Goal: Task Accomplishment & Management: Manage account settings

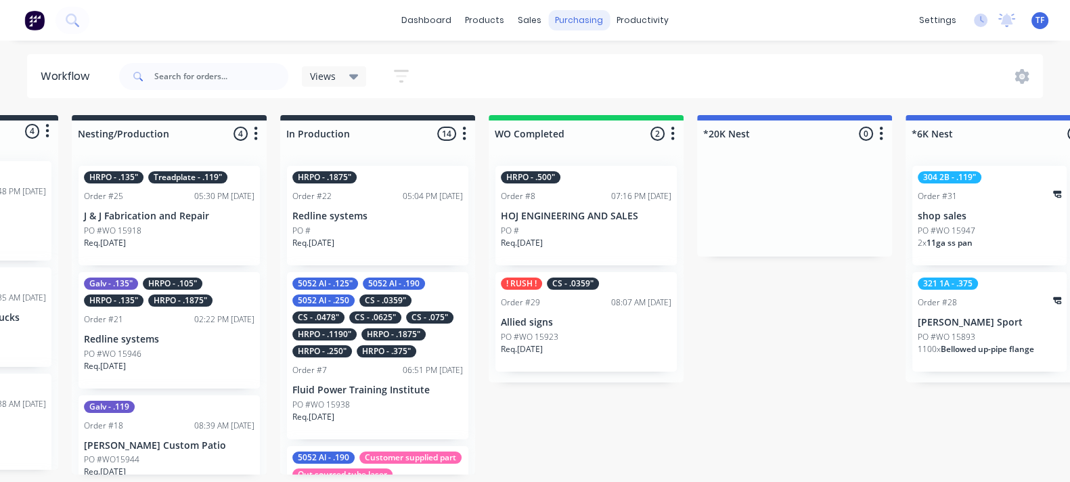
scroll to position [0, 364]
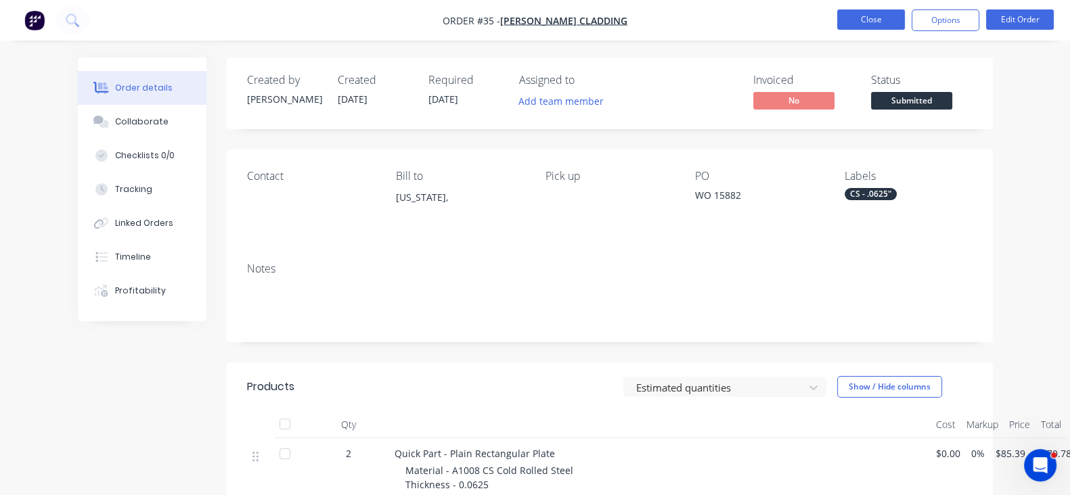
click at [881, 22] on button "Close" at bounding box center [871, 19] width 68 height 20
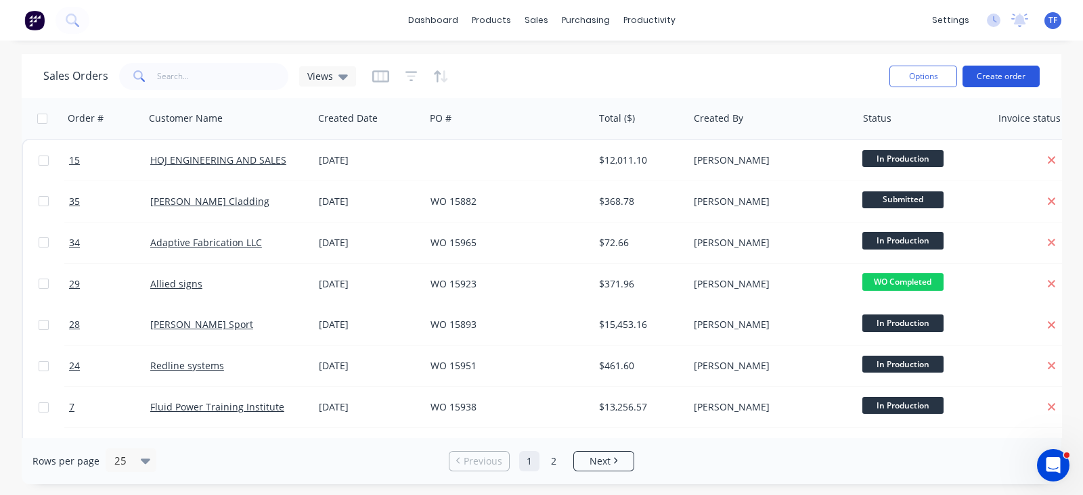
click at [994, 70] on button "Create order" at bounding box center [1000, 77] width 77 height 22
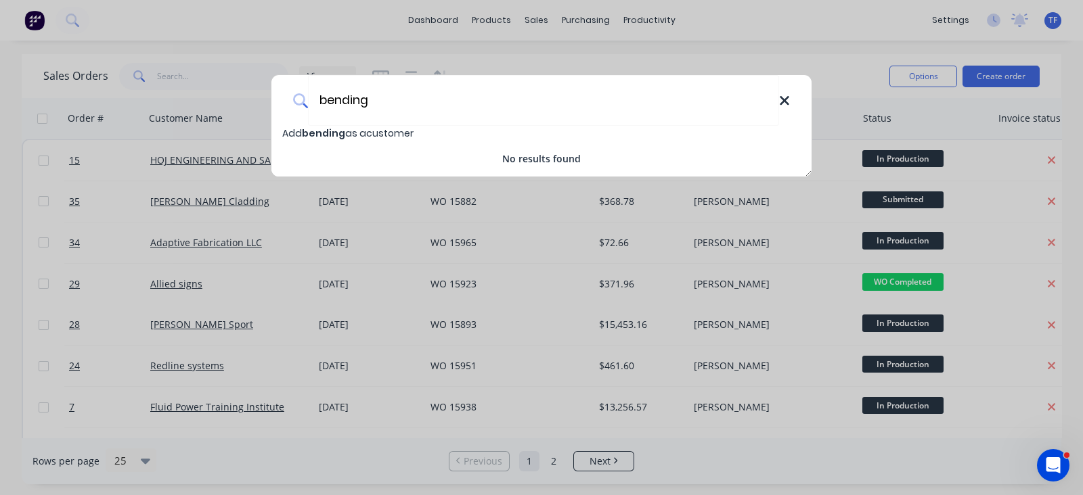
type input "bending"
click at [784, 103] on icon at bounding box center [784, 100] width 11 height 15
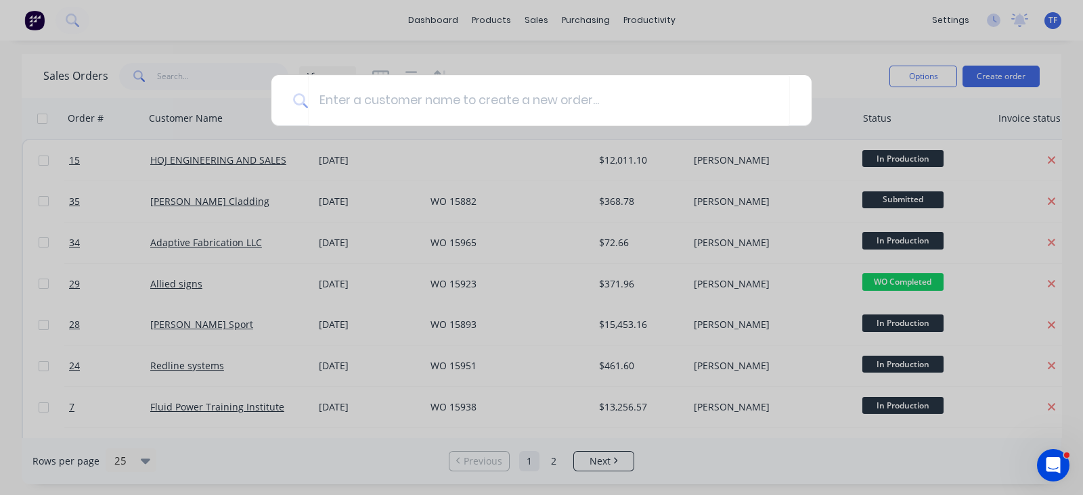
drag, startPoint x: 840, startPoint y: 59, endPoint x: 791, endPoint y: 60, distance: 48.7
click at [832, 58] on div at bounding box center [541, 247] width 1083 height 495
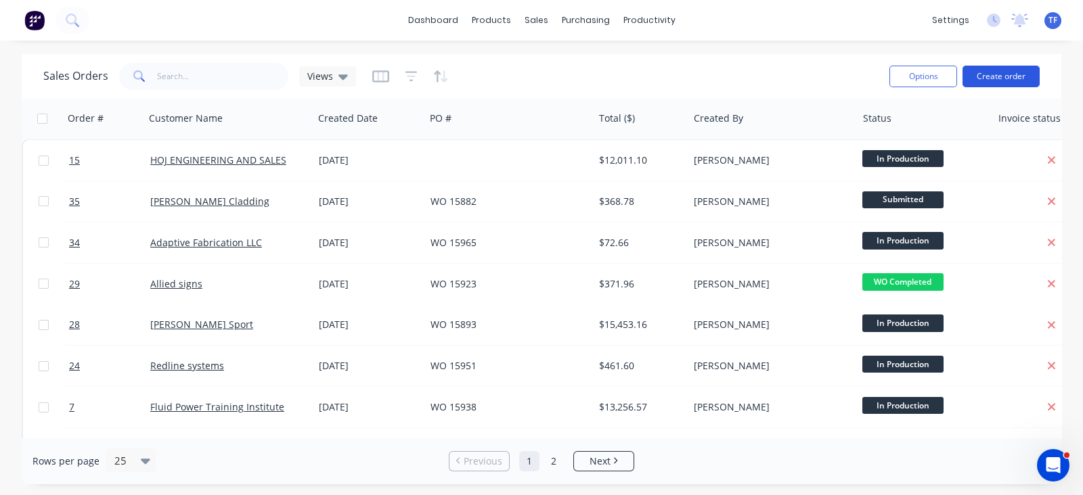
click at [989, 79] on button "Create order" at bounding box center [1000, 77] width 77 height 22
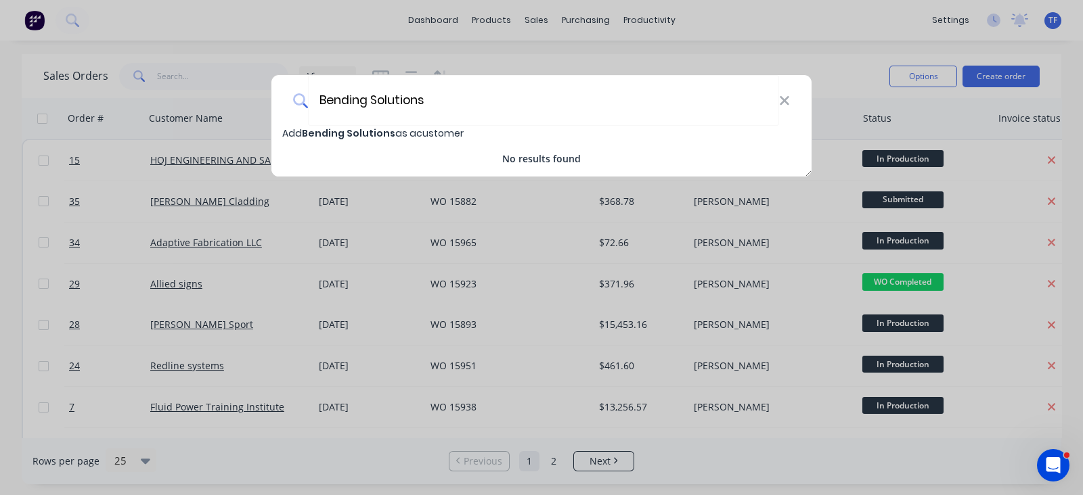
type input "Bending Solutions"
click at [376, 131] on span "Bending Solutions" at bounding box center [348, 134] width 93 height 14
select select "US"
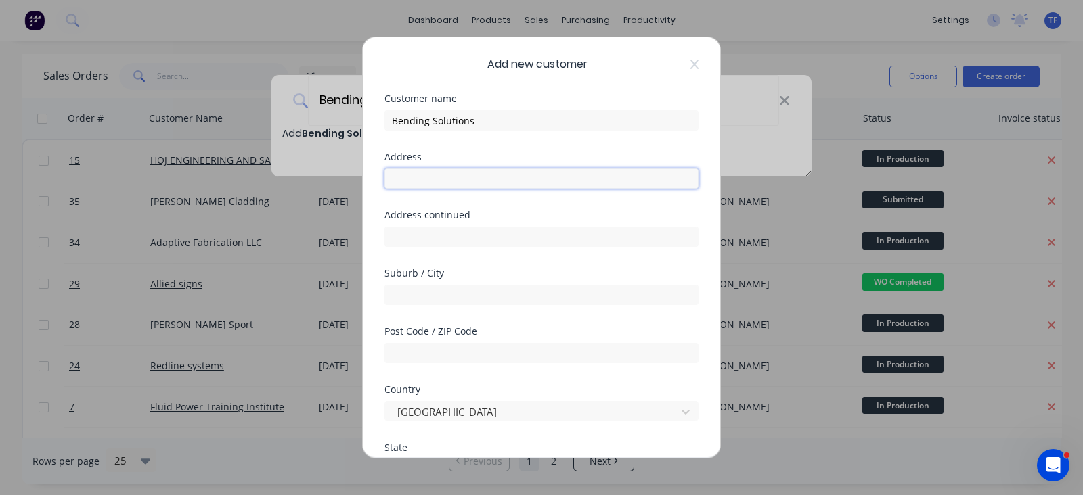
click at [472, 177] on input "text" at bounding box center [541, 179] width 314 height 20
type input "[STREET_ADDRESS]"
click at [425, 301] on input "text" at bounding box center [541, 295] width 314 height 20
type input "Midvale"
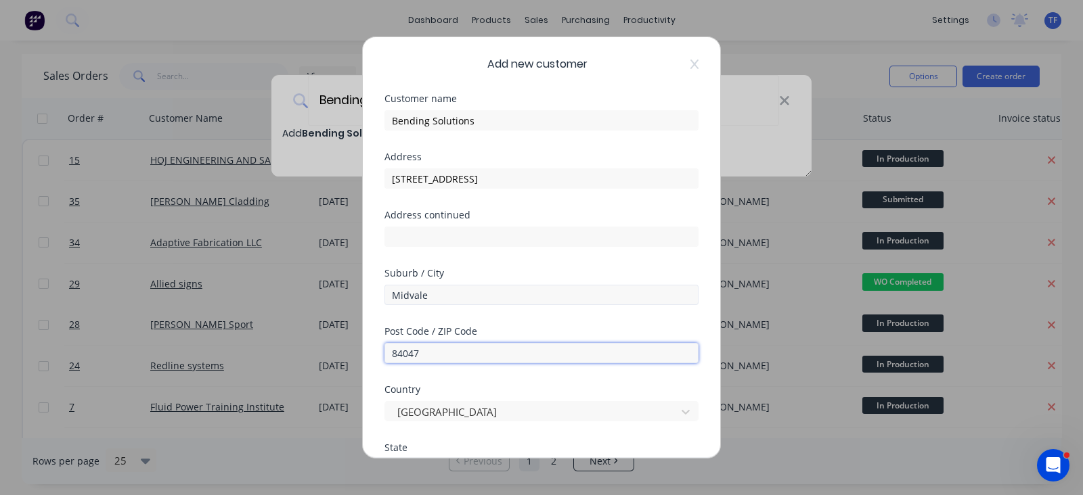
type input "84047"
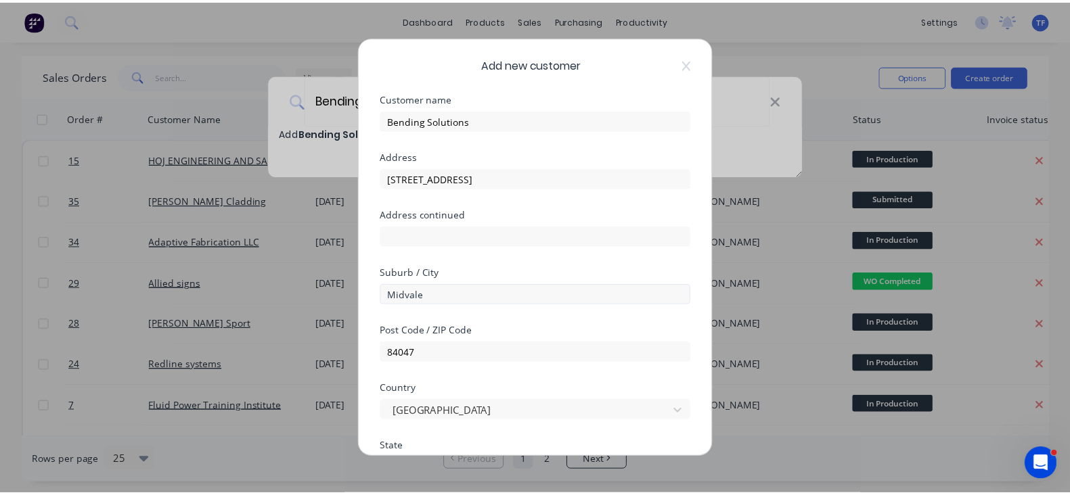
scroll to position [221, 0]
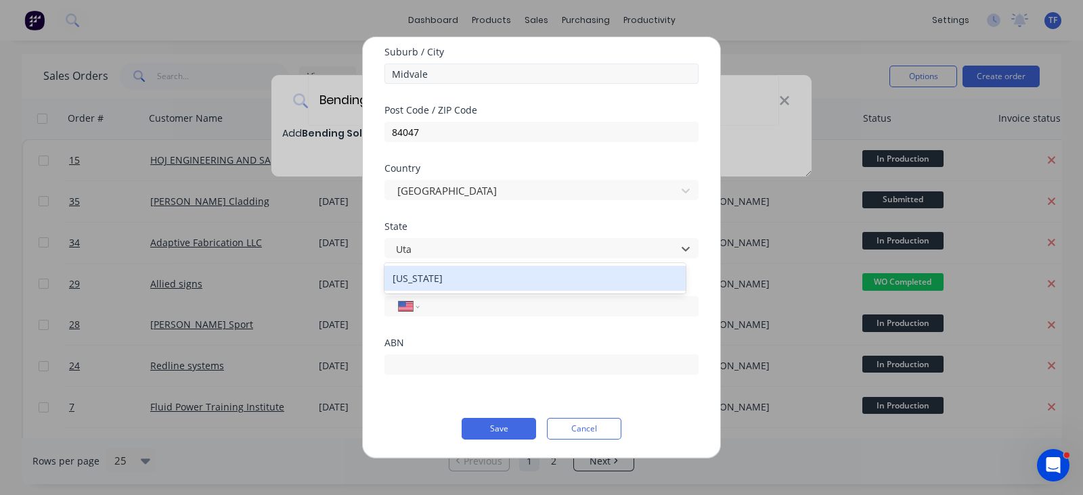
type input "[US_STATE]"
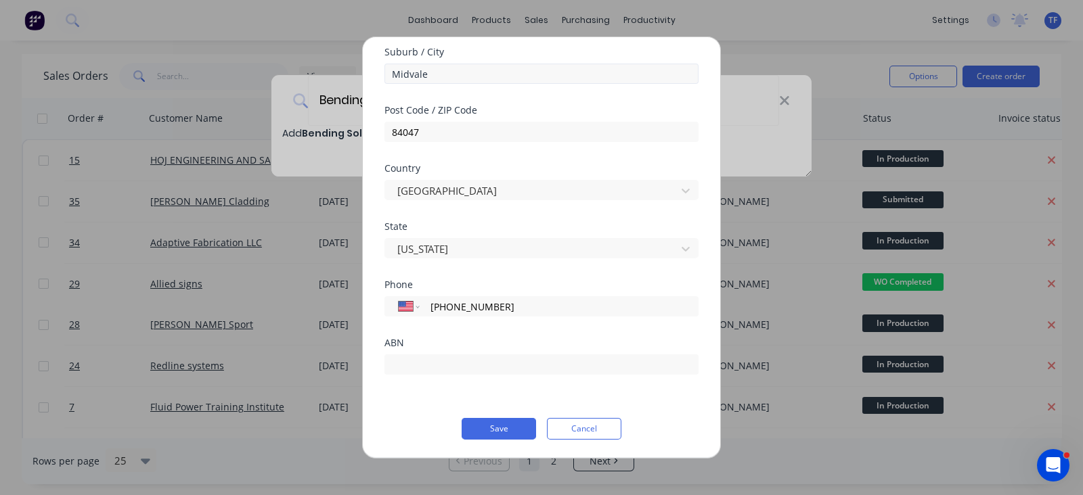
type input "[PHONE_NUMBER]"
click at [477, 433] on button "Save" at bounding box center [499, 429] width 74 height 22
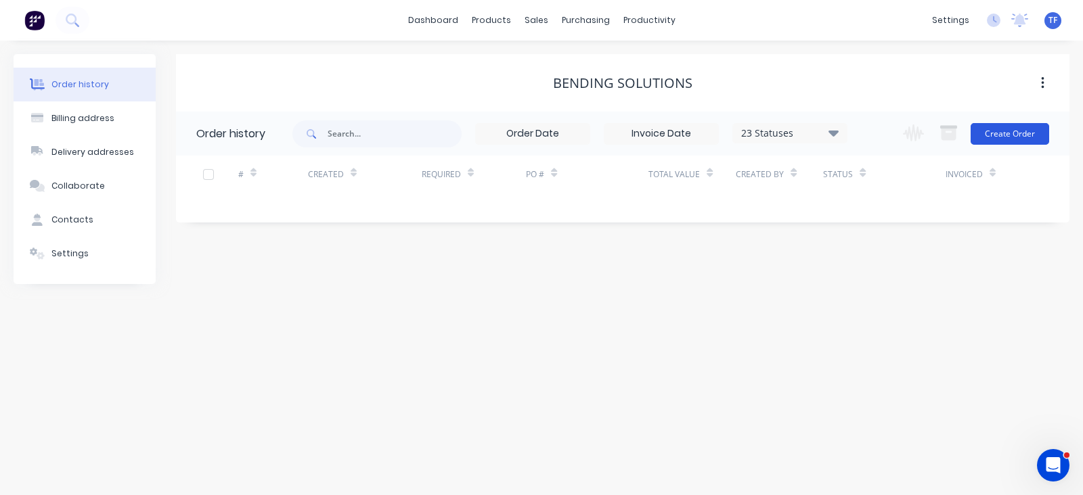
click at [1034, 125] on button "Create Order" at bounding box center [1010, 134] width 79 height 22
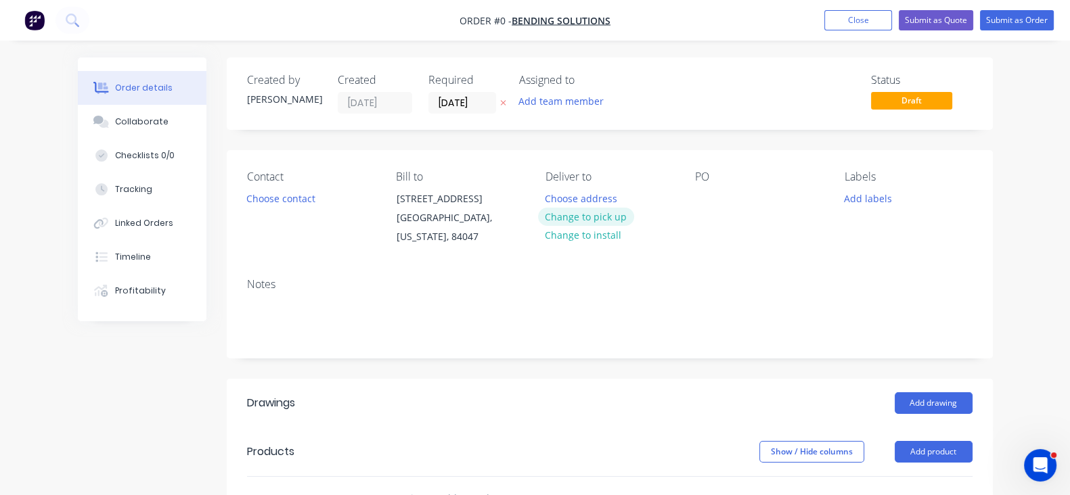
click at [589, 222] on button "Change to pick up" at bounding box center [586, 217] width 96 height 18
click at [713, 196] on div at bounding box center [706, 199] width 22 height 20
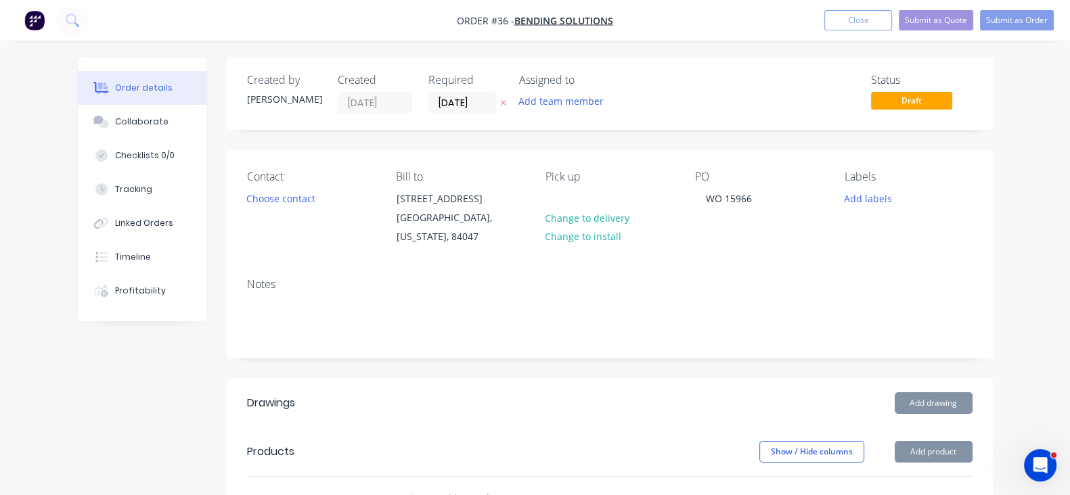
click at [692, 268] on div "Notes" at bounding box center [610, 312] width 766 height 91
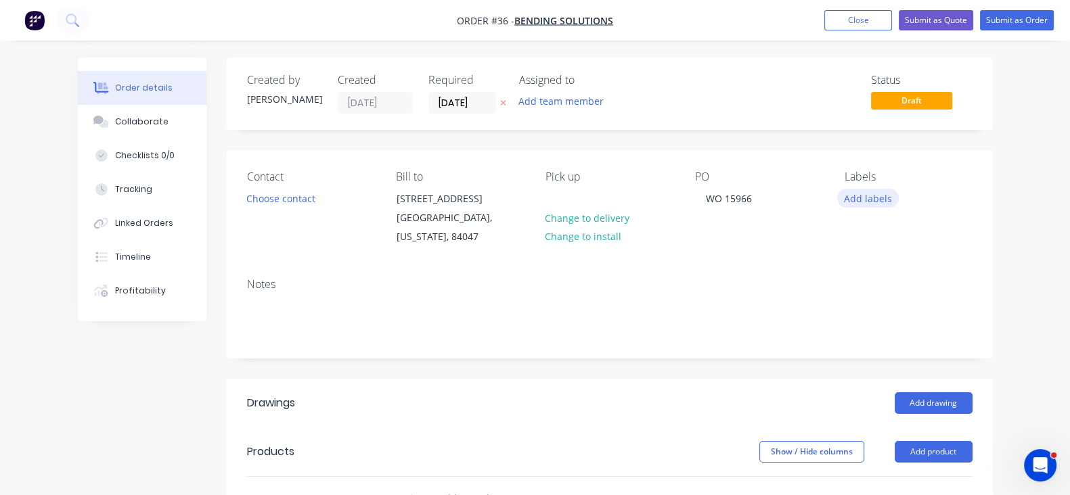
click at [899, 192] on button "Add labels" at bounding box center [868, 198] width 62 height 18
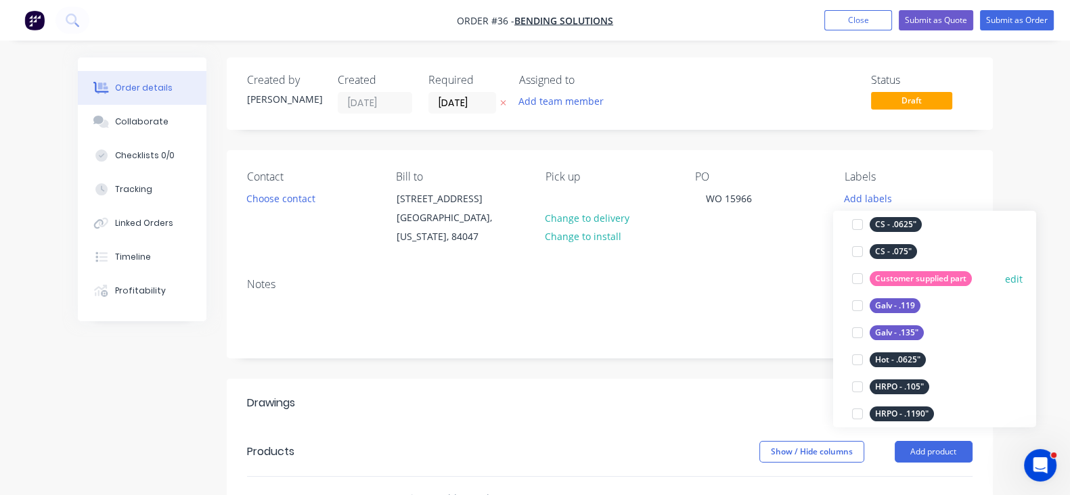
scroll to position [592, 0]
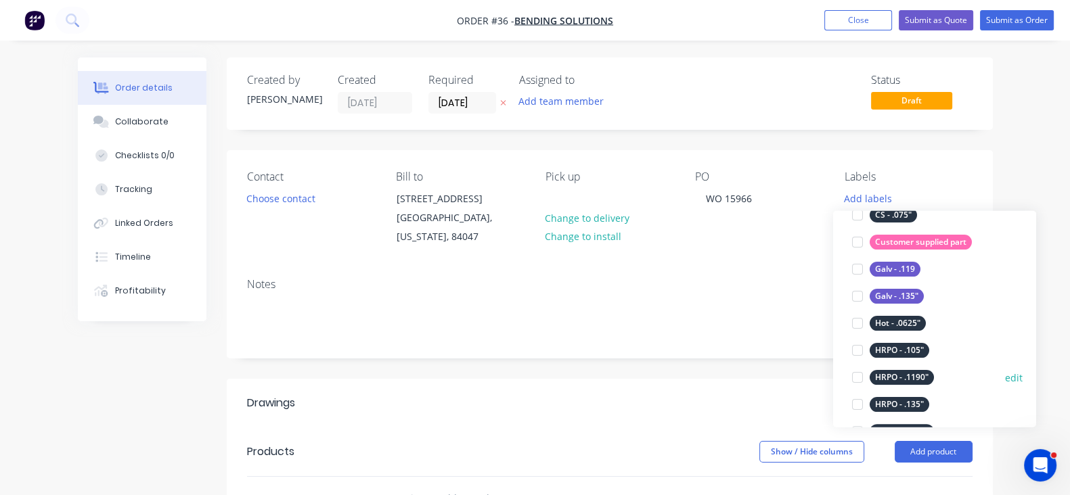
click at [899, 382] on div "HRPO - .1190"" at bounding box center [902, 377] width 64 height 15
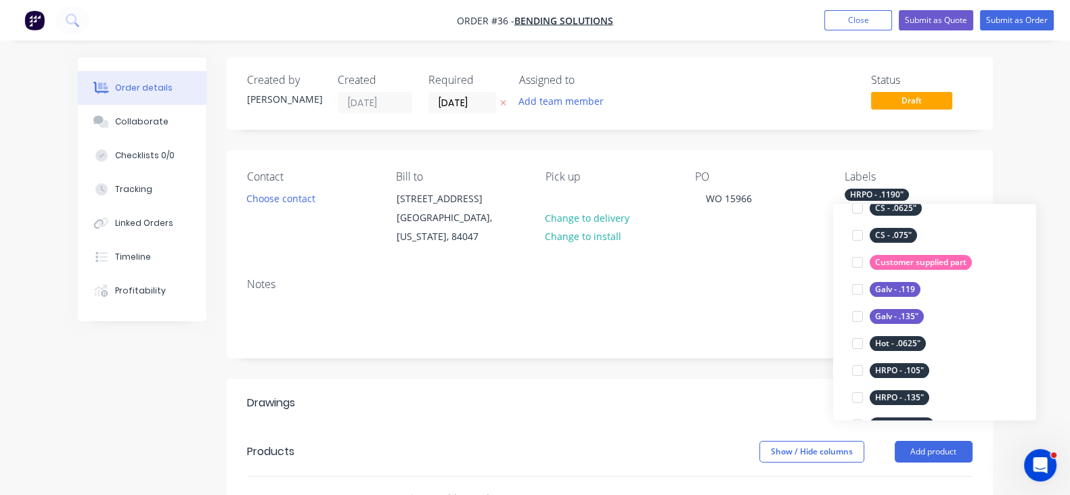
scroll to position [0, 0]
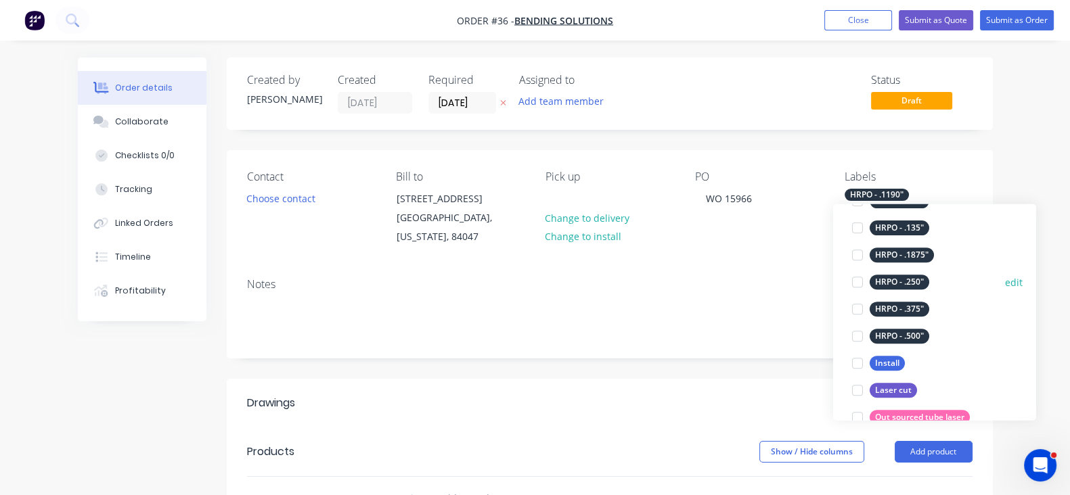
click at [902, 285] on div "HRPO - .250"" at bounding box center [900, 282] width 60 height 15
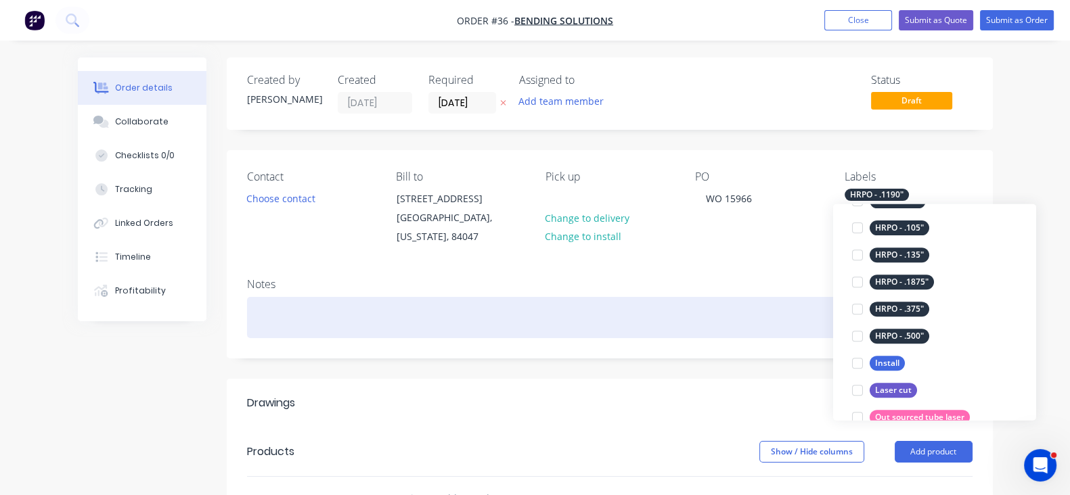
scroll to position [58, 0]
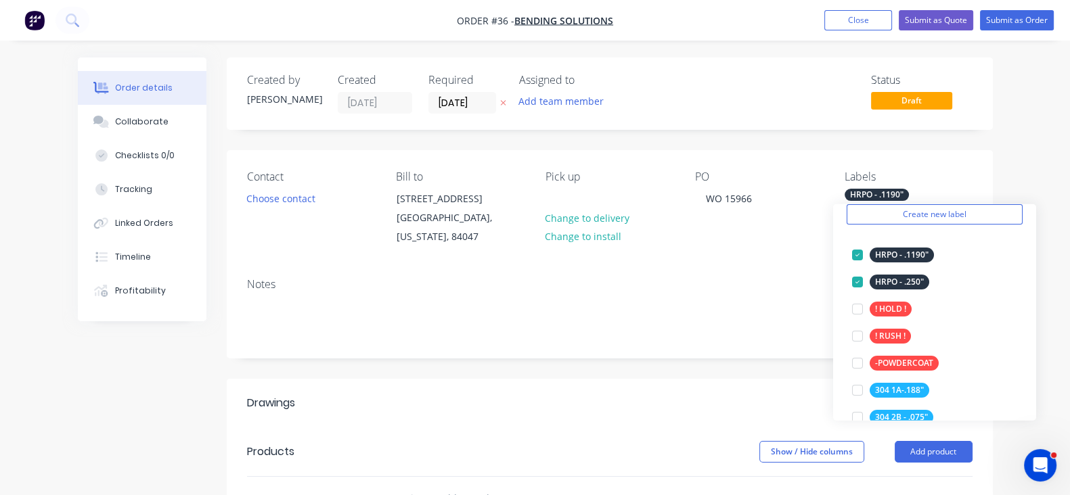
click at [802, 285] on div "Notes" at bounding box center [610, 284] width 726 height 13
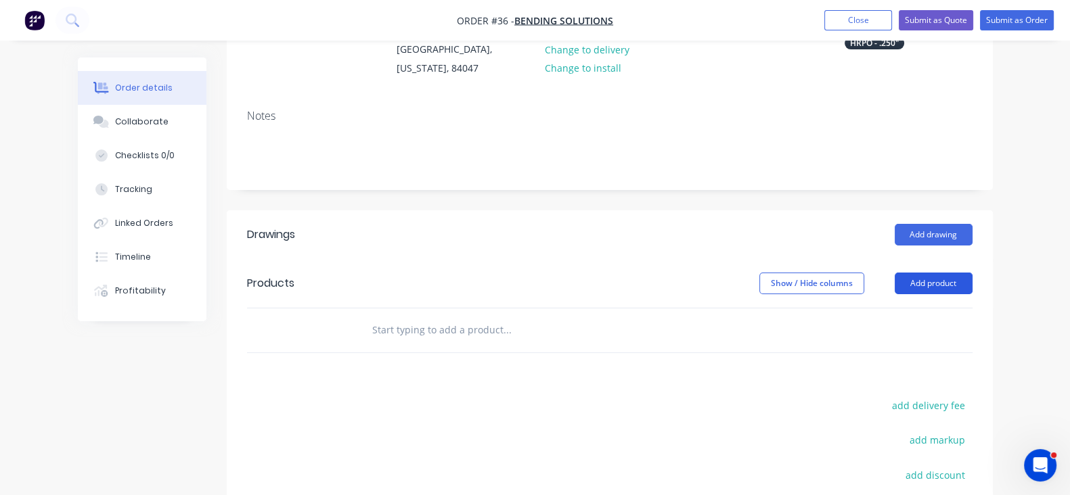
click at [973, 284] on button "Add product" at bounding box center [934, 284] width 78 height 22
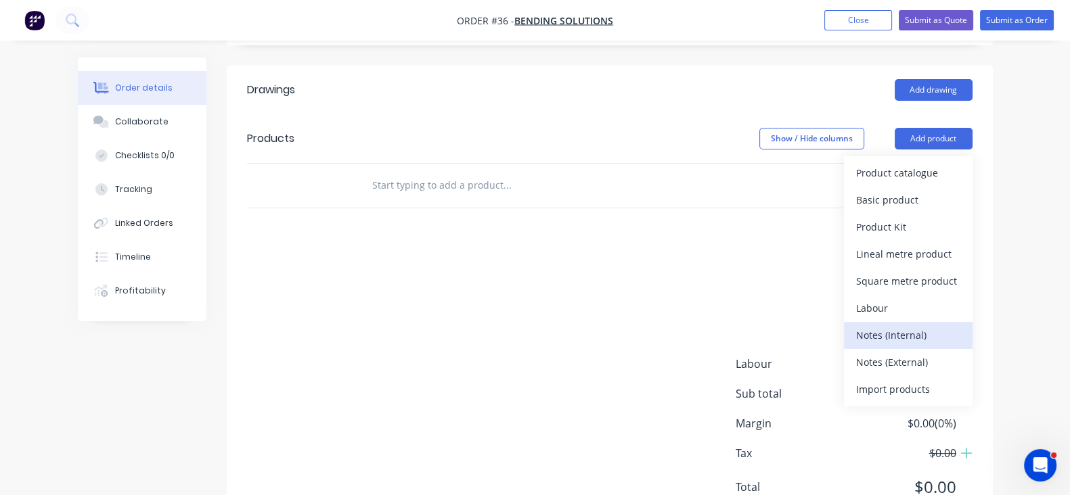
scroll to position [370, 0]
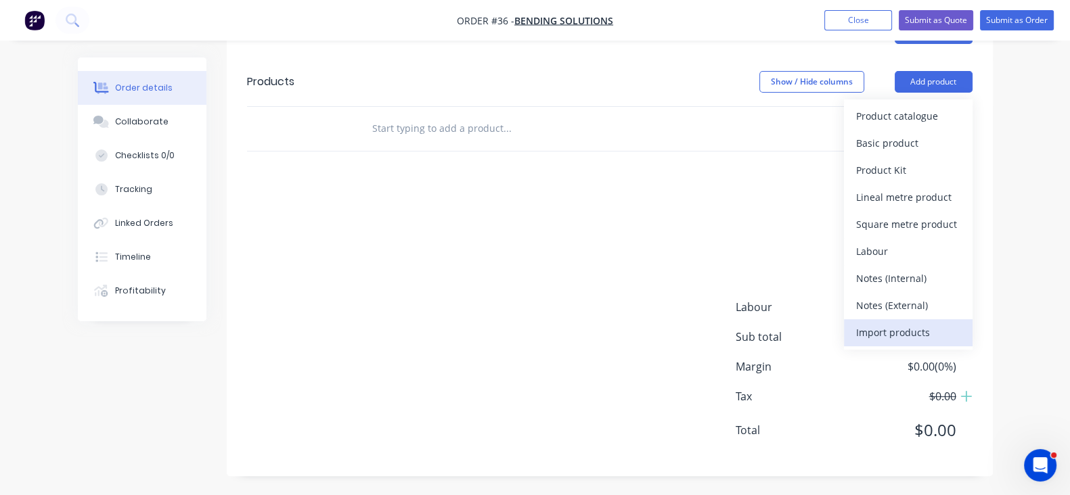
click at [951, 335] on div "Import products" at bounding box center [908, 333] width 104 height 20
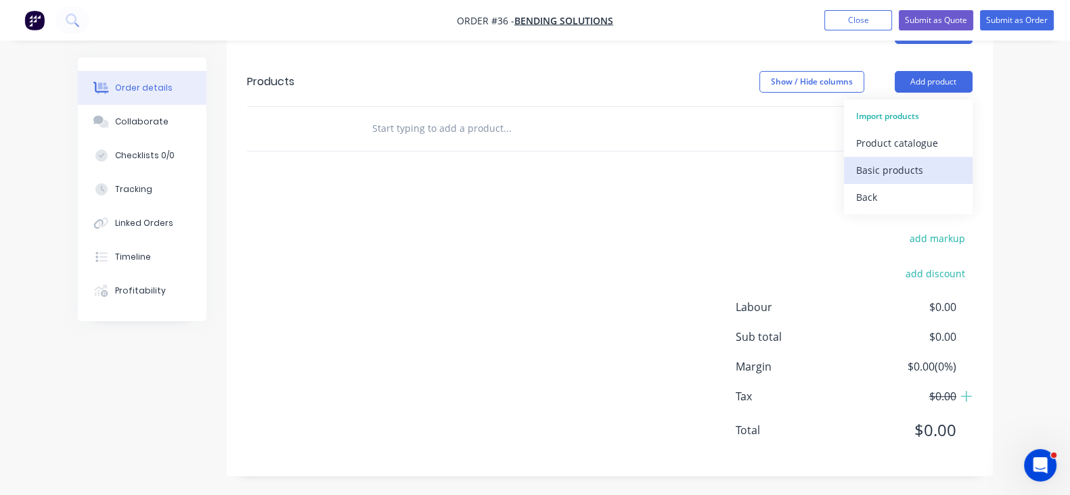
click at [951, 164] on div "Basic products" at bounding box center [908, 170] width 104 height 20
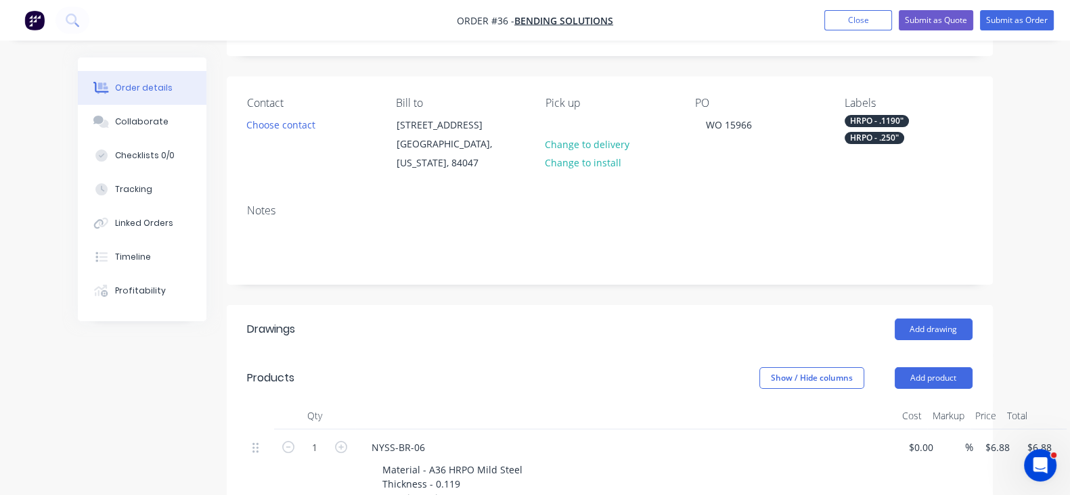
scroll to position [0, 0]
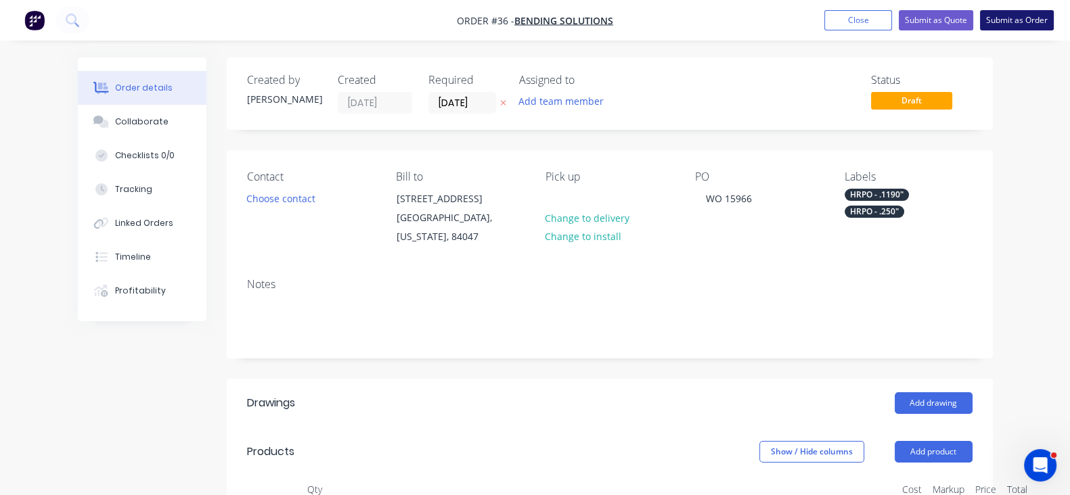
click at [1019, 20] on button "Submit as Order" at bounding box center [1017, 20] width 74 height 20
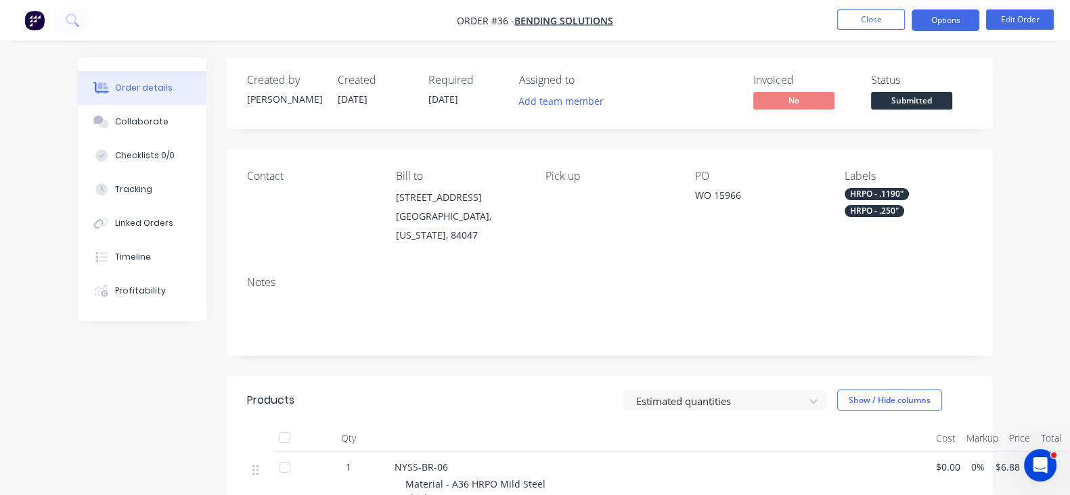
click at [945, 21] on button "Options" at bounding box center [946, 20] width 68 height 22
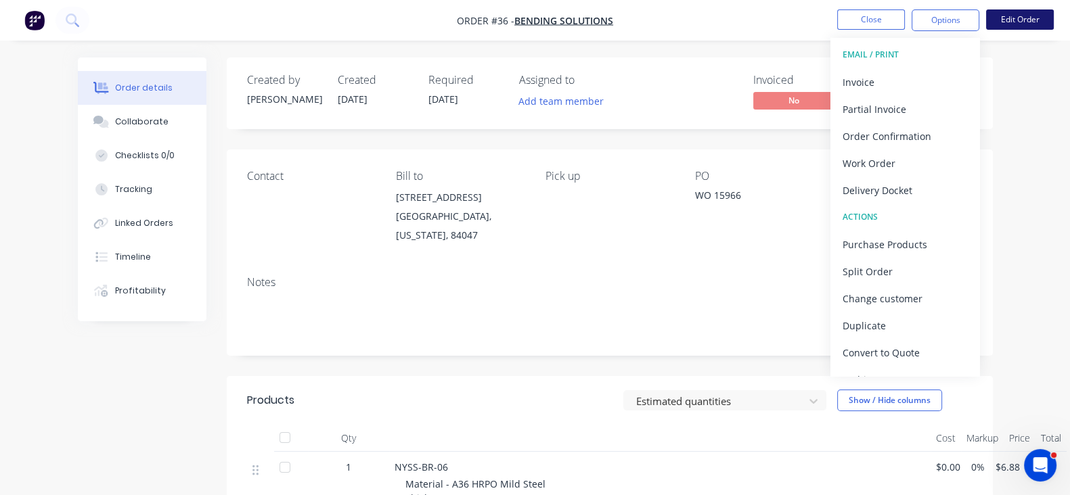
click at [1006, 21] on button "Edit Order" at bounding box center [1020, 19] width 68 height 20
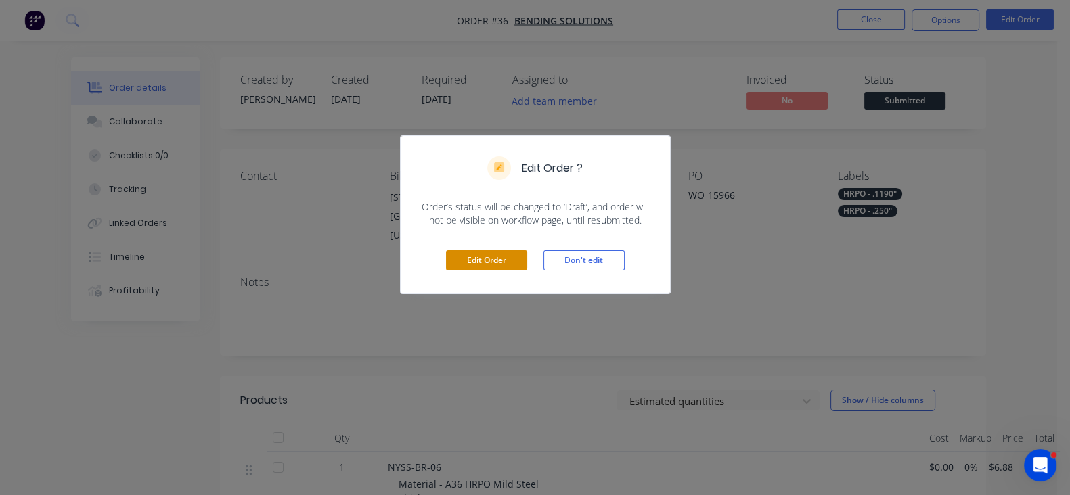
click at [493, 261] on button "Edit Order" at bounding box center [486, 260] width 81 height 20
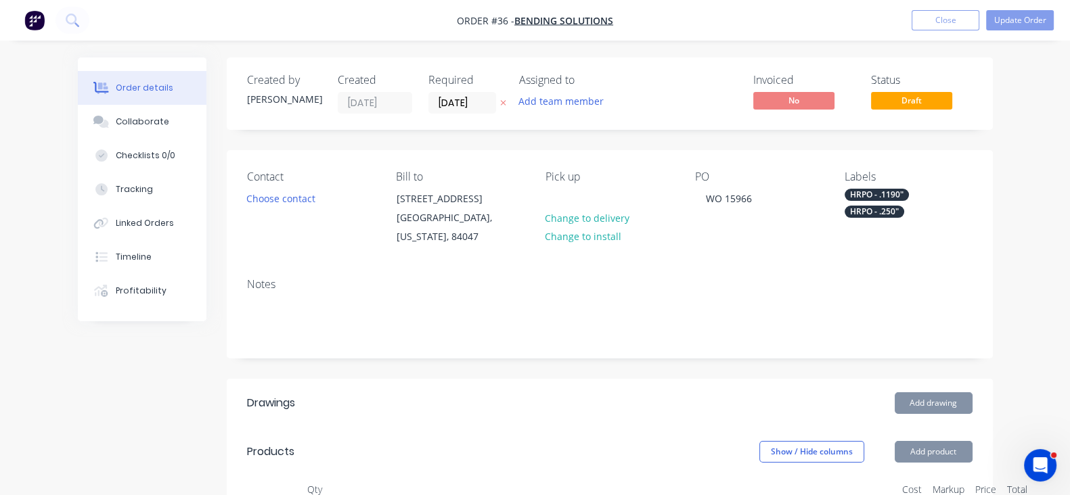
type input "[DATE]"
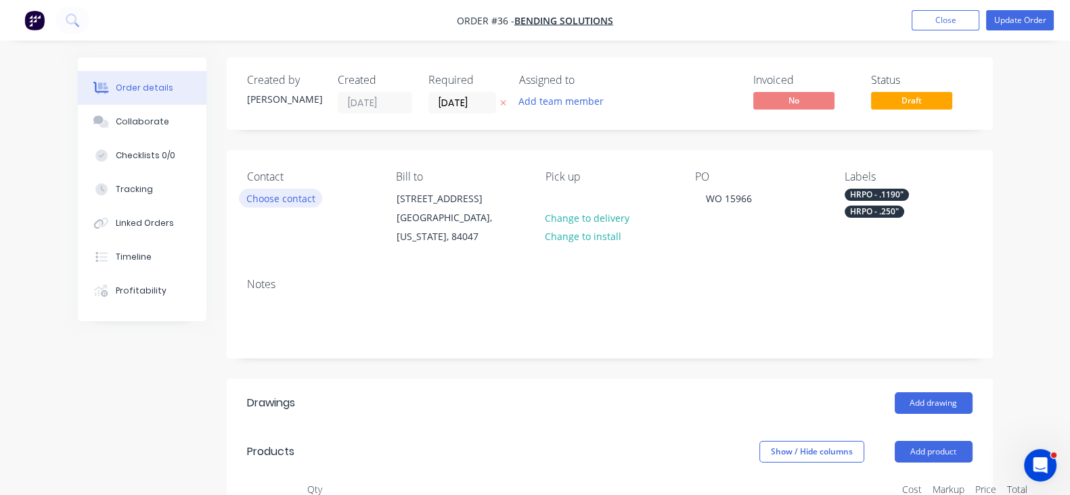
click at [244, 194] on button "Choose contact" at bounding box center [280, 198] width 83 height 18
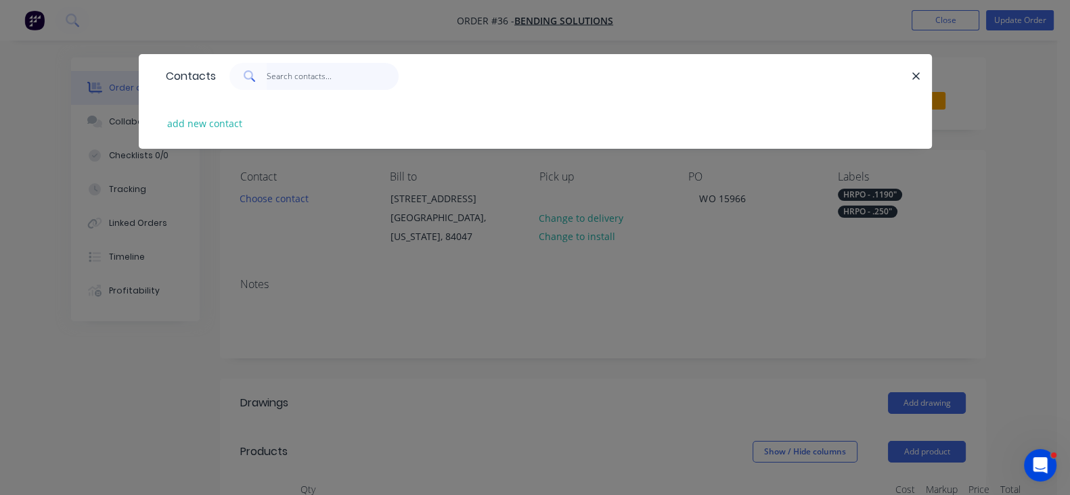
click at [267, 81] on input "text" at bounding box center [333, 76] width 132 height 27
click at [160, 120] on button "add new contact" at bounding box center [204, 123] width 89 height 18
select select "US"
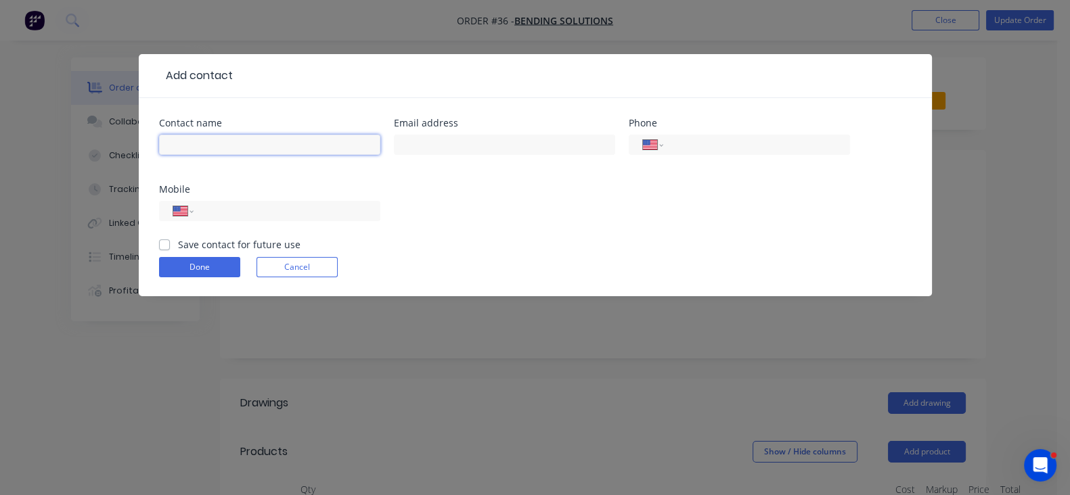
click at [164, 143] on input "text" at bounding box center [269, 145] width 221 height 20
drag, startPoint x: 95, startPoint y: 147, endPoint x: 10, endPoint y: 164, distance: 87.1
click at [10, 164] on div "Add contact Contact name [PERSON_NAME] Email address Phone International [GEOGR…" at bounding box center [535, 247] width 1070 height 495
type input "[PERSON_NAME]"
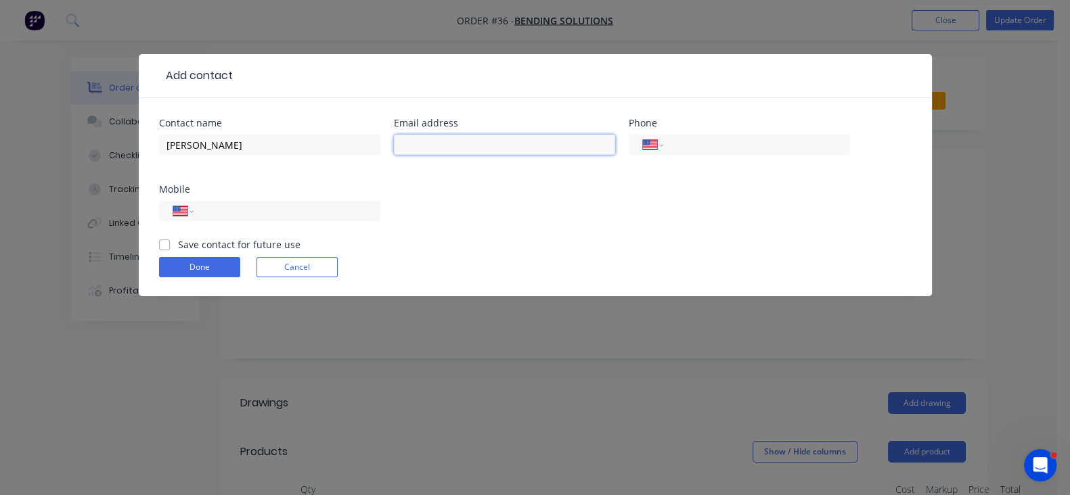
click at [394, 154] on input "text" at bounding box center [504, 145] width 221 height 20
paste input "[PERSON_NAME][EMAIL_ADDRESS][DOMAIN_NAME]"
type input "[PERSON_NAME][EMAIL_ADDRESS][DOMAIN_NAME]"
click at [673, 141] on input "tel" at bounding box center [754, 145] width 162 height 16
type input "1"
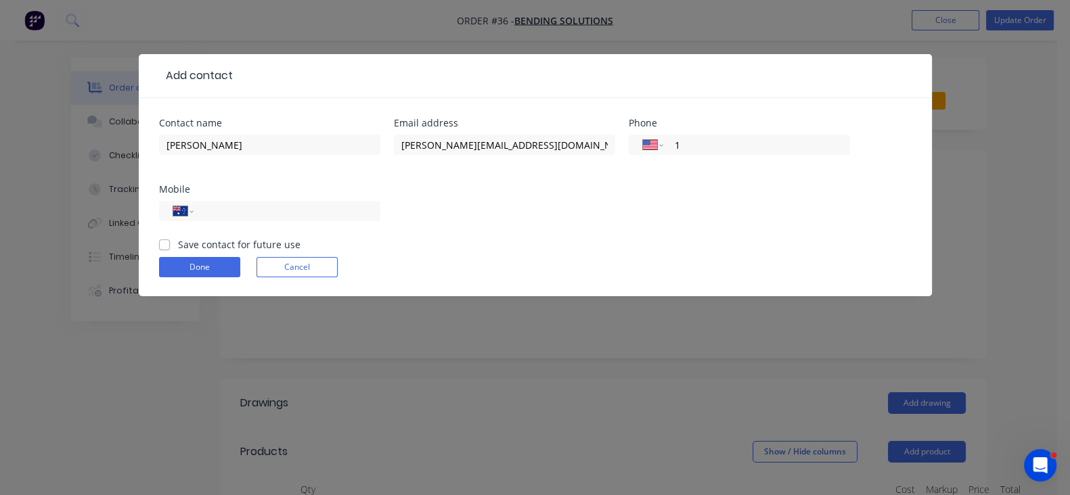
select select "AU"
select select "ZZ"
type input "[PHONE_NUMBER]"
select select "US"
type input "[PHONE_NUMBER]"
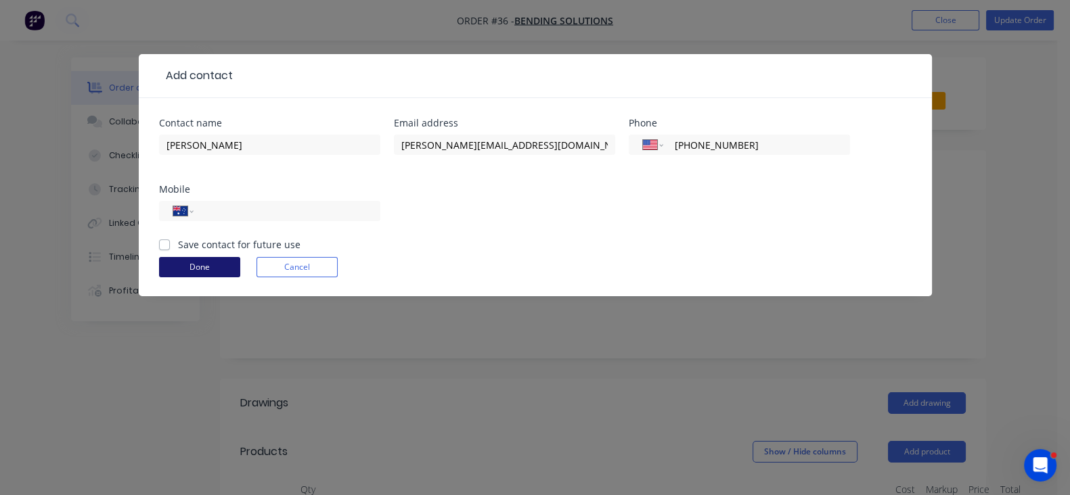
drag, startPoint x: 51, startPoint y: 175, endPoint x: 55, endPoint y: 193, distance: 17.9
click at [159, 238] on div "Save contact for future use" at bounding box center [229, 245] width 141 height 14
click at [178, 238] on label "Save contact for future use" at bounding box center [239, 245] width 123 height 14
click at [159, 238] on input "Save contact for future use" at bounding box center [164, 244] width 11 height 13
checkbox input "true"
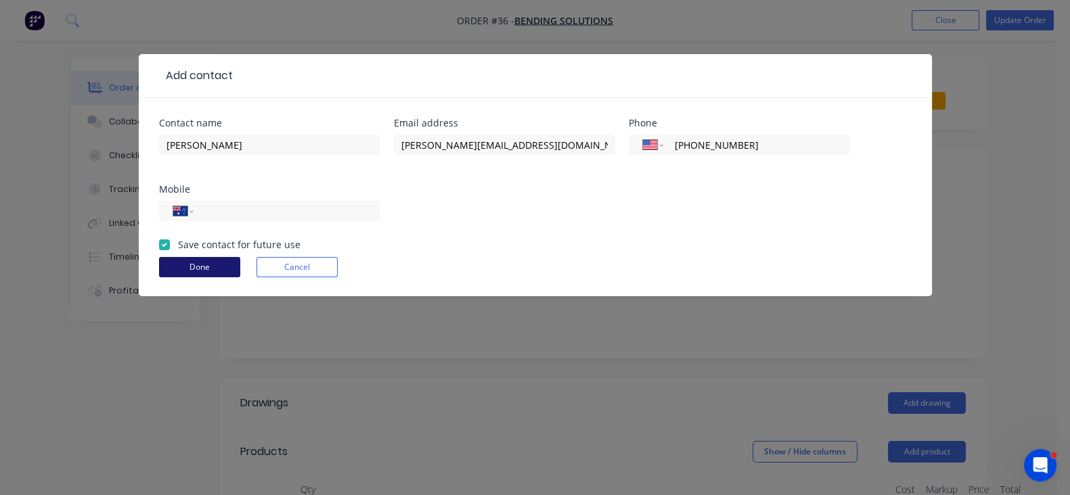
click at [159, 257] on button "Done" at bounding box center [199, 267] width 81 height 20
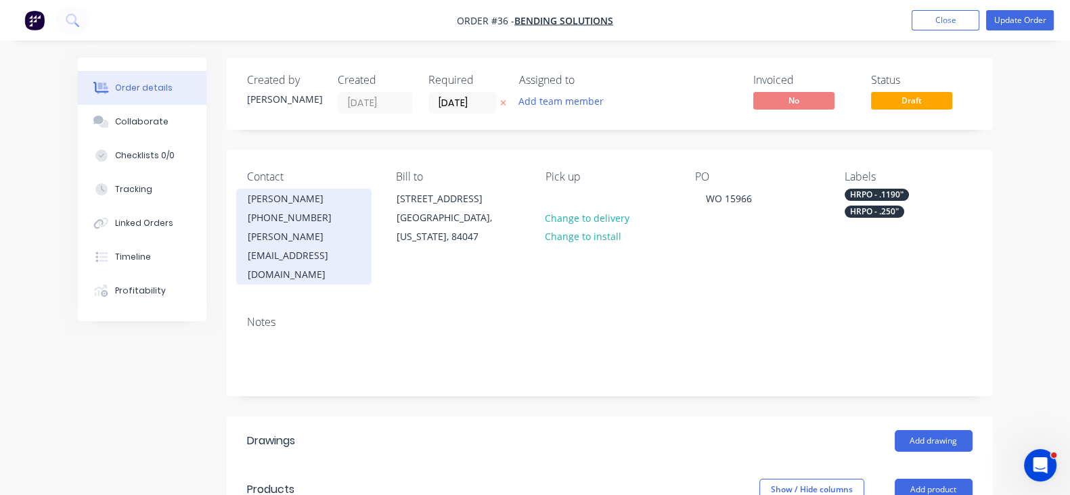
click at [248, 239] on div "[PERSON_NAME][EMAIL_ADDRESS][DOMAIN_NAME]" at bounding box center [304, 255] width 112 height 57
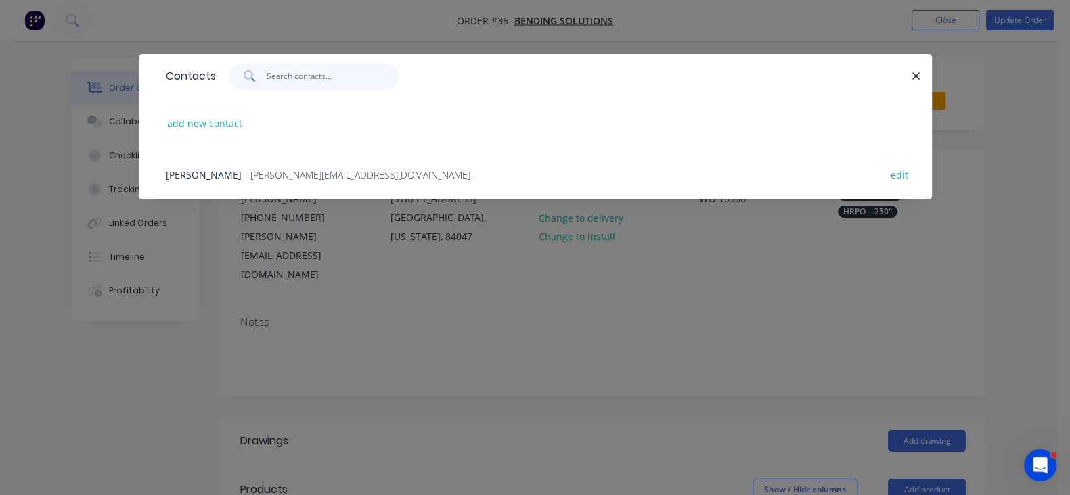
click at [267, 73] on input "text" at bounding box center [333, 76] width 132 height 27
click at [160, 116] on button "add new contact" at bounding box center [204, 123] width 89 height 18
select select "US"
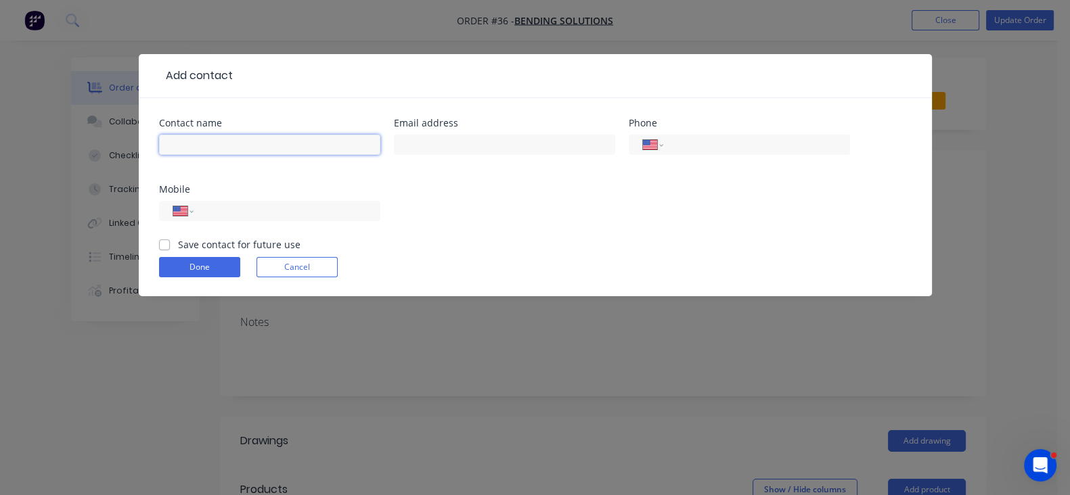
click at [171, 138] on input "text" at bounding box center [269, 145] width 221 height 20
type input "[PERSON_NAME]"
paste input "[EMAIL_ADDRESS][DOMAIN_NAME]"
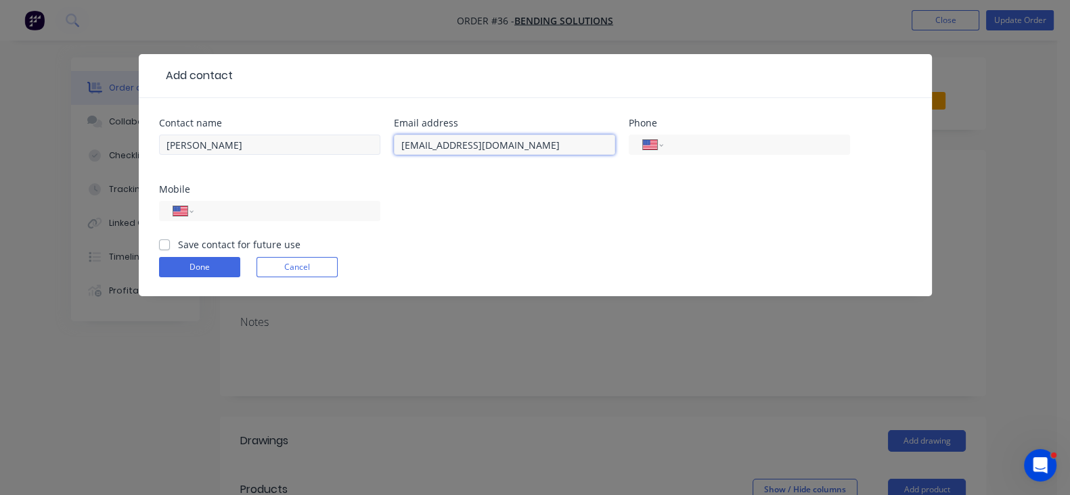
type input "[EMAIL_ADDRESS][DOMAIN_NAME]"
type input "1"
select select "AU"
select select "ZZ"
type input "[PHONE_NUMBER]"
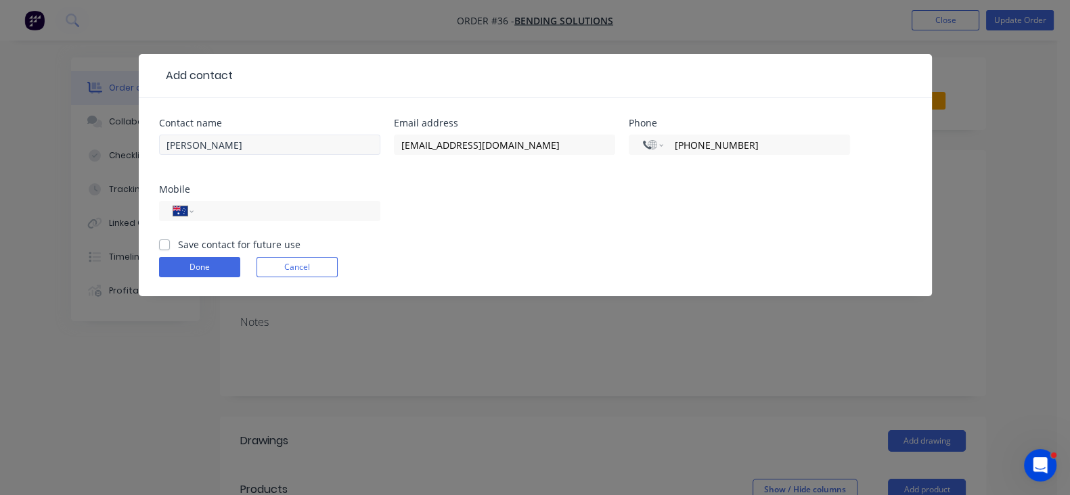
select select "US"
type input "[PHONE_NUMBER]"
click at [178, 238] on label "Save contact for future use" at bounding box center [239, 245] width 123 height 14
click at [159, 238] on input "Save contact for future use" at bounding box center [164, 244] width 11 height 13
checkbox input "true"
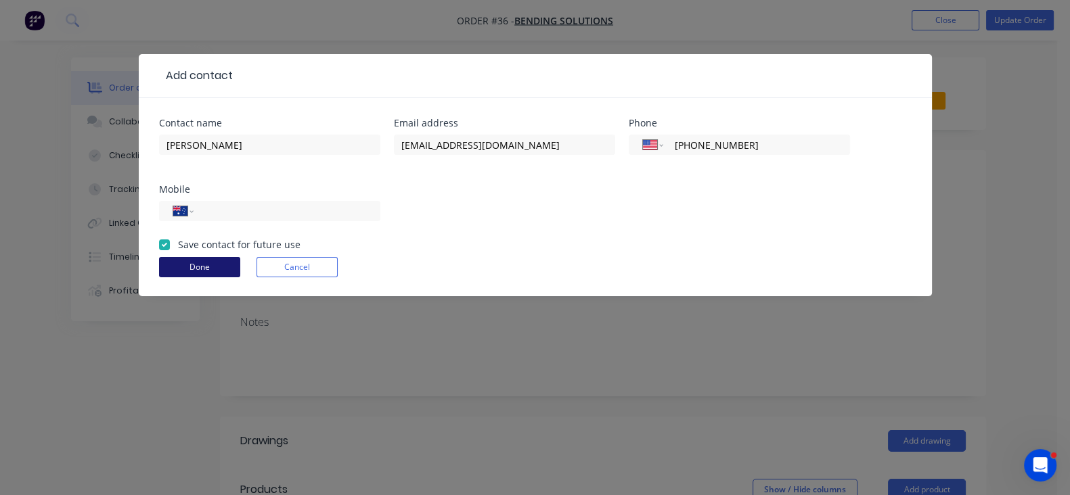
click at [159, 257] on button "Done" at bounding box center [199, 267] width 81 height 20
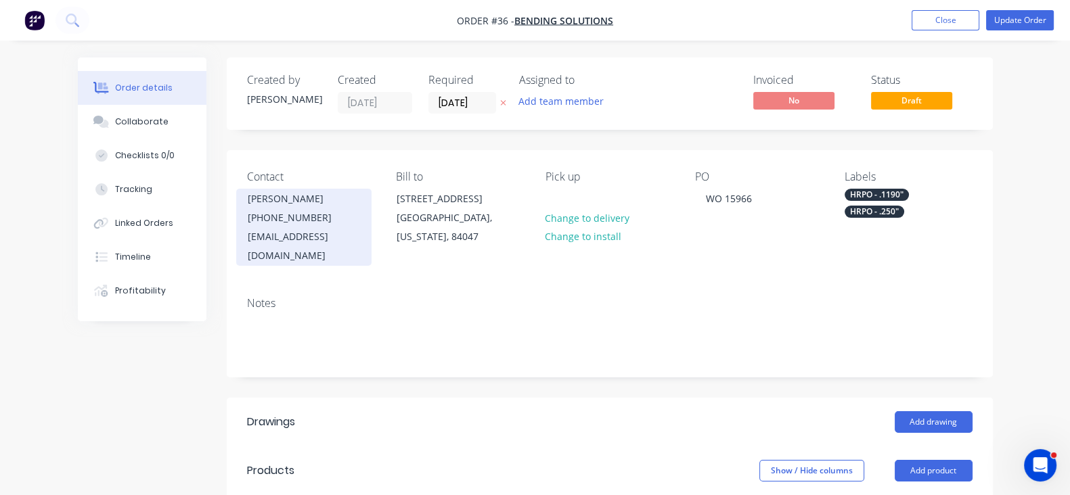
click at [248, 248] on div "[EMAIL_ADDRESS][DOMAIN_NAME]" at bounding box center [304, 246] width 112 height 38
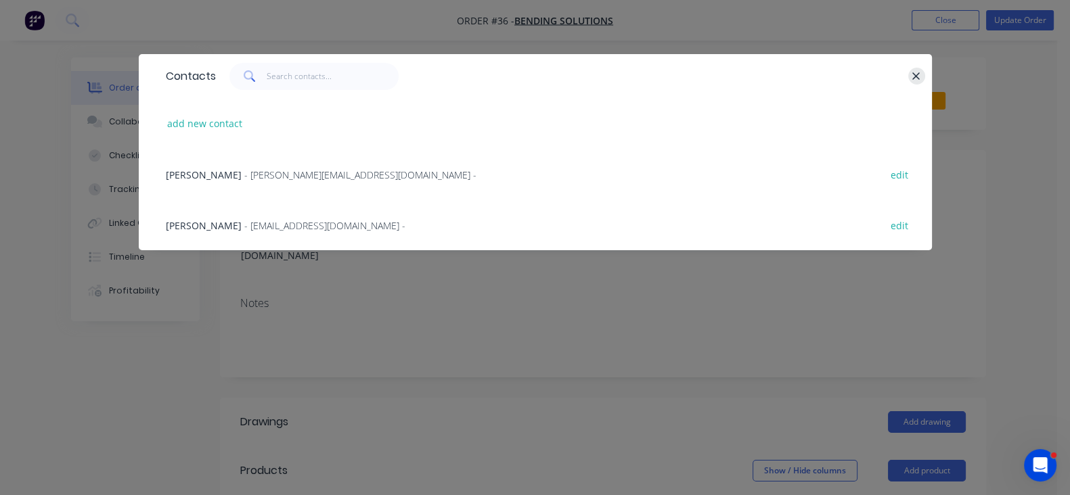
click at [920, 73] on icon "button" at bounding box center [916, 76] width 9 height 12
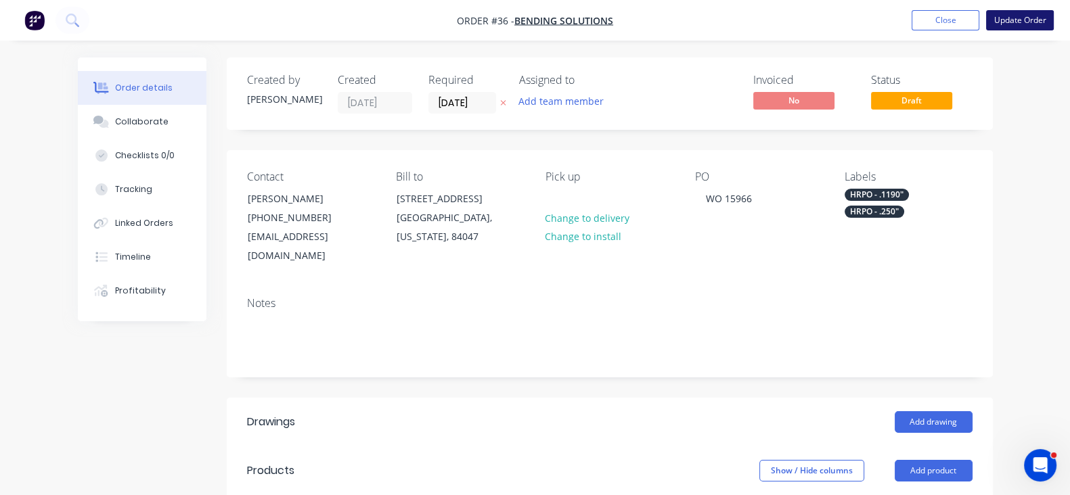
click at [1013, 18] on button "Update Order" at bounding box center [1020, 20] width 68 height 20
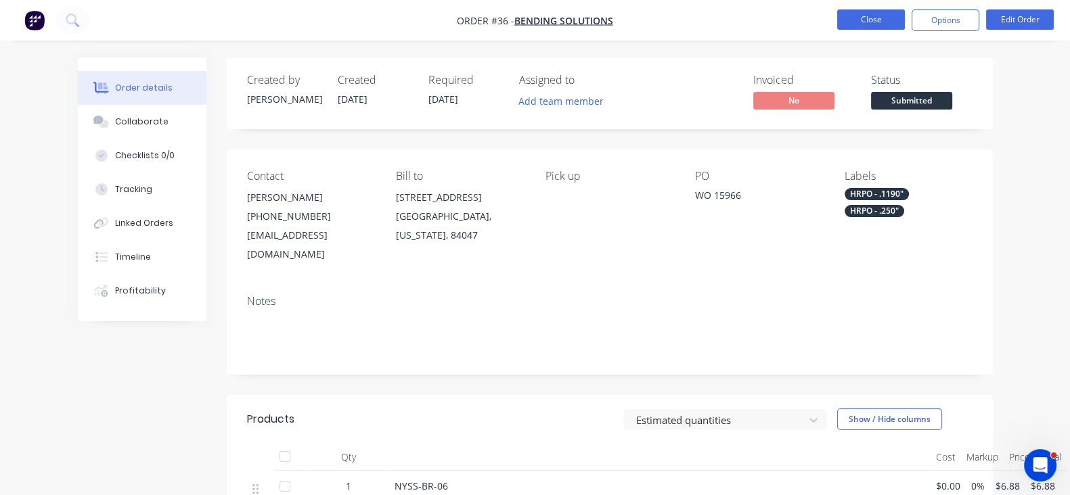
click at [873, 25] on button "Close" at bounding box center [871, 19] width 68 height 20
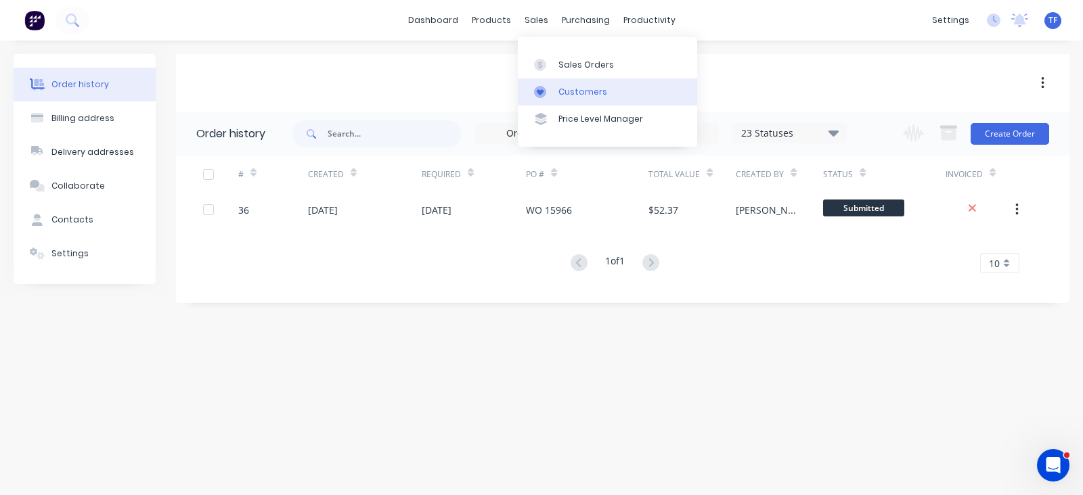
click at [547, 99] on link "Customers" at bounding box center [607, 92] width 179 height 27
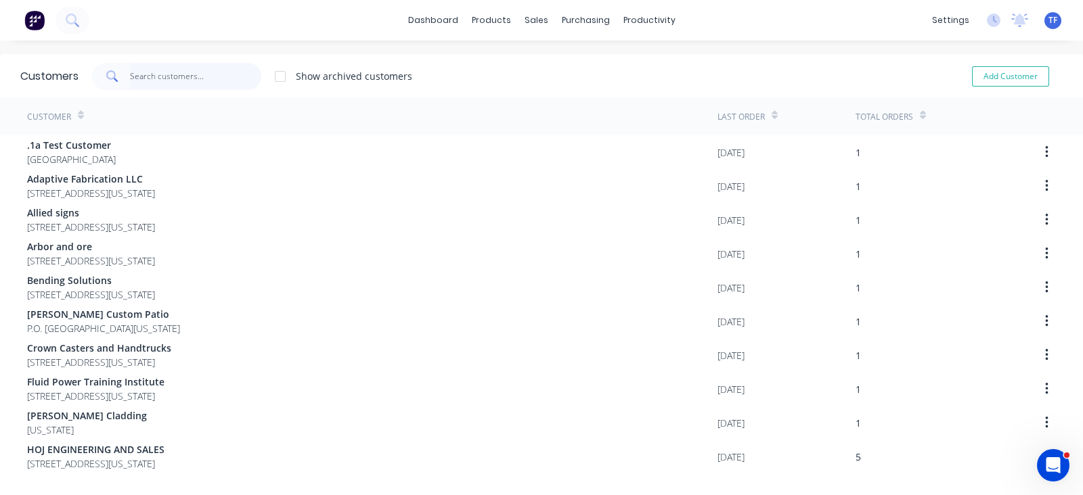
click at [169, 81] on input "text" at bounding box center [196, 76] width 132 height 27
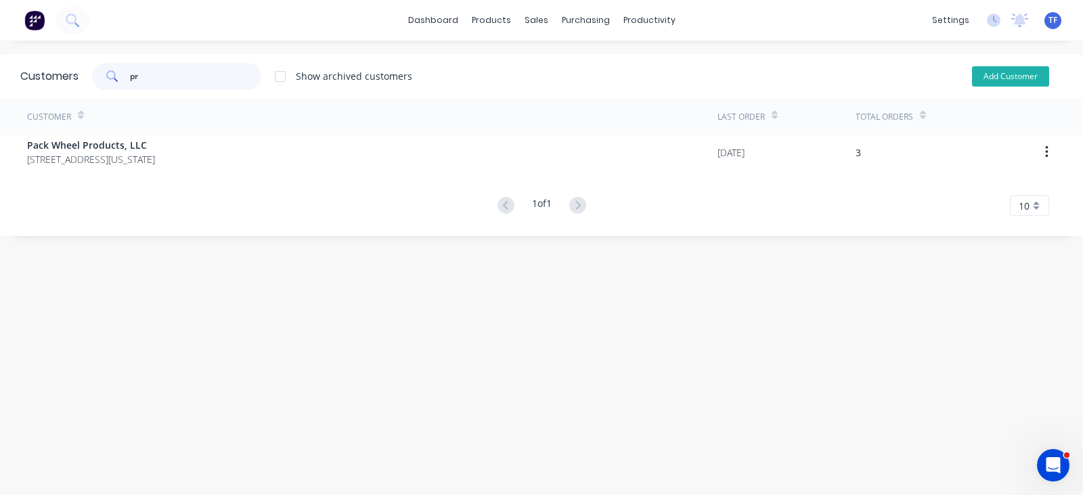
type input "pr"
click at [1019, 81] on button "Add Customer" at bounding box center [1010, 76] width 77 height 20
select select "US"
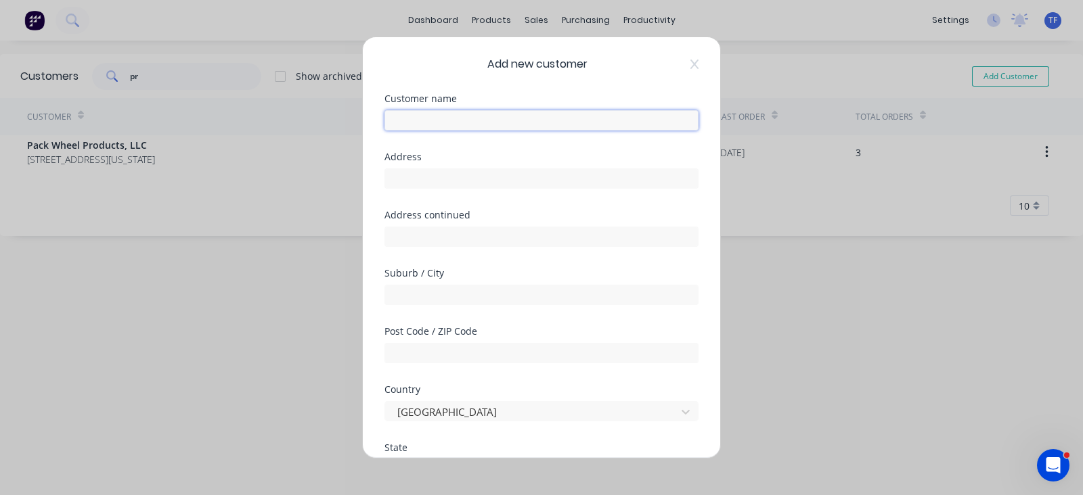
click at [385, 128] on input "text" at bounding box center [541, 120] width 314 height 20
type input "Principal Design Co"
click at [444, 187] on input "text" at bounding box center [541, 179] width 314 height 20
click at [419, 249] on div "Address continued" at bounding box center [541, 239] width 314 height 58
click at [432, 234] on input "text" at bounding box center [541, 237] width 314 height 20
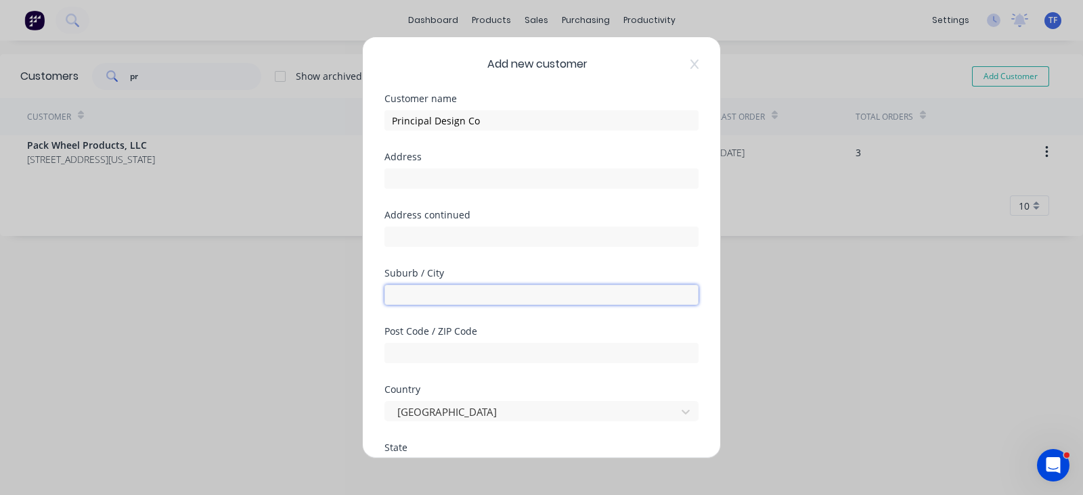
click at [426, 288] on input "text" at bounding box center [541, 295] width 314 height 20
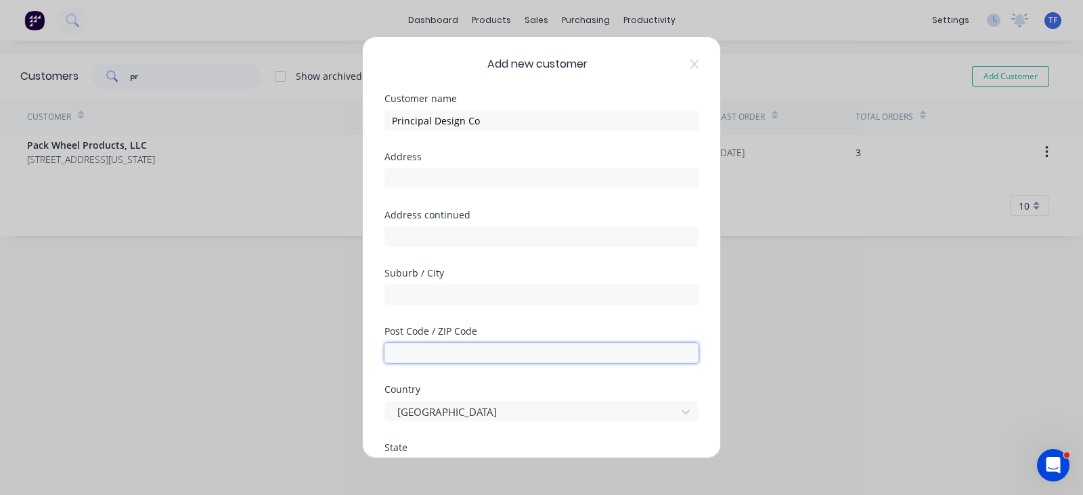
click at [414, 348] on input "text" at bounding box center [541, 353] width 314 height 20
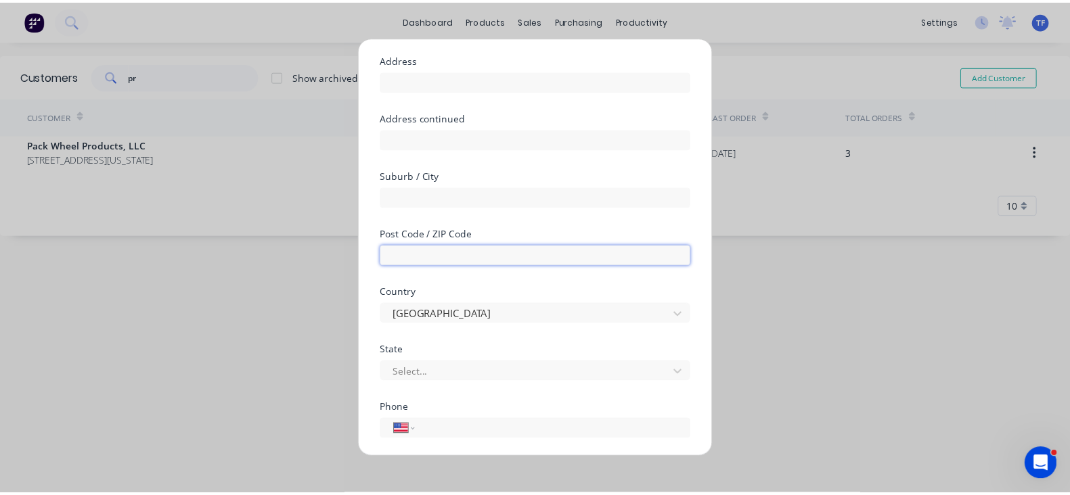
scroll to position [221, 0]
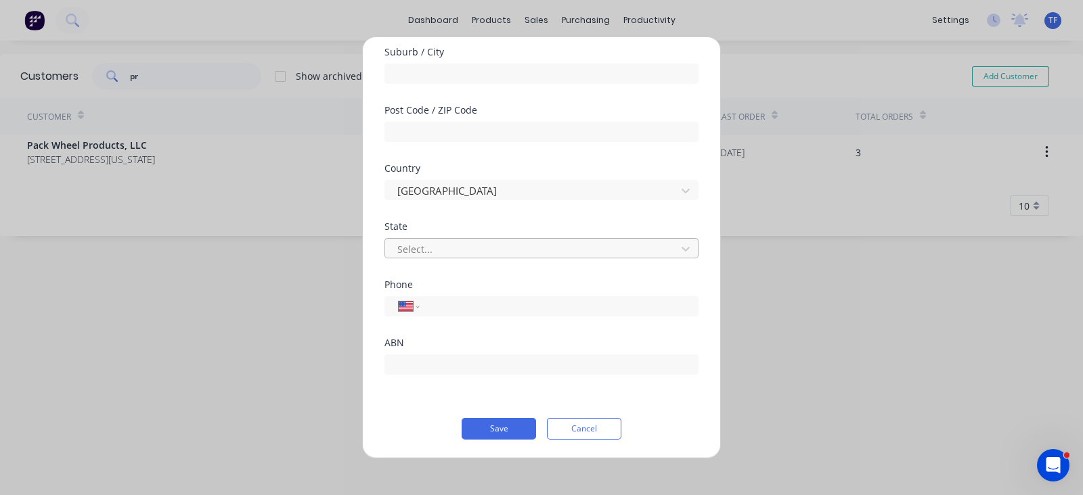
click at [420, 249] on div at bounding box center [532, 248] width 273 height 17
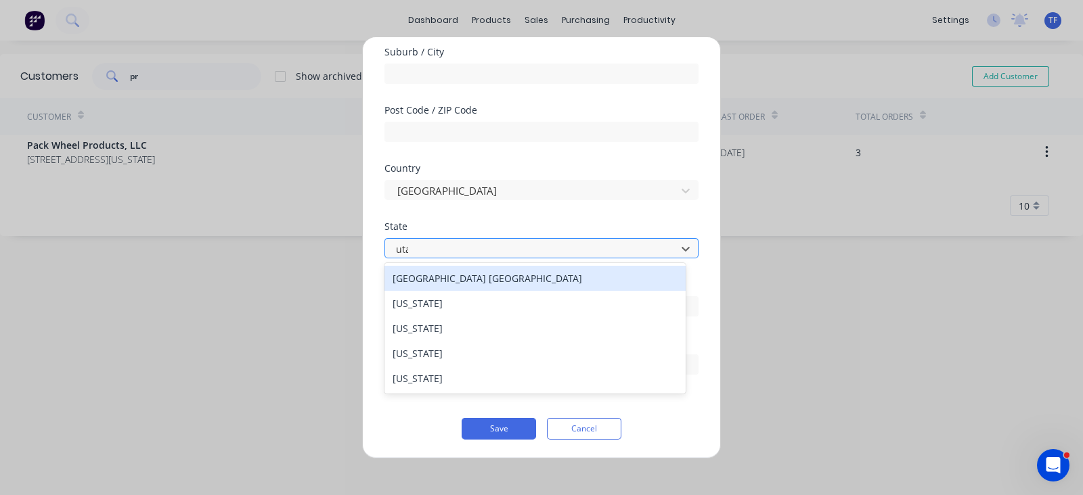
type input "[US_STATE]"
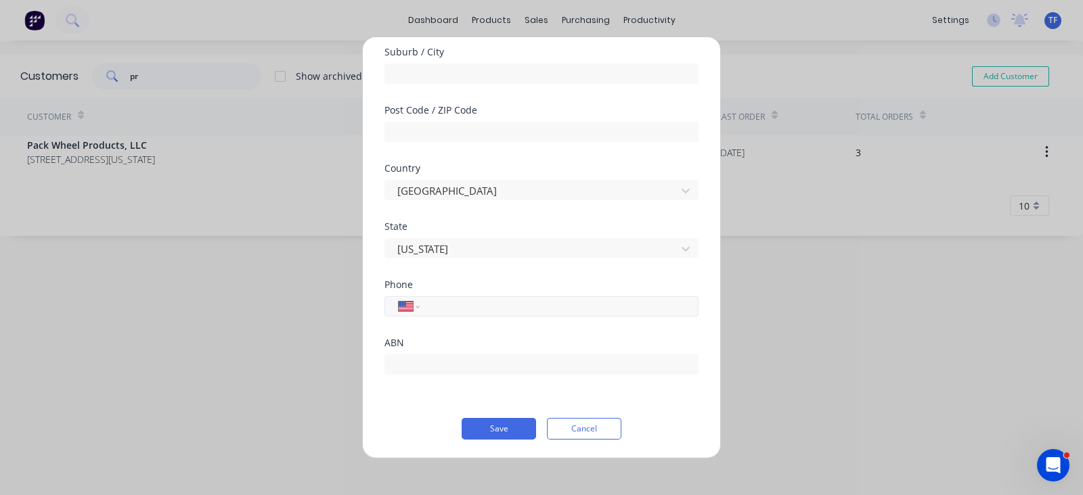
click at [445, 299] on input "tel" at bounding box center [556, 306] width 255 height 16
type input "[PHONE_NUMBER]"
click at [497, 430] on button "Save" at bounding box center [499, 429] width 74 height 22
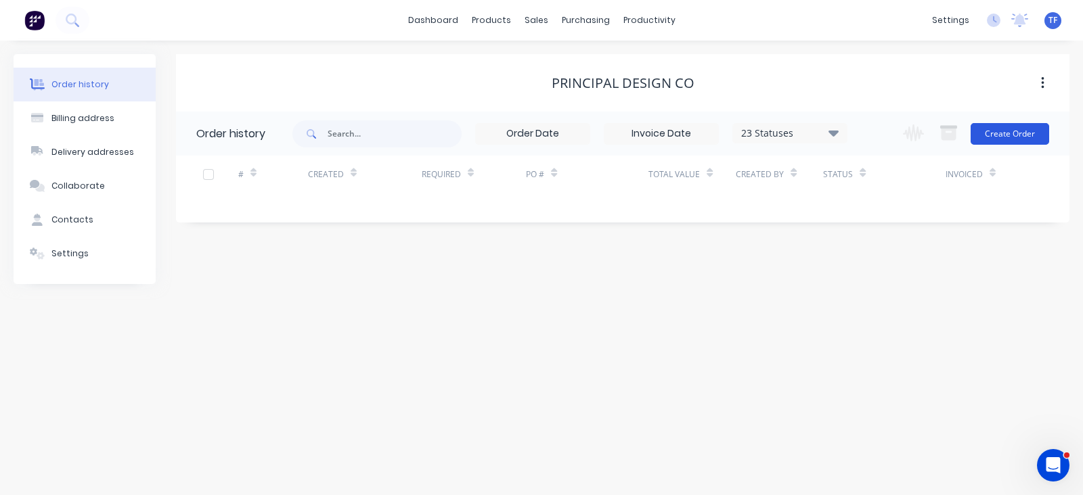
click at [995, 143] on button "Create Order" at bounding box center [1010, 134] width 79 height 22
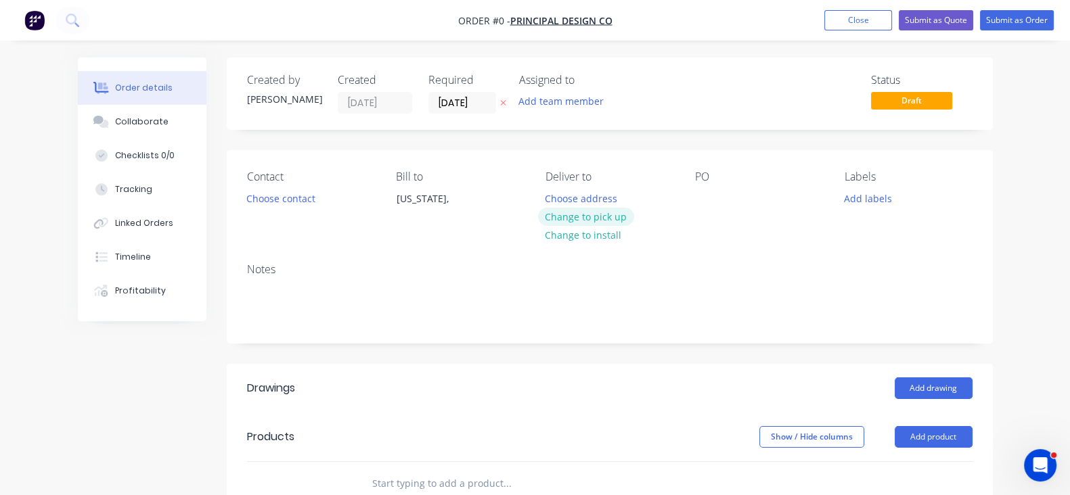
click at [582, 218] on button "Change to pick up" at bounding box center [586, 217] width 96 height 18
click at [714, 201] on div at bounding box center [706, 199] width 22 height 20
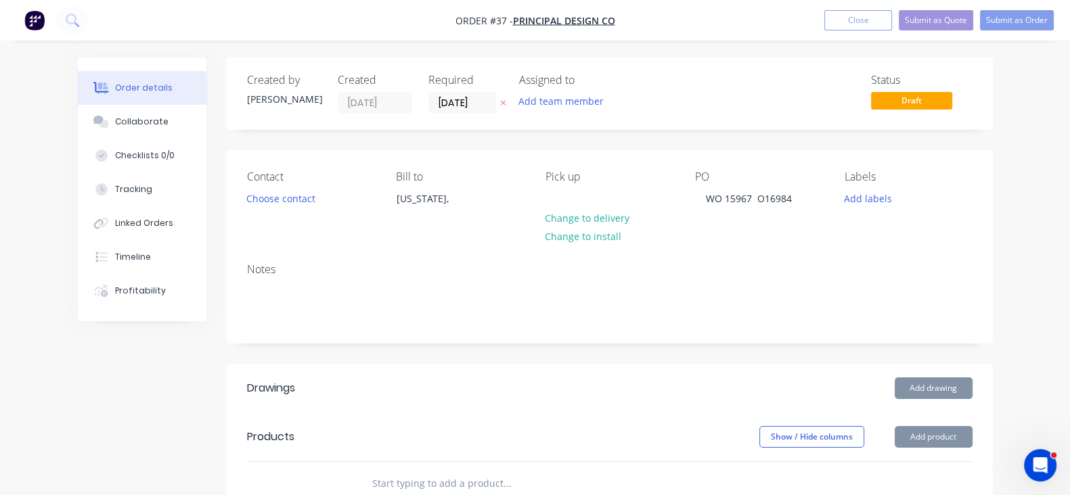
click at [743, 244] on div "Contact Choose contact [PERSON_NAME] to [US_STATE], Pick up Change to delivery …" at bounding box center [610, 201] width 766 height 102
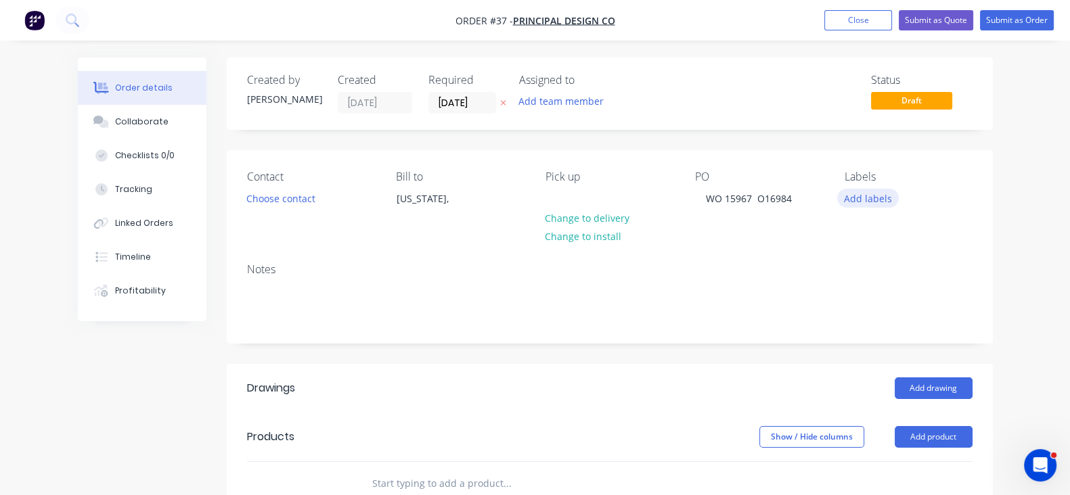
click at [898, 196] on button "Add labels" at bounding box center [868, 198] width 62 height 18
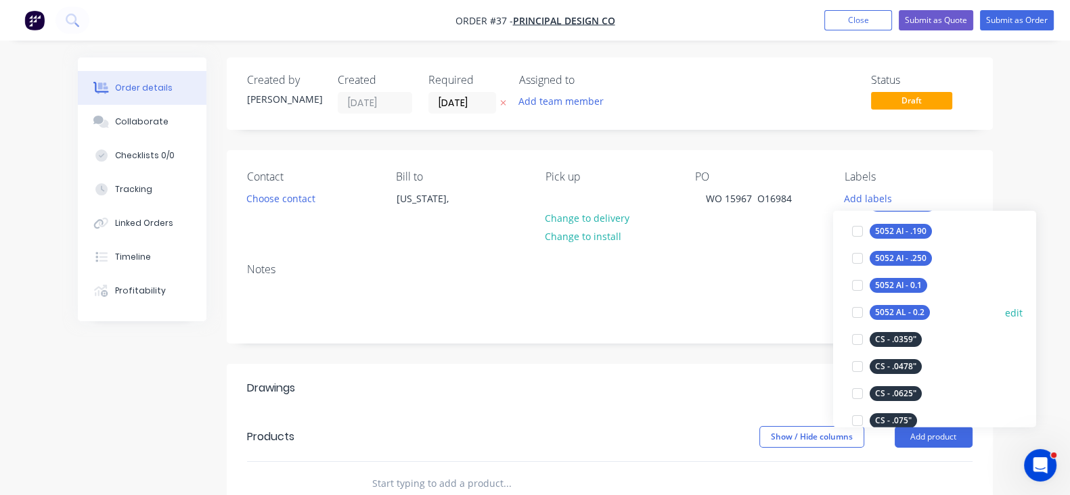
scroll to position [423, 0]
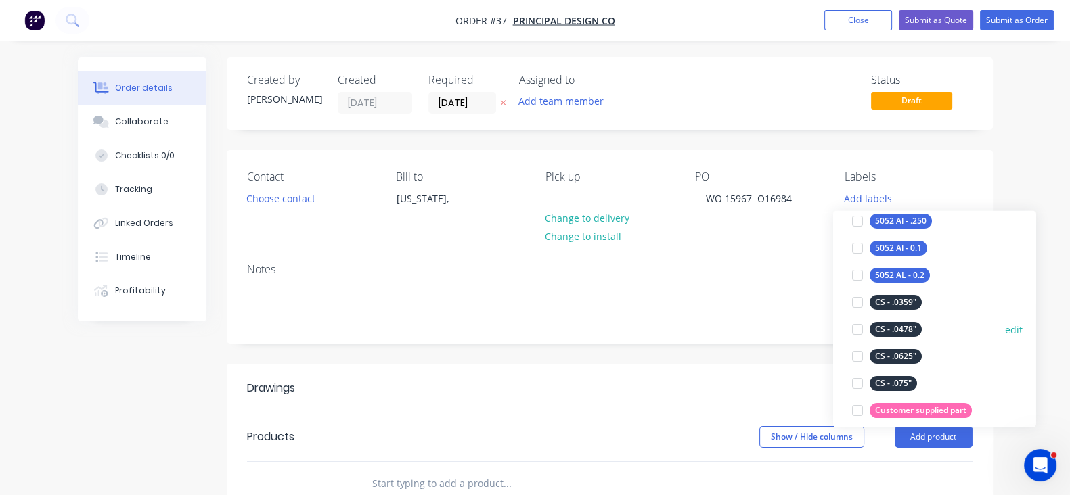
click at [893, 333] on div "CS - .0478"" at bounding box center [896, 329] width 52 height 15
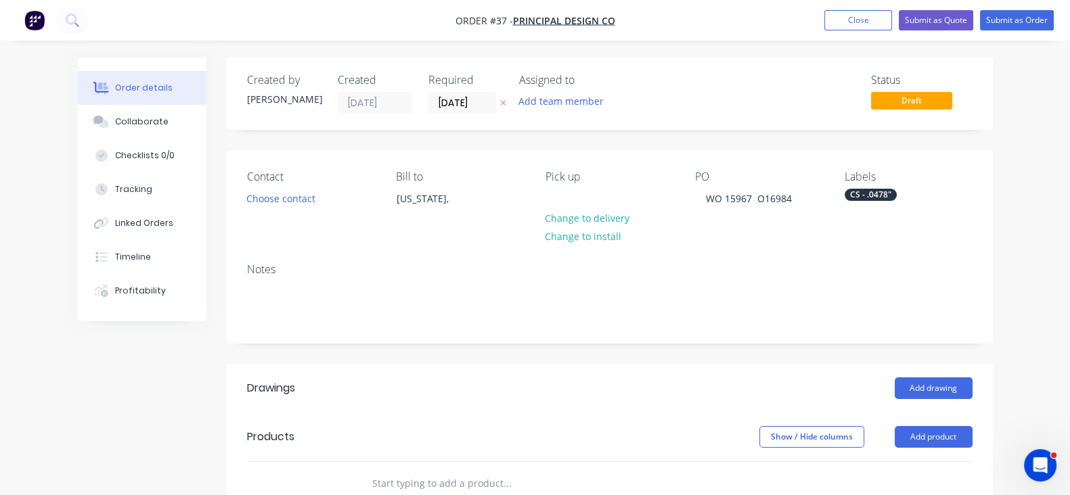
click at [993, 162] on div "Contact Choose contact [PERSON_NAME] to [US_STATE], Pick up Change to delivery …" at bounding box center [610, 201] width 766 height 102
click at [897, 200] on div "CS - .0478"" at bounding box center [871, 195] width 52 height 12
drag, startPoint x: 887, startPoint y: 242, endPoint x: 857, endPoint y: 250, distance: 30.9
click at [857, 250] on div "raw Create new label" at bounding box center [934, 258] width 203 height 108
type input "!"
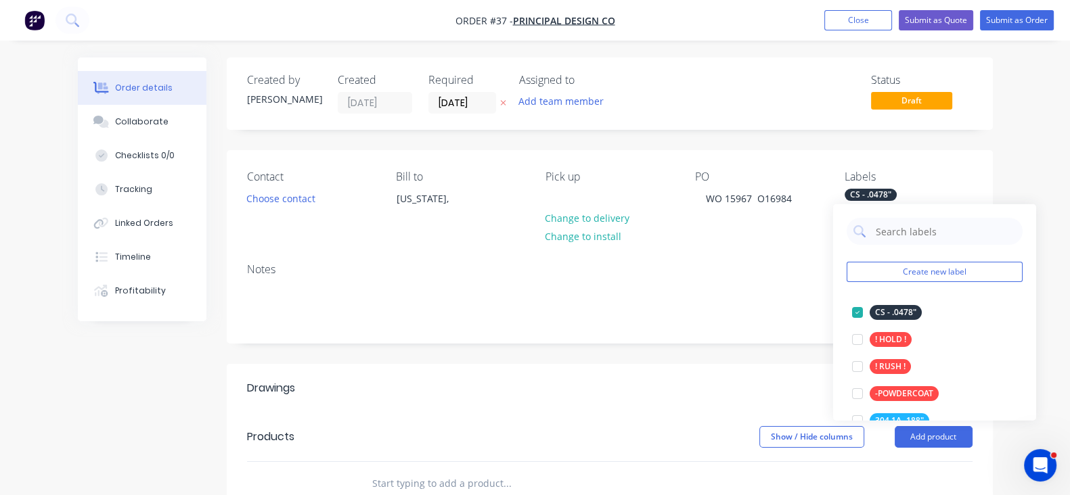
click at [797, 275] on div "Notes" at bounding box center [610, 269] width 726 height 13
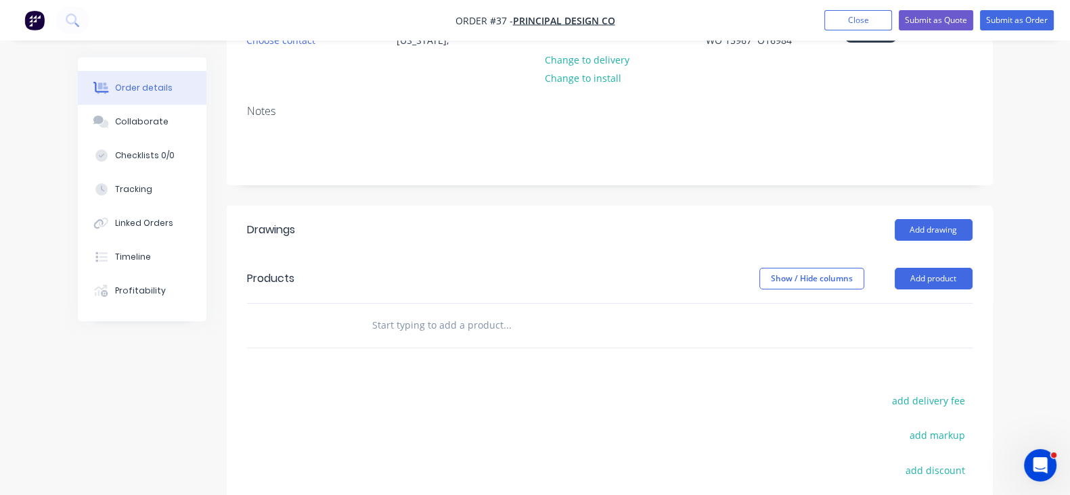
scroll to position [169, 0]
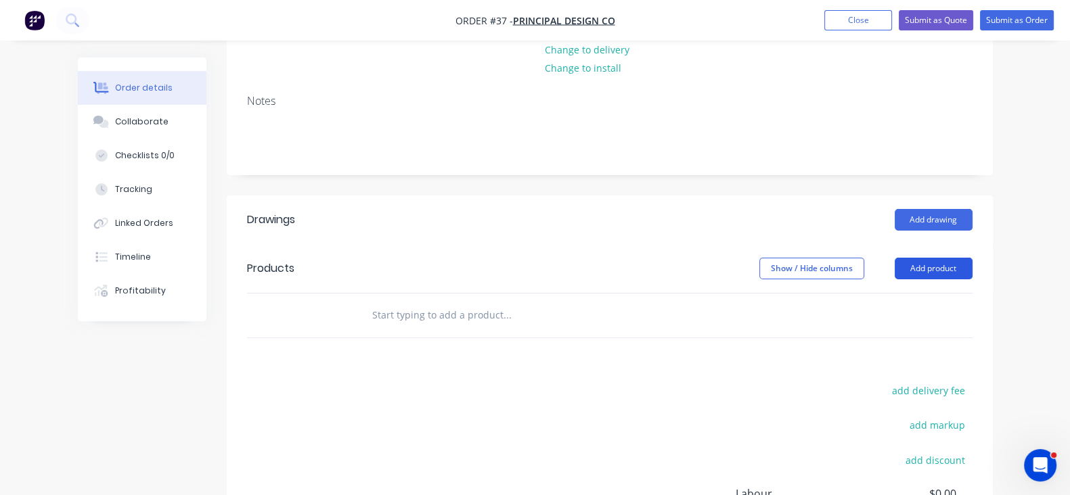
click at [968, 261] on button "Add product" at bounding box center [934, 269] width 78 height 22
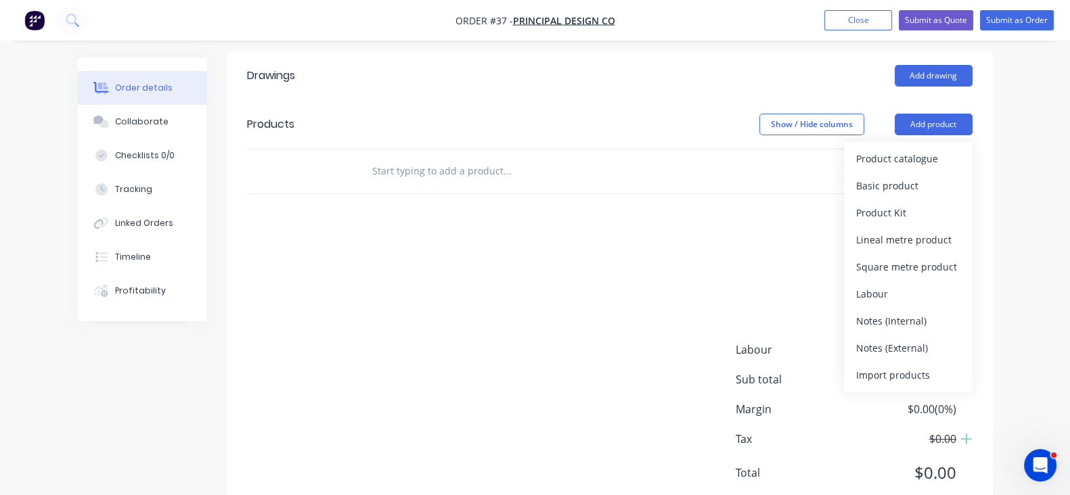
scroll to position [355, 0]
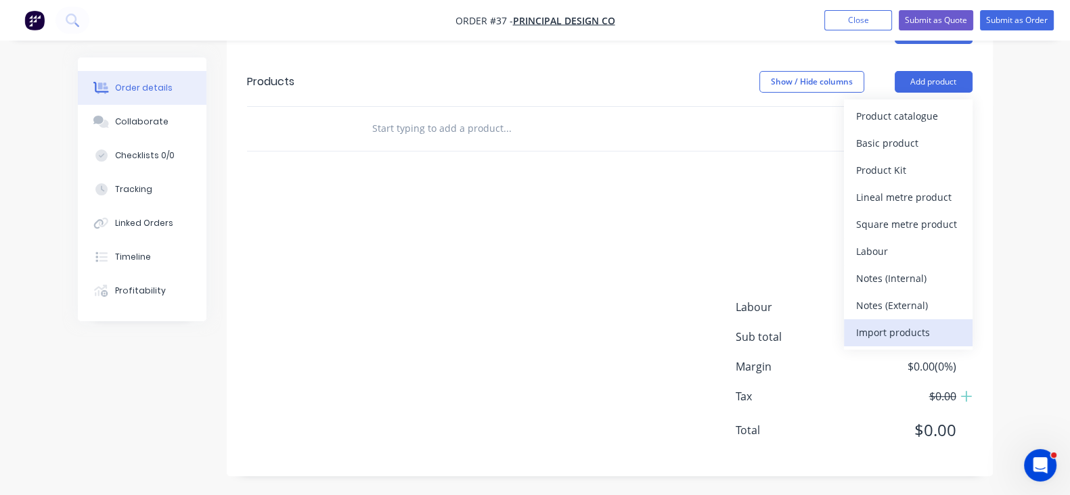
click at [950, 334] on div "Import products" at bounding box center [908, 333] width 104 height 20
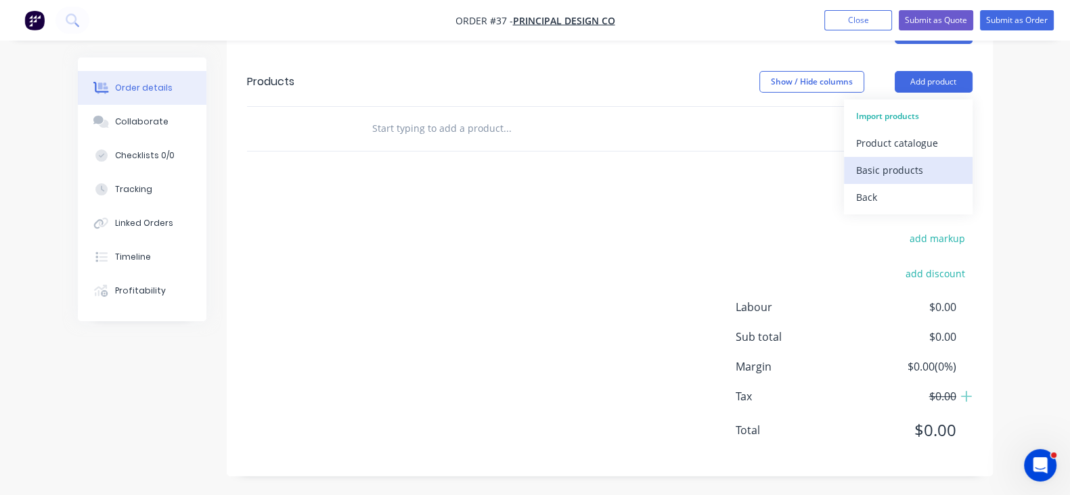
click at [943, 177] on div "Basic products" at bounding box center [908, 170] width 104 height 20
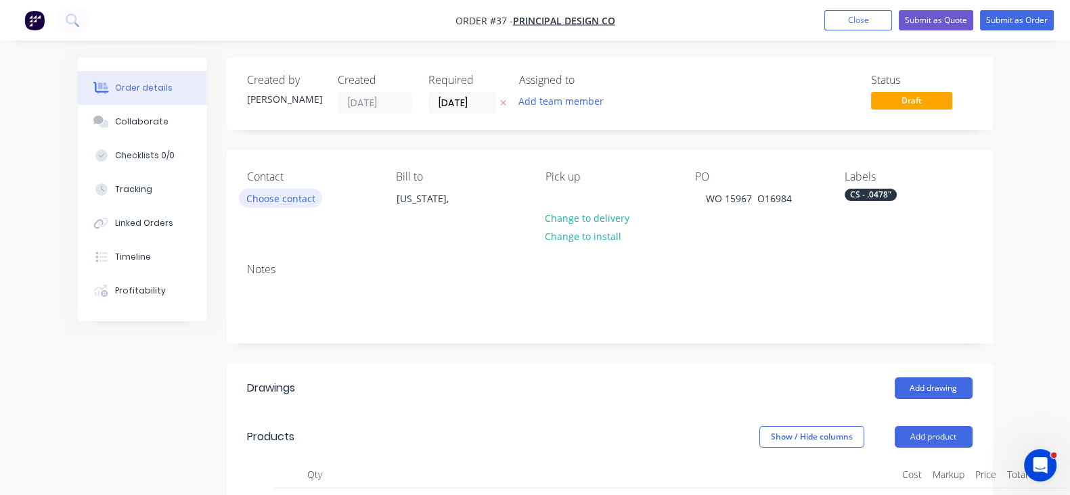
click at [239, 198] on button "Choose contact" at bounding box center [280, 198] width 83 height 18
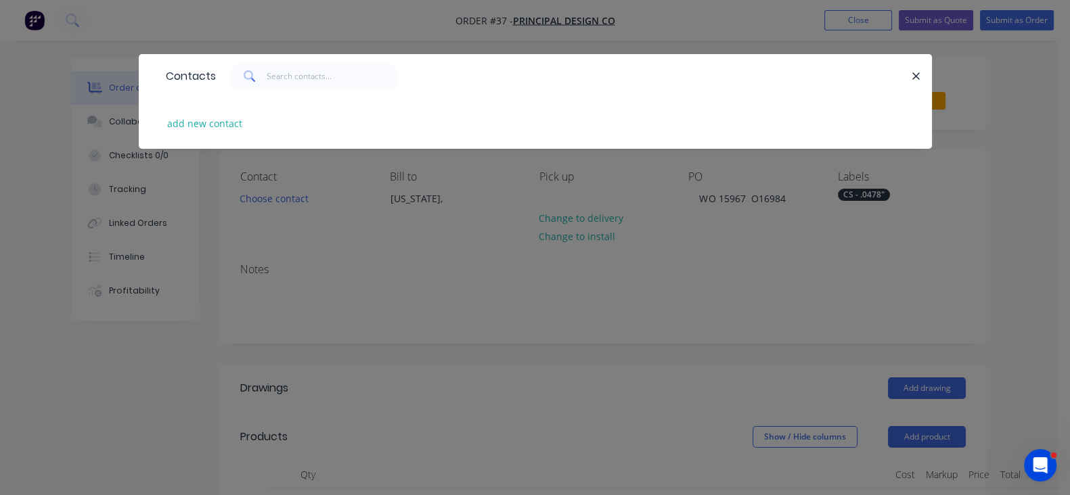
click at [463, 255] on div "Contacts add new contact" at bounding box center [535, 247] width 1070 height 495
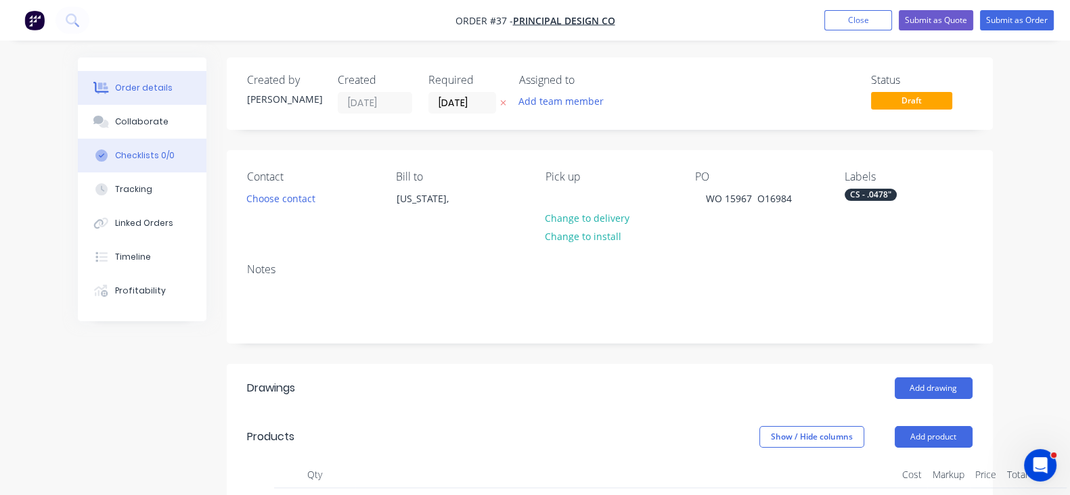
click at [78, 140] on button "Checklists 0/0" at bounding box center [142, 156] width 129 height 34
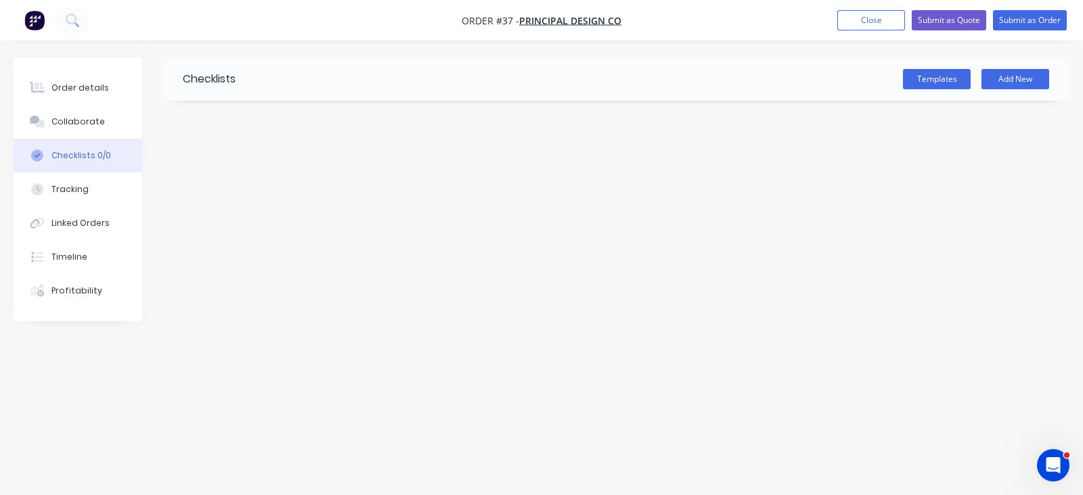
drag, startPoint x: 77, startPoint y: 134, endPoint x: 80, endPoint y: 141, distance: 7.9
click at [77, 133] on button "Collaborate" at bounding box center [78, 122] width 129 height 34
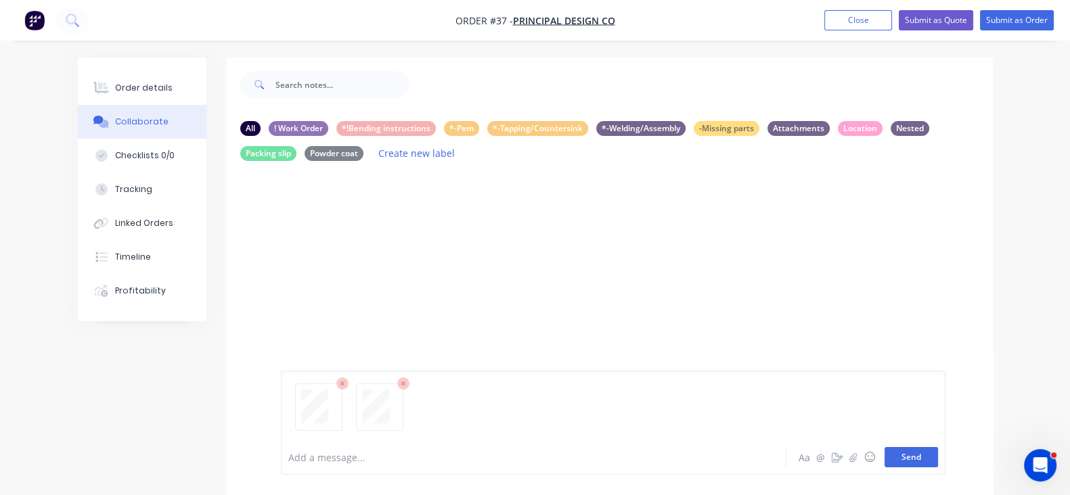
click at [938, 461] on button "Send" at bounding box center [911, 457] width 53 height 20
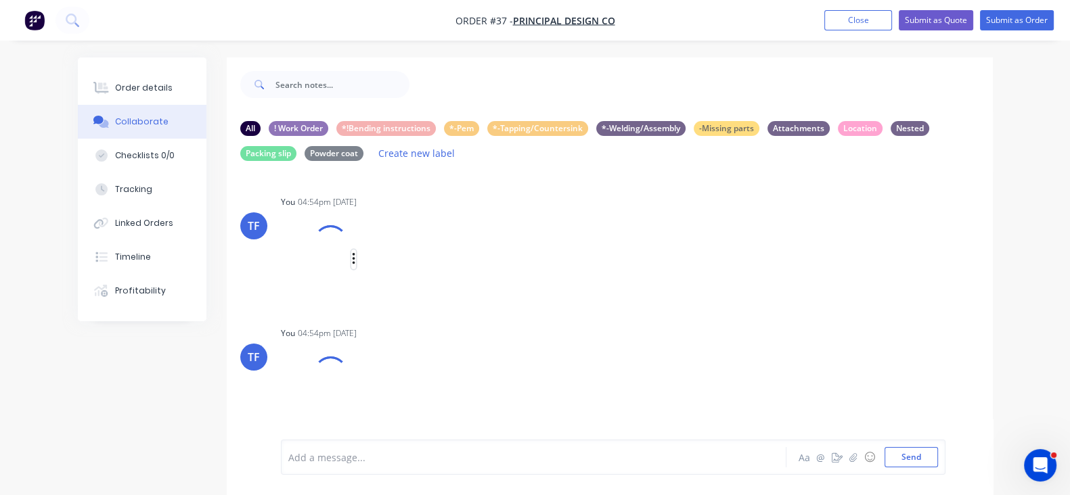
click at [352, 262] on icon "button" at bounding box center [354, 260] width 4 height 16
click at [366, 278] on button "Labels" at bounding box center [442, 265] width 152 height 30
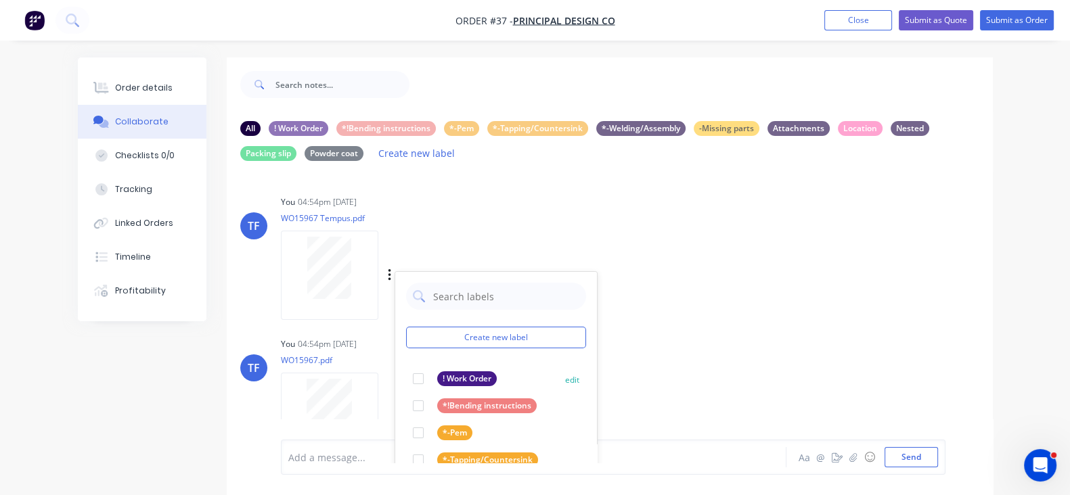
click at [437, 380] on div "! Work Order" at bounding box center [467, 379] width 60 height 15
click at [689, 282] on div "TF You 04:54pm [DATE] WO15967 Tempus.pdf Labels Download Delete Create new labe…" at bounding box center [610, 253] width 766 height 122
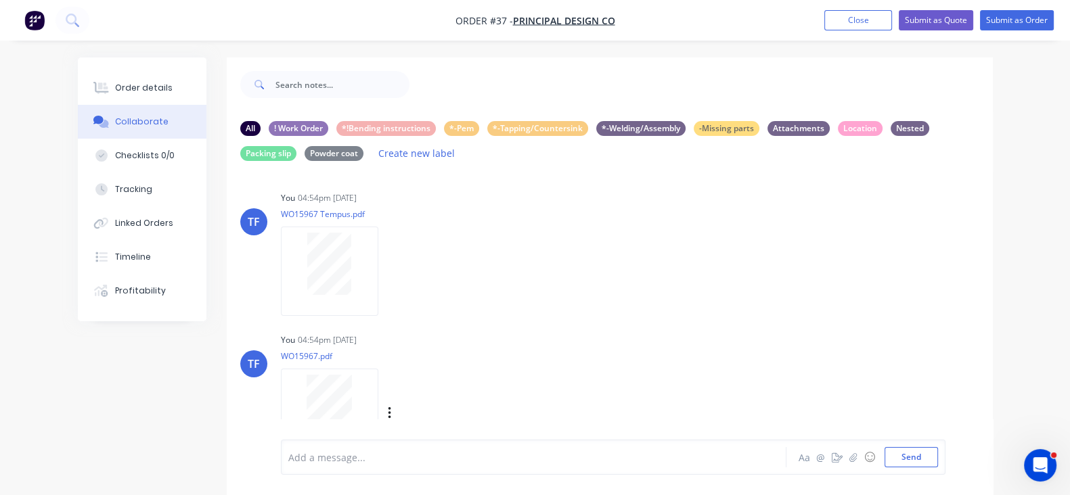
scroll to position [5, 0]
click at [388, 410] on icon "button" at bounding box center [390, 413] width 4 height 16
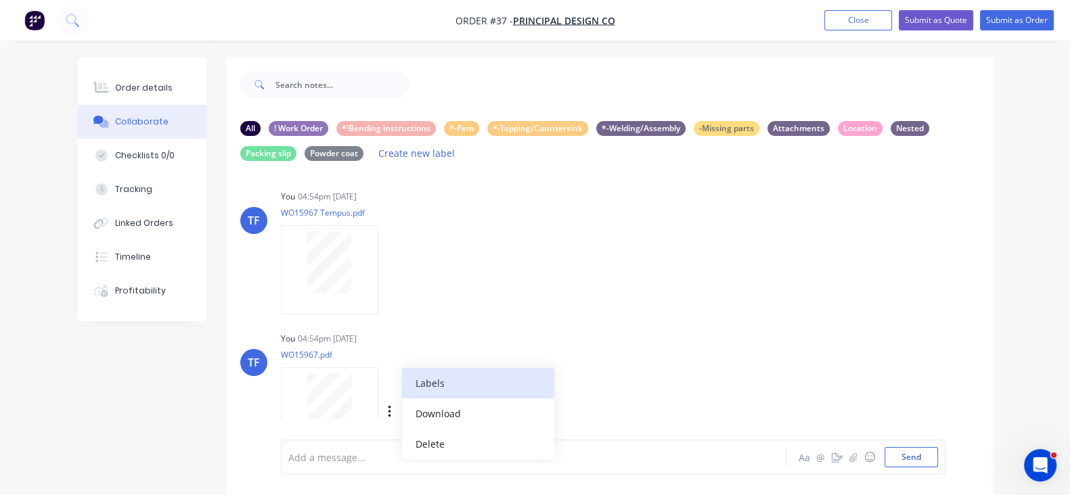
click at [402, 386] on button "Labels" at bounding box center [478, 383] width 152 height 30
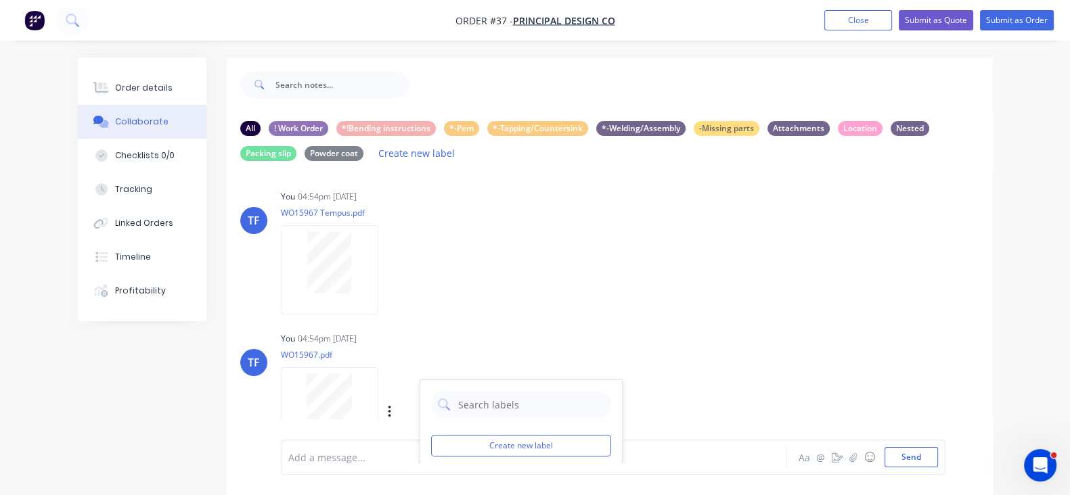
scroll to position [77, 0]
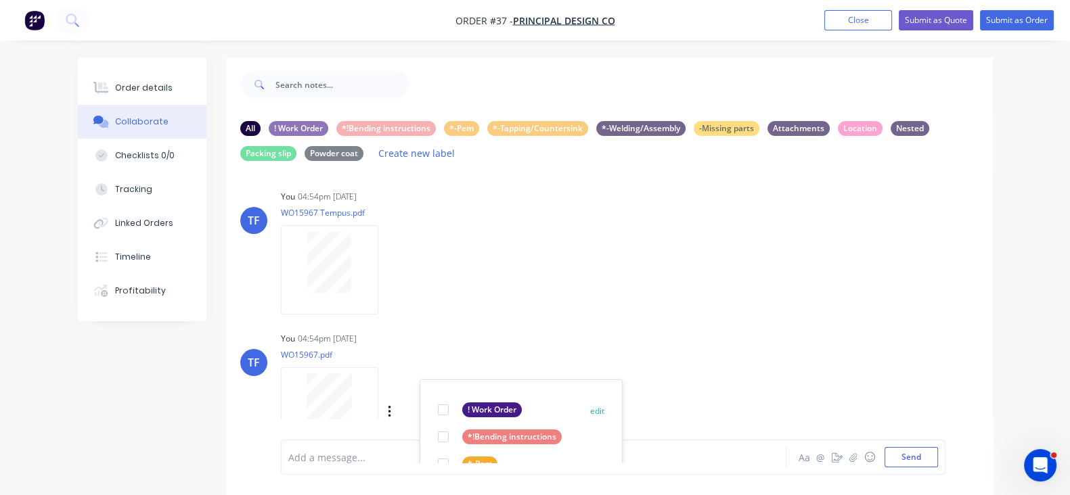
click at [462, 405] on div "! Work Order" at bounding box center [492, 410] width 60 height 15
click at [616, 364] on div "You 04:54pm [DATE] WO15967.pdf Labels Download Delete Create new label ! Work O…" at bounding box center [492, 390] width 422 height 122
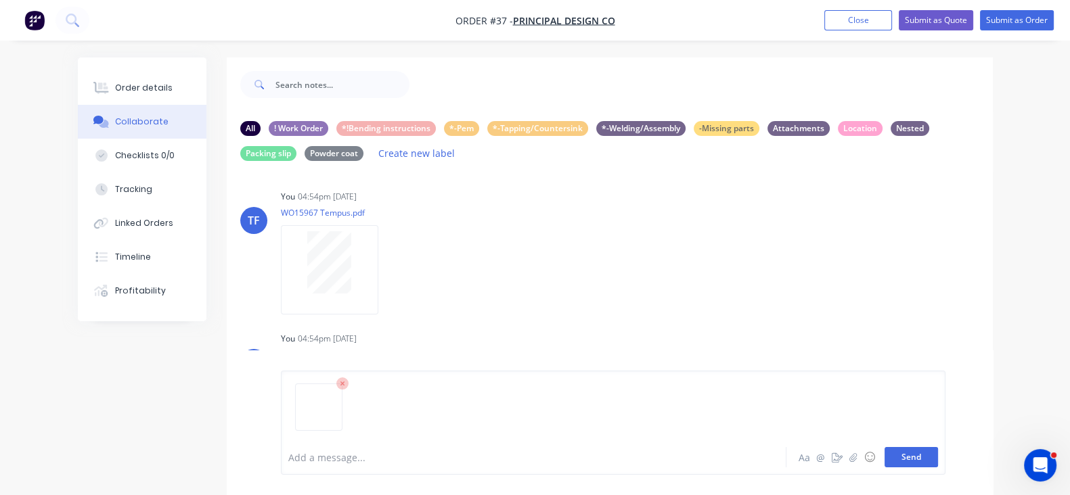
click at [938, 450] on button "Send" at bounding box center [911, 457] width 53 height 20
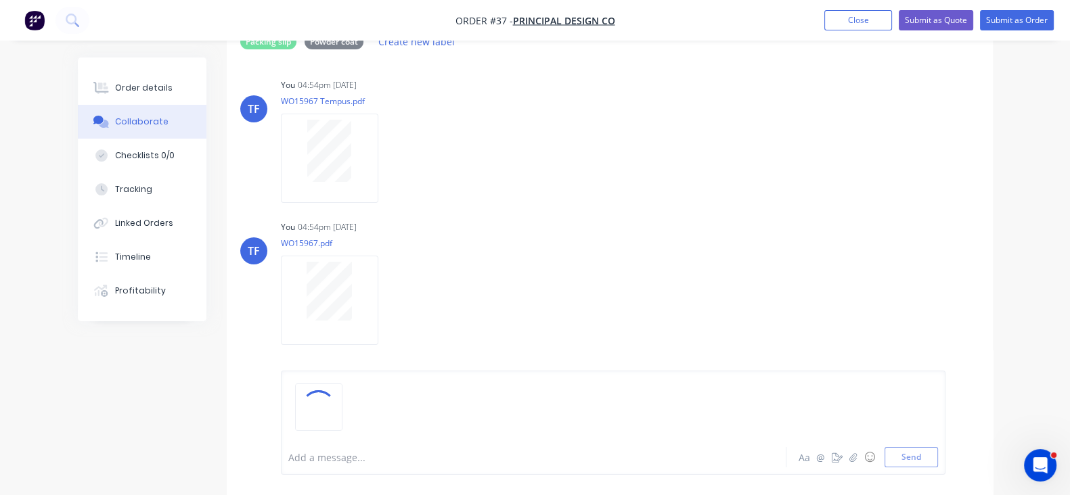
scroll to position [43, 0]
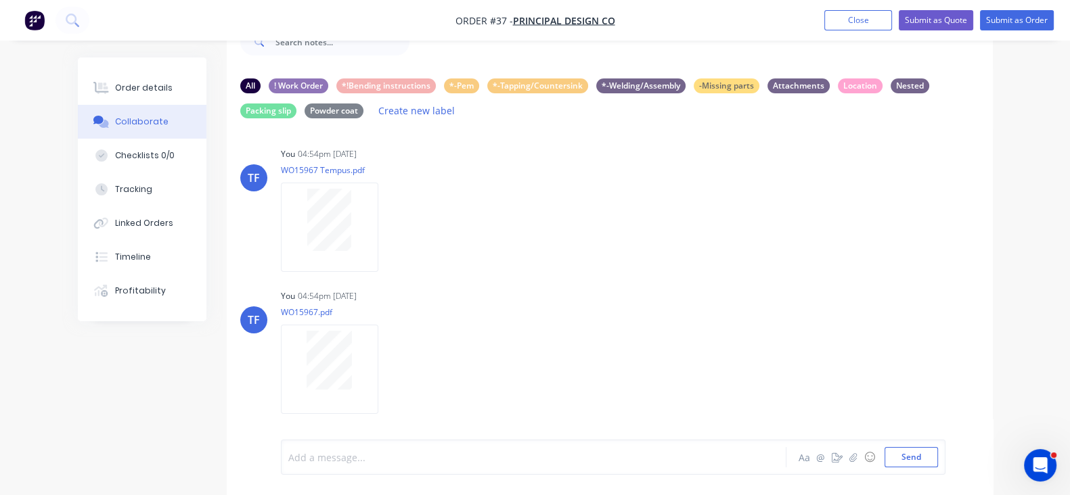
click at [305, 451] on div at bounding box center [532, 458] width 487 height 14
click at [370, 451] on div "Bending Diminseions are OD" at bounding box center [532, 458] width 487 height 14
click at [296, 458] on span "Bending Diminseions are OD" at bounding box center [354, 457] width 131 height 13
click at [938, 455] on button "Send" at bounding box center [911, 457] width 53 height 20
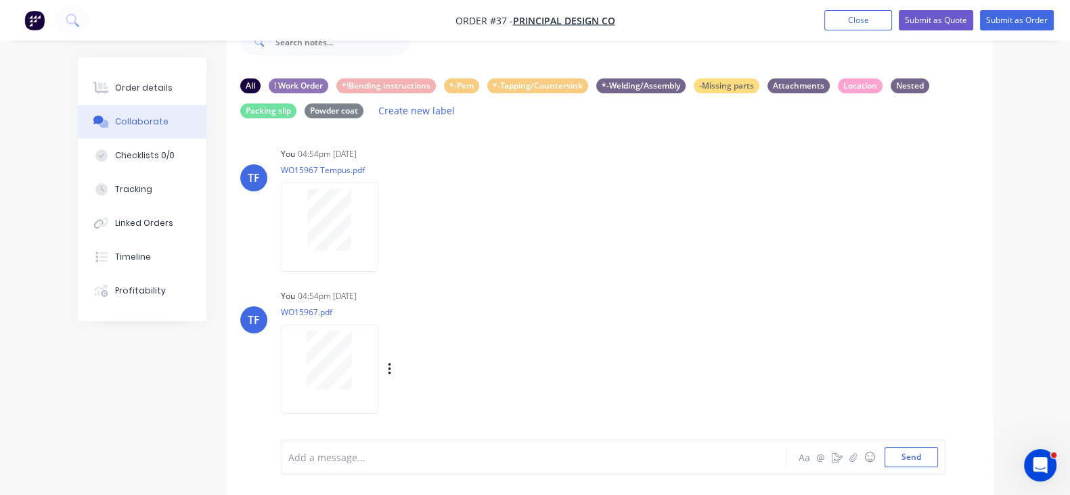
scroll to position [196, 0]
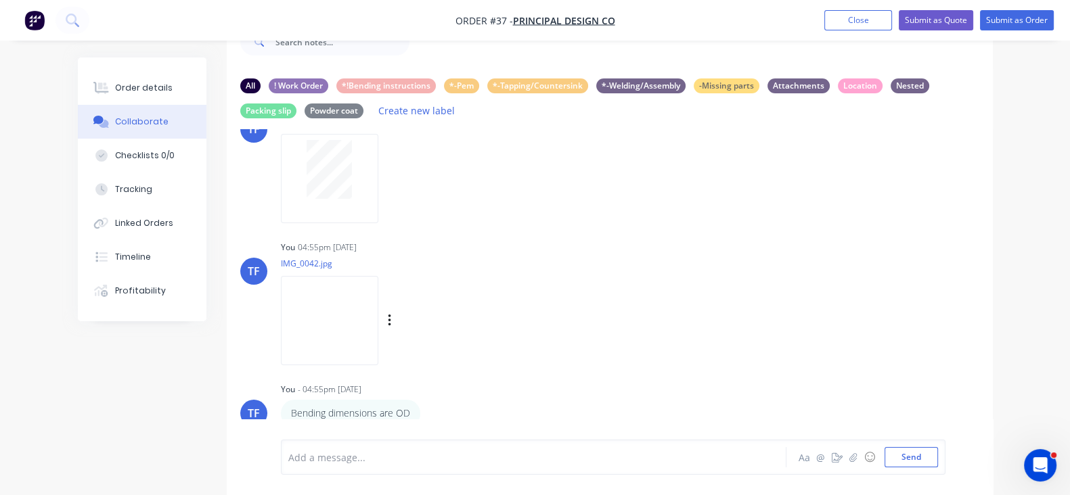
click at [324, 322] on div at bounding box center [332, 320] width 103 height 89
click at [428, 405] on icon "button" at bounding box center [429, 407] width 3 height 12
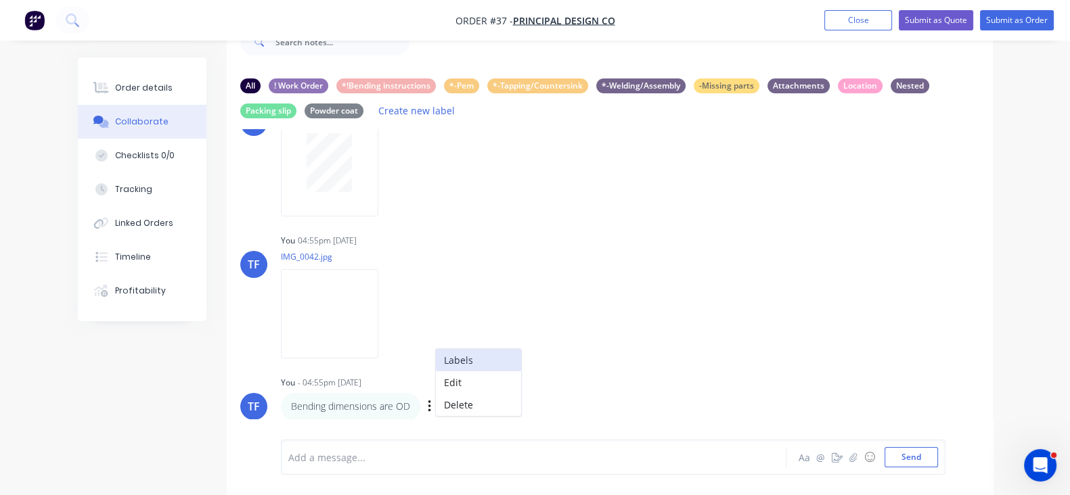
click at [436, 360] on button "Labels" at bounding box center [478, 360] width 85 height 22
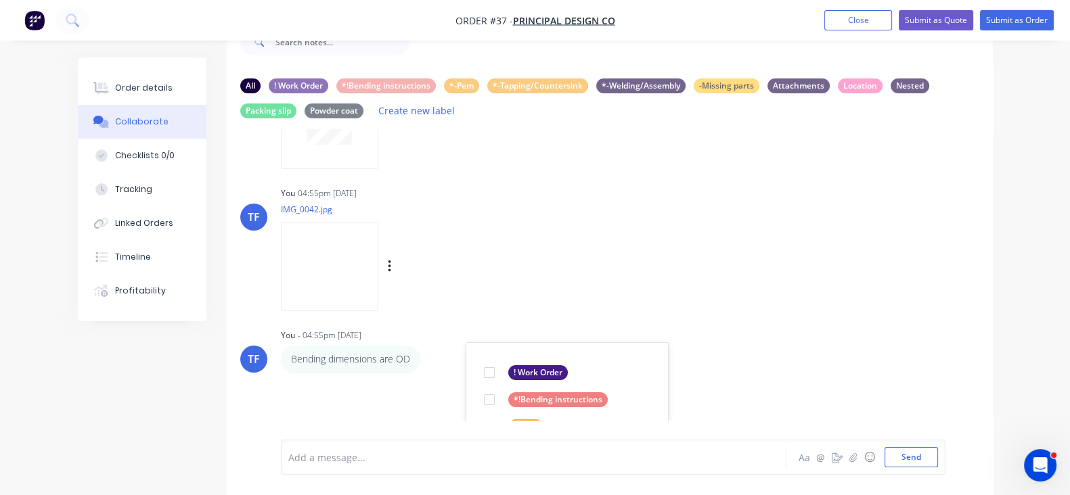
scroll to position [287, 0]
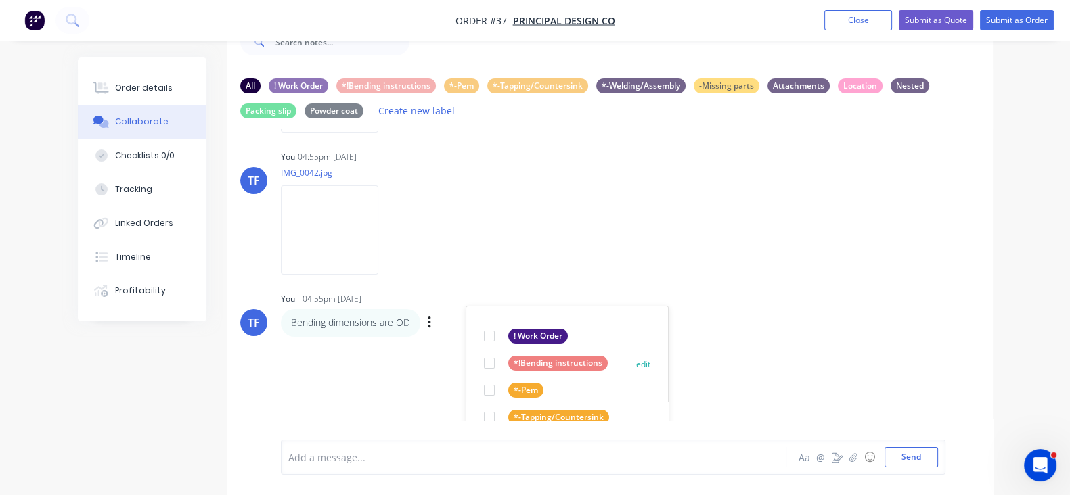
click at [508, 360] on div "*!Bending instructions" at bounding box center [557, 363] width 99 height 15
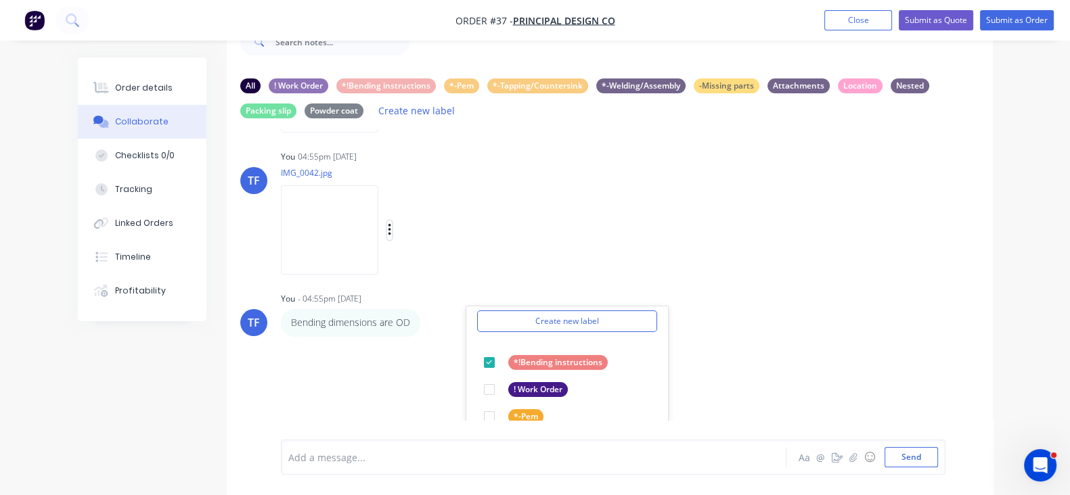
click at [388, 225] on icon "button" at bounding box center [390, 231] width 4 height 16
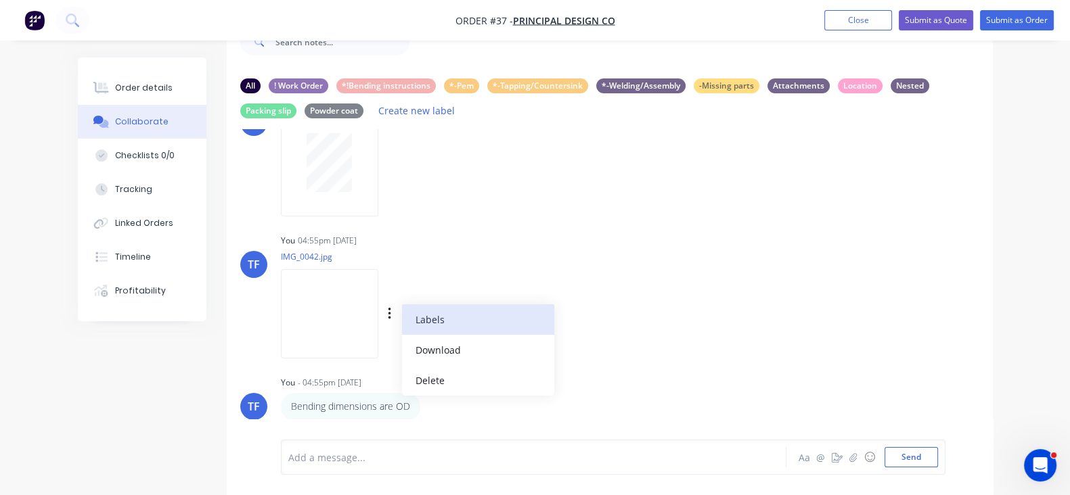
click at [402, 325] on button "Labels" at bounding box center [478, 320] width 152 height 30
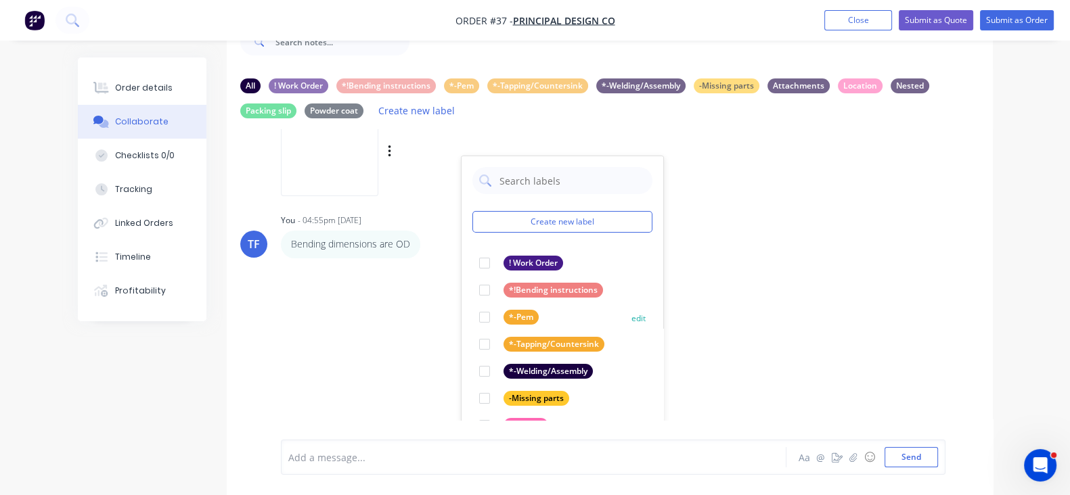
scroll to position [372, 0]
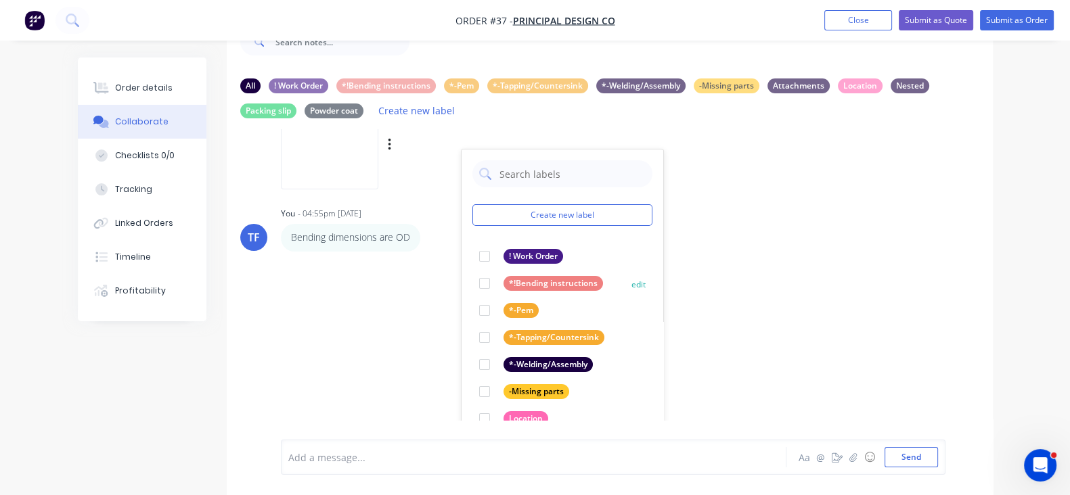
click at [479, 289] on div "*!Bending instructions" at bounding box center [541, 283] width 124 height 15
click at [652, 298] on div "TF You 04:54pm [DATE] WO15967 Tempus.pdf Labels Download Delete TF You 04:54pm …" at bounding box center [610, 274] width 766 height 291
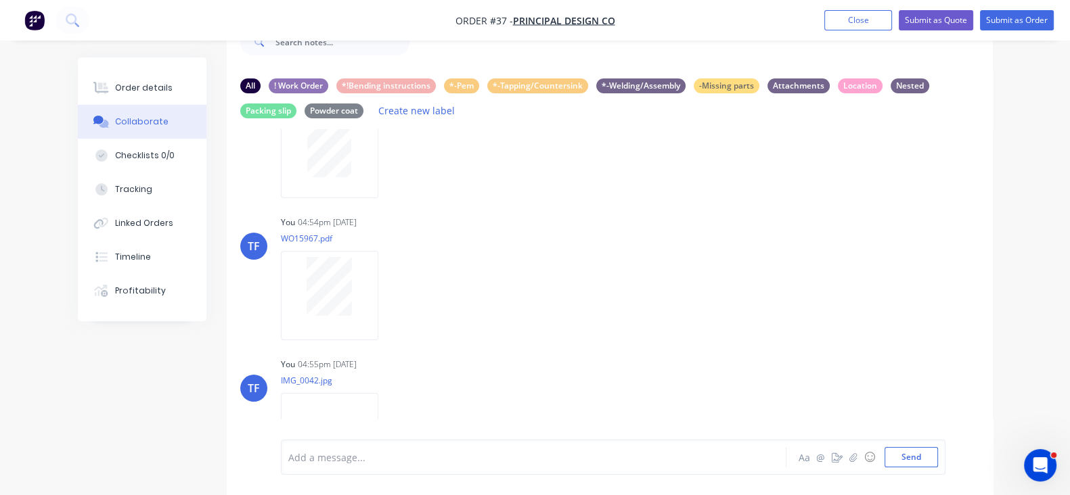
scroll to position [0, 0]
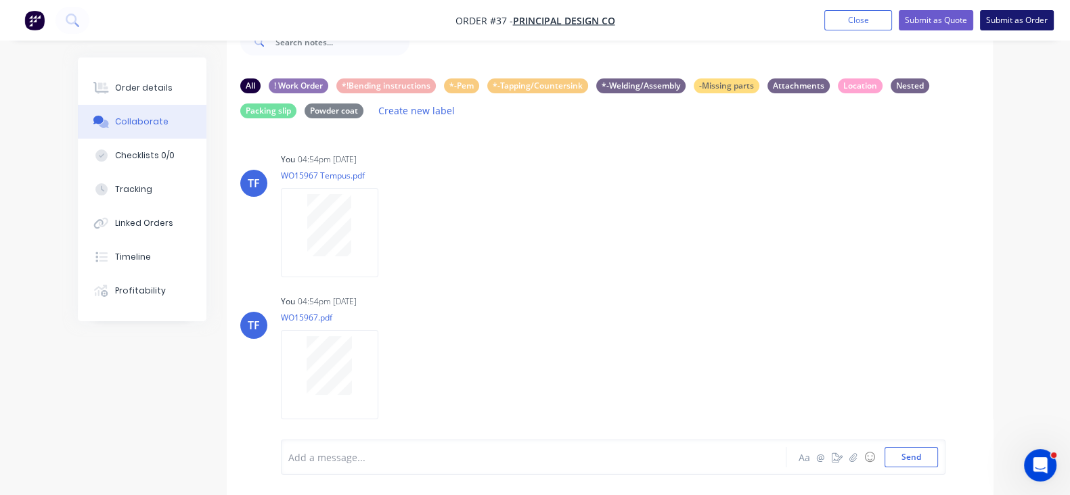
click at [1006, 25] on button "Submit as Order" at bounding box center [1017, 20] width 74 height 20
click at [894, 21] on button "Close" at bounding box center [871, 19] width 68 height 20
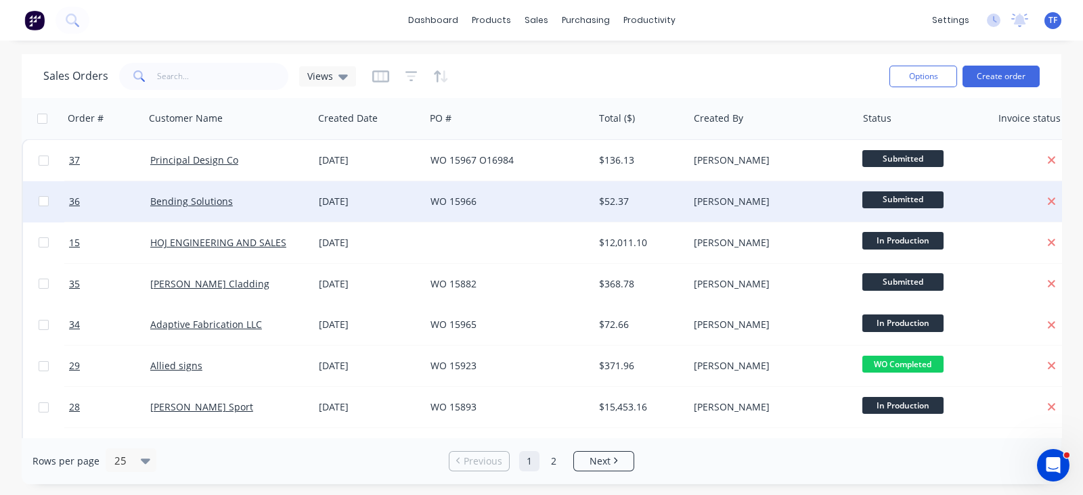
click at [269, 211] on div "Bending Solutions" at bounding box center [229, 201] width 169 height 41
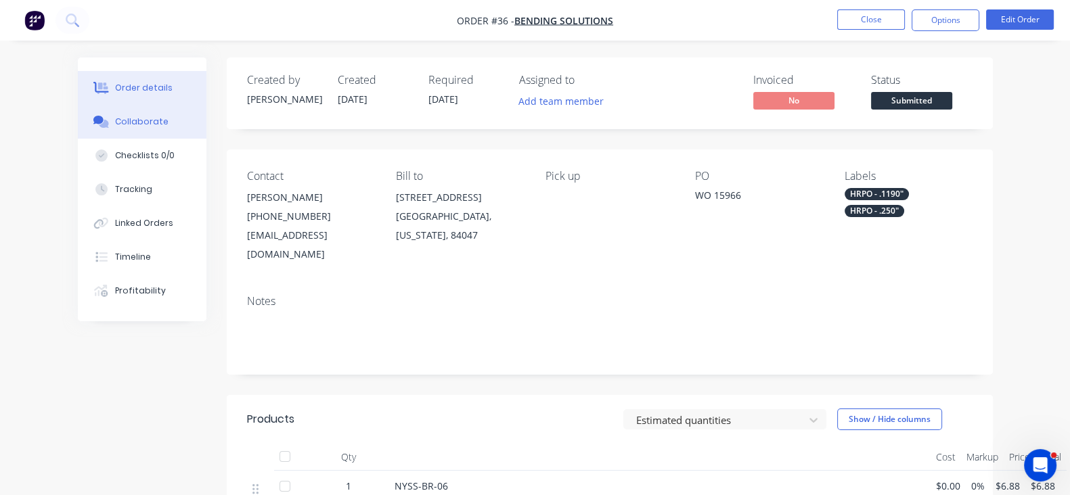
click at [115, 126] on div "Collaborate" at bounding box center [141, 122] width 53 height 12
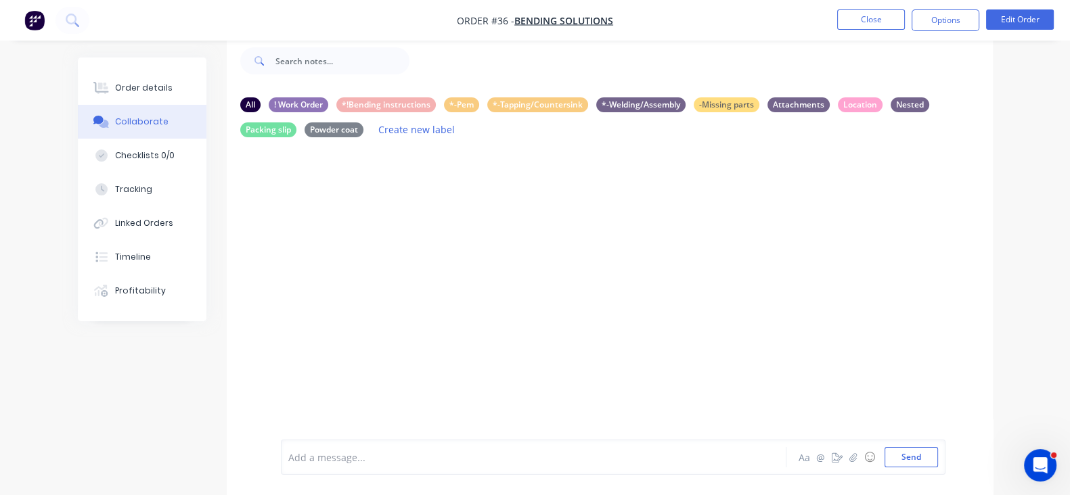
scroll to position [43, 0]
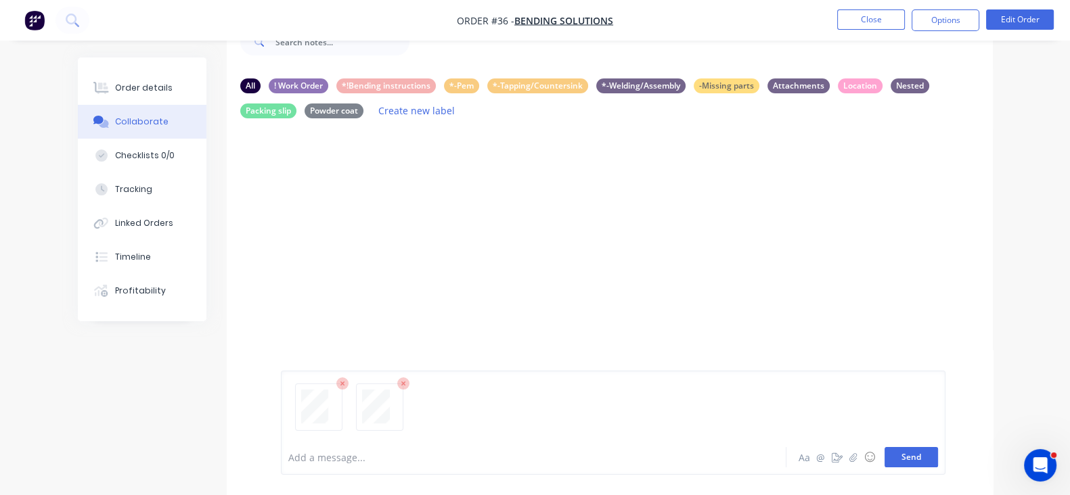
click at [938, 466] on button "Send" at bounding box center [911, 457] width 53 height 20
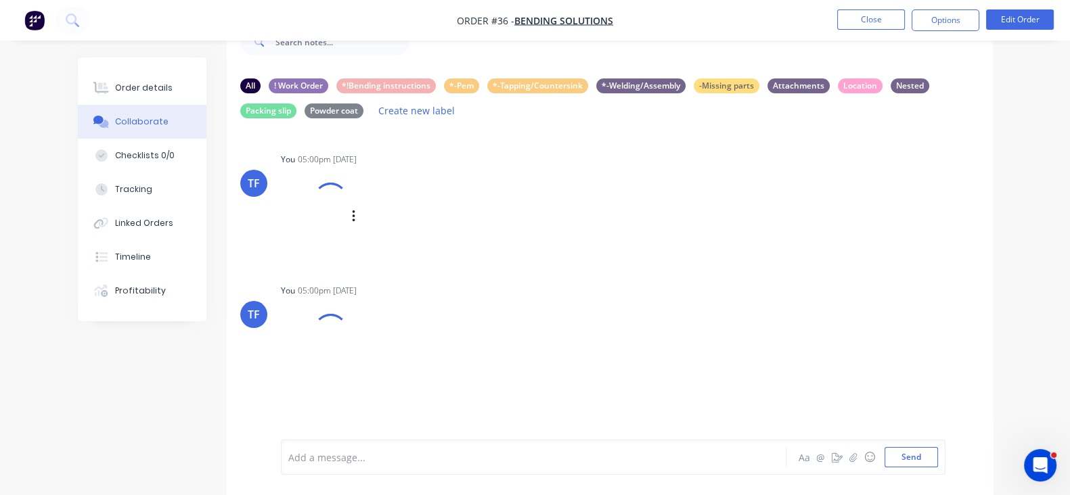
click at [348, 214] on div "Labels Download Delete" at bounding box center [424, 217] width 152 height 20
click at [352, 215] on icon "button" at bounding box center [354, 217] width 4 height 16
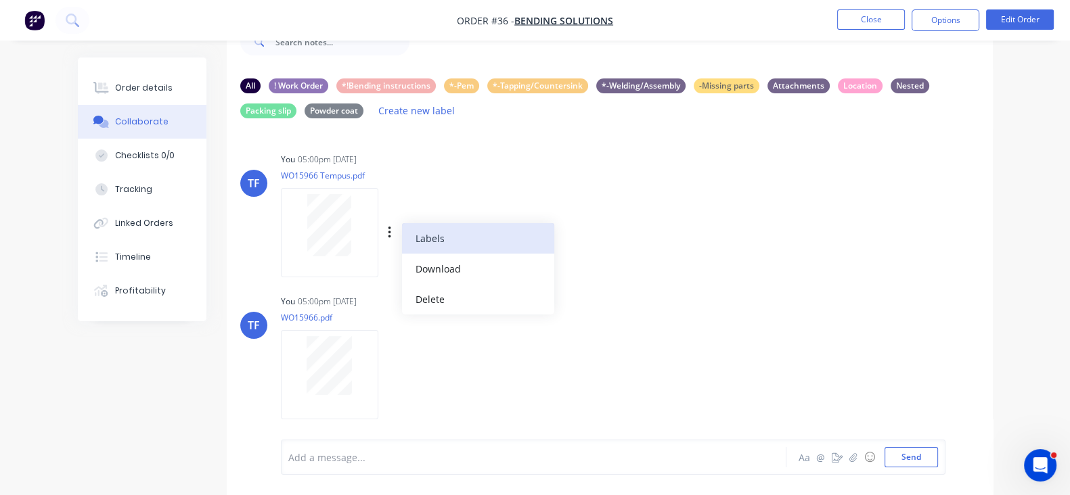
click at [402, 250] on button "Labels" at bounding box center [478, 238] width 152 height 30
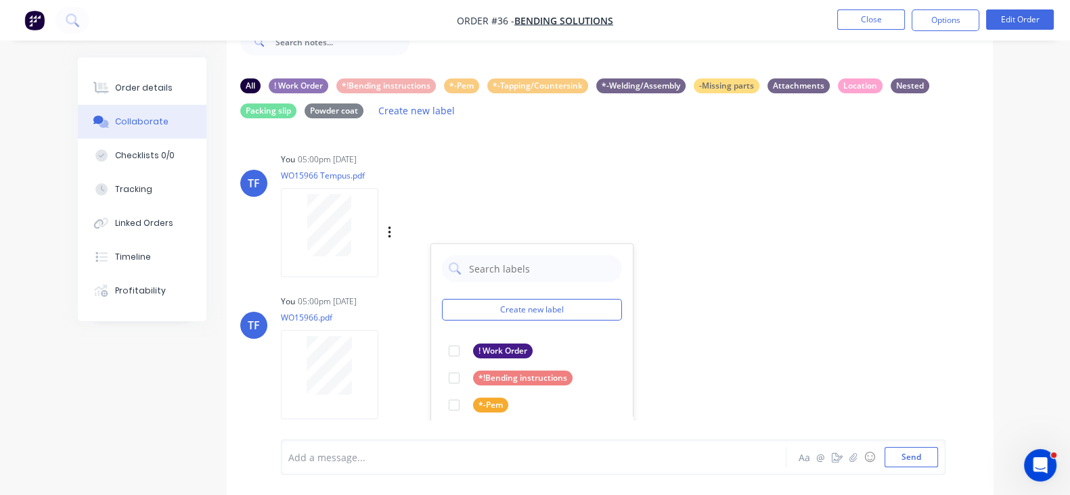
drag, startPoint x: 420, startPoint y: 349, endPoint x: 490, endPoint y: 333, distance: 72.2
click at [473, 349] on div "! Work Order" at bounding box center [503, 351] width 60 height 15
drag, startPoint x: 659, startPoint y: 327, endPoint x: 646, endPoint y: 326, distance: 12.9
click at [659, 326] on div "TF You 05:00pm [DATE] WO15966.pdf Labels Download Delete" at bounding box center [610, 353] width 766 height 122
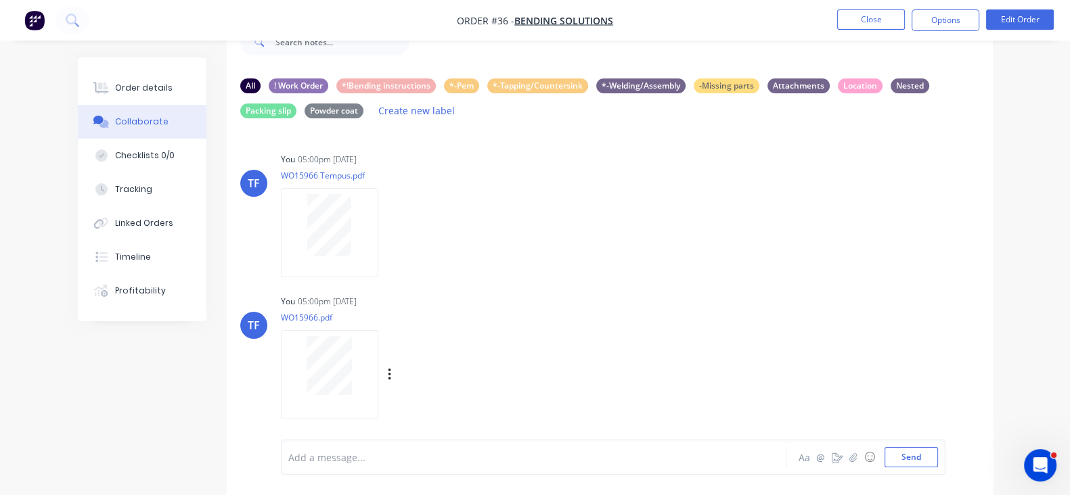
click at [384, 376] on div "Labels Download Delete" at bounding box center [460, 375] width 152 height 20
click at [388, 373] on icon "button" at bounding box center [390, 376] width 4 height 16
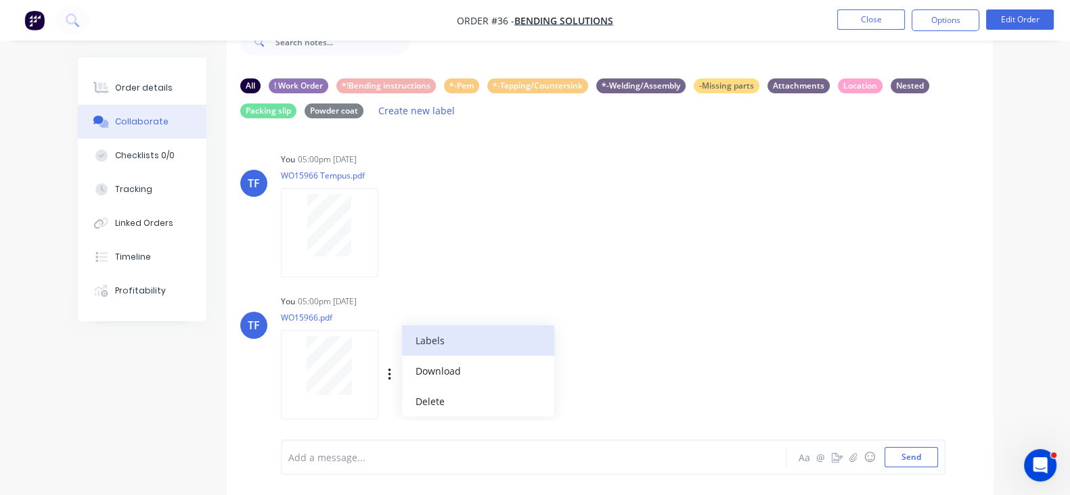
click at [402, 347] on button "Labels" at bounding box center [478, 341] width 152 height 30
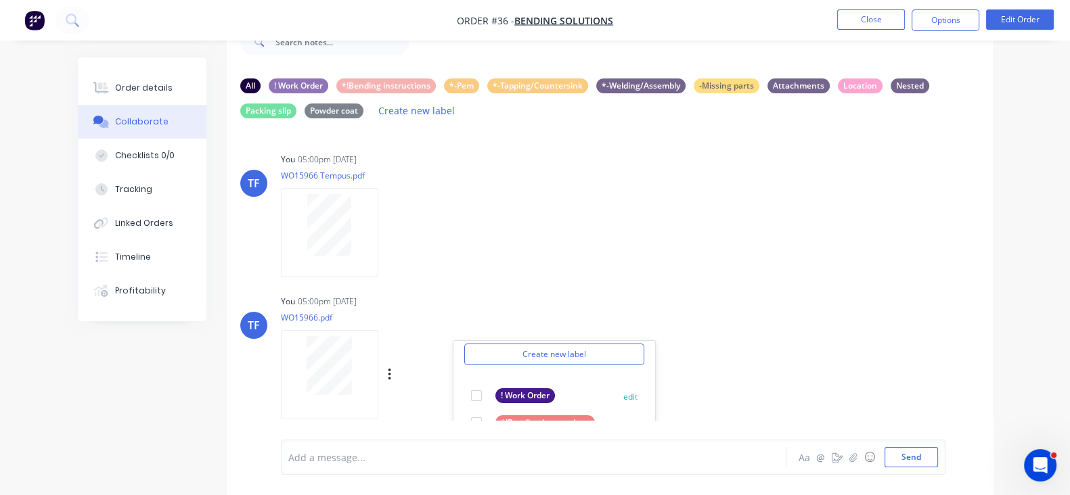
scroll to position [77, 0]
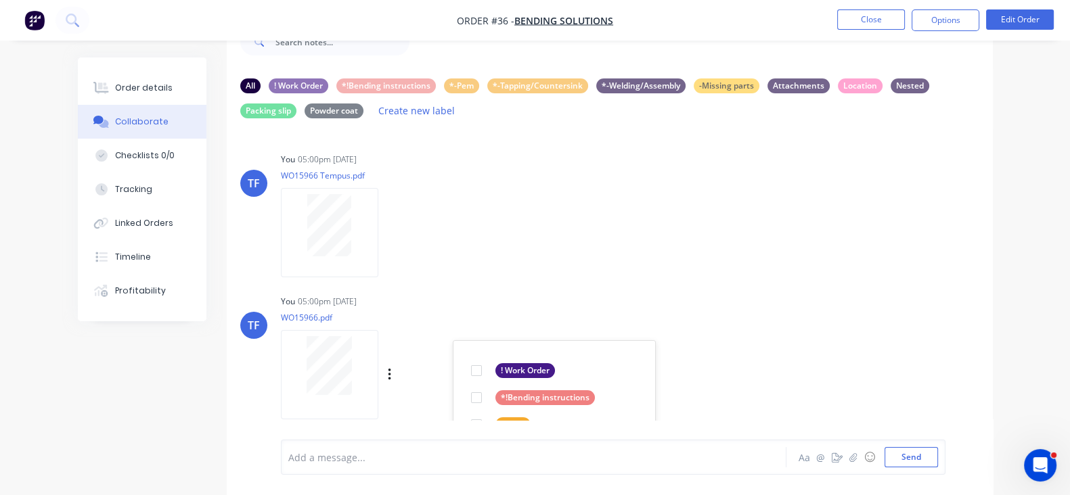
drag, startPoint x: 464, startPoint y: 365, endPoint x: 597, endPoint y: 364, distance: 133.3
click at [495, 365] on div "! Work Order" at bounding box center [525, 370] width 60 height 15
click at [694, 364] on div "TF You 05:00pm [DATE] WO15966.pdf Labels Download Delete Create new label ! Wor…" at bounding box center [610, 353] width 766 height 122
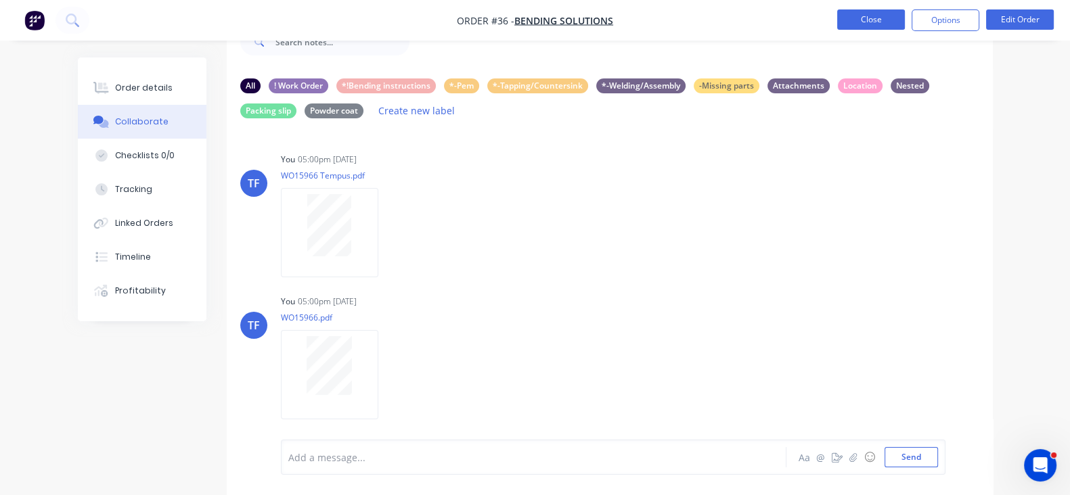
click at [852, 18] on button "Close" at bounding box center [871, 19] width 68 height 20
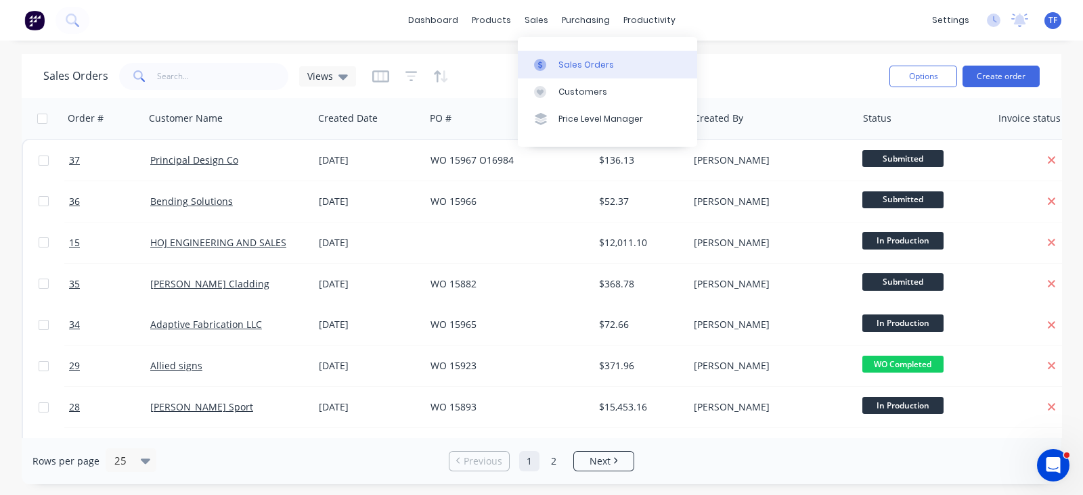
click at [552, 73] on link "Sales Orders" at bounding box center [607, 64] width 179 height 27
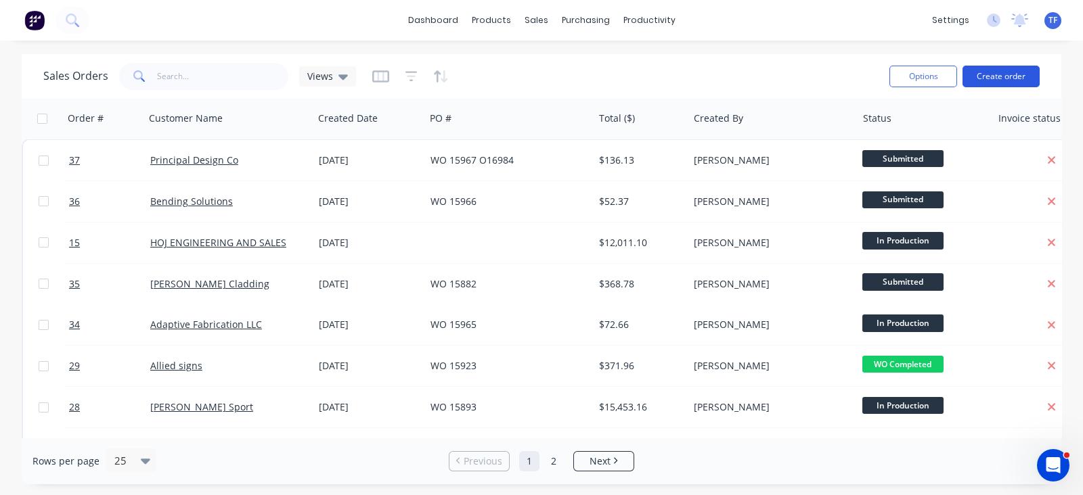
click at [1022, 75] on button "Create order" at bounding box center [1000, 77] width 77 height 22
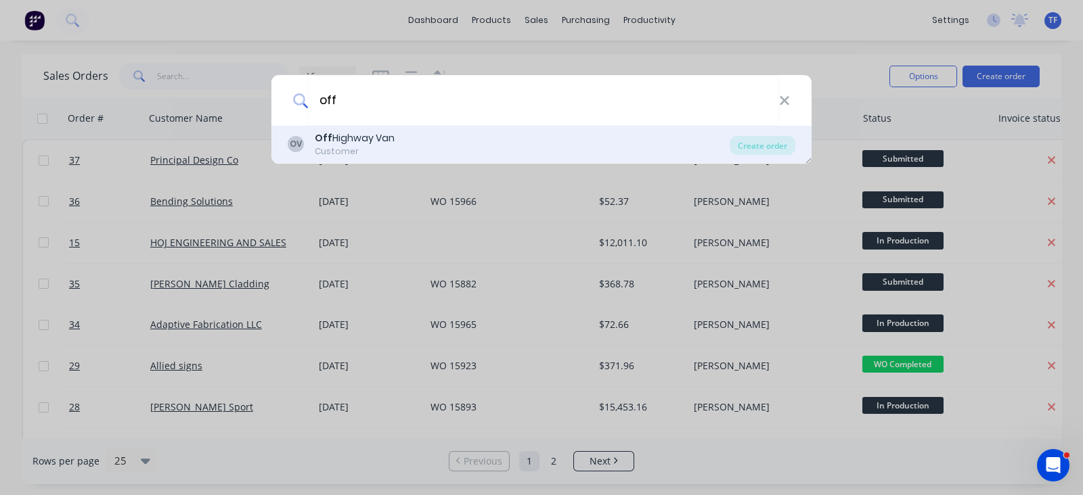
type input "off"
click at [579, 133] on div "OV Off Highway Van Customer" at bounding box center [509, 144] width 442 height 26
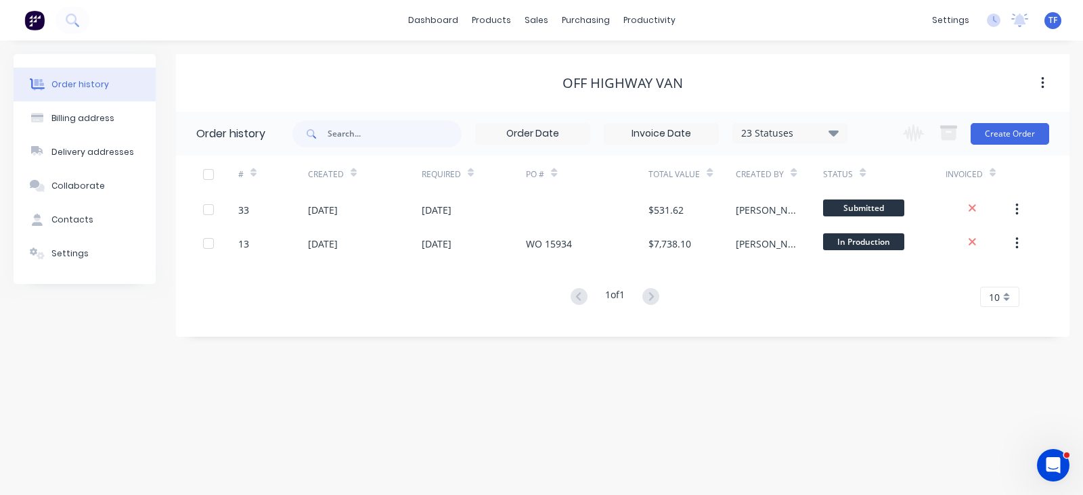
click at [1019, 146] on div "Change order status !Missing parts Submitted Nesting/Production In Production W…" at bounding box center [972, 134] width 154 height 44
click at [1001, 140] on button "Create Order" at bounding box center [1010, 134] width 79 height 22
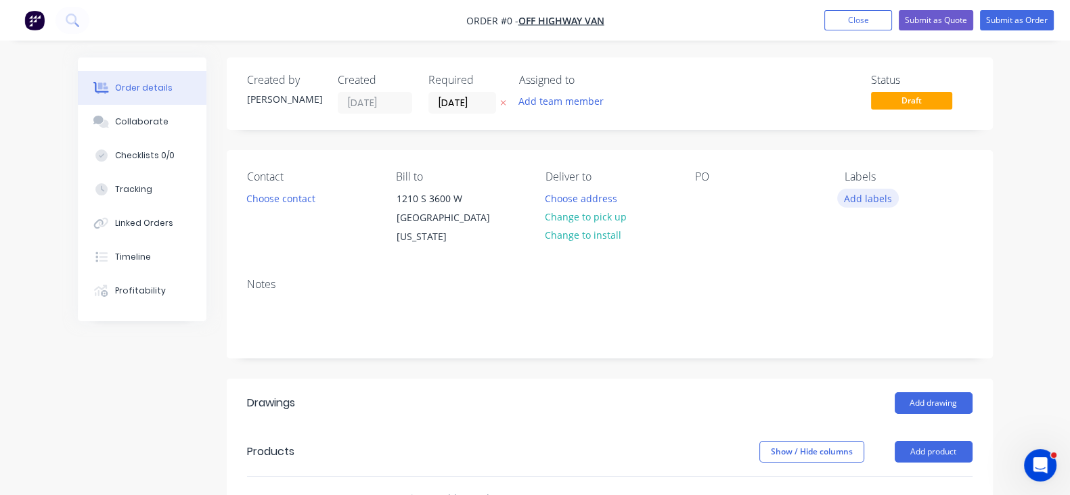
click at [899, 201] on button "Add labels" at bounding box center [868, 198] width 62 height 18
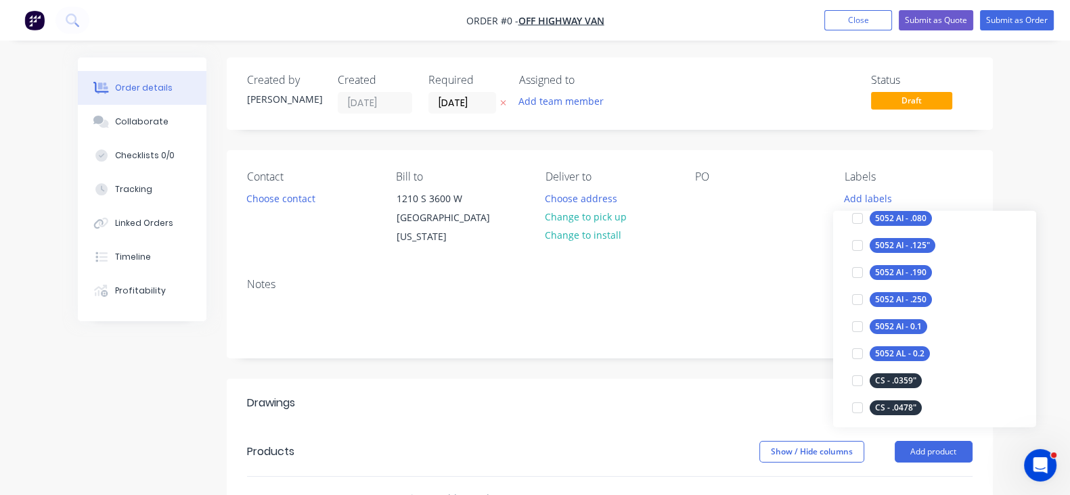
scroll to position [338, 0]
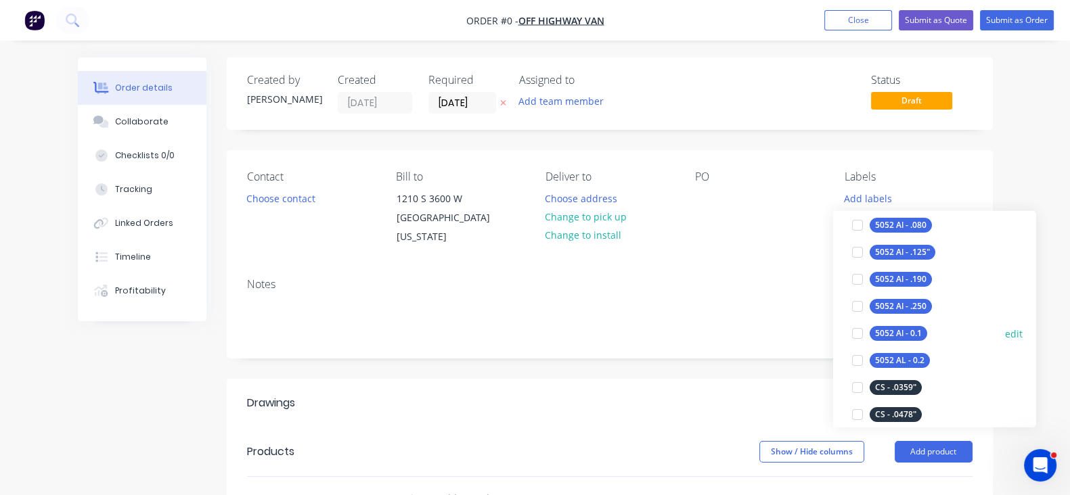
click at [904, 328] on div "5052 Al - 0.1" at bounding box center [899, 333] width 58 height 15
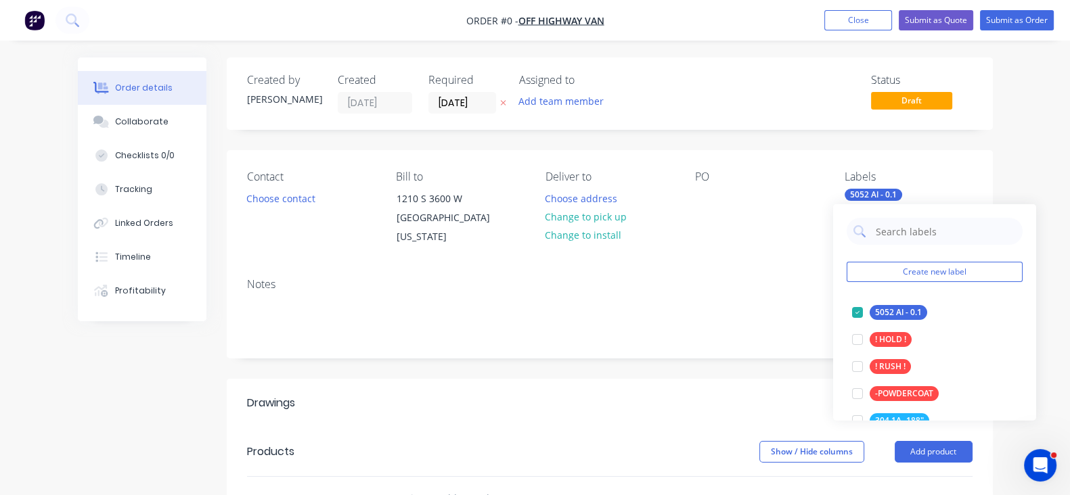
click at [795, 225] on div "Order details Collaborate Checklists 0/0 Tracking Linked Orders Timeline Profit…" at bounding box center [535, 462] width 942 height 809
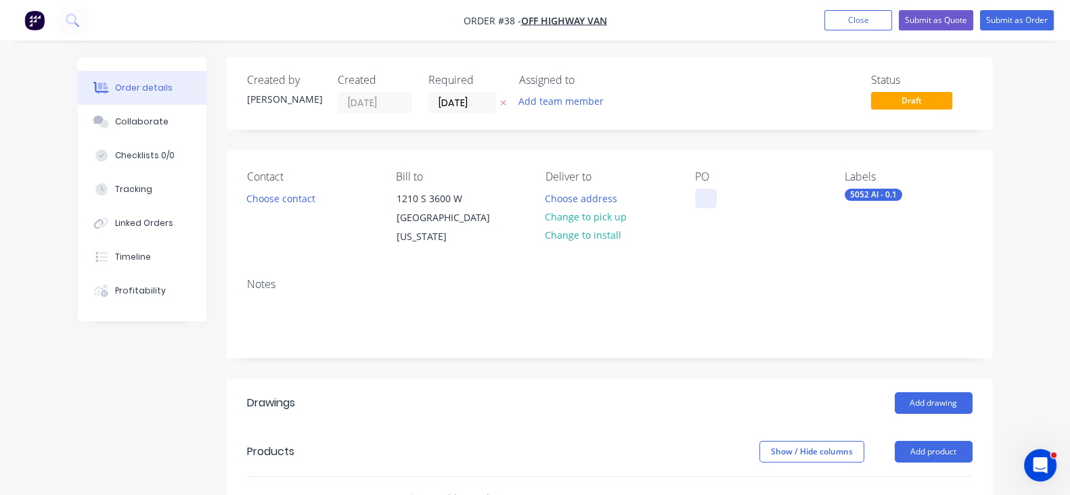
click at [714, 197] on div at bounding box center [706, 199] width 22 height 20
click at [275, 284] on div "Notes" at bounding box center [610, 284] width 726 height 13
click at [585, 219] on button "Change to pick up" at bounding box center [586, 217] width 96 height 18
click at [239, 201] on button "Choose contact" at bounding box center [280, 198] width 83 height 18
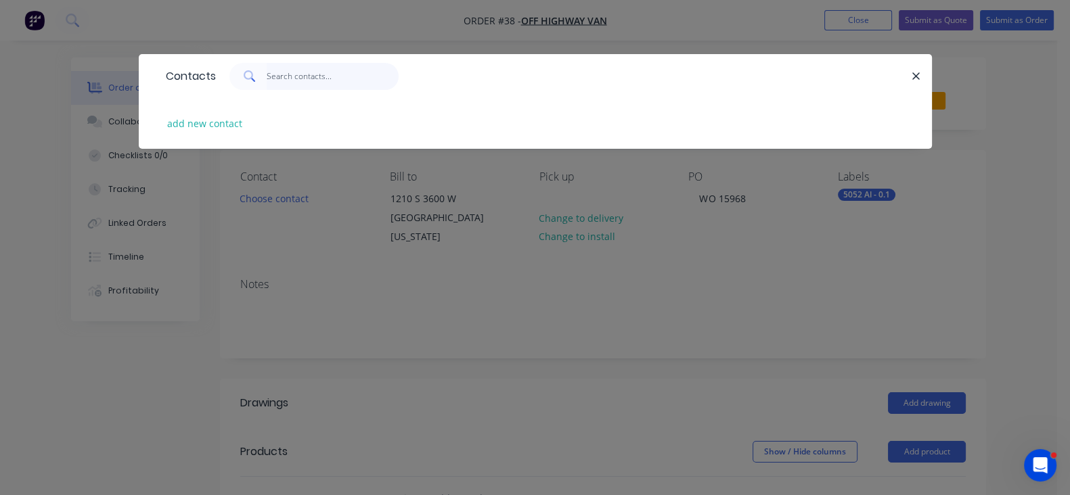
click at [267, 77] on input "text" at bounding box center [333, 76] width 132 height 27
type input "[PERSON_NAME]"
click at [160, 122] on button "add new contact" at bounding box center [204, 123] width 89 height 18
select select "US"
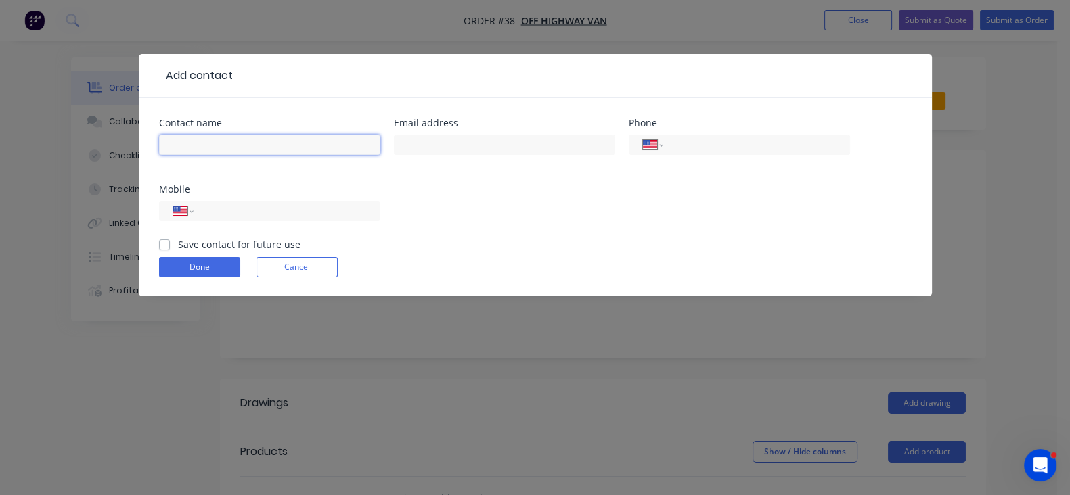
click at [186, 145] on input "text" at bounding box center [269, 145] width 221 height 20
type input "[PERSON_NAME]"
click at [257, 257] on button "Cancel" at bounding box center [297, 267] width 81 height 20
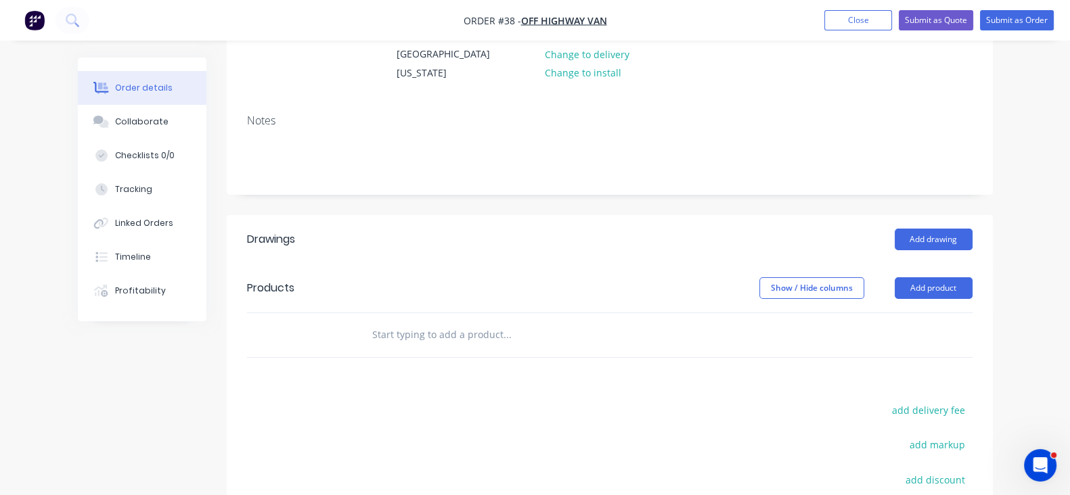
scroll to position [169, 0]
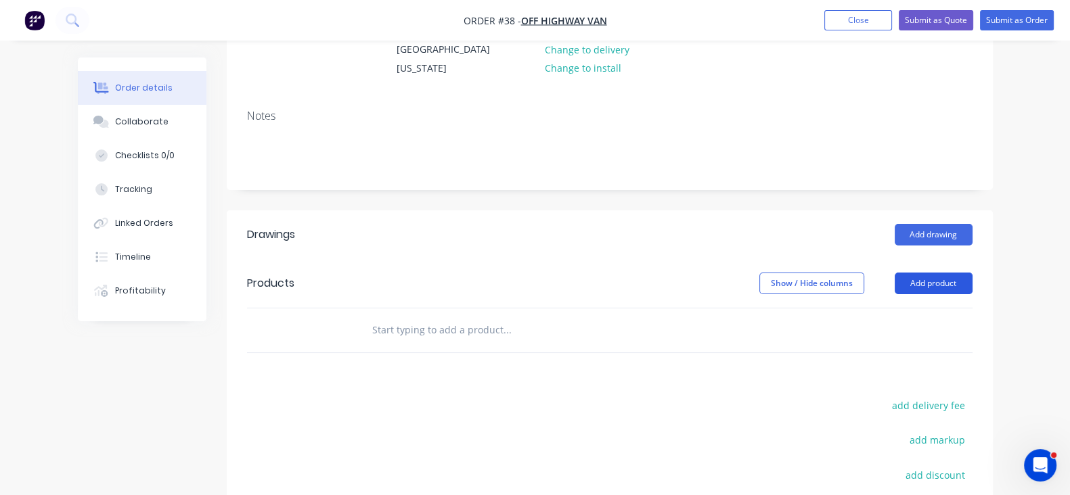
click at [973, 274] on button "Add product" at bounding box center [934, 284] width 78 height 22
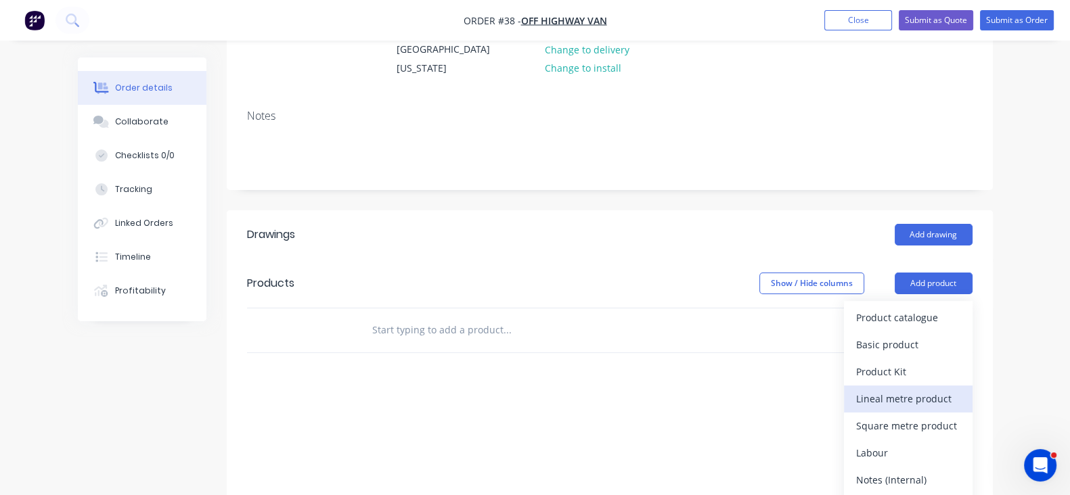
scroll to position [370, 0]
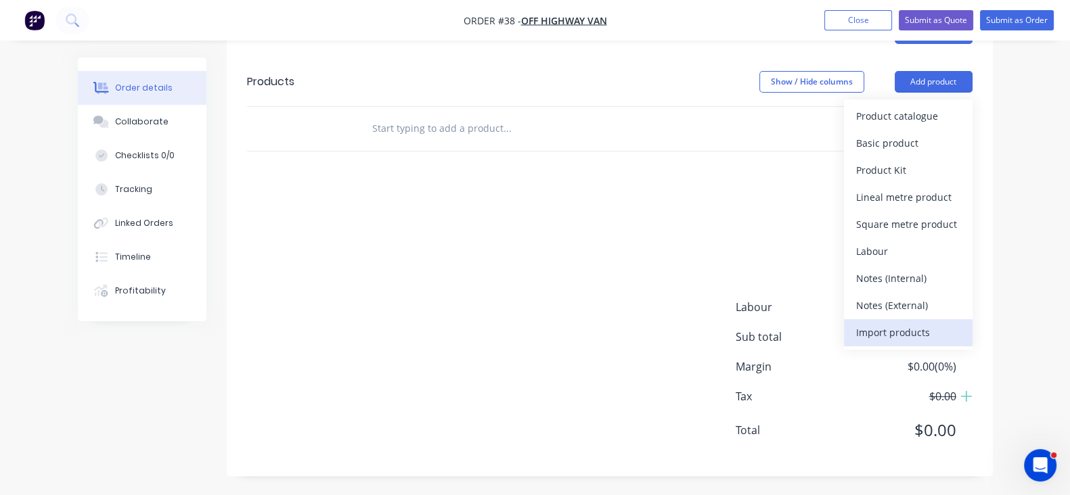
click at [960, 323] on div "Import products" at bounding box center [908, 333] width 104 height 20
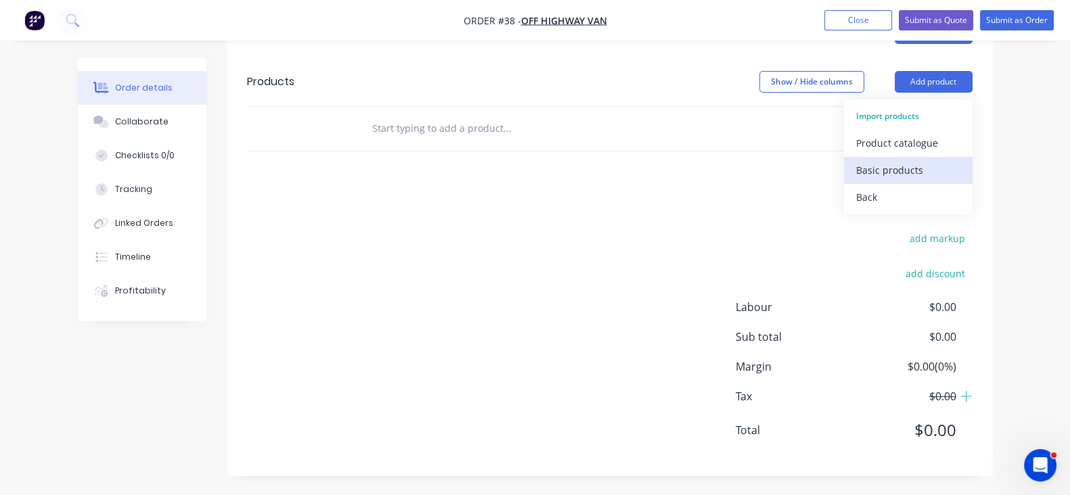
click at [948, 178] on div "Basic products" at bounding box center [908, 170] width 104 height 20
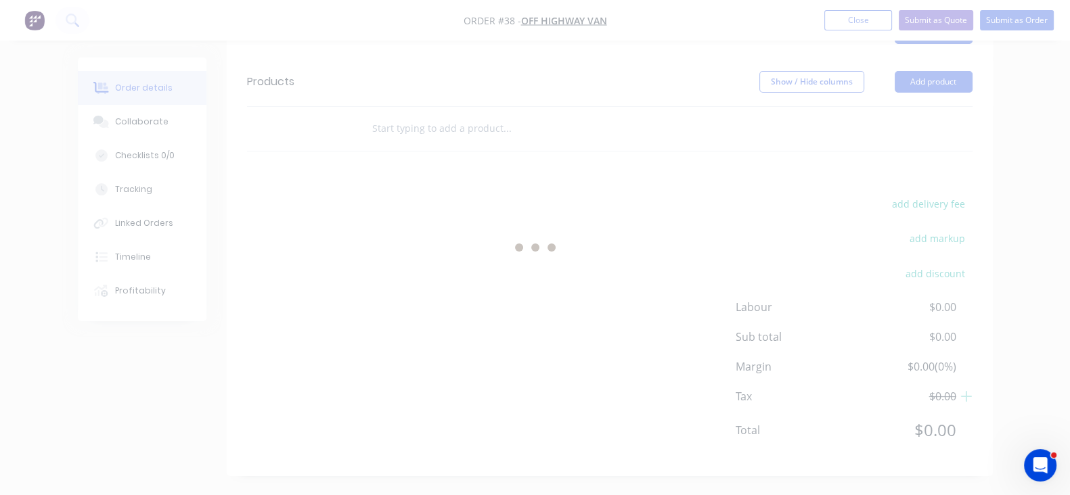
scroll to position [0, 0]
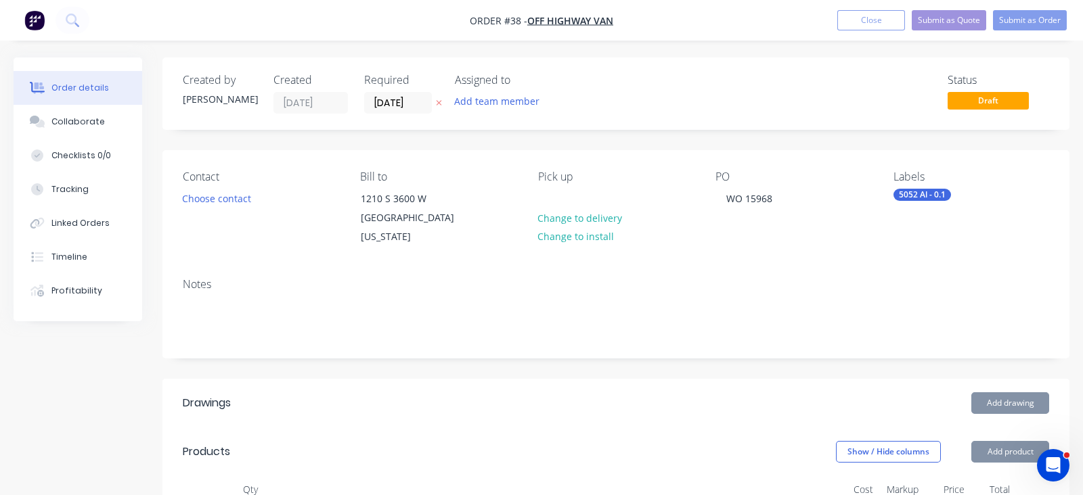
type input "$65.48"
type input "$654.80"
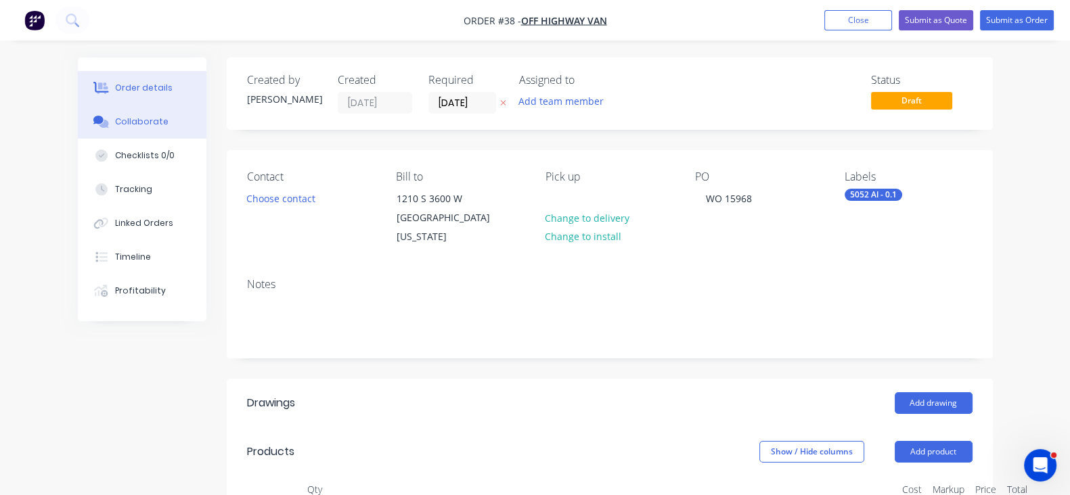
click at [108, 125] on button "Collaborate" at bounding box center [142, 122] width 129 height 34
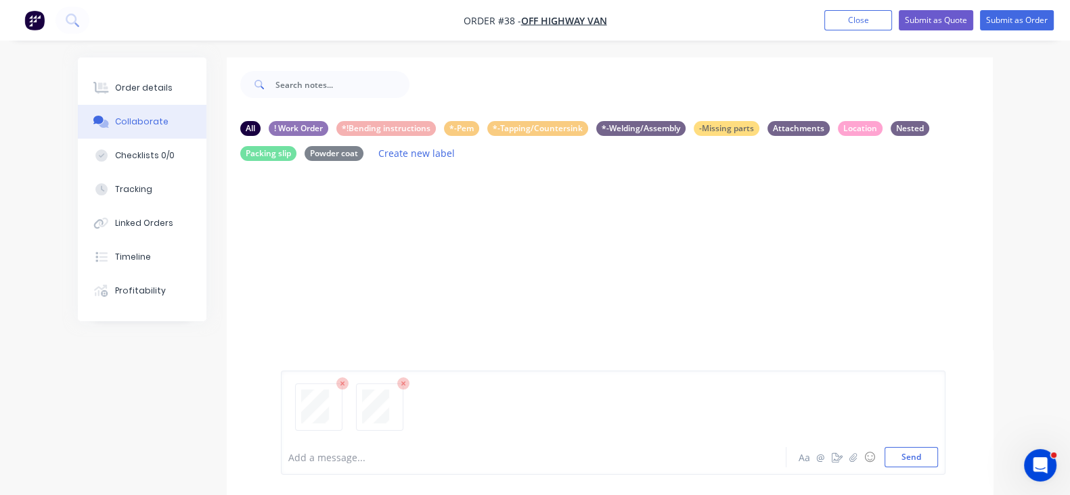
drag, startPoint x: 965, startPoint y: 453, endPoint x: 460, endPoint y: 342, distance: 517.0
click at [938, 452] on button "Send" at bounding box center [911, 457] width 53 height 20
click at [352, 261] on icon "button" at bounding box center [354, 260] width 4 height 16
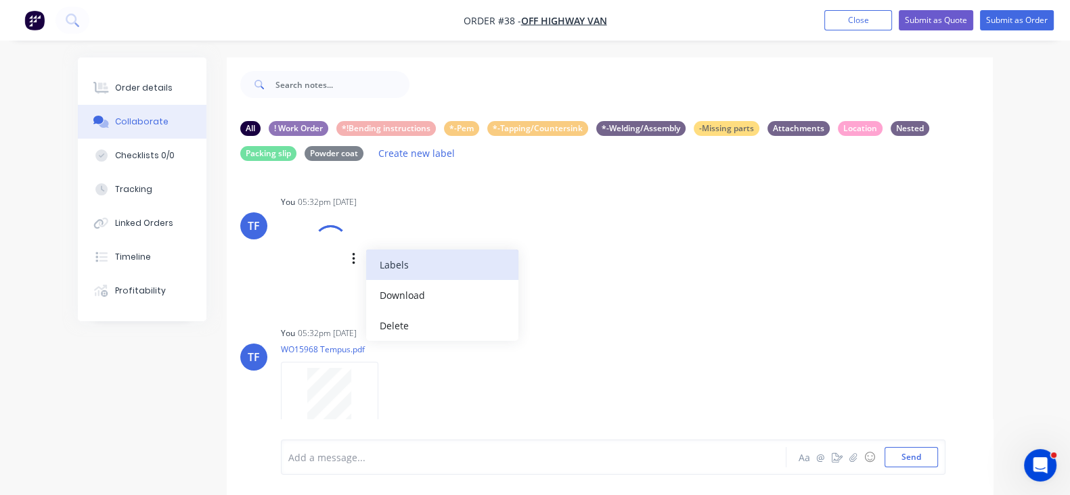
click at [366, 274] on button "Labels" at bounding box center [442, 265] width 152 height 30
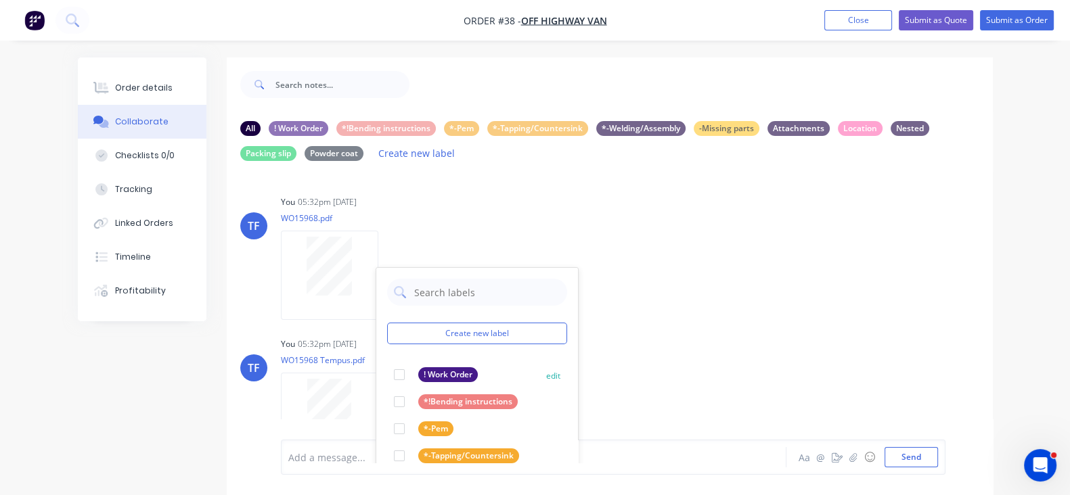
click at [418, 370] on div "! Work Order" at bounding box center [448, 375] width 60 height 15
click at [609, 353] on div "You 05:32pm [DATE] WO15968 Tempus.pdf Labels Download Delete" at bounding box center [492, 395] width 422 height 122
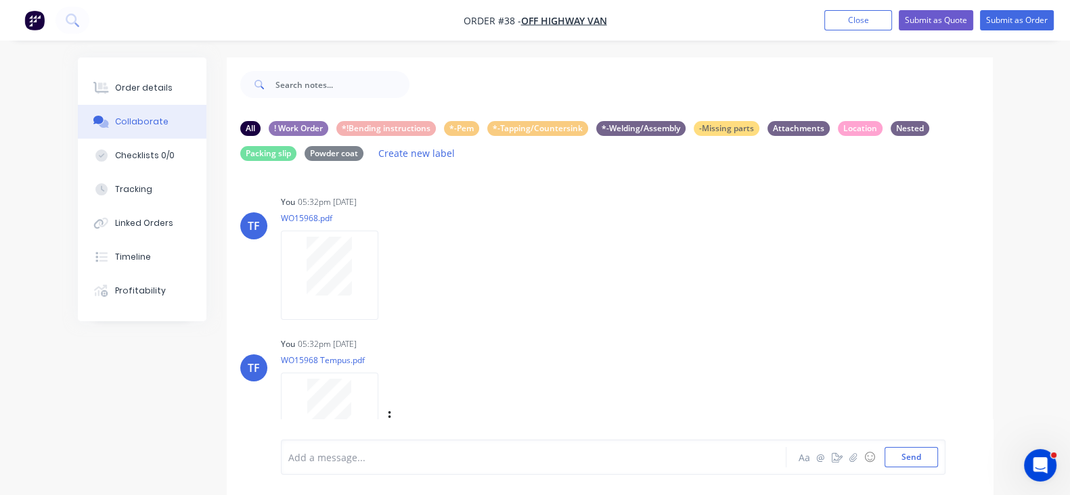
click at [328, 404] on div "Labels Download Delete" at bounding box center [405, 418] width 248 height 102
click at [388, 412] on icon "button" at bounding box center [389, 418] width 3 height 12
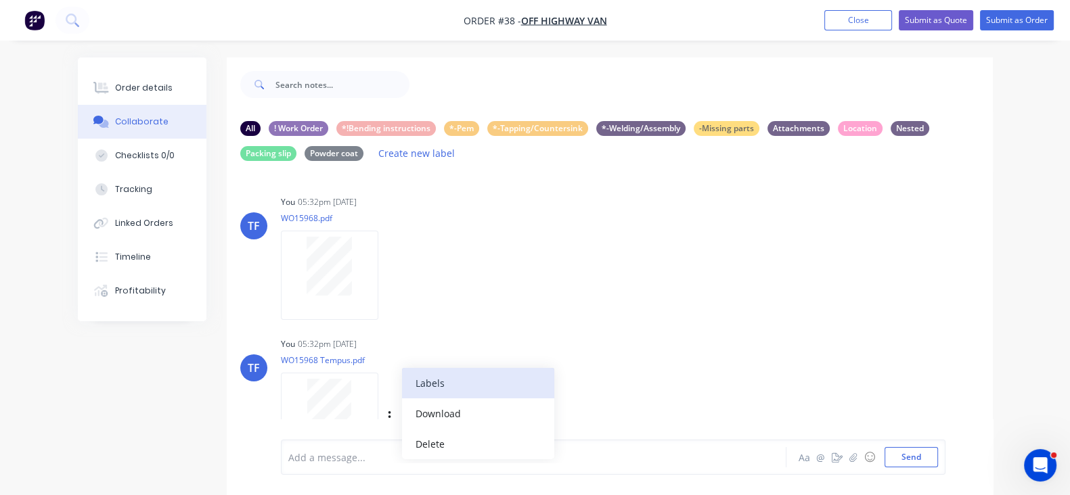
click at [402, 394] on button "Labels" at bounding box center [478, 383] width 152 height 30
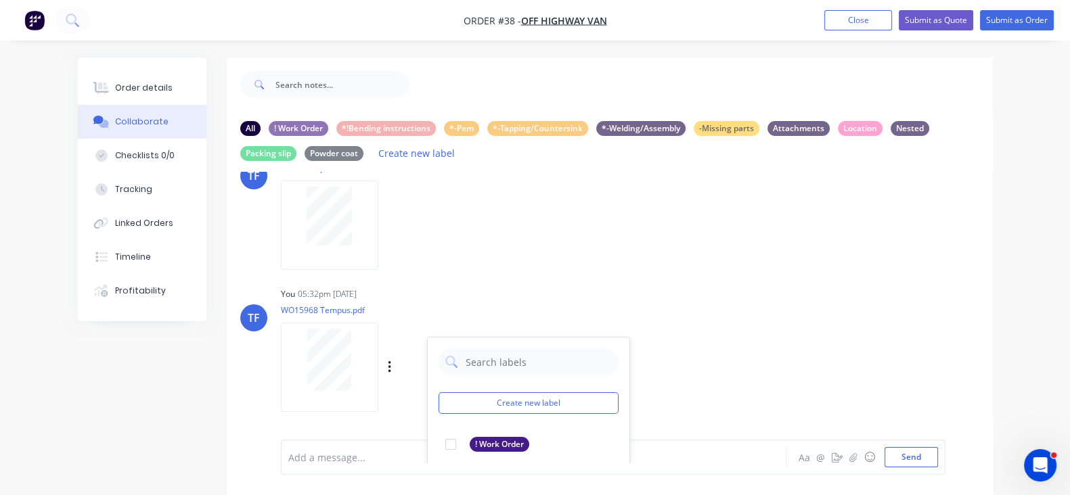
scroll to position [84, 0]
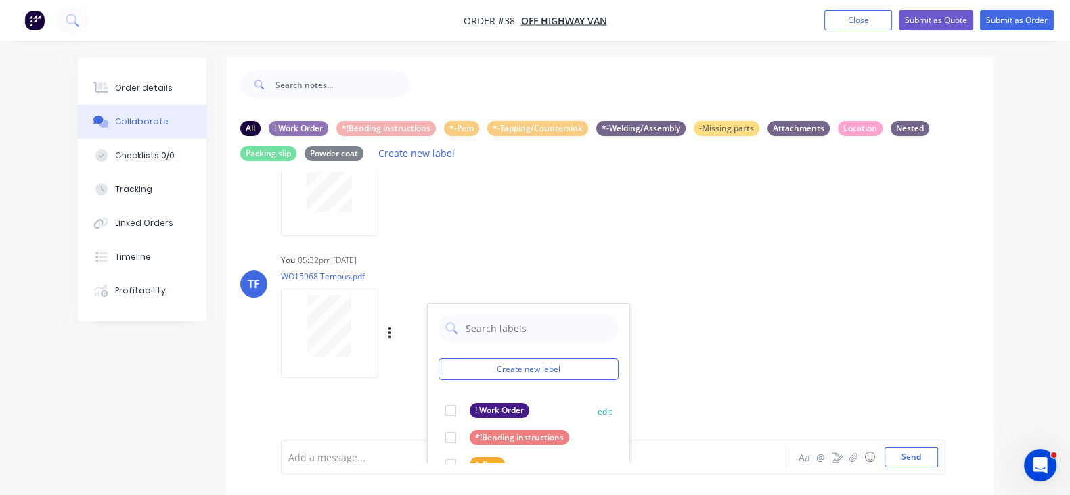
click at [437, 406] on div at bounding box center [450, 410] width 27 height 27
click at [696, 355] on div "TF You 05:32pm [DATE] WO15968 Tempus.pdf Labels Download Delete Create new labe…" at bounding box center [610, 311] width 766 height 122
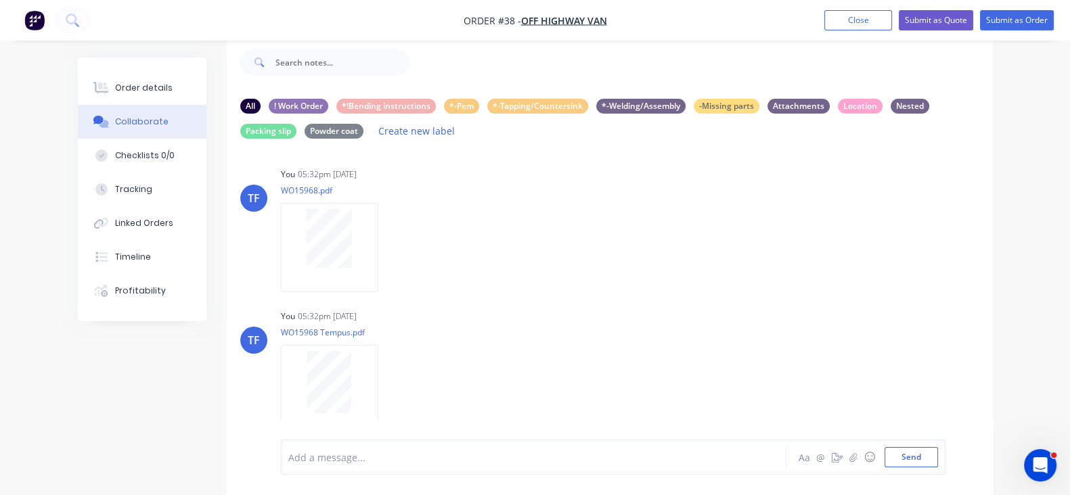
scroll to position [43, 0]
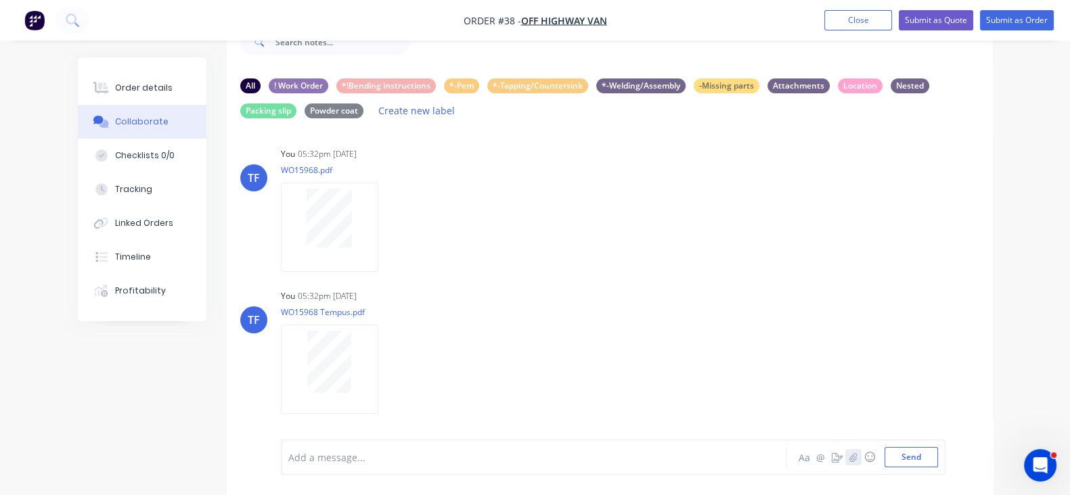
click at [857, 456] on icon "button" at bounding box center [853, 457] width 8 height 9
click at [857, 455] on icon "button" at bounding box center [853, 457] width 8 height 9
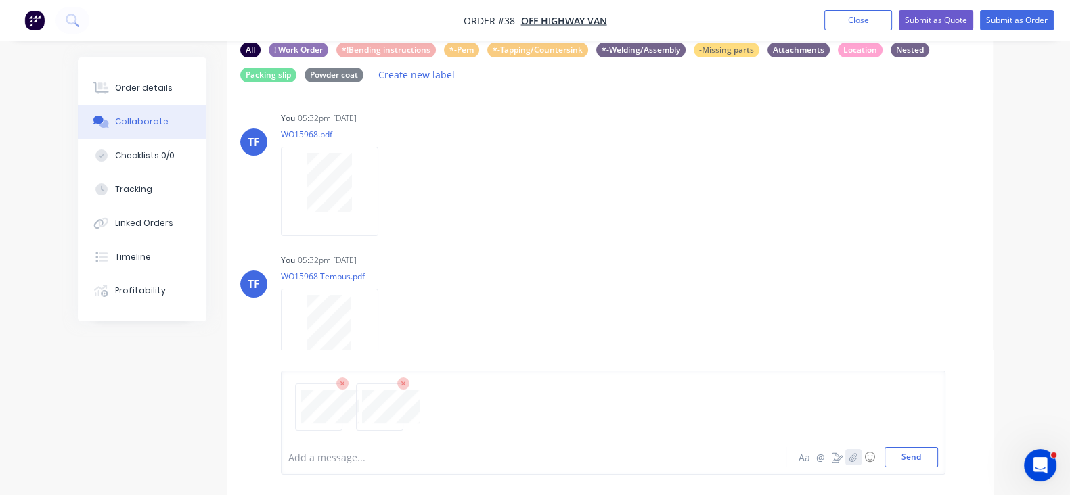
scroll to position [112, 0]
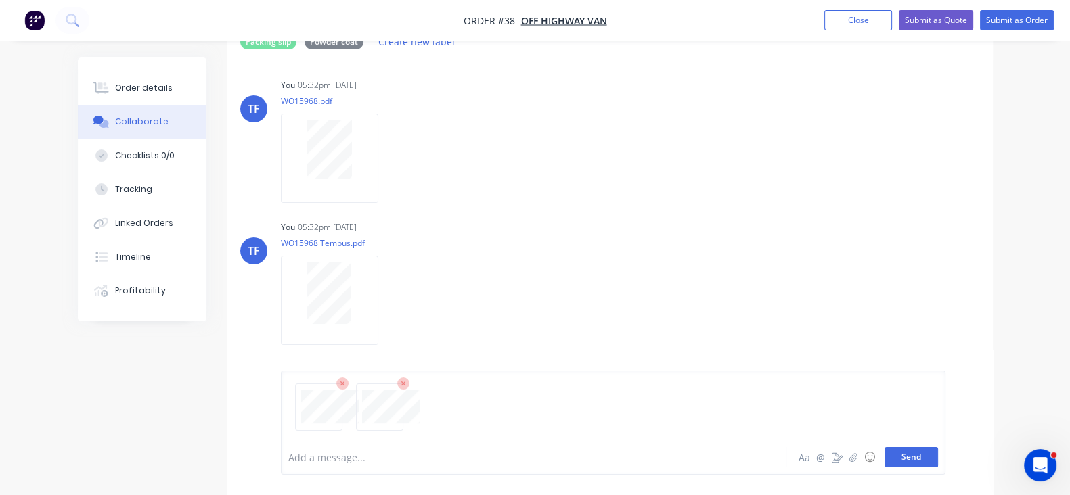
click at [938, 458] on button "Send" at bounding box center [911, 457] width 53 height 20
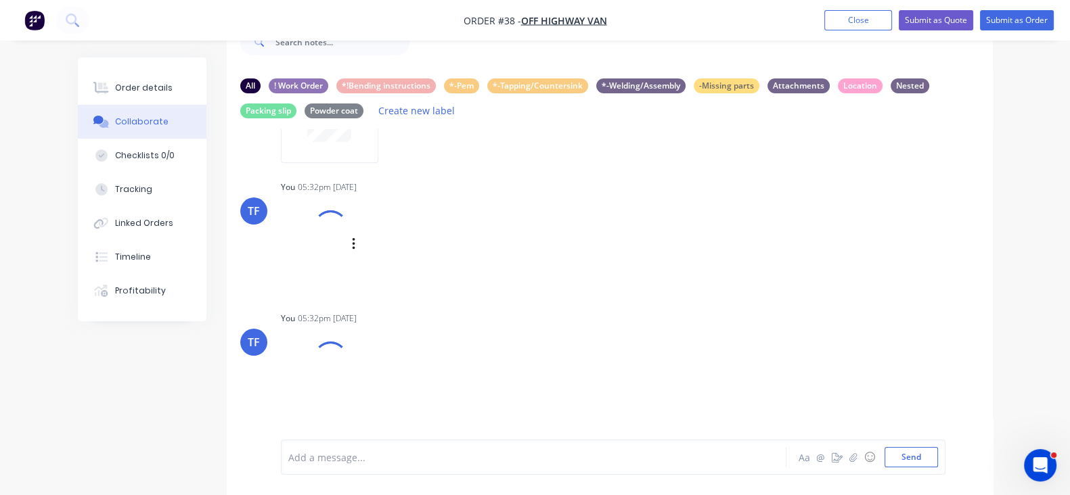
scroll to position [257, 0]
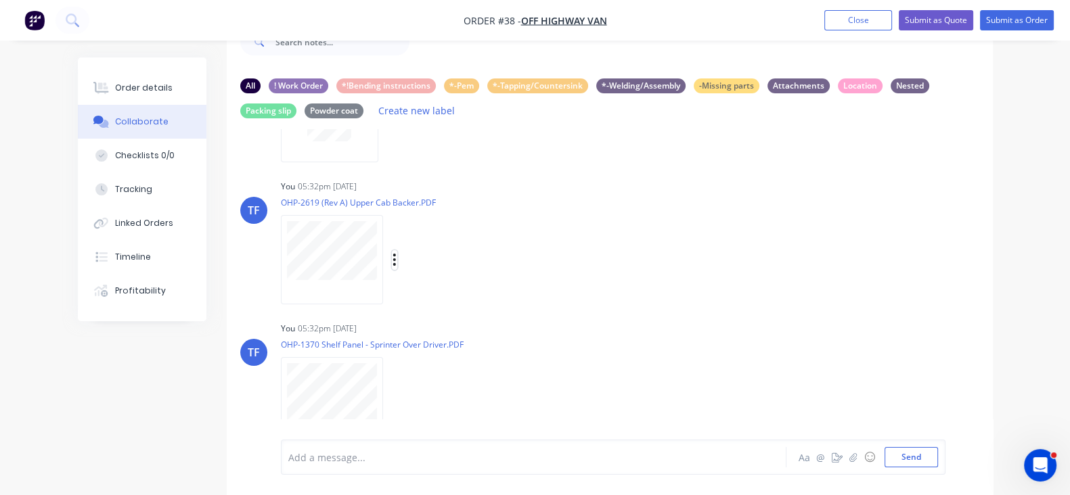
click at [393, 259] on icon "button" at bounding box center [395, 260] width 4 height 16
click at [407, 269] on button "Labels" at bounding box center [483, 265] width 152 height 30
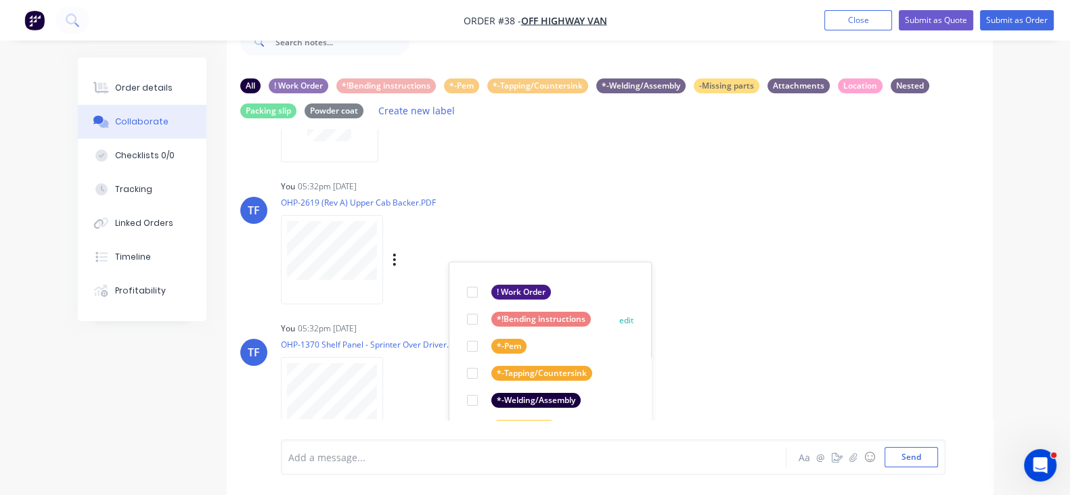
click at [491, 323] on div "*!Bending instructions" at bounding box center [540, 319] width 99 height 15
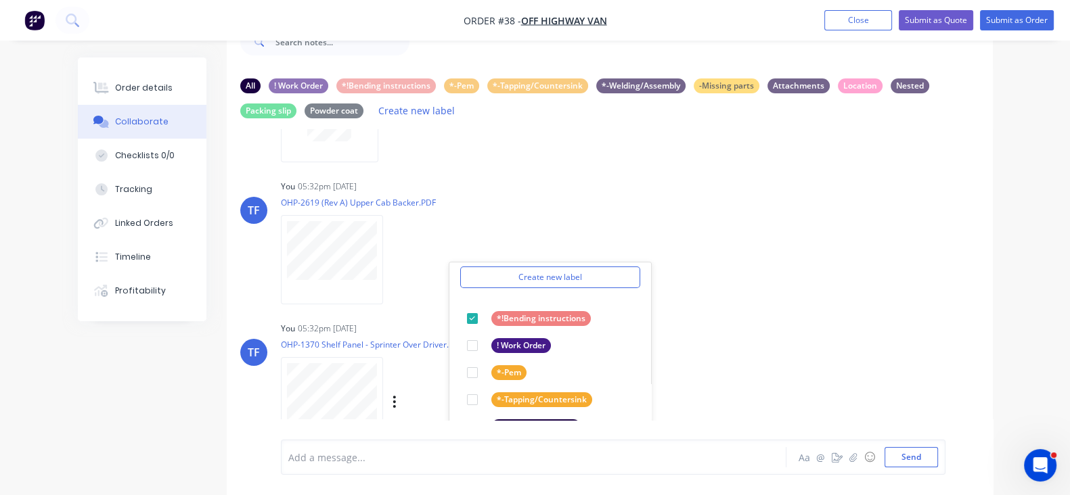
click at [667, 339] on div "TF You 05:32pm [DATE] OHP-1370 Shelf Panel - Sprinter Over Driver.PDF Labels Do…" at bounding box center [610, 380] width 766 height 122
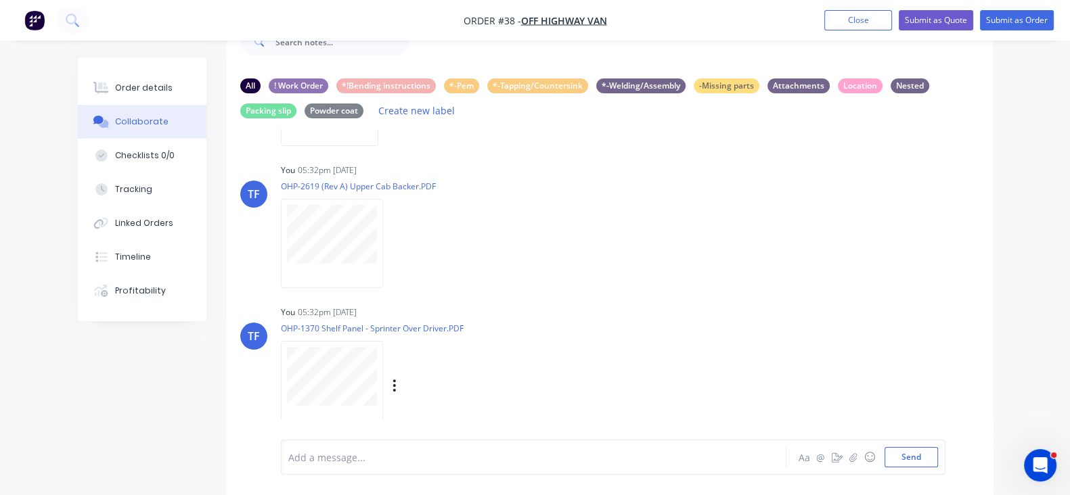
scroll to position [289, 0]
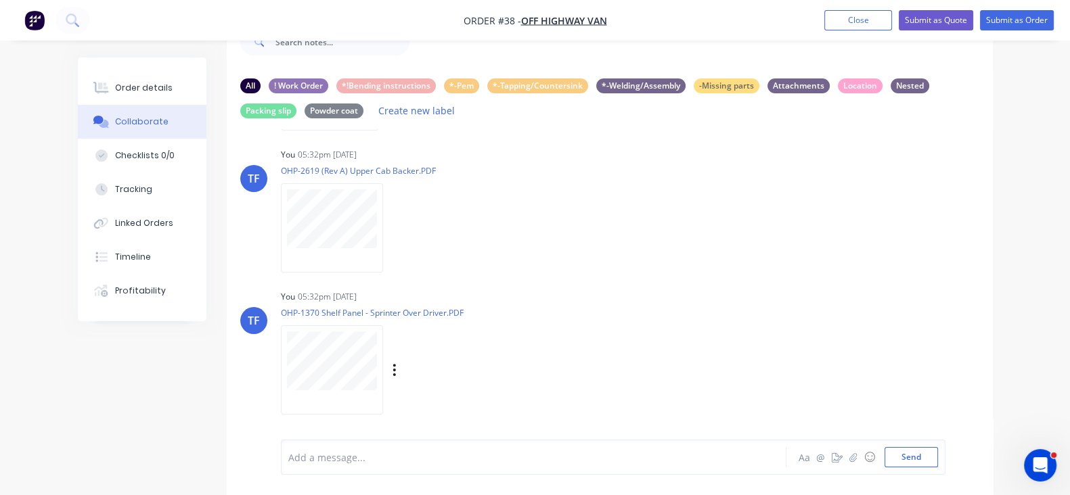
click at [388, 369] on div "Labels Download Delete" at bounding box center [464, 371] width 152 height 20
click at [393, 364] on icon "button" at bounding box center [394, 370] width 3 height 12
click at [407, 347] on button "Labels" at bounding box center [483, 341] width 152 height 30
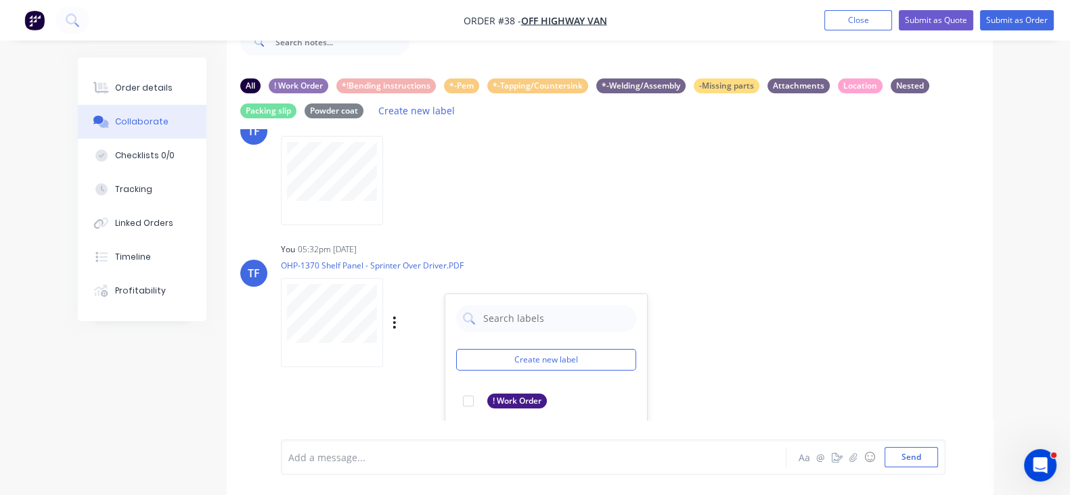
scroll to position [374, 0]
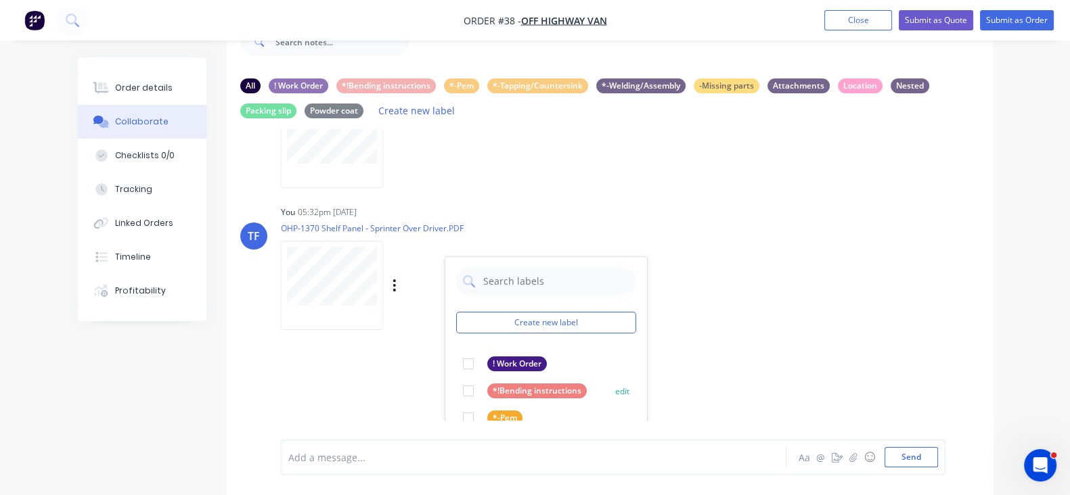
click at [487, 384] on div "*!Bending instructions" at bounding box center [536, 391] width 99 height 15
click at [677, 341] on div "TF You 05:32pm [DATE] WO15968.pdf Labels Download Delete TF You 05:32pm [DATE] …" at bounding box center [610, 274] width 766 height 291
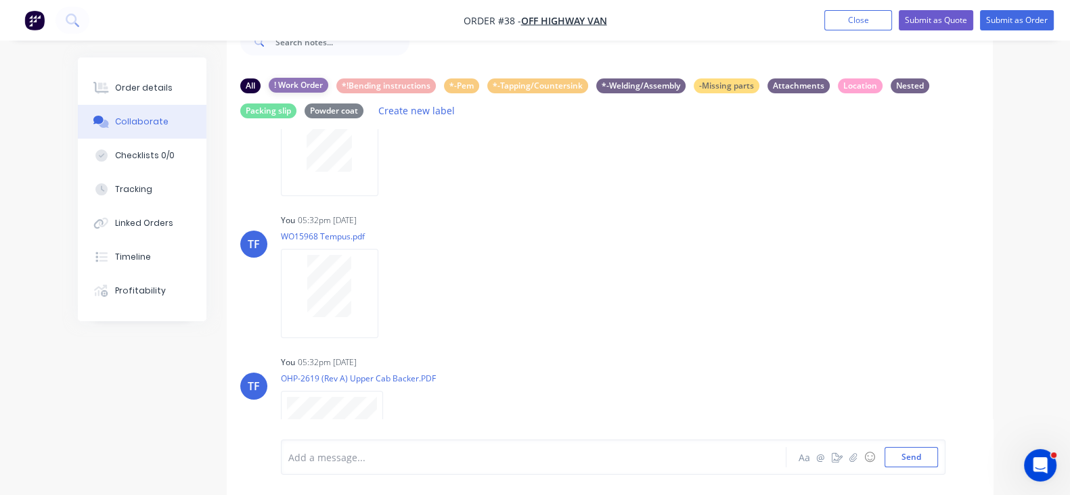
scroll to position [84, 0]
click at [116, 74] on button "Order details" at bounding box center [142, 88] width 129 height 34
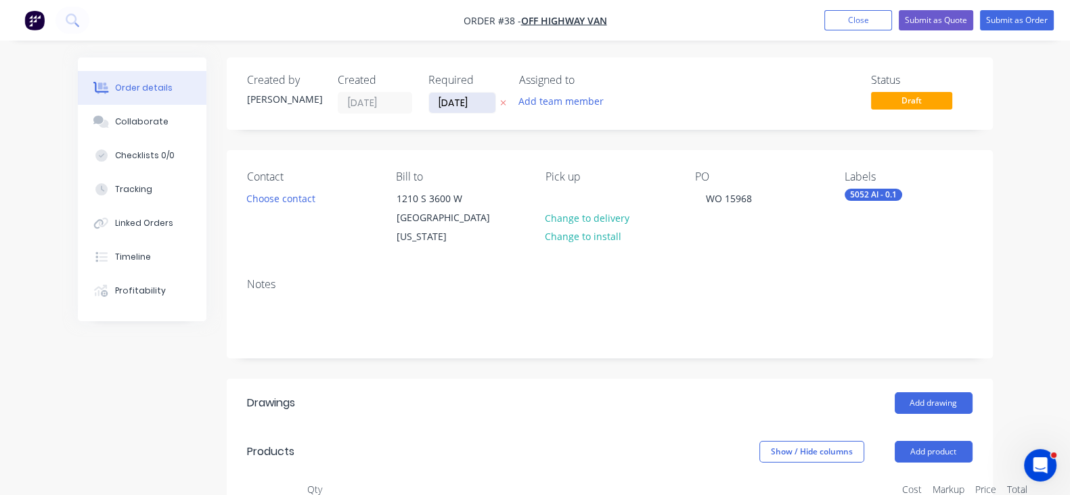
click at [429, 104] on input "[DATE]" at bounding box center [462, 103] width 66 height 20
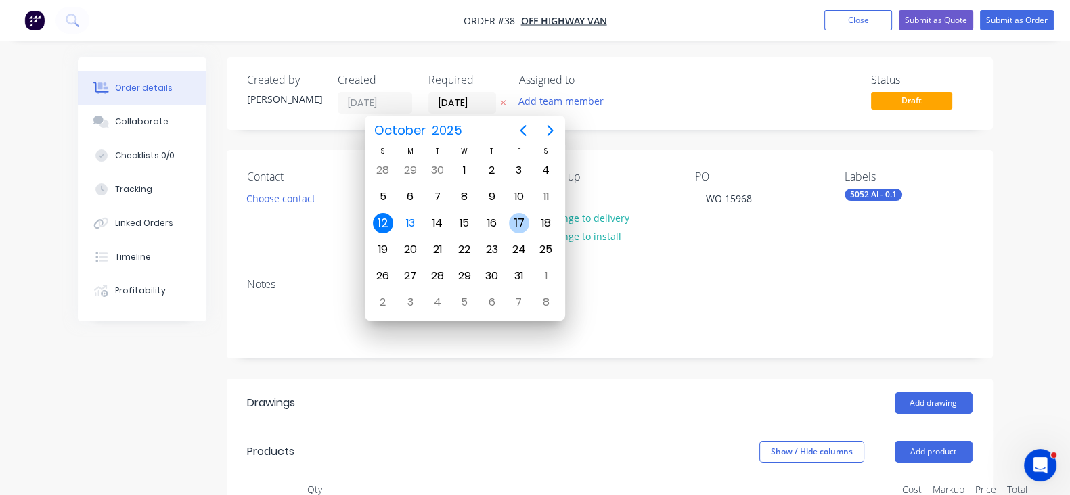
click at [510, 227] on div "17" at bounding box center [519, 223] width 27 height 26
type input "[DATE]"
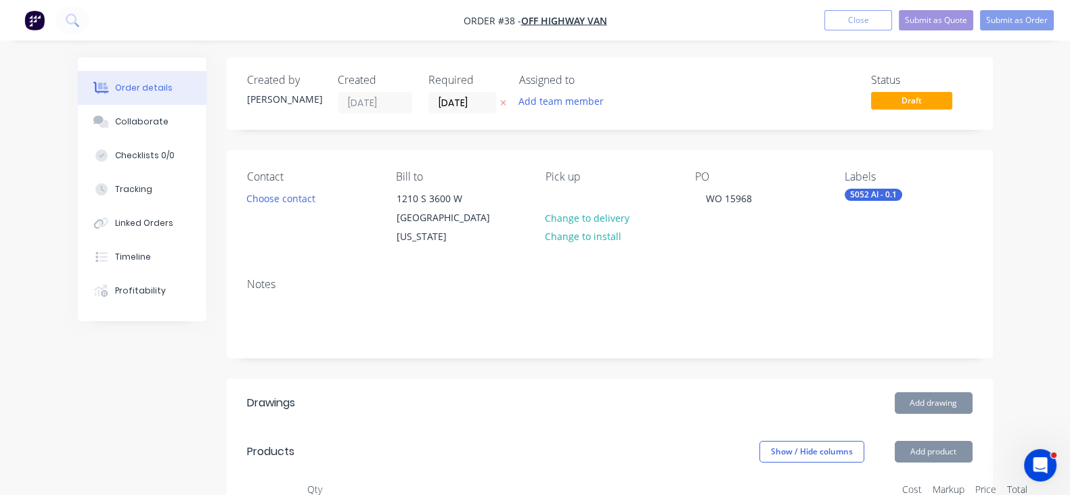
click at [673, 280] on div "Notes" at bounding box center [610, 284] width 726 height 13
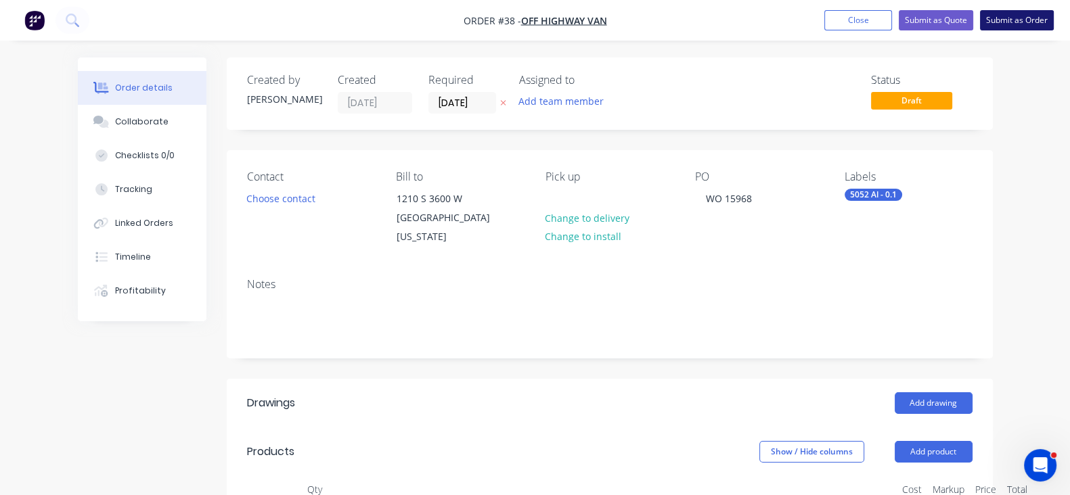
click at [997, 27] on button "Submit as Order" at bounding box center [1017, 20] width 74 height 20
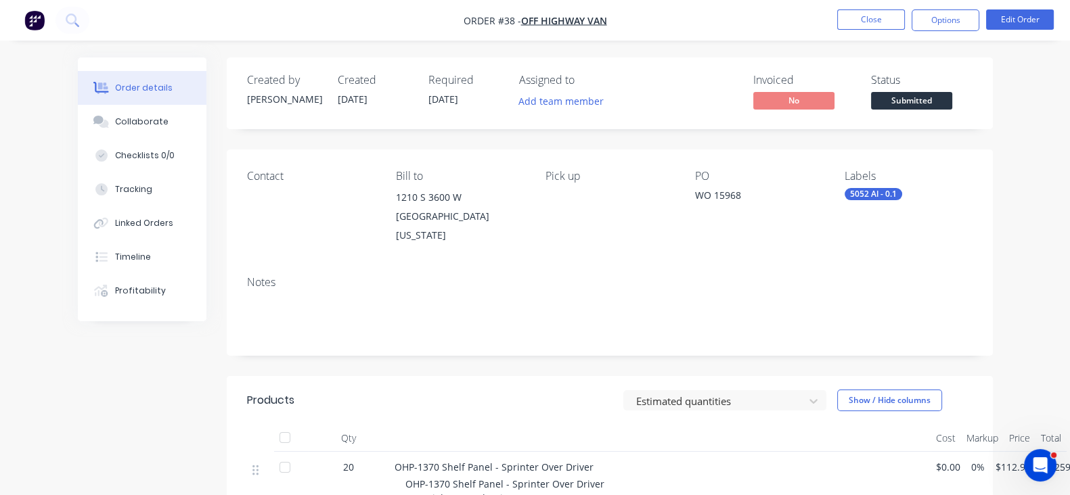
click at [876, 4] on nav "Order #38 - Off Highway Van Close Options Edit Order" at bounding box center [535, 20] width 1070 height 41
click at [872, 15] on button "Close" at bounding box center [871, 19] width 68 height 20
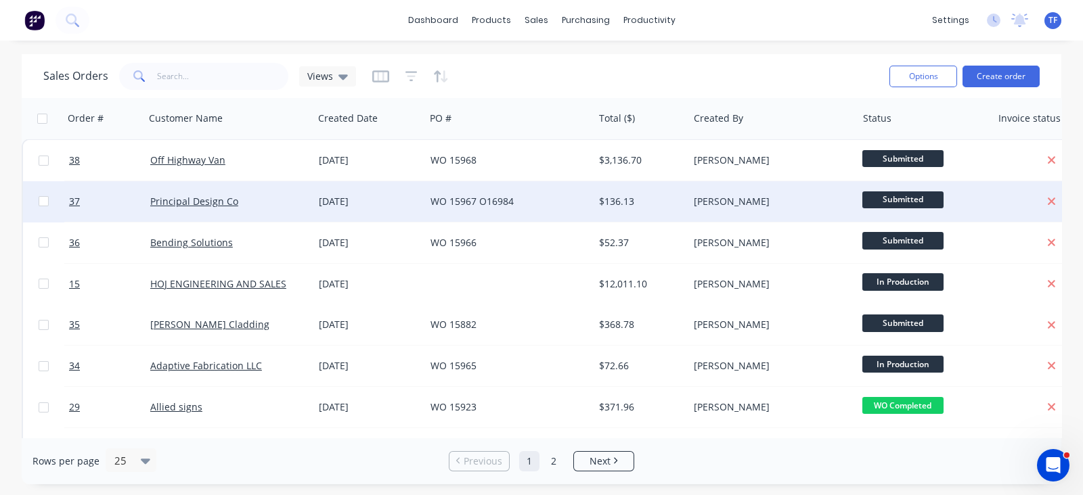
click at [416, 211] on div "[DATE]" at bounding box center [369, 201] width 112 height 41
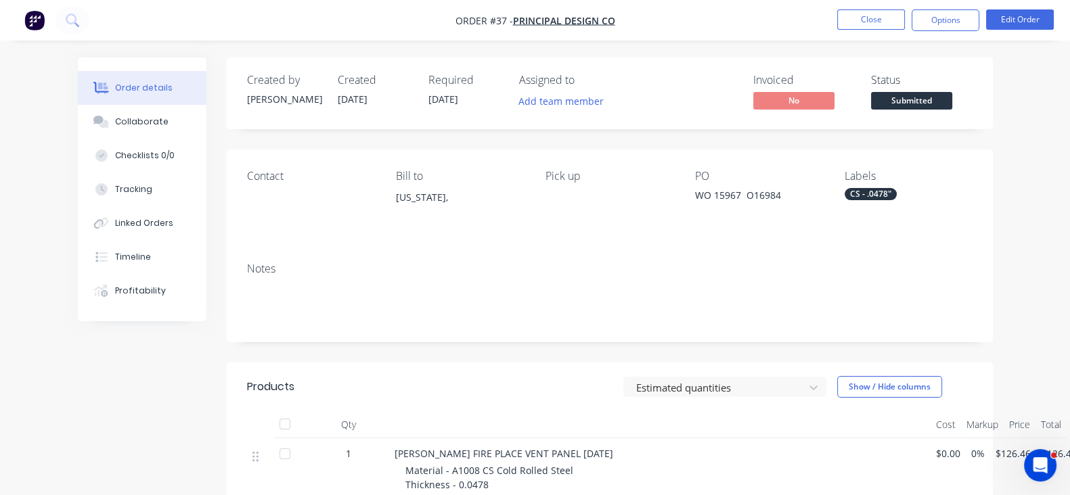
click at [428, 95] on span "[DATE]" at bounding box center [443, 99] width 30 height 13
click at [1007, 15] on button "Edit Order" at bounding box center [1020, 19] width 68 height 20
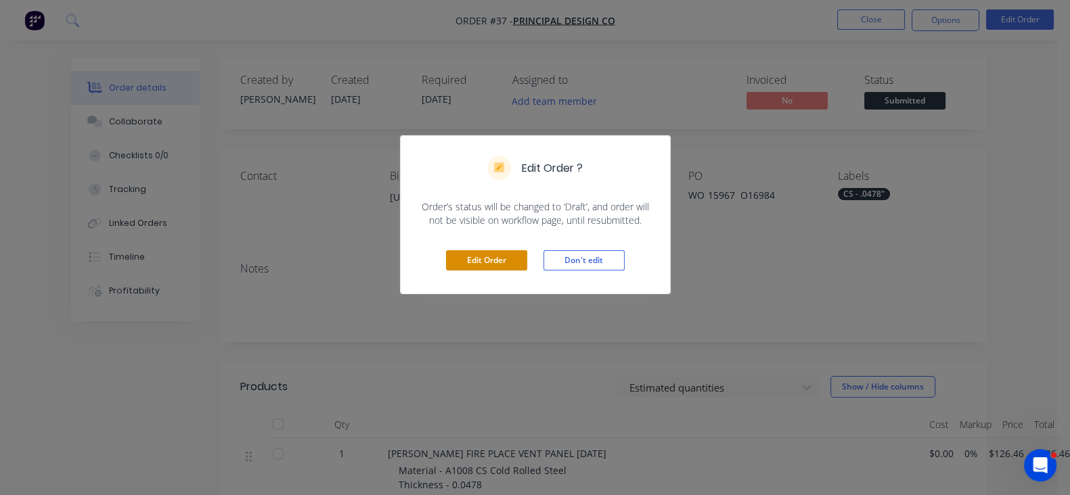
click at [491, 261] on button "Edit Order" at bounding box center [486, 260] width 81 height 20
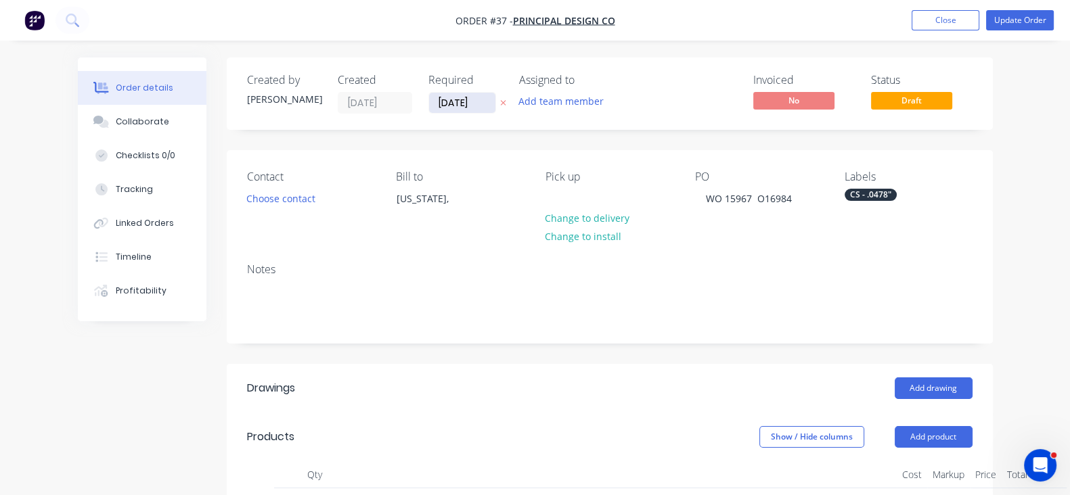
click at [429, 108] on input "[DATE]" at bounding box center [462, 103] width 66 height 20
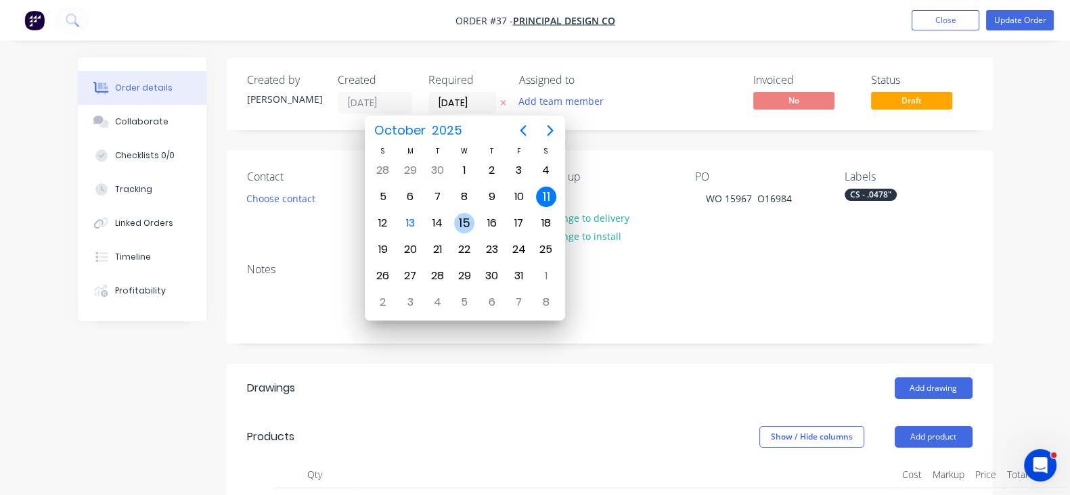
click at [462, 220] on div "15" at bounding box center [464, 223] width 20 height 20
type input "[DATE]"
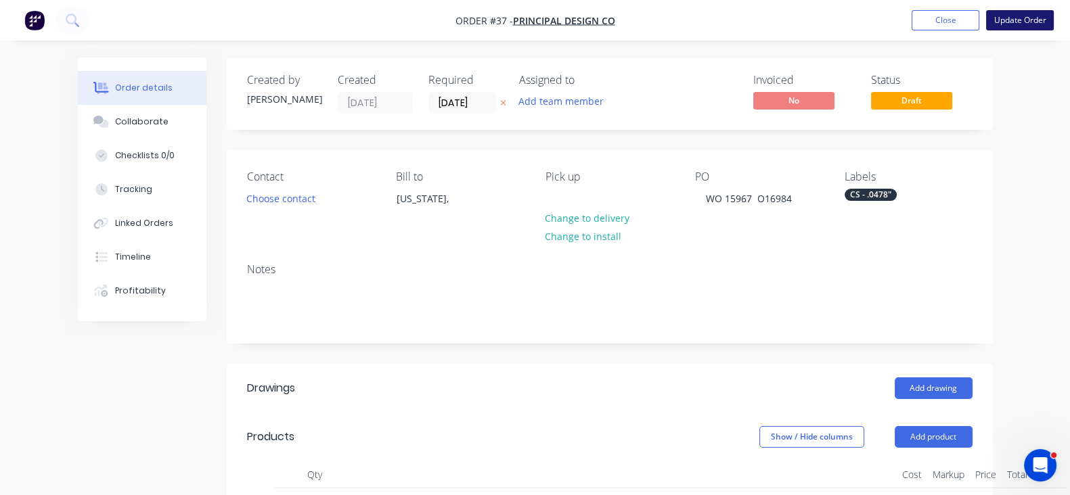
click at [1012, 28] on button "Update Order" at bounding box center [1020, 20] width 68 height 20
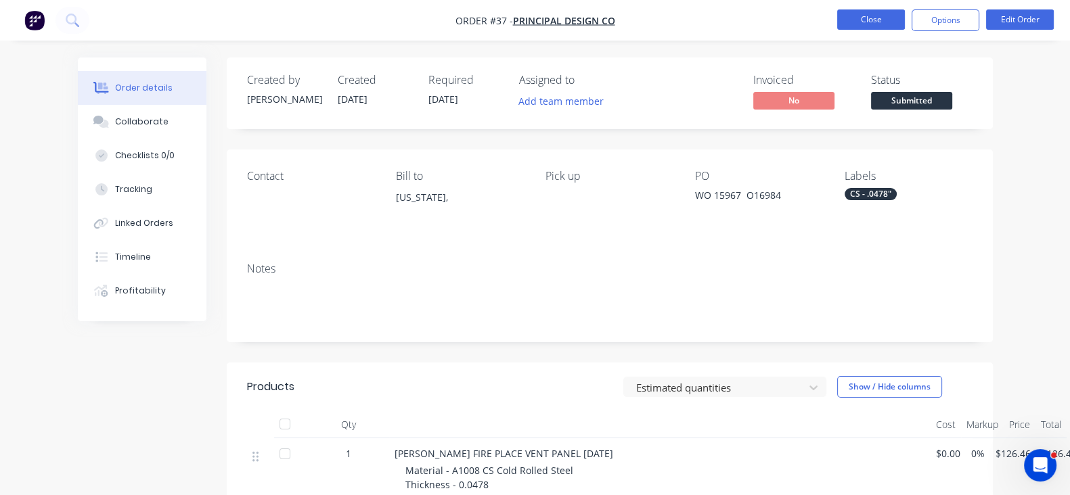
click at [862, 21] on button "Close" at bounding box center [871, 19] width 68 height 20
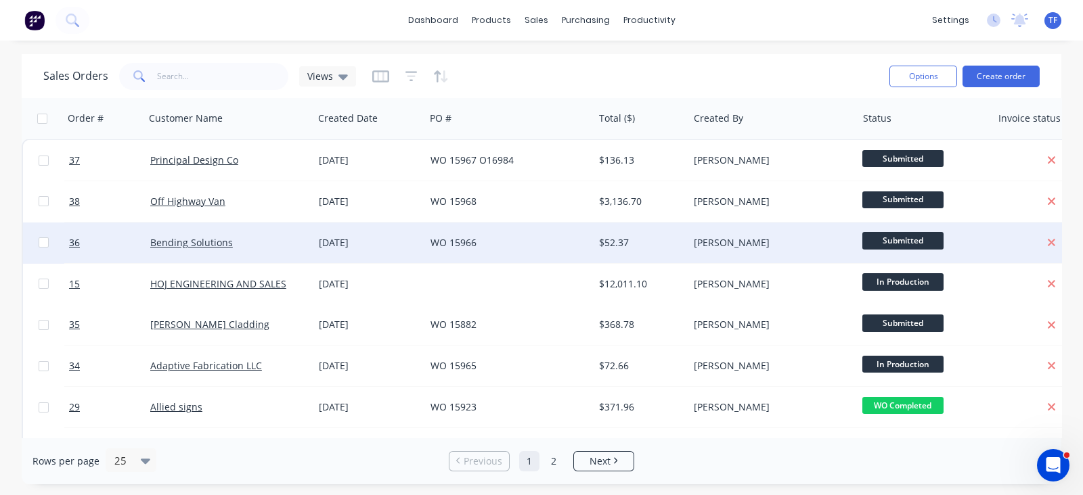
click at [393, 256] on div "[DATE]" at bounding box center [369, 243] width 112 height 41
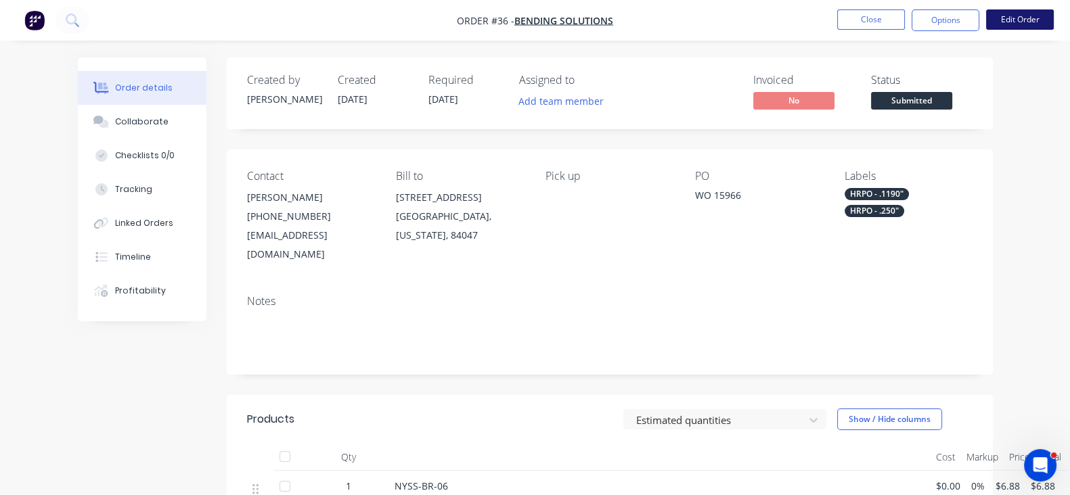
click at [996, 16] on button "Edit Order" at bounding box center [1020, 19] width 68 height 20
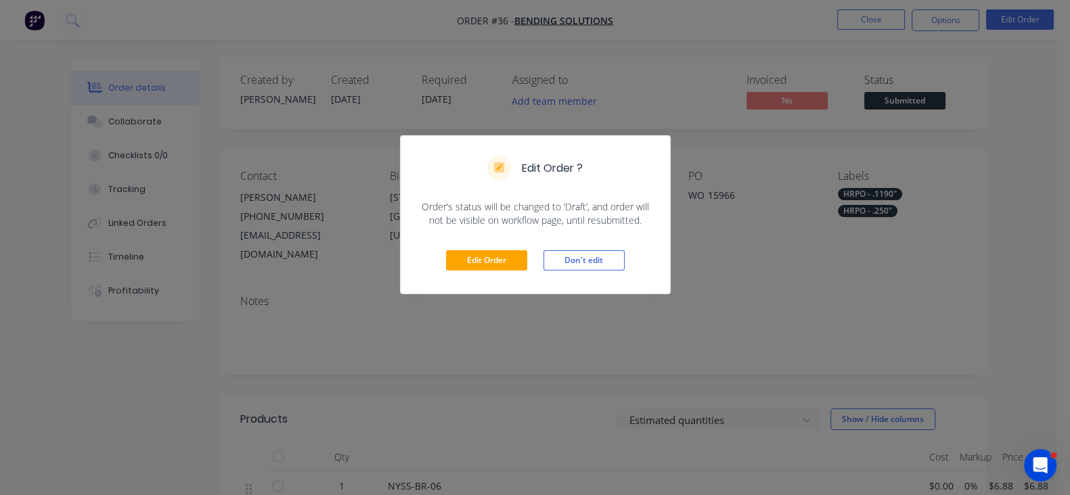
drag, startPoint x: 396, startPoint y: 98, endPoint x: 524, endPoint y: 228, distance: 182.3
click at [398, 102] on div "Edit Order ? Order’s status will be changed to ‘Draft’, and order will not be v…" at bounding box center [535, 247] width 1070 height 495
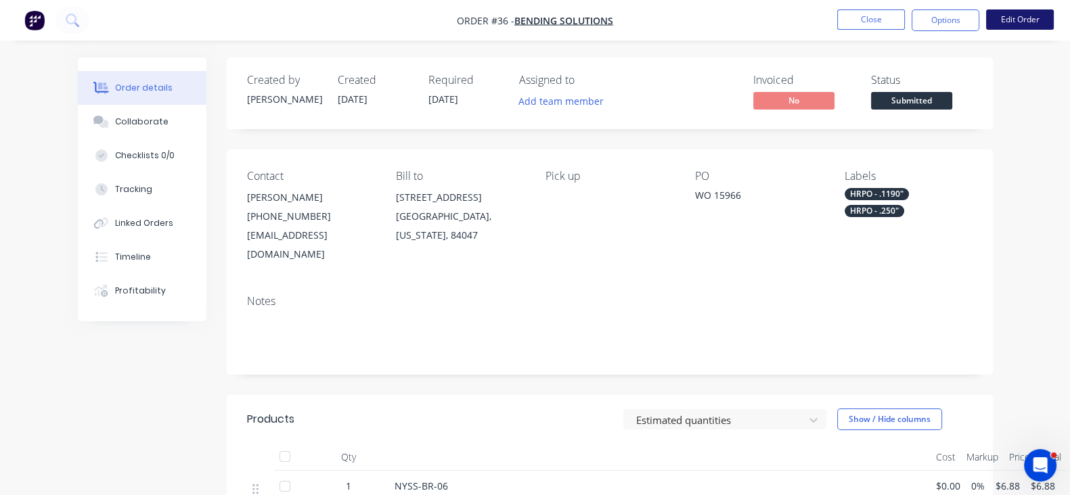
click at [1027, 26] on button "Edit Order" at bounding box center [1020, 19] width 68 height 20
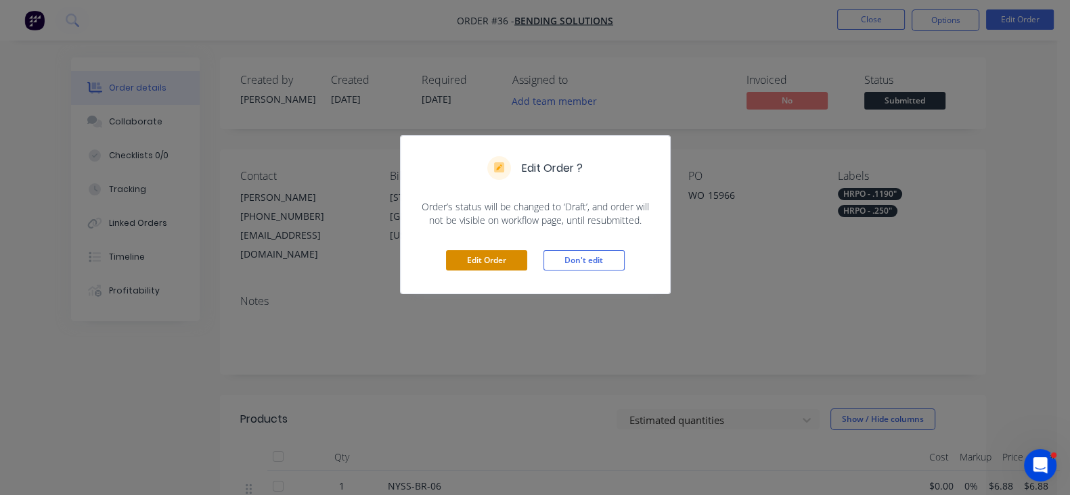
click at [511, 256] on button "Edit Order" at bounding box center [486, 260] width 81 height 20
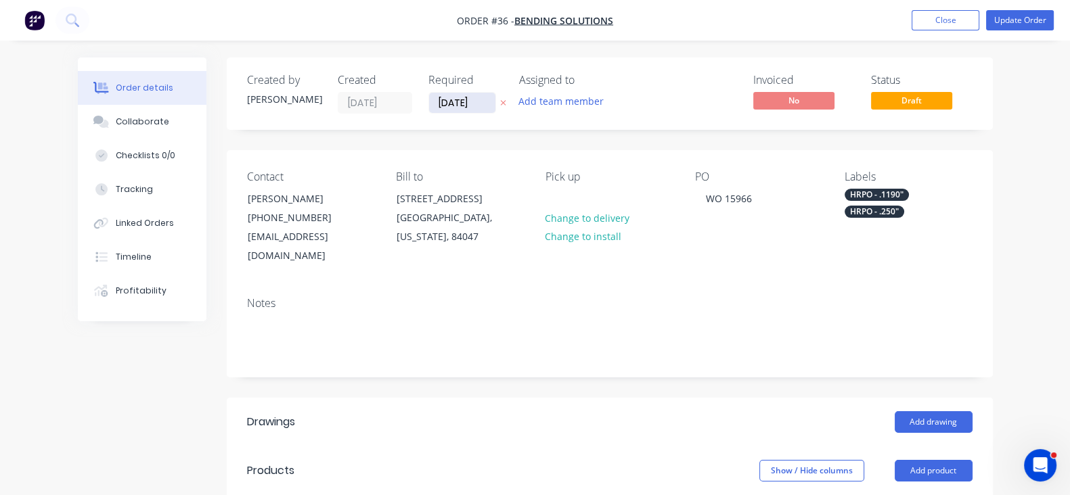
click at [429, 110] on input "[DATE]" at bounding box center [462, 103] width 66 height 20
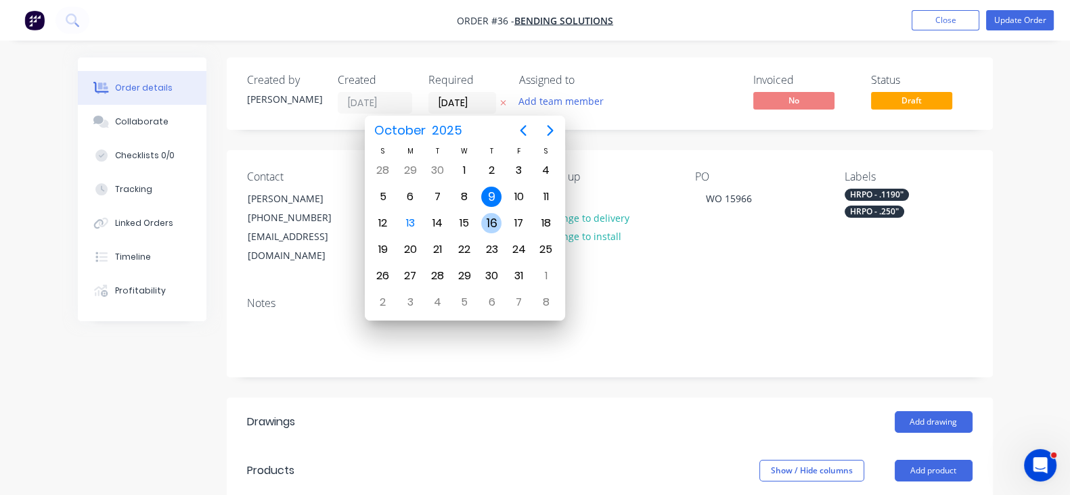
click at [487, 223] on div "16" at bounding box center [491, 223] width 20 height 20
type input "[DATE]"
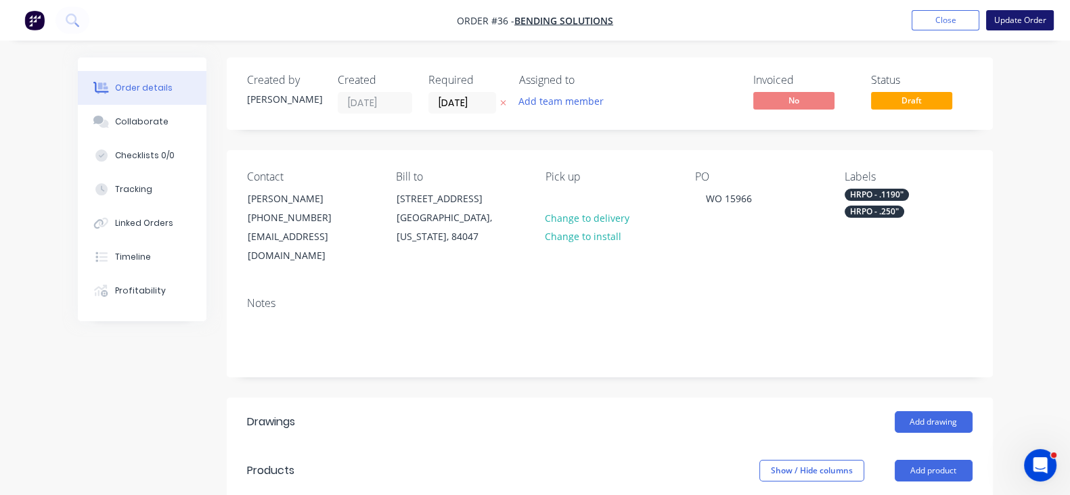
click at [1021, 14] on button "Update Order" at bounding box center [1020, 20] width 68 height 20
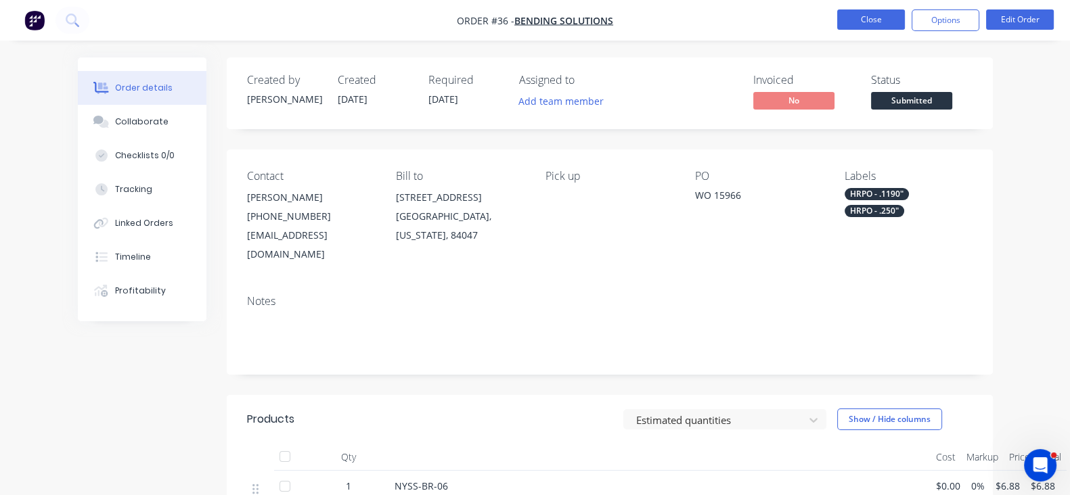
click at [867, 25] on button "Close" at bounding box center [871, 19] width 68 height 20
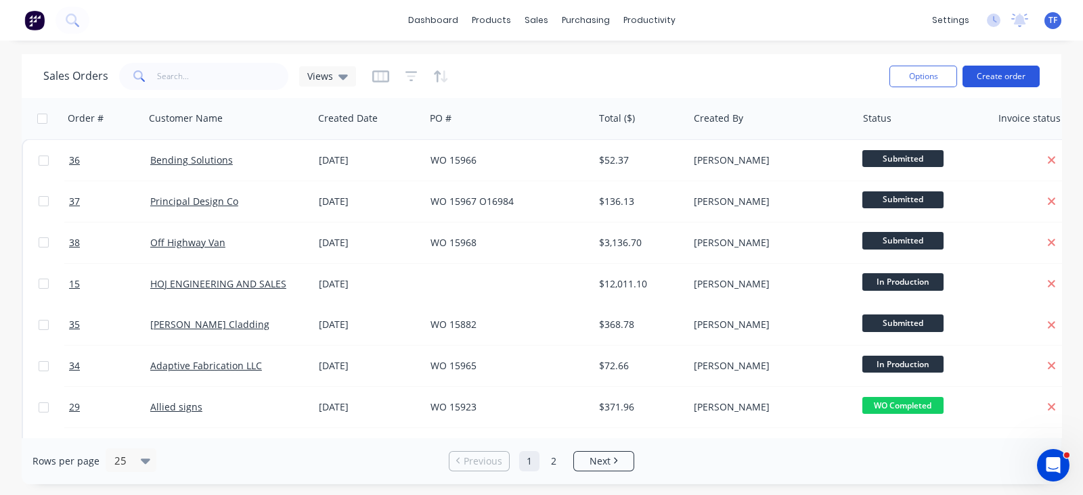
click at [998, 76] on button "Create order" at bounding box center [1000, 77] width 77 height 22
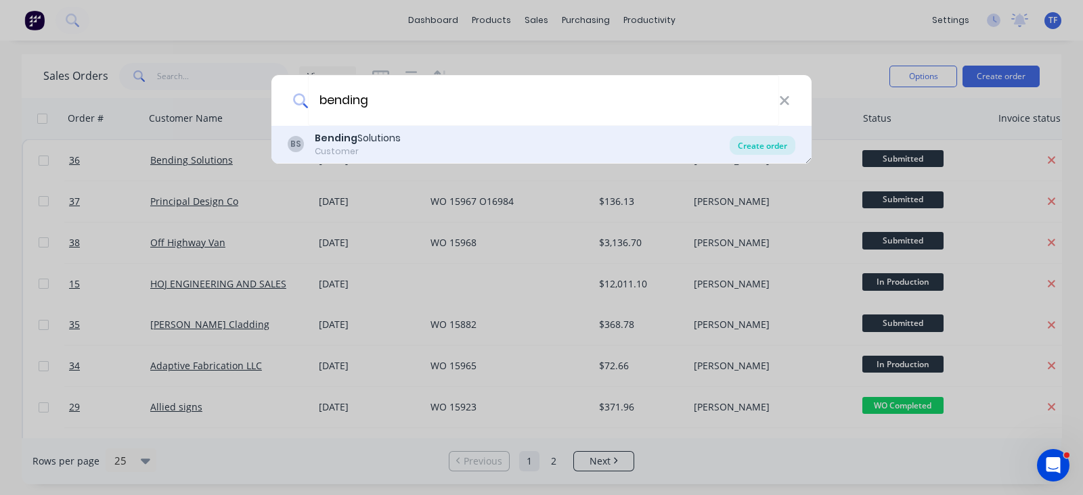
type input "bending"
click at [741, 150] on div "Create order" at bounding box center [763, 145] width 66 height 19
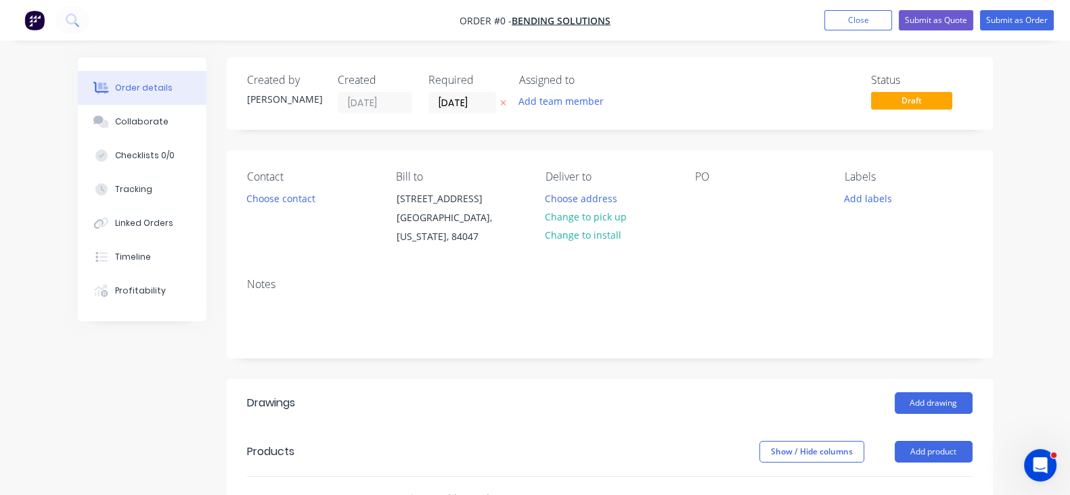
scroll to position [169, 0]
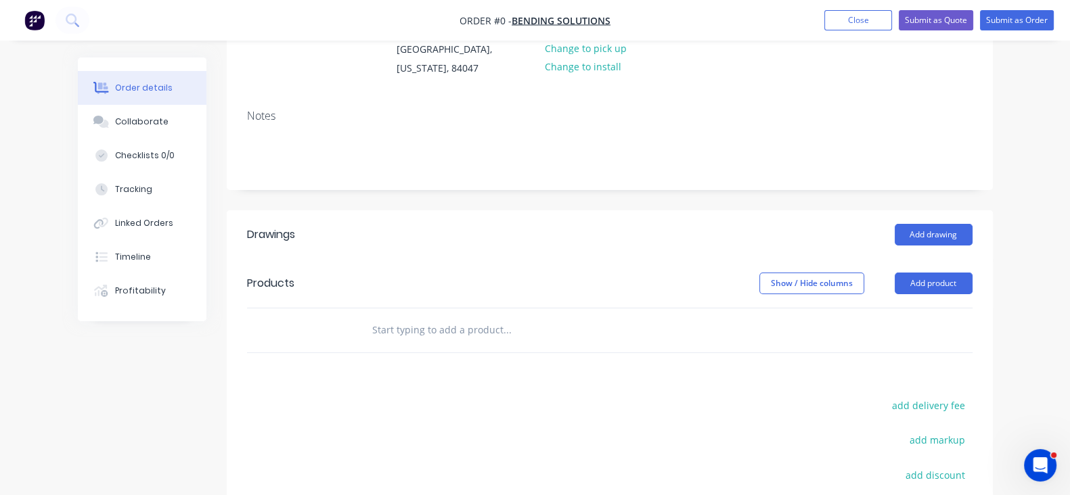
click at [992, 292] on header "Products Show / Hide columns Add product" at bounding box center [610, 283] width 766 height 49
click at [973, 287] on button "Add product" at bounding box center [934, 284] width 78 height 22
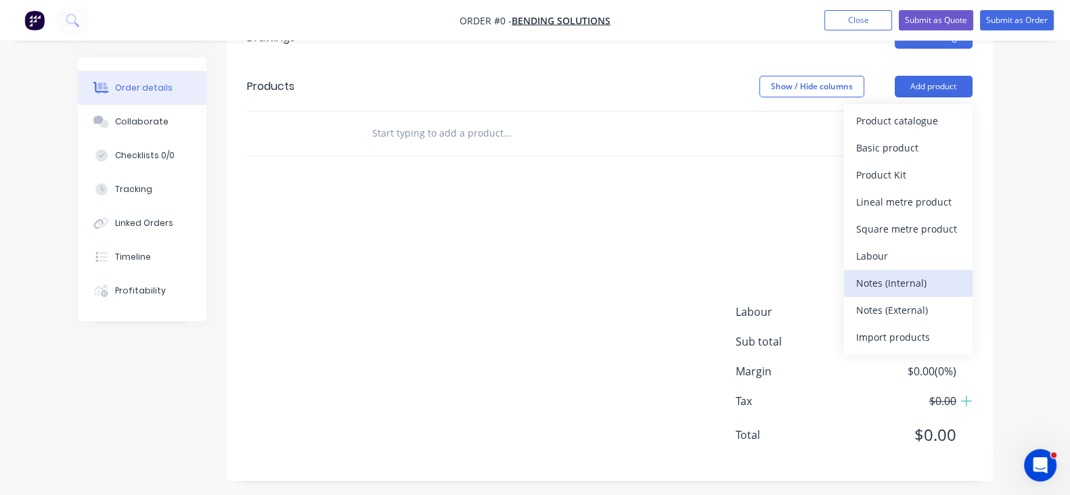
scroll to position [370, 0]
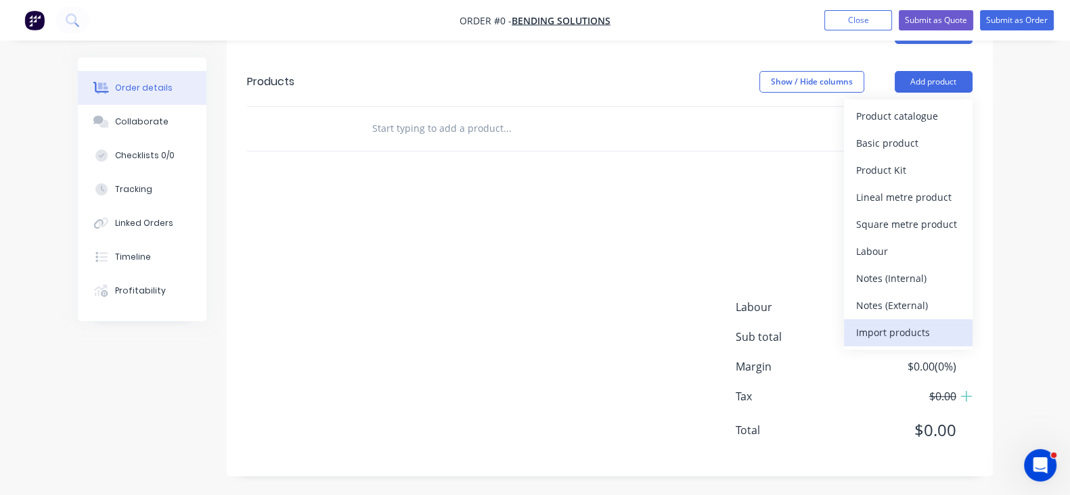
click at [957, 331] on div "Import products" at bounding box center [908, 333] width 104 height 20
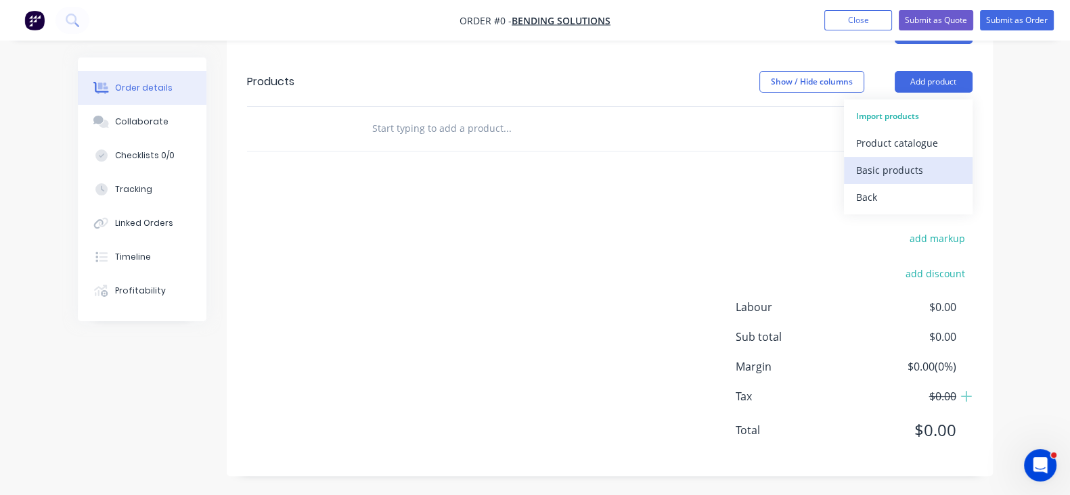
click at [944, 174] on div "Basic products" at bounding box center [908, 170] width 104 height 20
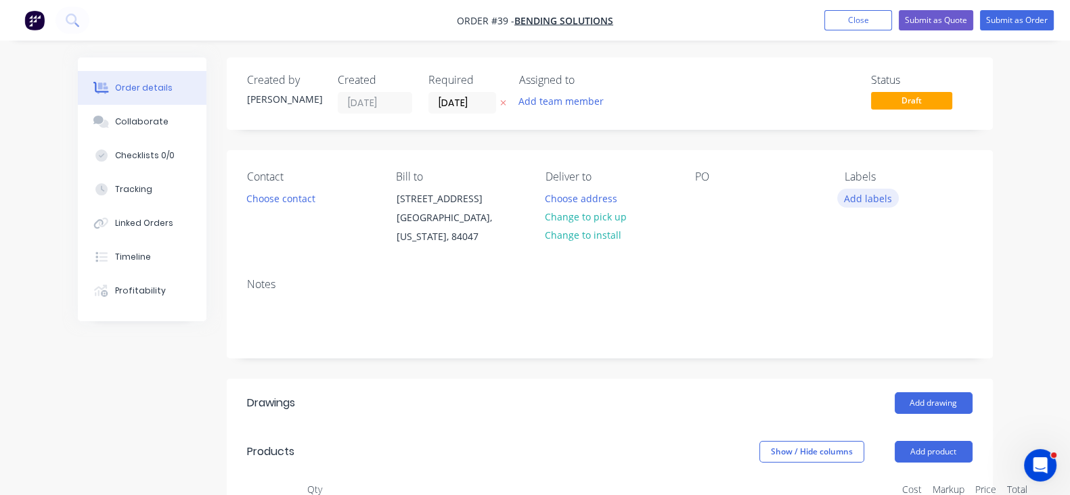
click at [899, 204] on button "Add labels" at bounding box center [868, 198] width 62 height 18
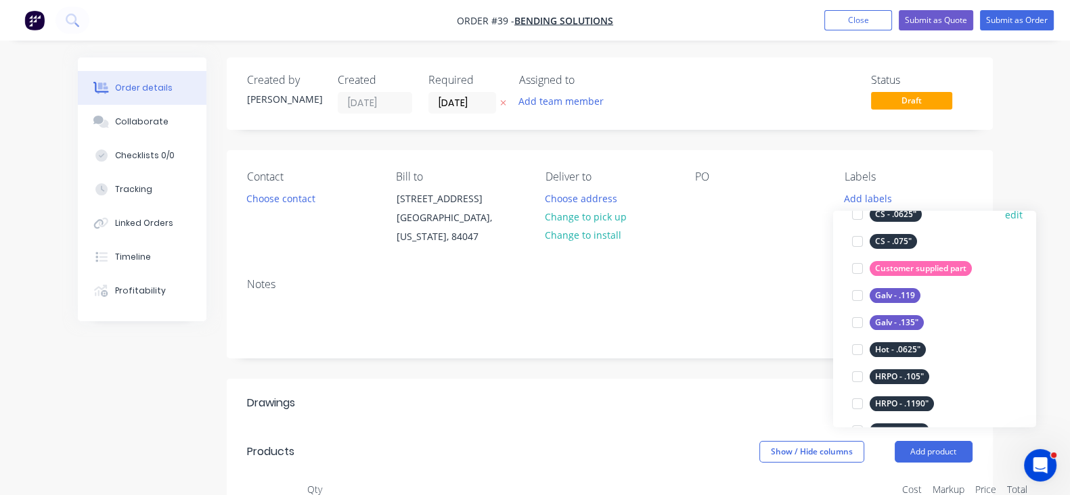
scroll to position [676, 0]
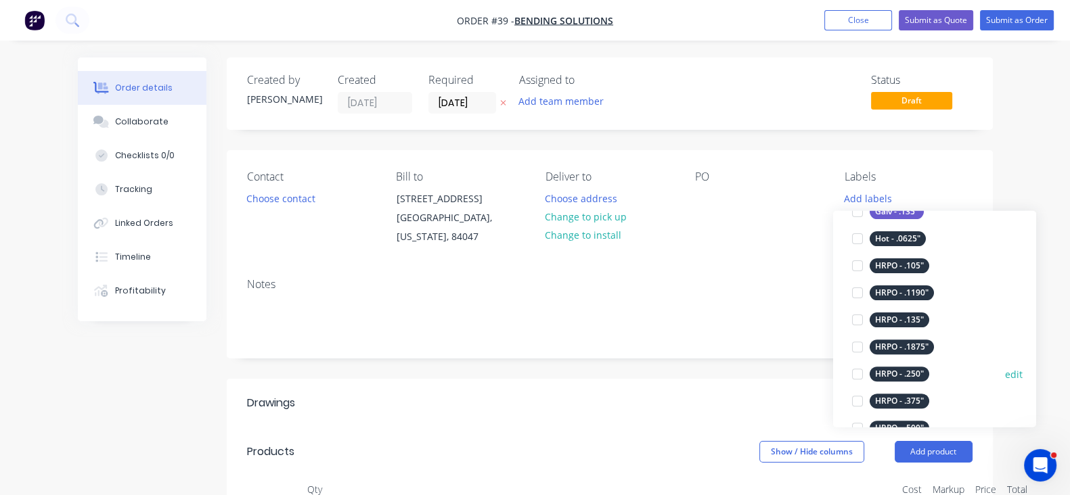
click at [905, 374] on div "HRPO - .250"" at bounding box center [900, 374] width 60 height 15
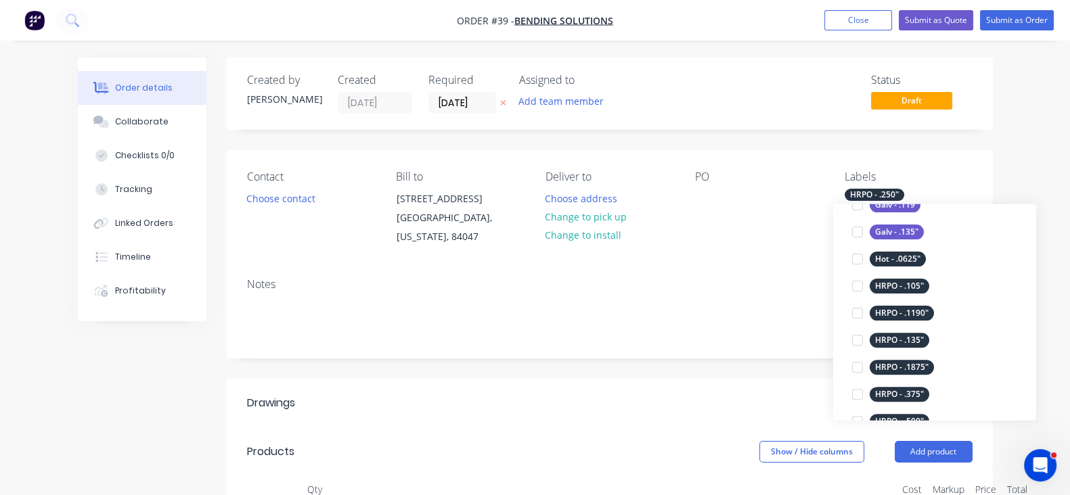
scroll to position [0, 0]
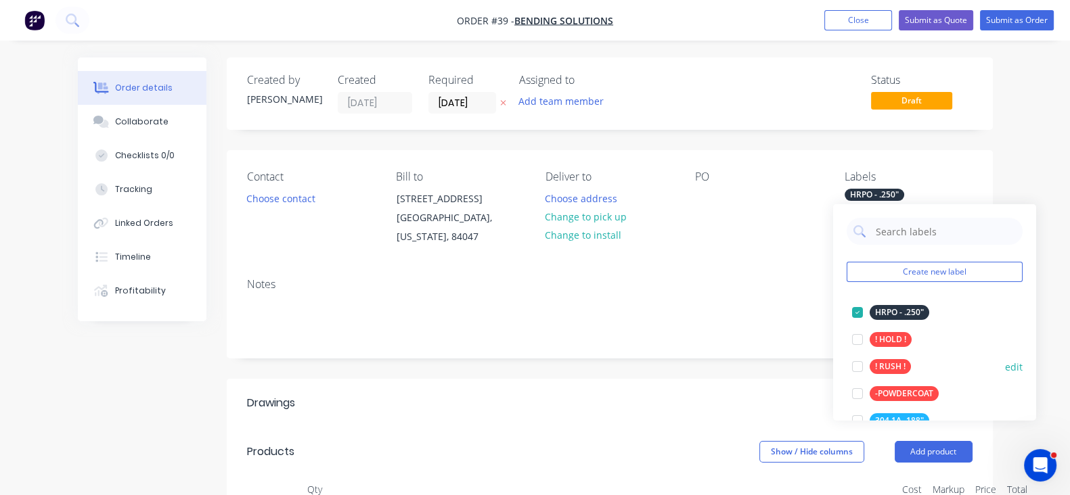
click at [879, 363] on div "! RUSH !" at bounding box center [890, 366] width 41 height 15
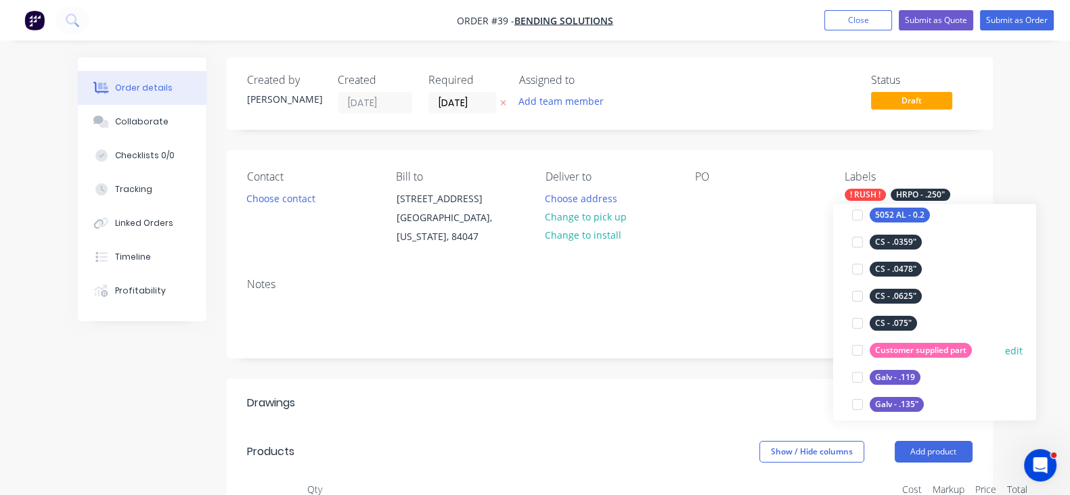
scroll to position [676, 0]
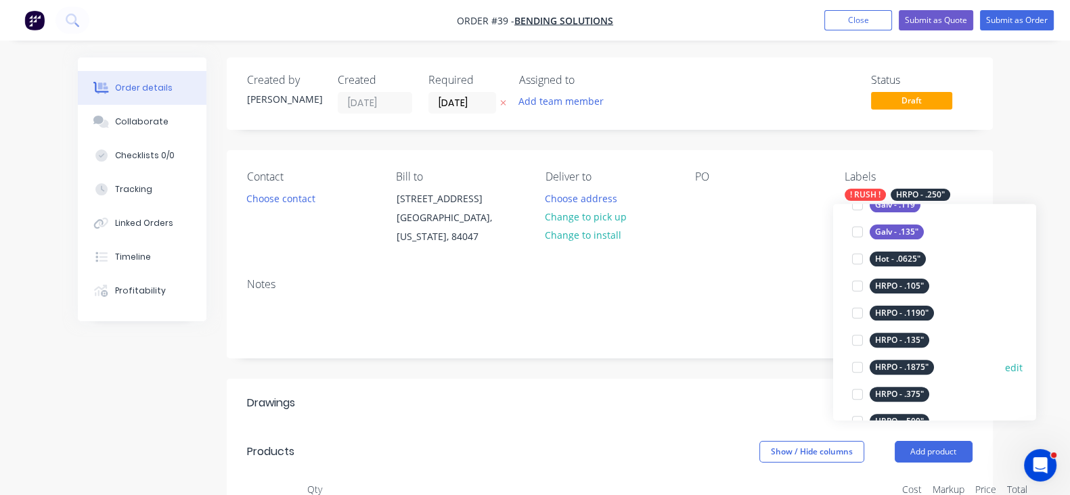
click at [925, 370] on div "HRPO - .1875"" at bounding box center [902, 367] width 64 height 15
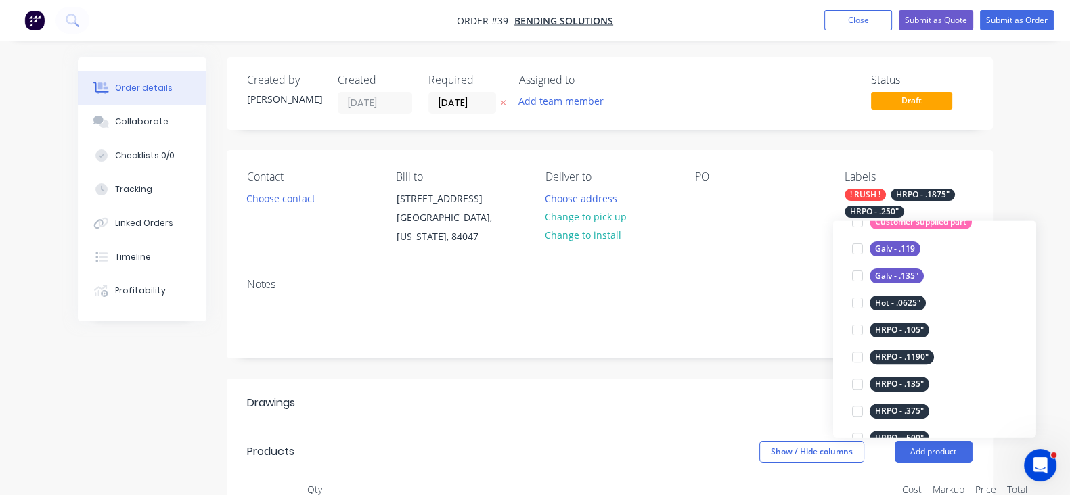
scroll to position [0, 0]
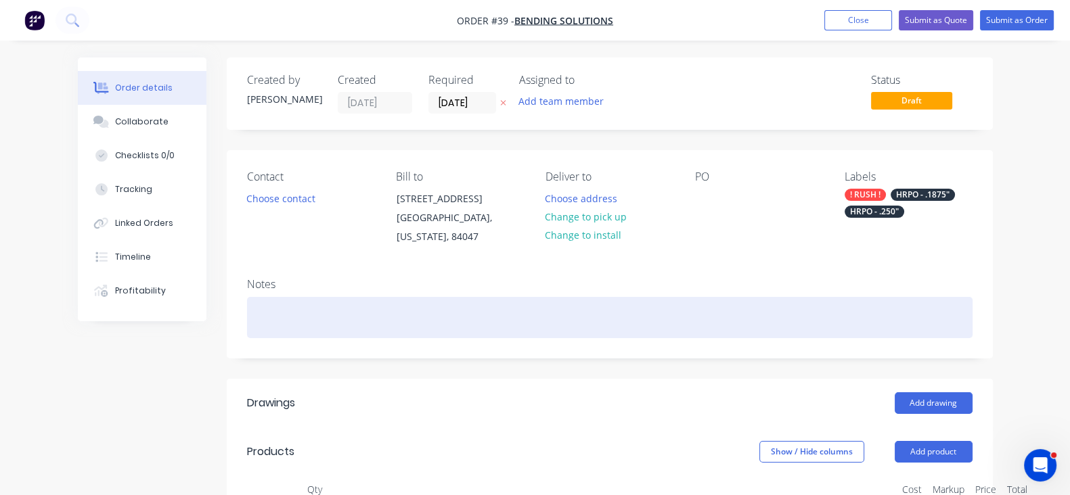
click at [744, 297] on div at bounding box center [610, 317] width 726 height 41
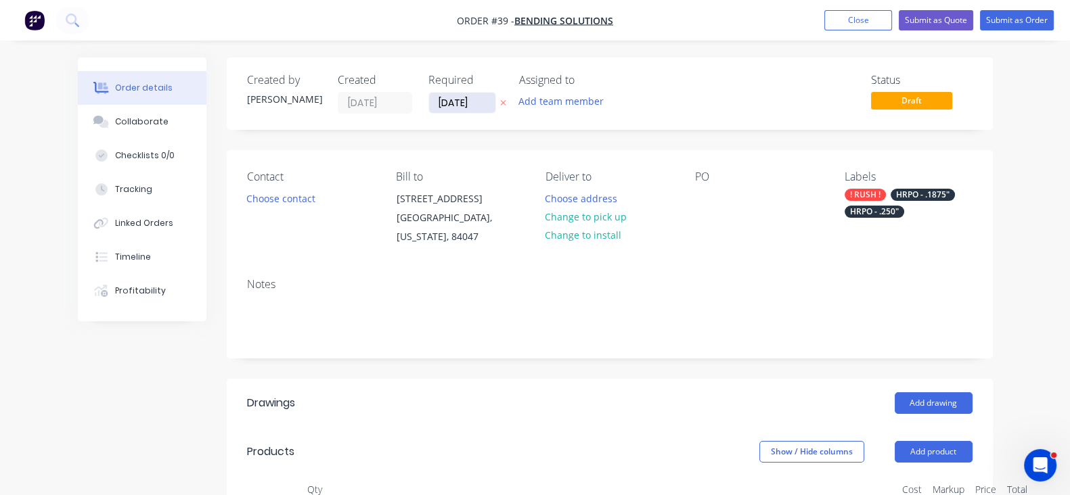
click at [429, 99] on input "[DATE]" at bounding box center [462, 103] width 66 height 20
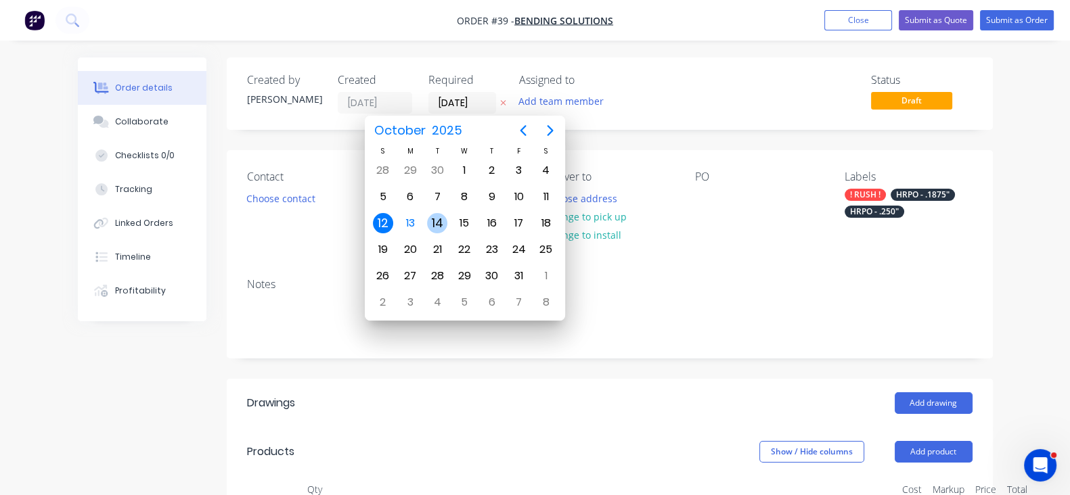
click at [444, 219] on div "14" at bounding box center [437, 223] width 20 height 20
type input "[DATE]"
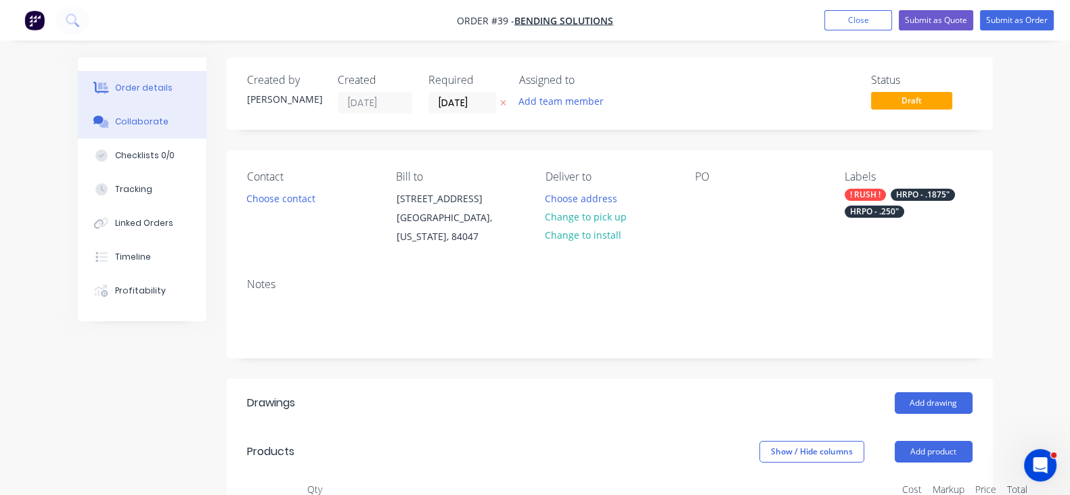
click at [81, 130] on button "Collaborate" at bounding box center [142, 122] width 129 height 34
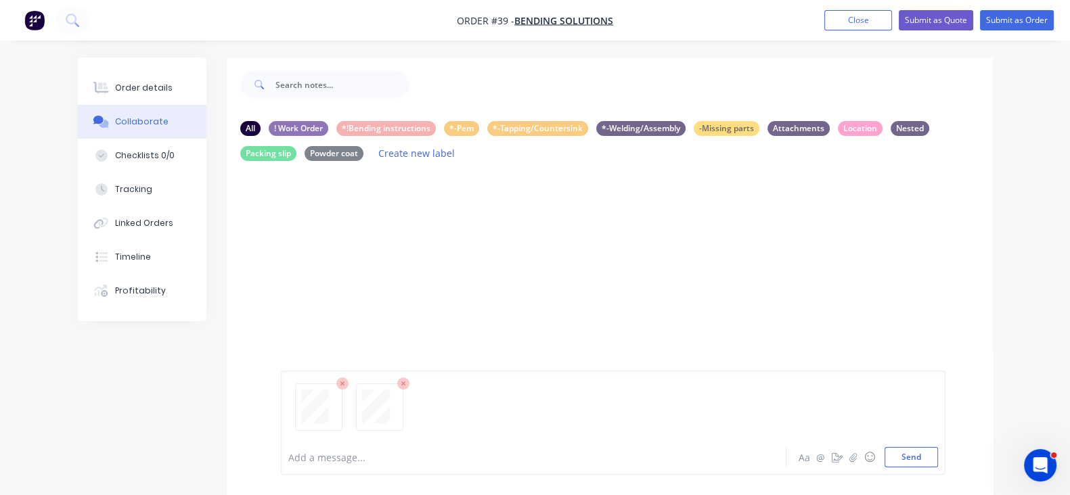
drag, startPoint x: 971, startPoint y: 448, endPoint x: 955, endPoint y: 441, distance: 17.6
click at [938, 448] on button "Send" at bounding box center [911, 457] width 53 height 20
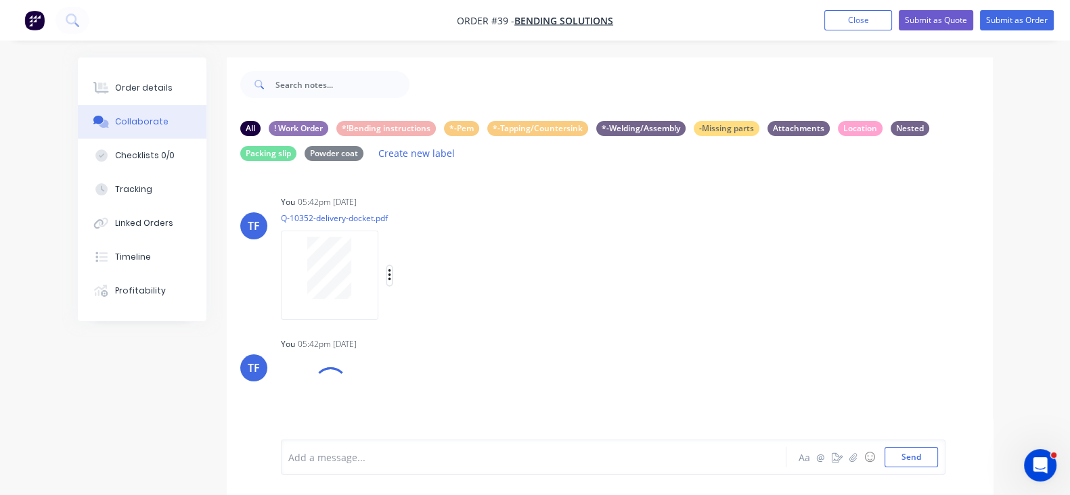
click at [388, 280] on icon "button" at bounding box center [389, 275] width 3 height 12
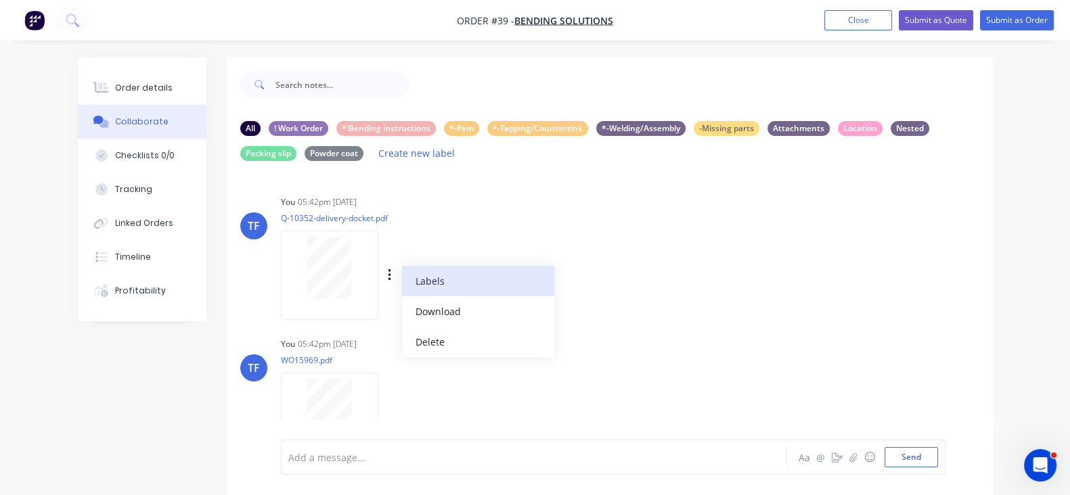
click at [402, 292] on button "Labels" at bounding box center [478, 281] width 152 height 30
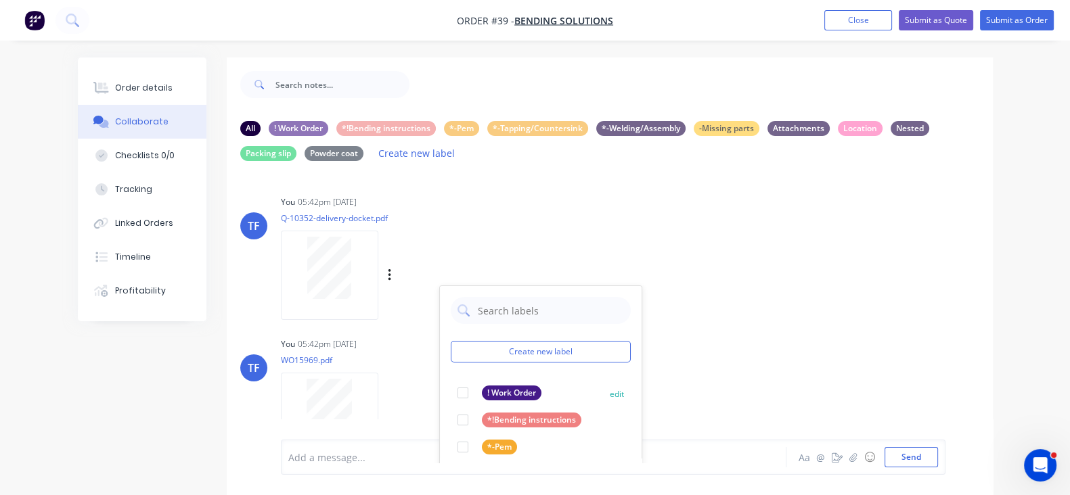
click at [482, 394] on div "! Work Order" at bounding box center [512, 393] width 60 height 15
click at [711, 341] on div "TF You 05:42pm [DATE] WO15969.pdf Labels Download Delete" at bounding box center [610, 395] width 766 height 122
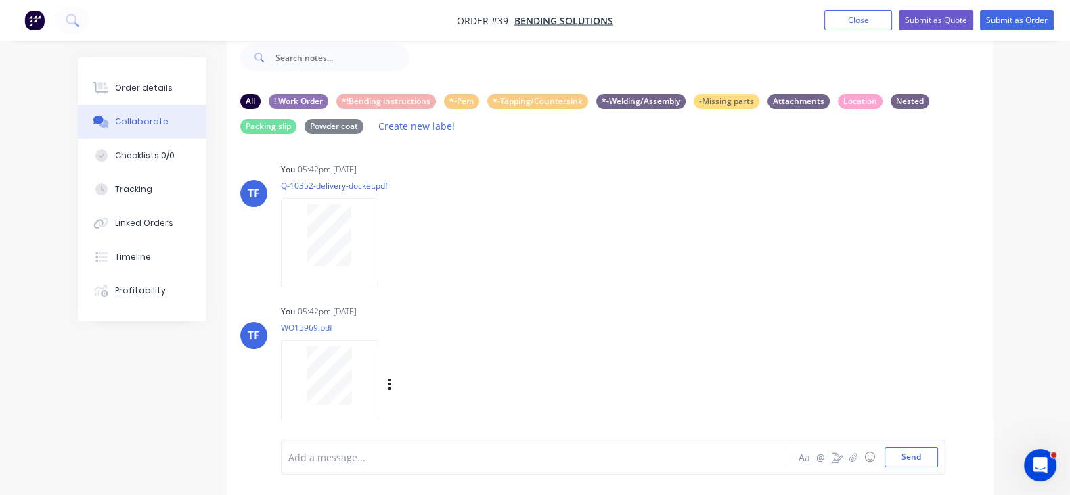
scroll to position [43, 0]
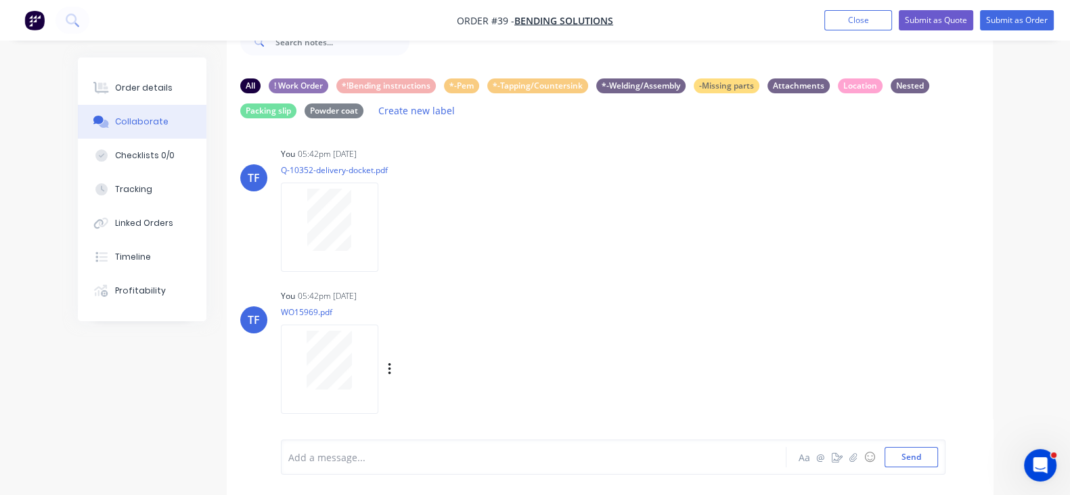
click at [384, 370] on div "Labels Download Delete" at bounding box center [460, 370] width 152 height 20
click at [388, 371] on icon "button" at bounding box center [390, 370] width 4 height 16
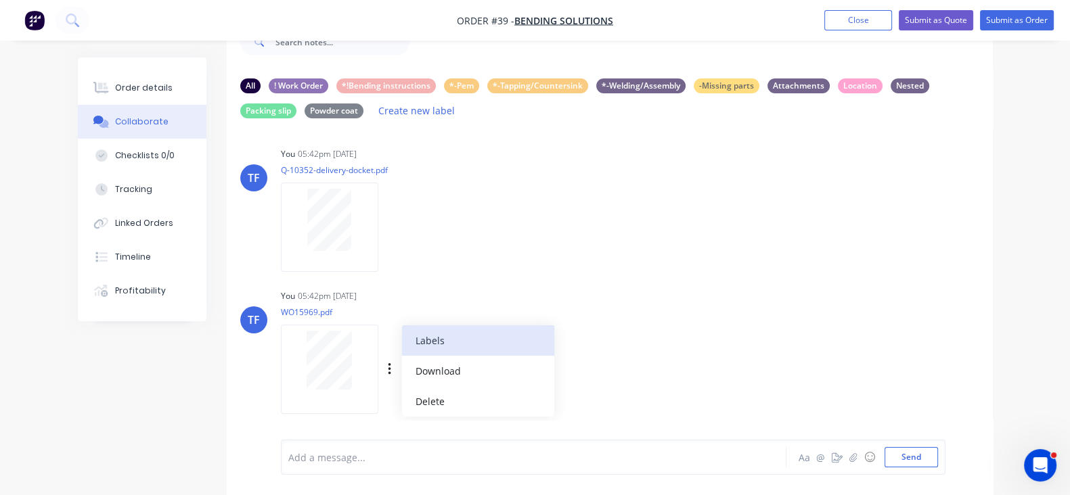
click at [402, 350] on button "Labels" at bounding box center [478, 341] width 152 height 30
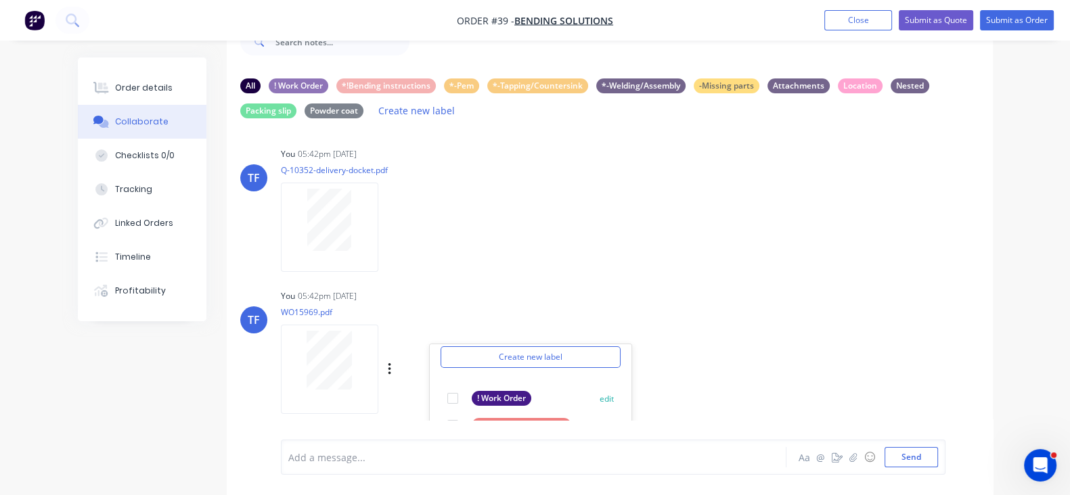
scroll to position [77, 0]
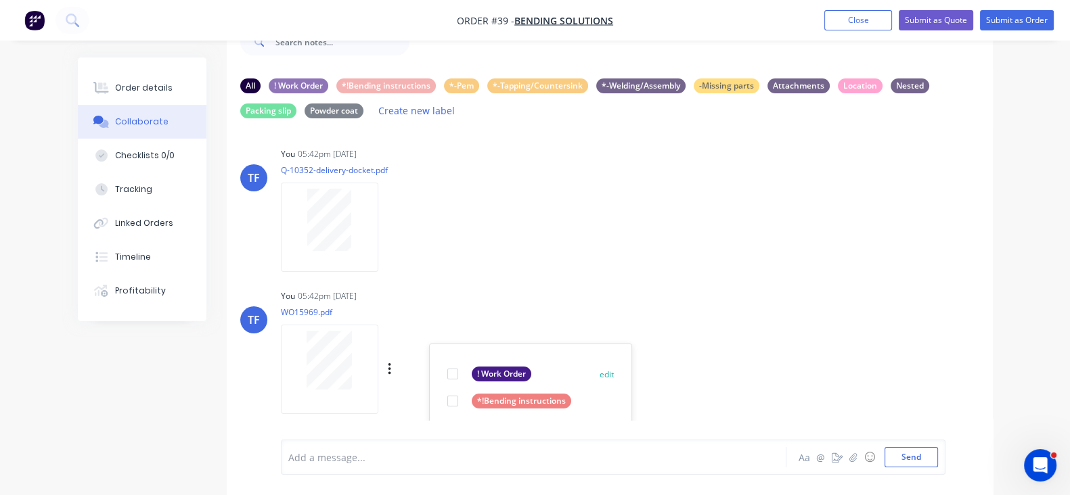
click at [472, 372] on div "! Work Order" at bounding box center [502, 374] width 60 height 15
click at [648, 385] on div "TF You 05:42pm [DATE] WO15969.pdf Labels Download Delete Create new label ! Wor…" at bounding box center [610, 347] width 766 height 122
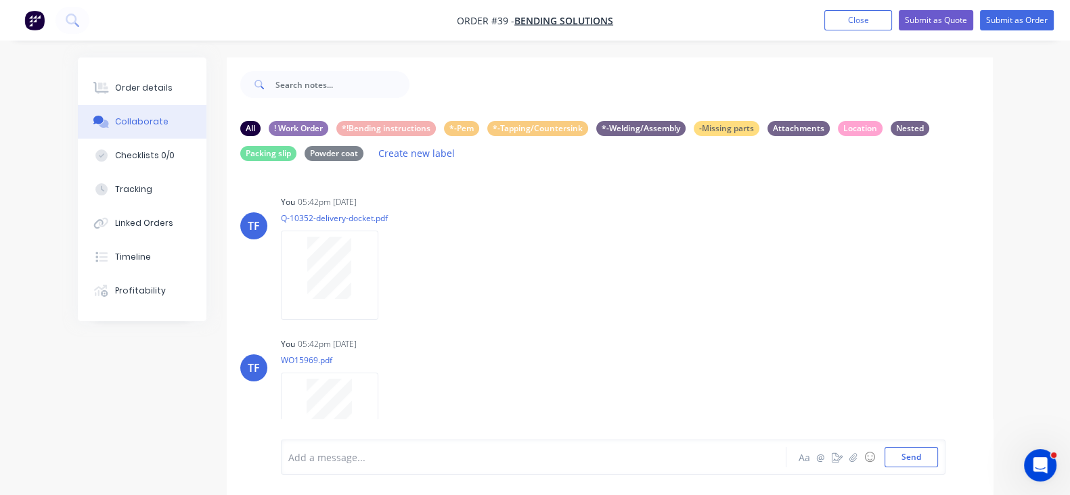
scroll to position [0, 0]
click at [1024, 16] on button "Submit as Order" at bounding box center [1017, 20] width 74 height 20
click at [881, 23] on button "Close" at bounding box center [871, 19] width 68 height 20
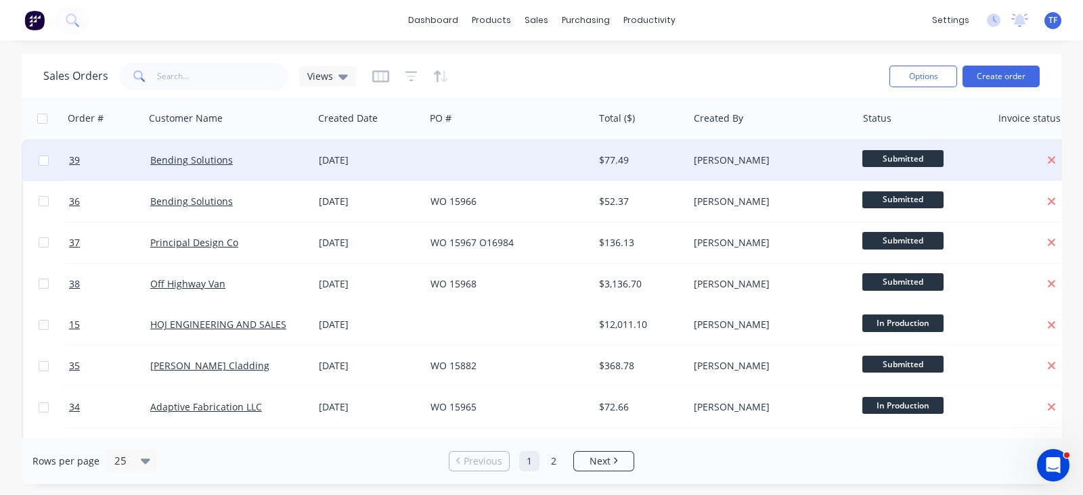
click at [428, 167] on div at bounding box center [509, 160] width 169 height 41
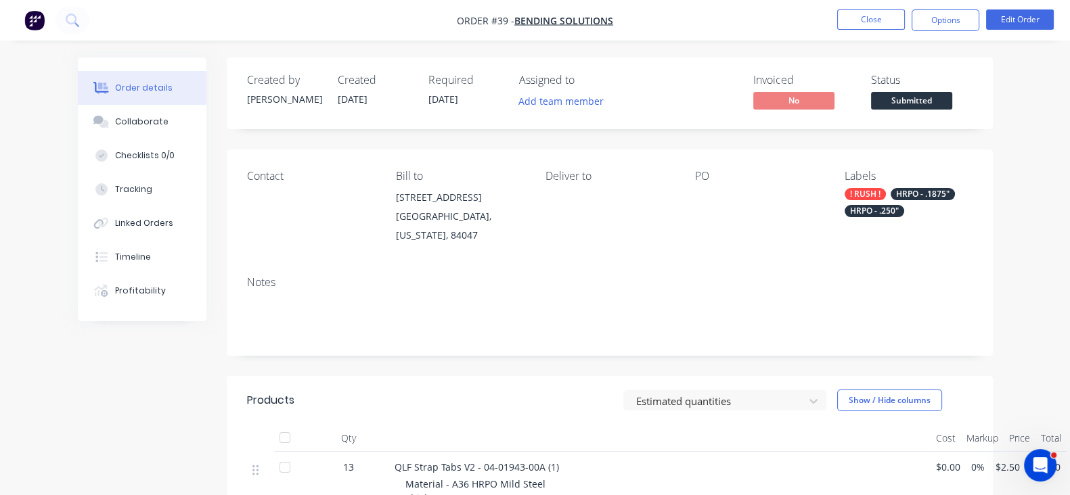
click at [718, 194] on div at bounding box center [759, 197] width 128 height 19
click at [720, 188] on div at bounding box center [759, 197] width 128 height 19
click at [722, 182] on div "PO" at bounding box center [759, 176] width 128 height 13
click at [1002, 12] on button "Edit Order" at bounding box center [1020, 19] width 68 height 20
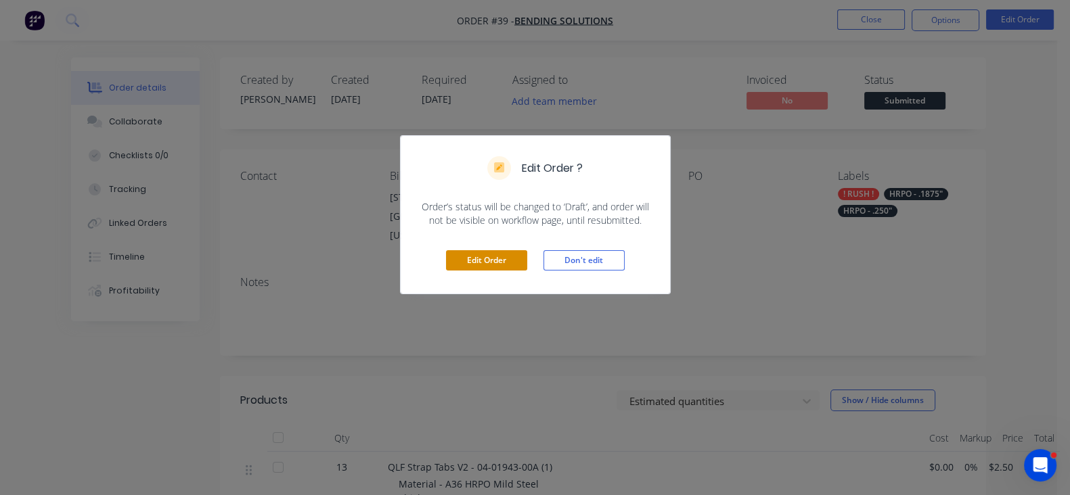
click at [473, 267] on button "Edit Order" at bounding box center [486, 260] width 81 height 20
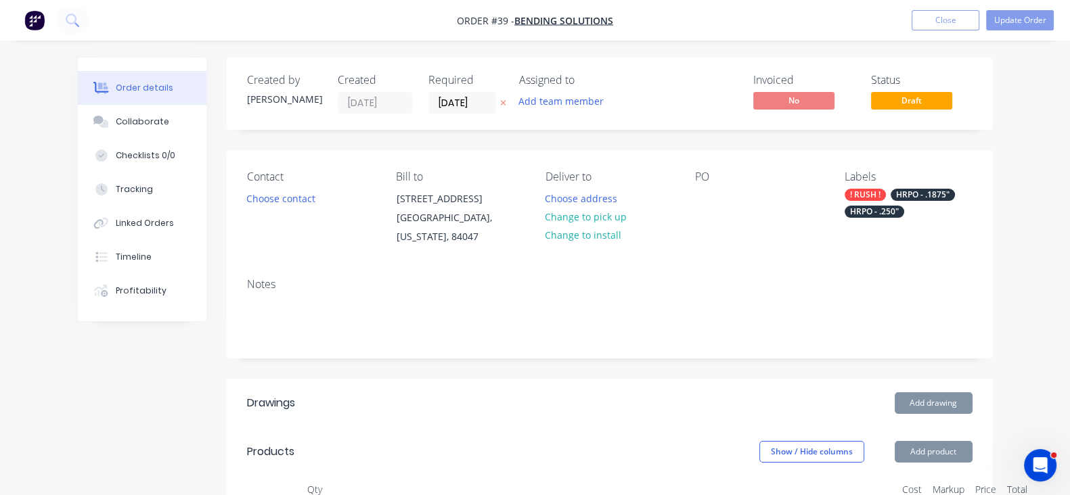
type input "[DATE]"
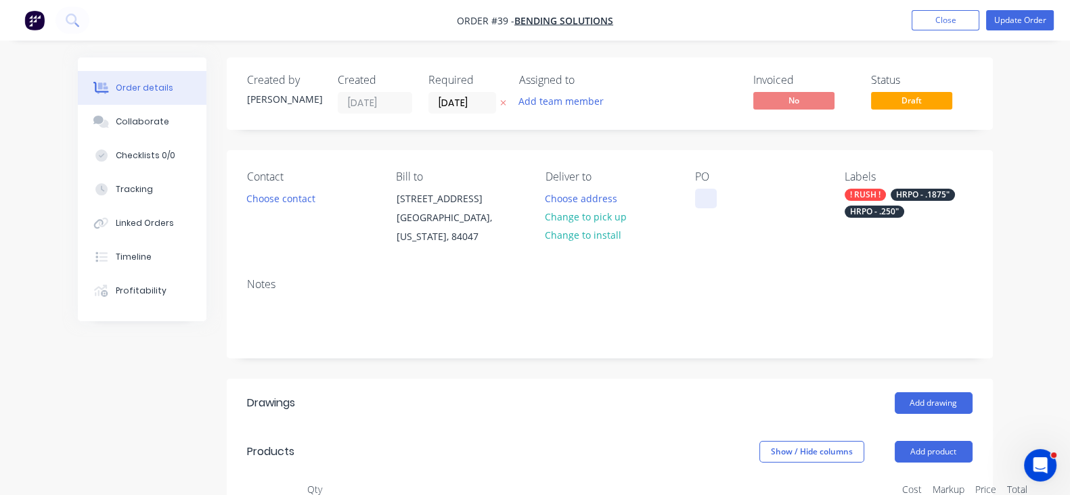
click at [717, 191] on div at bounding box center [706, 199] width 22 height 20
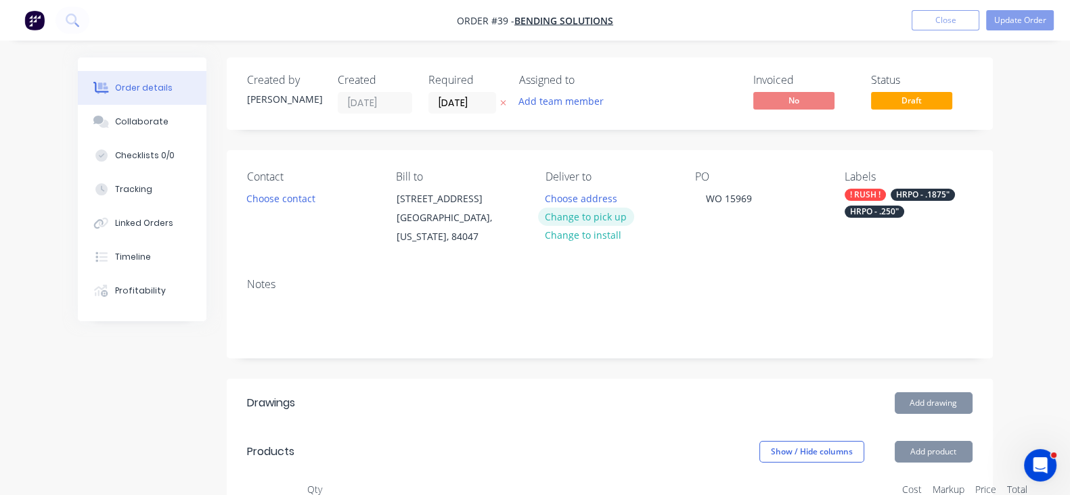
click at [586, 222] on button "Change to pick up" at bounding box center [586, 217] width 96 height 18
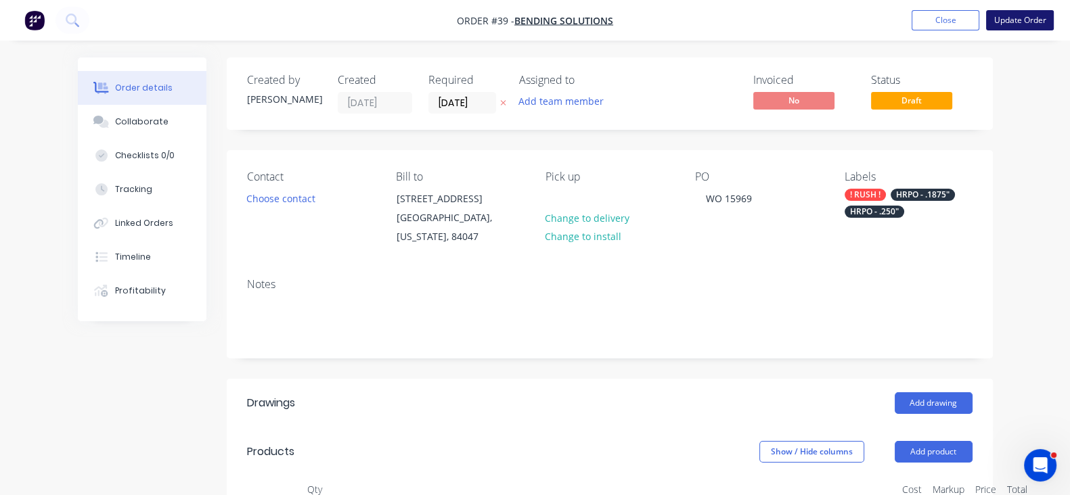
click at [1006, 28] on button "Update Order" at bounding box center [1020, 20] width 68 height 20
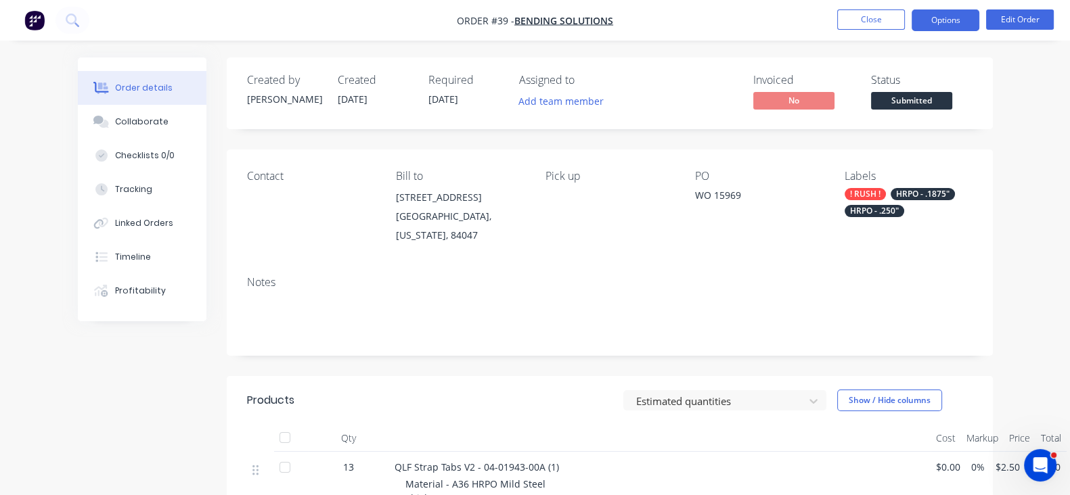
click at [943, 18] on button "Options" at bounding box center [946, 20] width 68 height 22
click at [1002, 28] on button "Edit Order" at bounding box center [1020, 19] width 68 height 20
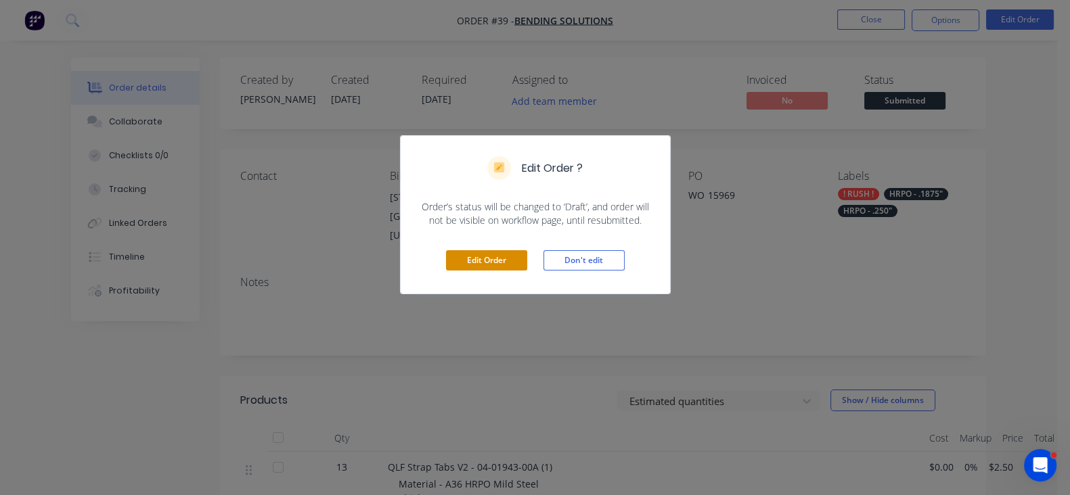
click at [511, 252] on button "Edit Order" at bounding box center [486, 260] width 81 height 20
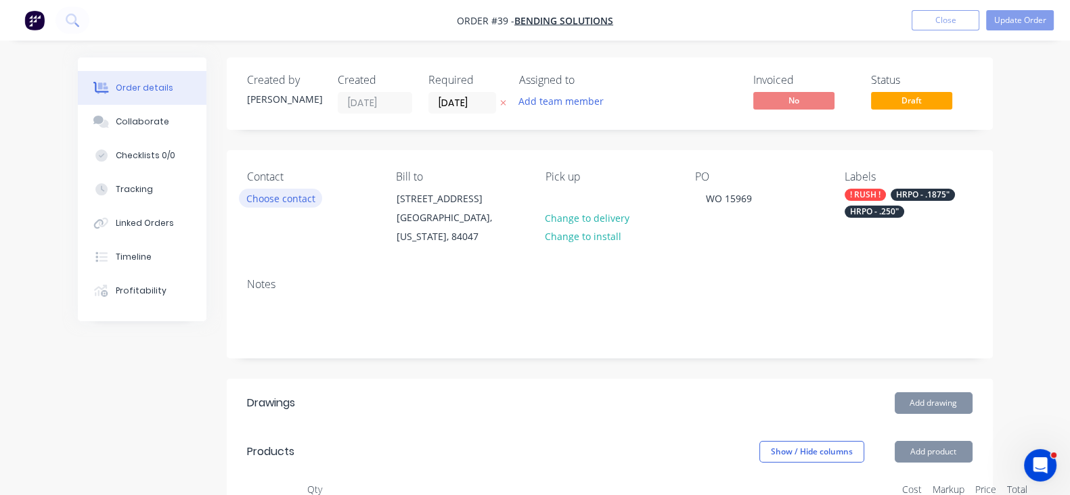
type input "[DATE]"
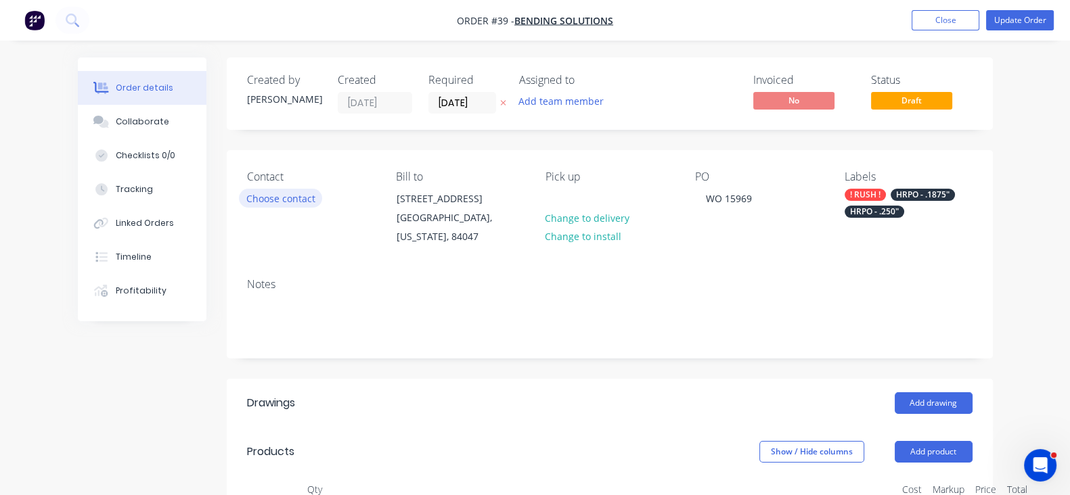
click at [239, 202] on button "Choose contact" at bounding box center [280, 198] width 83 height 18
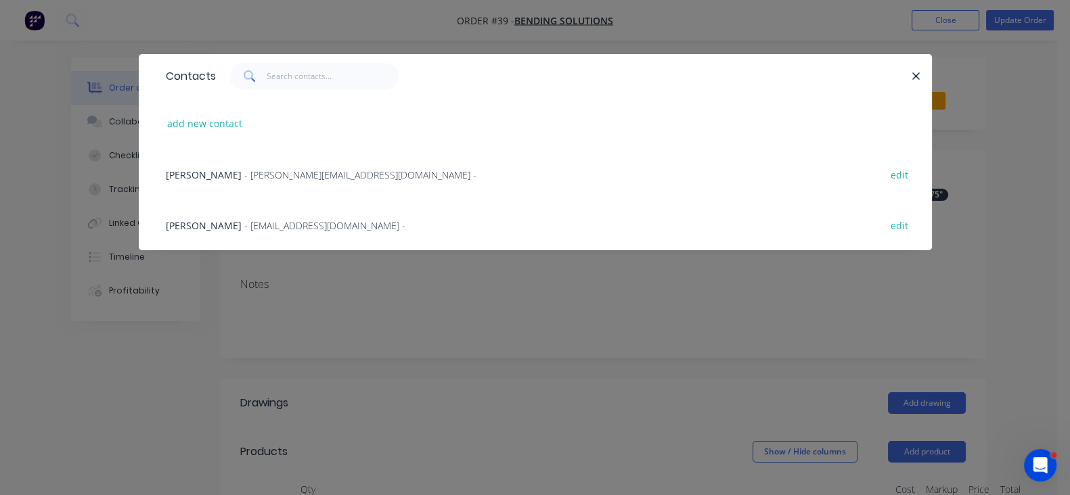
click at [166, 175] on span "[PERSON_NAME]" at bounding box center [204, 175] width 76 height 13
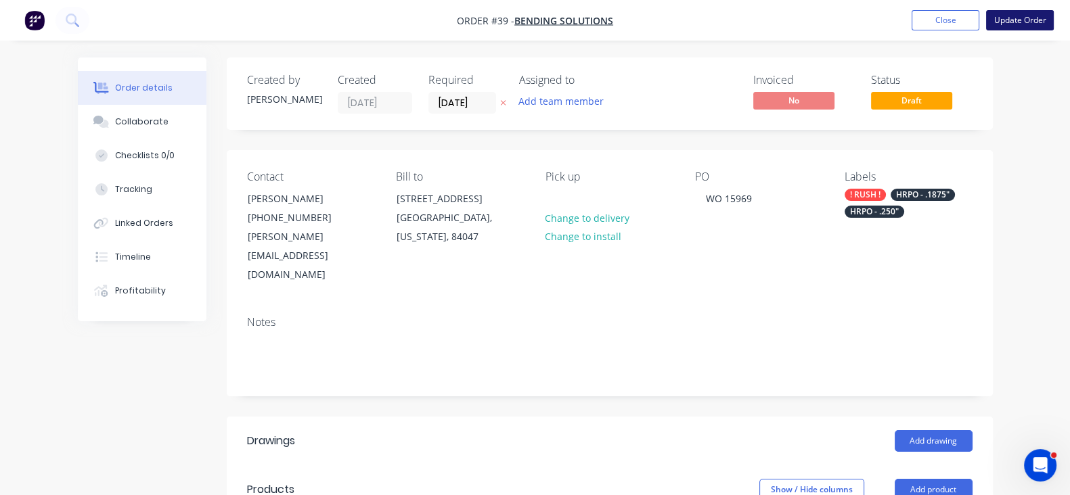
click at [1024, 19] on button "Update Order" at bounding box center [1020, 20] width 68 height 20
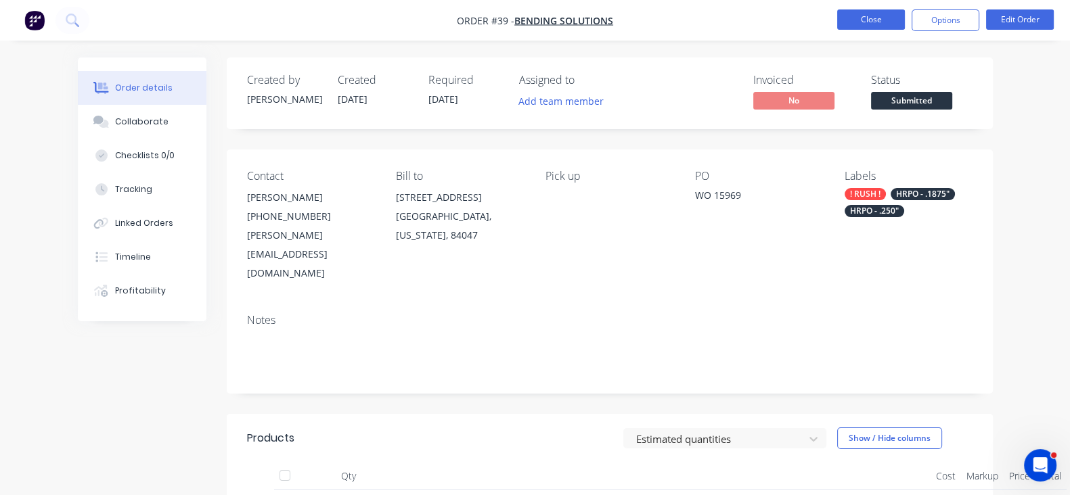
click at [864, 14] on button "Close" at bounding box center [871, 19] width 68 height 20
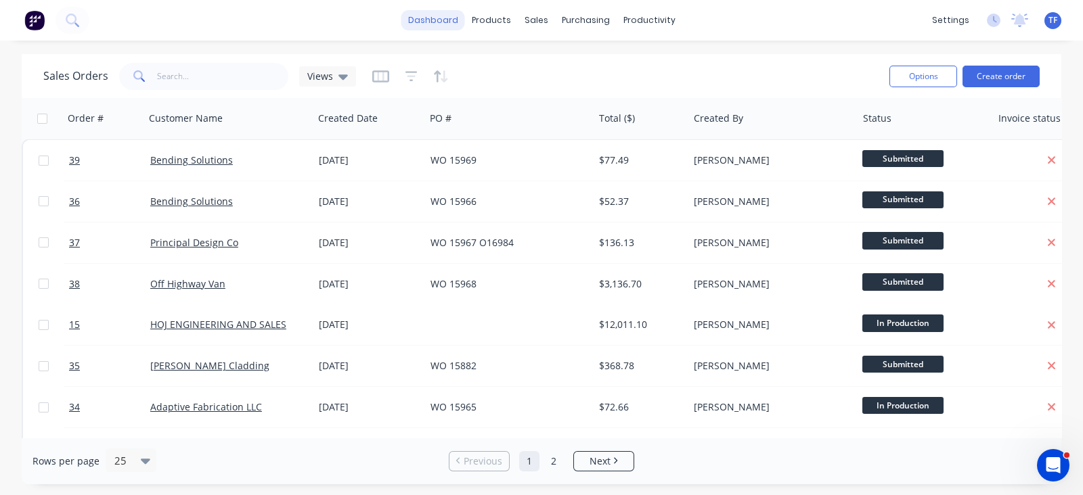
click at [448, 26] on link "dashboard" at bounding box center [433, 20] width 64 height 20
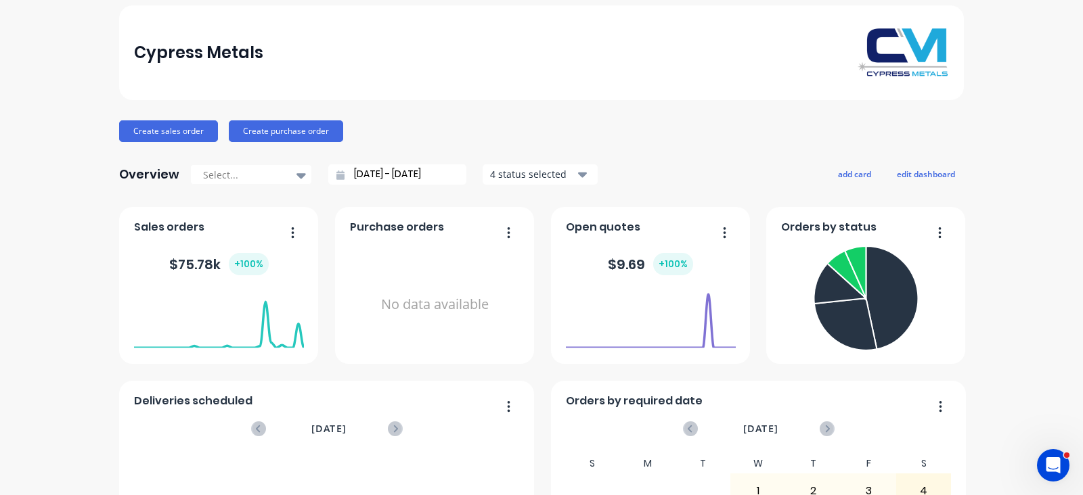
scroll to position [84, 0]
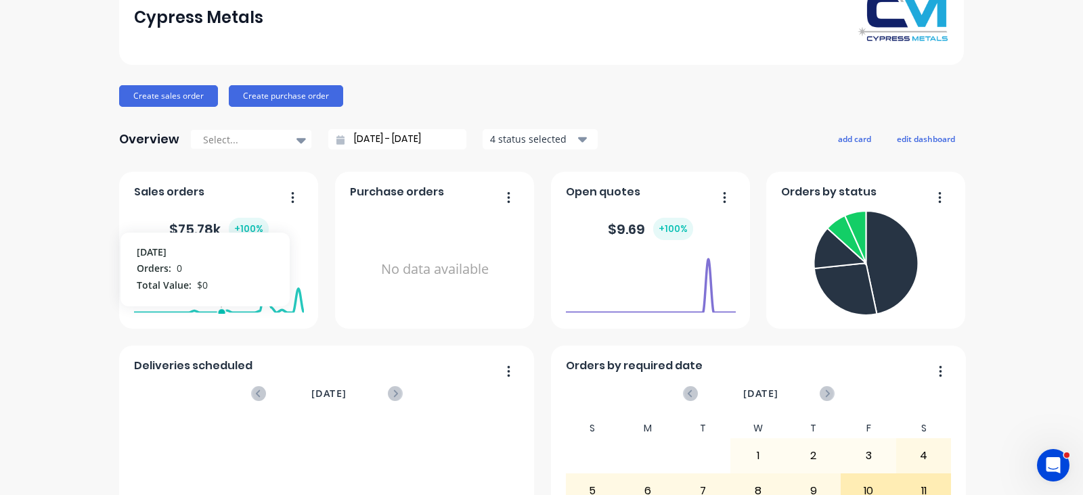
click at [217, 273] on foreignobject at bounding box center [219, 286] width 170 height 58
click at [290, 194] on button "button" at bounding box center [287, 198] width 28 height 21
drag, startPoint x: 370, startPoint y: 296, endPoint x: 378, endPoint y: 298, distance: 8.6
click at [370, 296] on div "No data available" at bounding box center [435, 270] width 170 height 128
click at [499, 196] on button "button" at bounding box center [503, 198] width 28 height 21
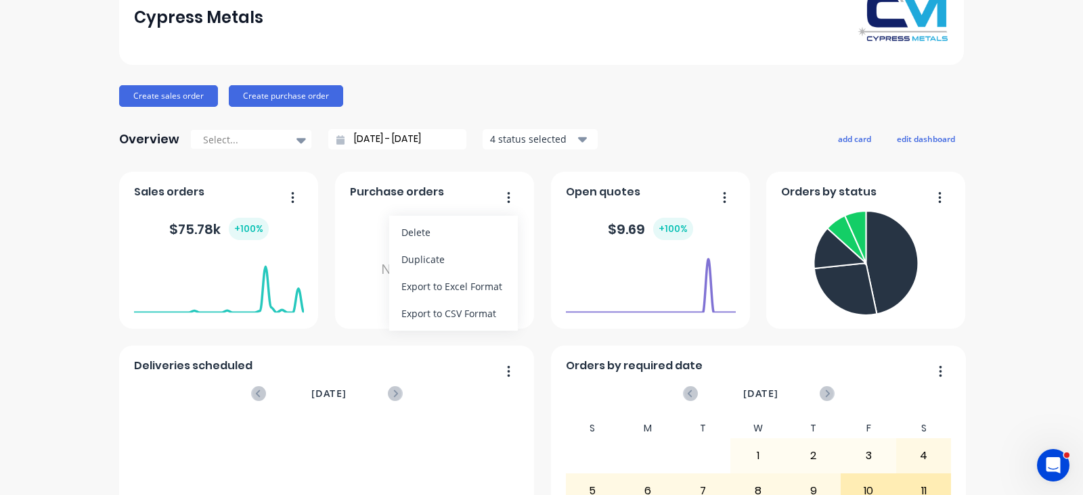
click at [555, 215] on div "Open quotes $ 9.69 + 100 %" at bounding box center [650, 250] width 199 height 157
click at [576, 147] on button "4 status selected" at bounding box center [540, 139] width 115 height 20
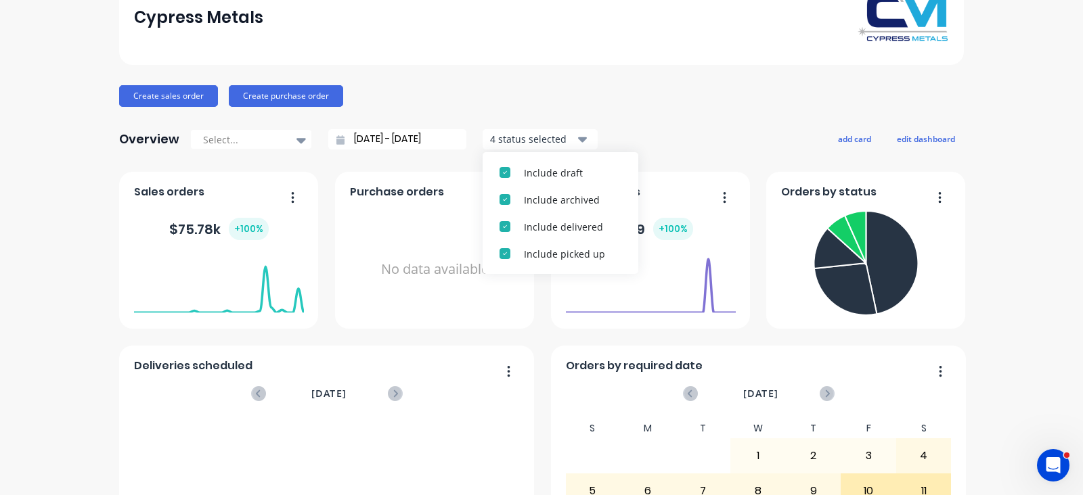
click at [684, 150] on div "Overview Select... [DATE] - [DATE] 4 status selected Include draft Include arch…" at bounding box center [541, 139] width 845 height 27
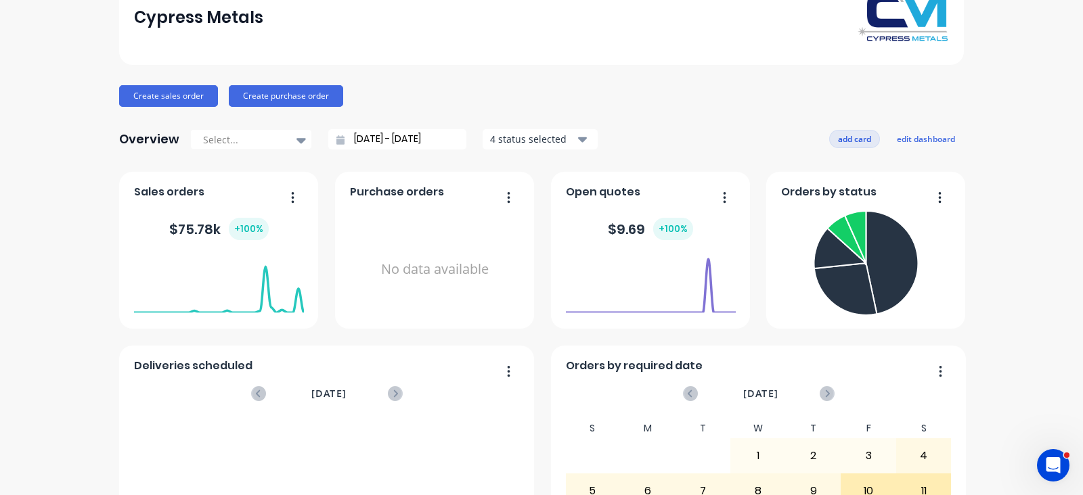
click at [864, 131] on button "add card" at bounding box center [854, 139] width 51 height 18
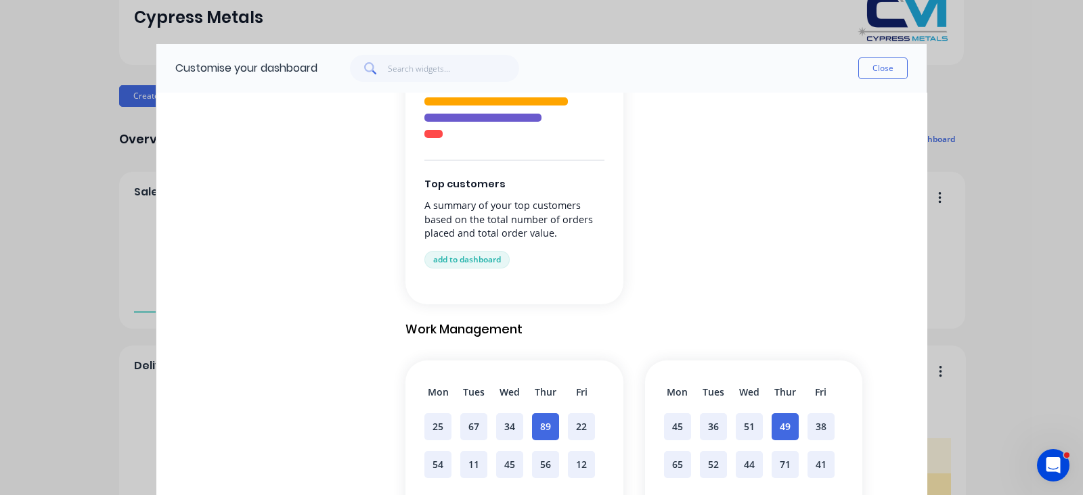
scroll to position [676, 0]
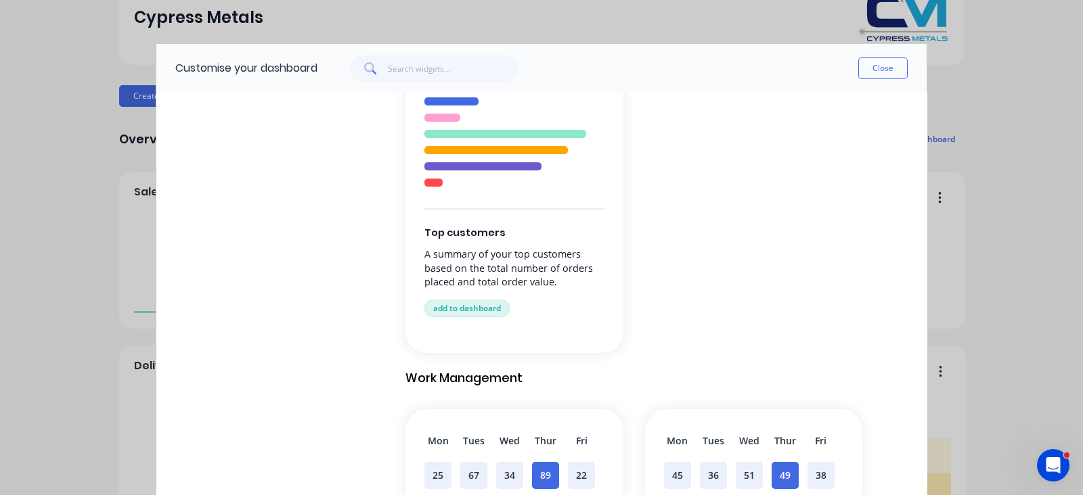
click at [503, 303] on button "add to dashboard" at bounding box center [466, 309] width 85 height 18
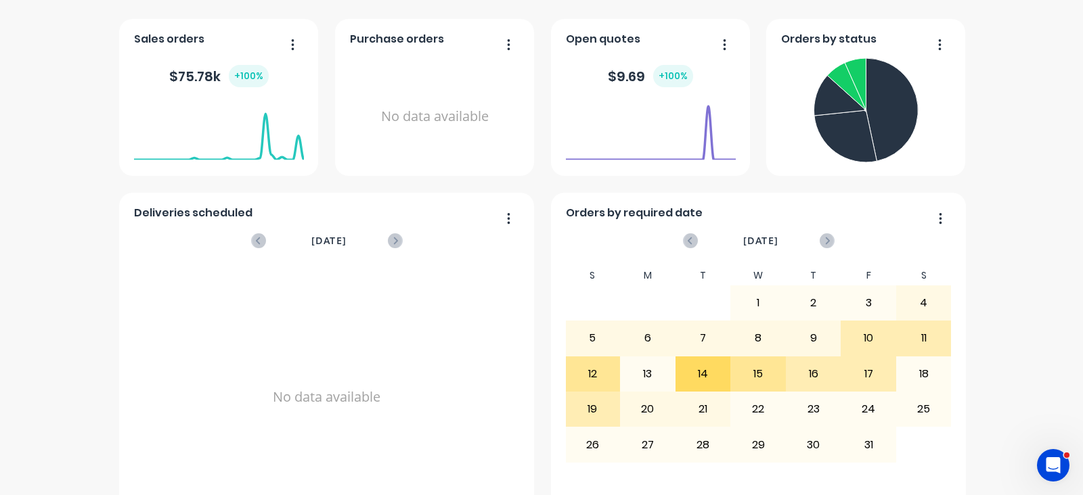
scroll to position [254, 0]
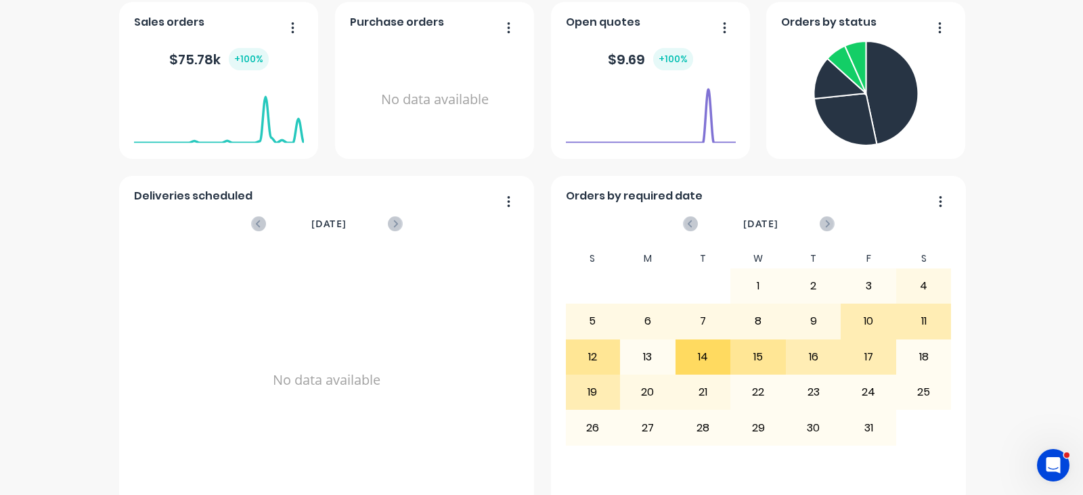
click at [365, 82] on div "No data available" at bounding box center [435, 100] width 170 height 128
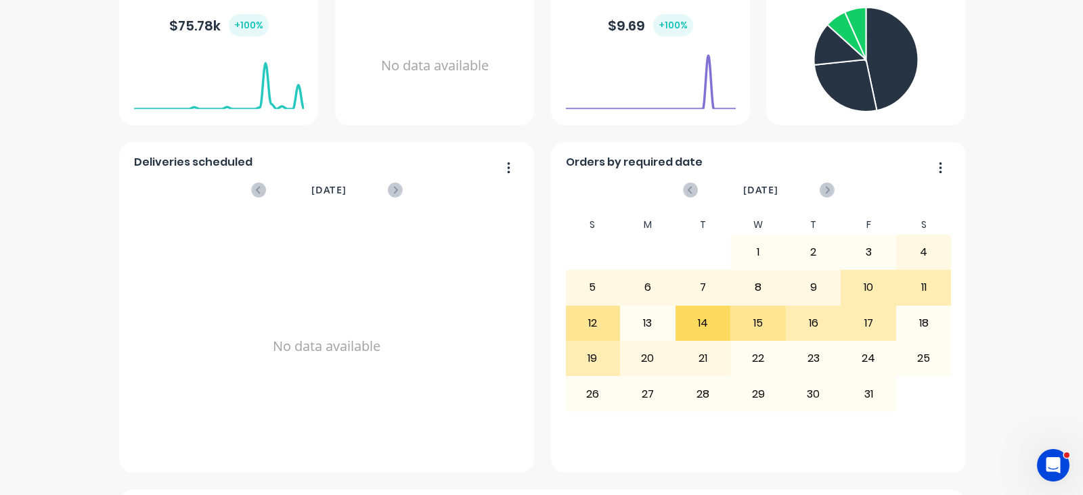
scroll to position [34, 0]
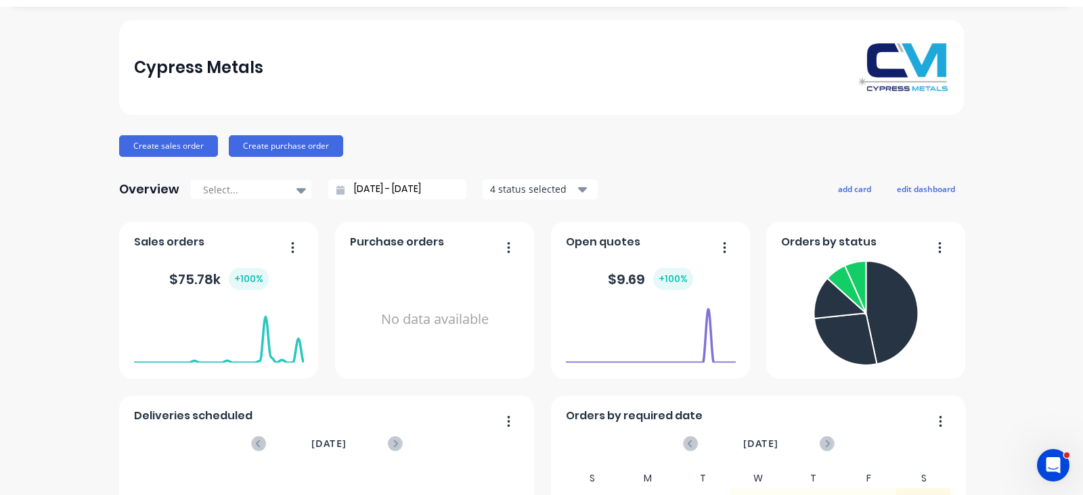
click at [447, 293] on div "No data available" at bounding box center [435, 320] width 170 height 128
click at [498, 248] on button "button" at bounding box center [503, 248] width 28 height 21
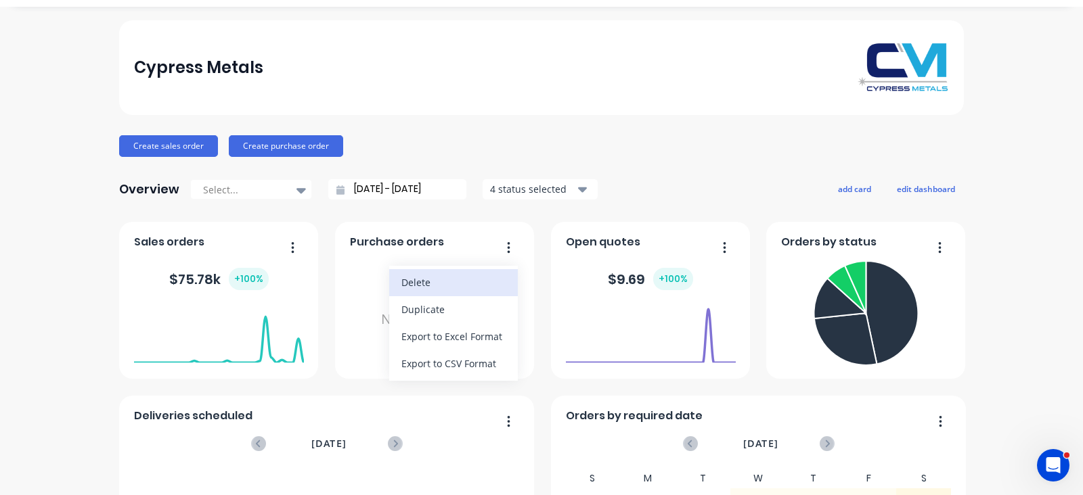
click at [470, 286] on div "Delete" at bounding box center [453, 283] width 104 height 20
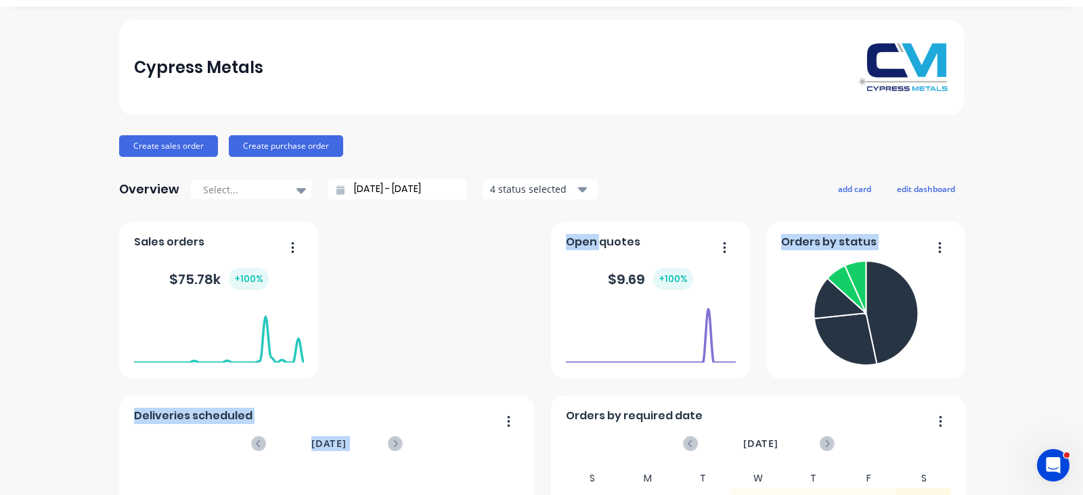
drag, startPoint x: 594, startPoint y: 243, endPoint x: 491, endPoint y: 256, distance: 104.3
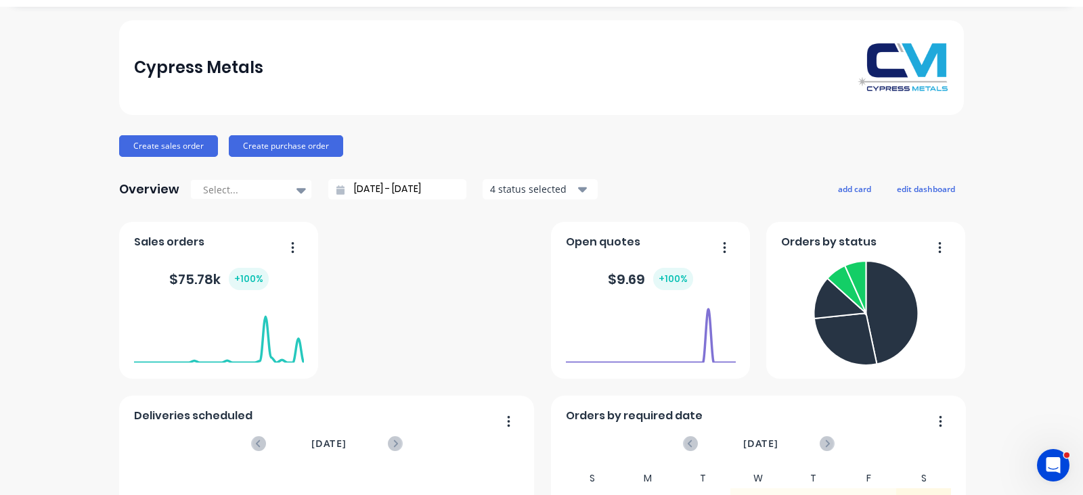
drag, startPoint x: 437, startPoint y: 279, endPoint x: 796, endPoint y: 125, distance: 390.5
click at [846, 192] on button "add card" at bounding box center [854, 189] width 51 height 18
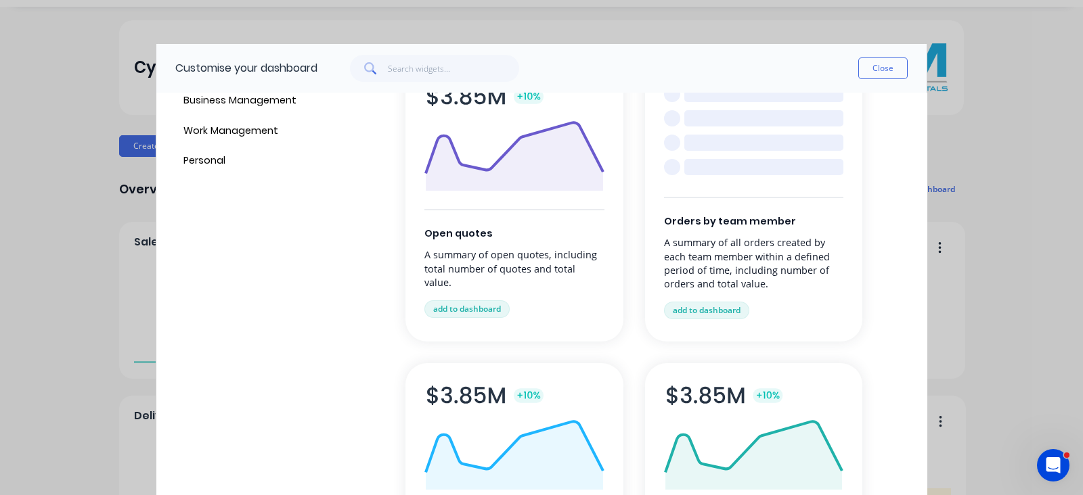
scroll to position [0, 0]
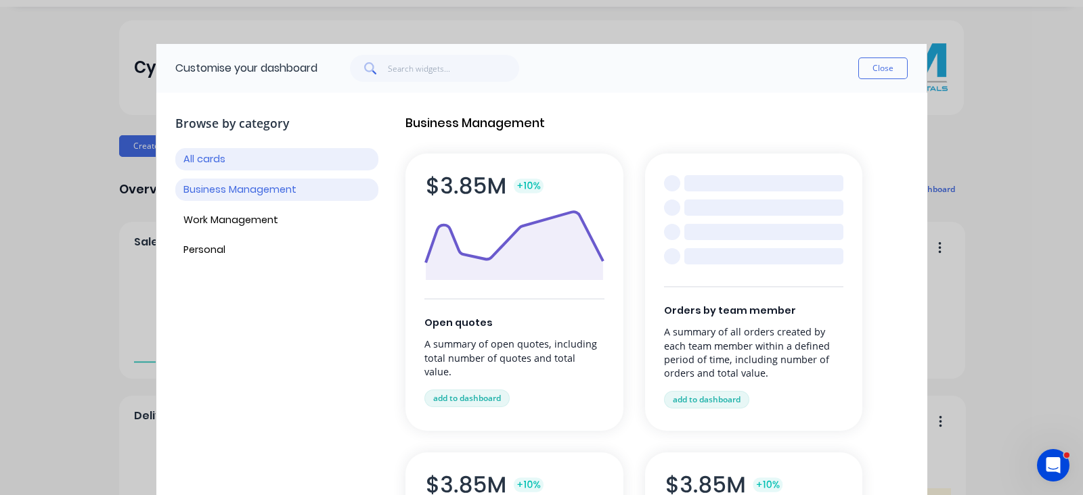
click at [277, 186] on button "Business Management" at bounding box center [276, 190] width 203 height 22
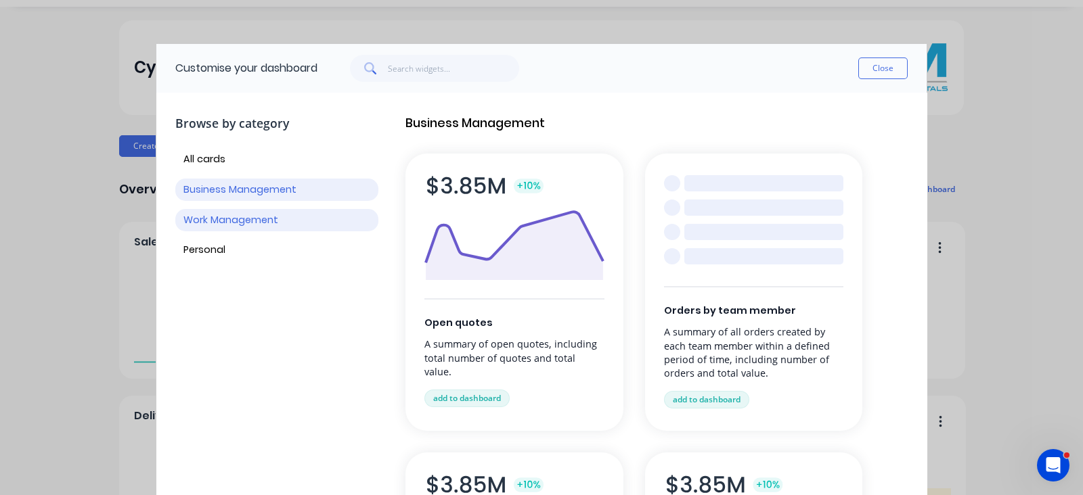
click at [284, 218] on button "Work Management" at bounding box center [276, 220] width 203 height 22
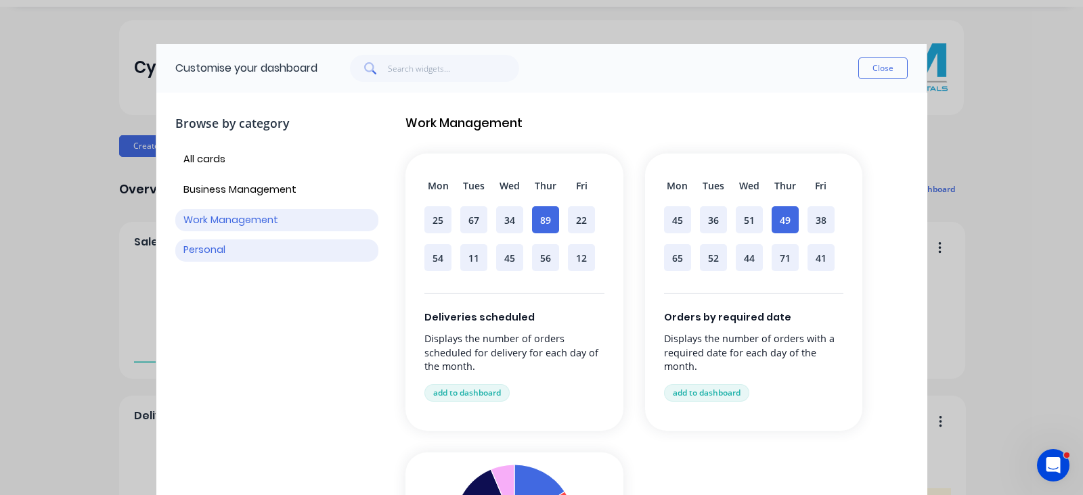
click at [208, 261] on button "Personal" at bounding box center [276, 251] width 203 height 22
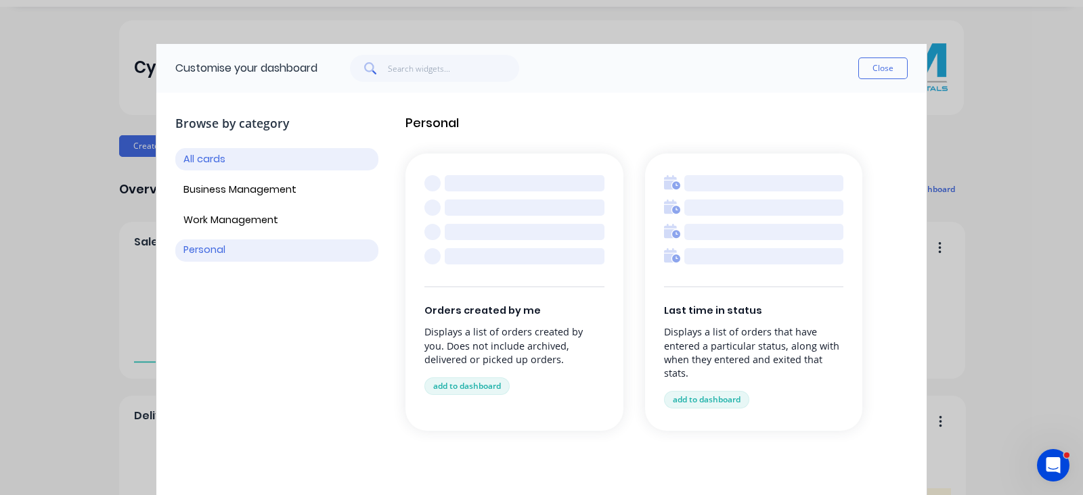
click at [234, 168] on button "All cards" at bounding box center [276, 159] width 203 height 22
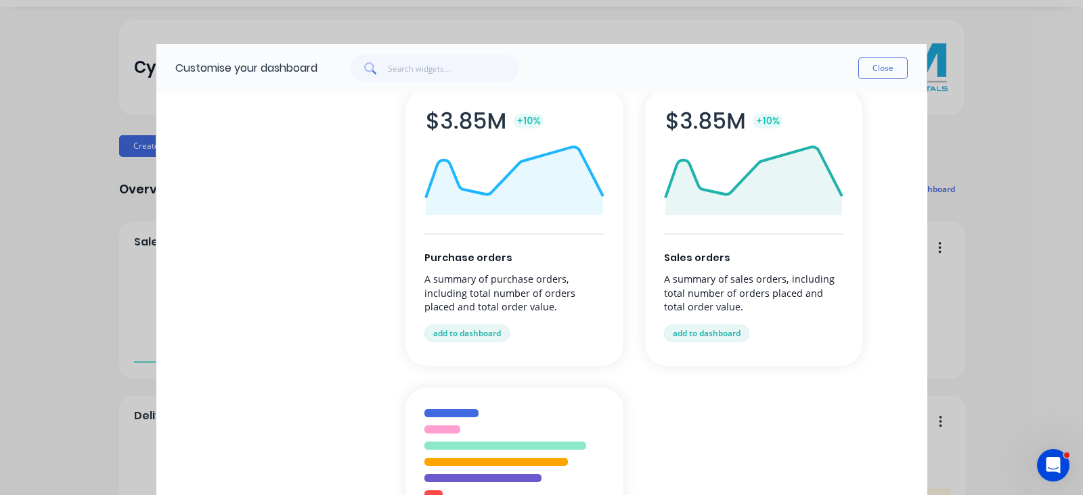
scroll to position [338, 0]
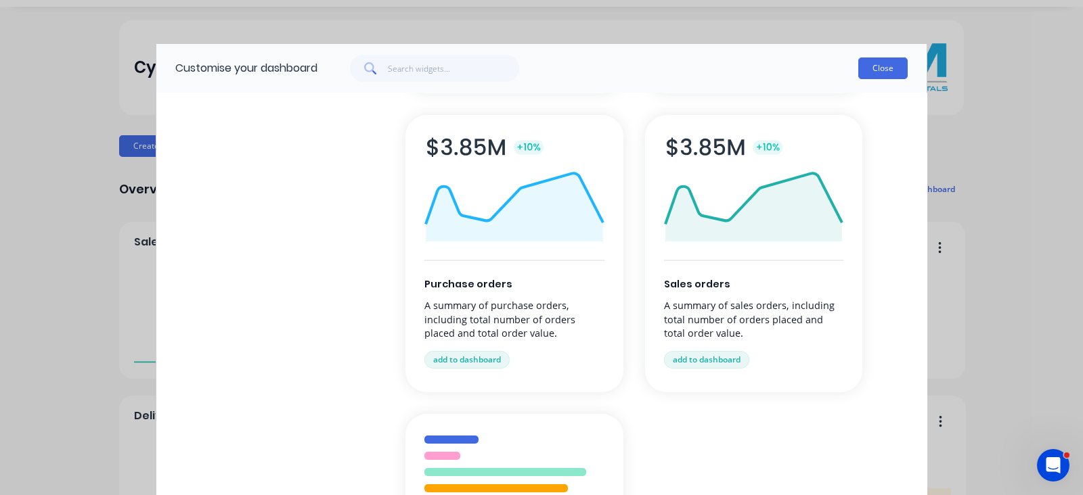
click at [863, 74] on button "Close" at bounding box center [882, 69] width 49 height 22
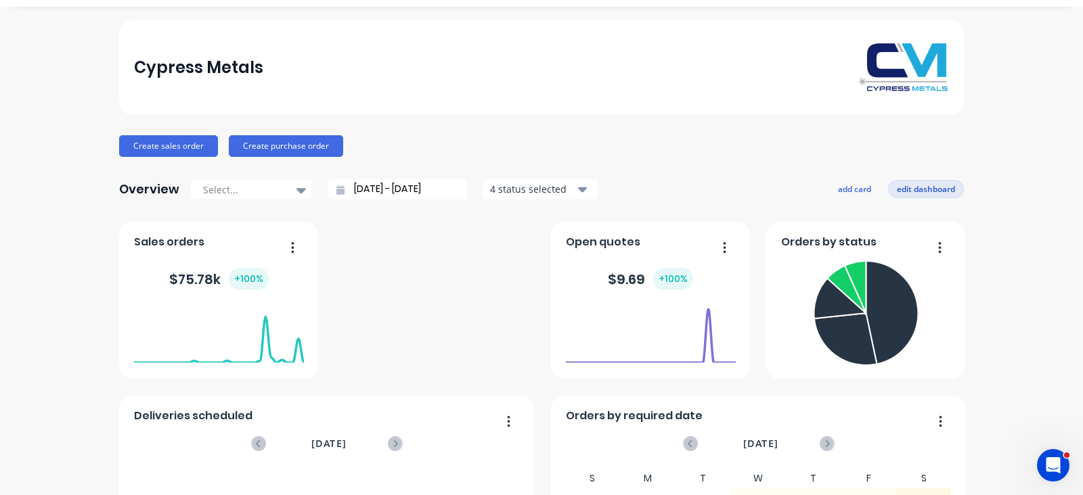
click at [913, 192] on button "edit dashboard" at bounding box center [926, 189] width 76 height 18
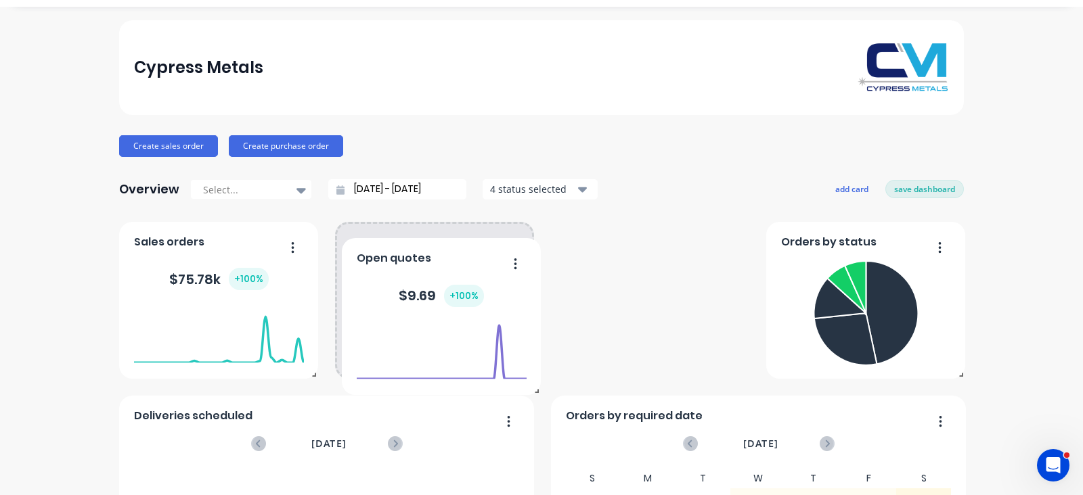
drag, startPoint x: 606, startPoint y: 274, endPoint x: 403, endPoint y: 285, distance: 203.3
click at [403, 285] on div "$ 9.69 + 100 %" at bounding box center [441, 295] width 85 height 22
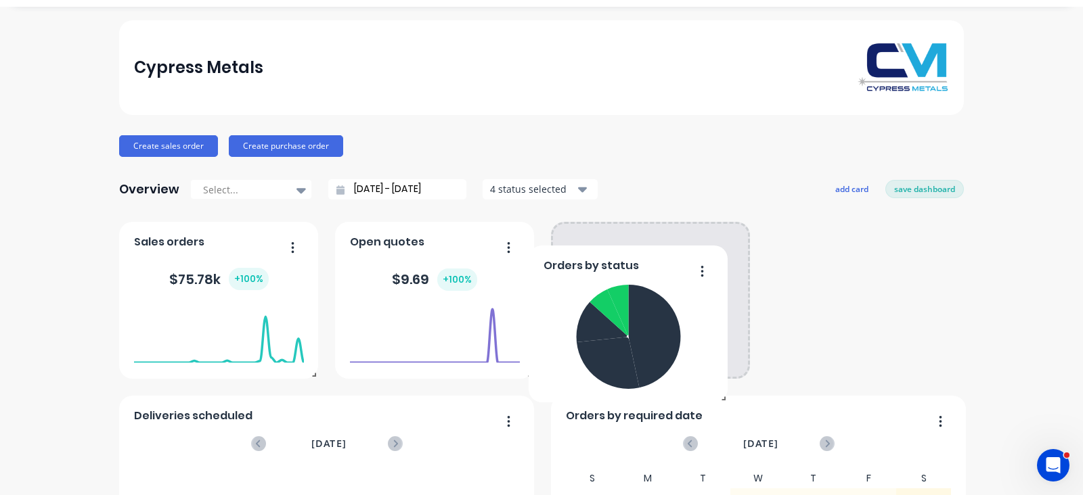
drag, startPoint x: 713, startPoint y: 277, endPoint x: 565, endPoint y: 296, distance: 149.5
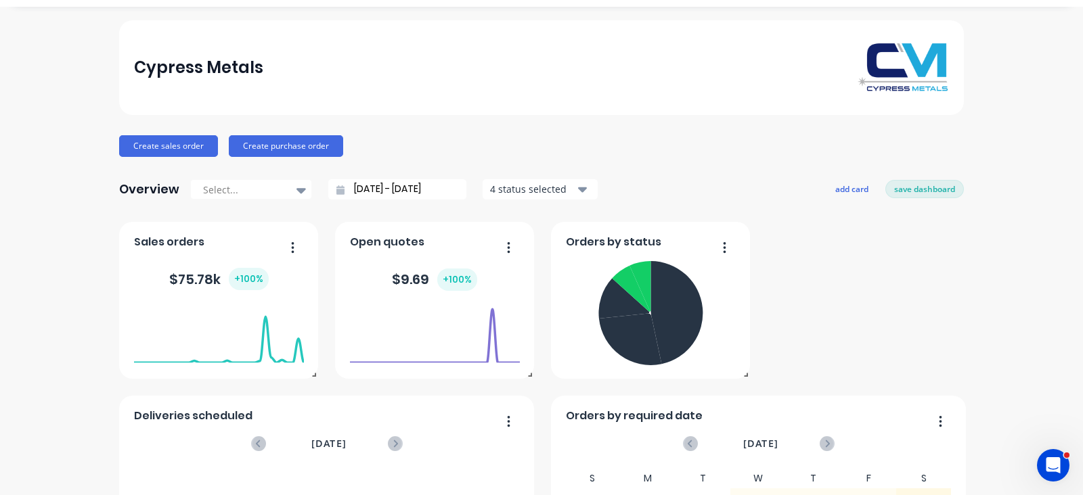
scroll to position [288, 0]
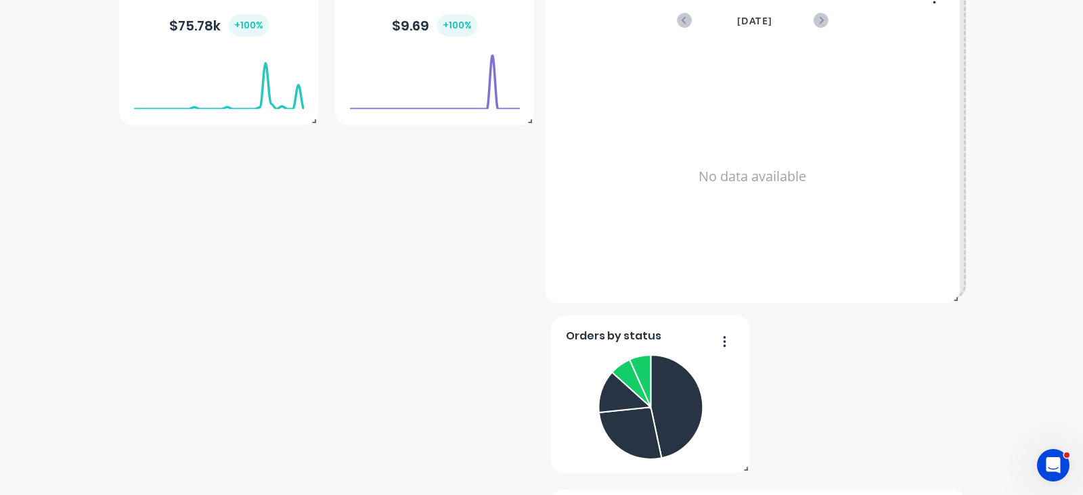
drag, startPoint x: 469, startPoint y: 249, endPoint x: 506, endPoint y: 213, distance: 51.7
click at [863, 85] on div "No data available" at bounding box center [753, 176] width 386 height 263
click at [560, 216] on div "No data available" at bounding box center [753, 176] width 386 height 263
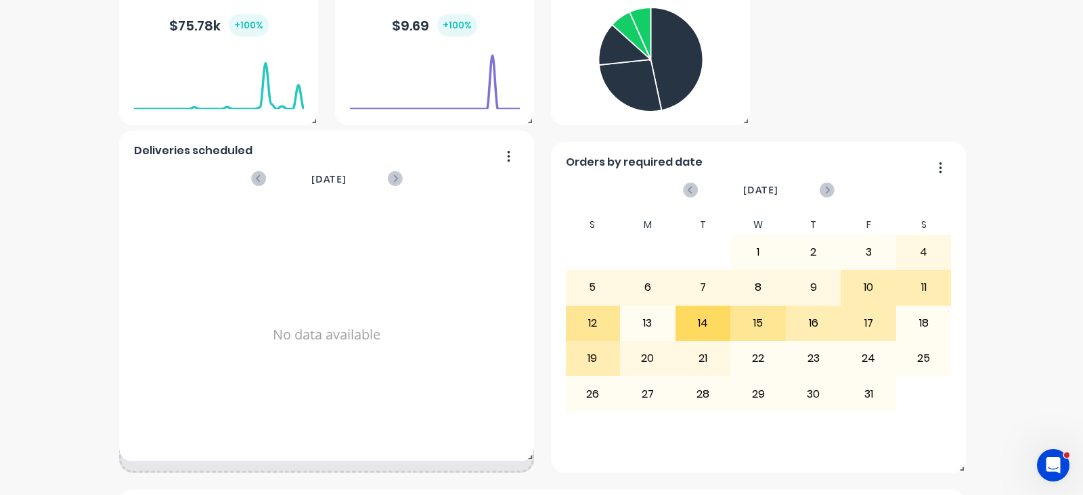
drag, startPoint x: 525, startPoint y: 217, endPoint x: 173, endPoint y: 361, distance: 381.2
click at [142, 372] on div "No data available" at bounding box center [327, 335] width 386 height 263
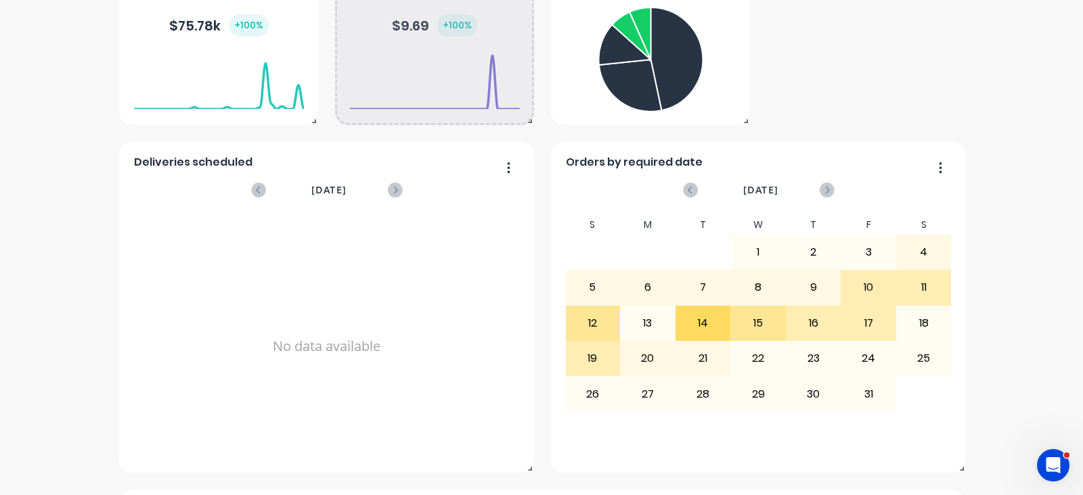
click at [502, 164] on div at bounding box center [435, 110] width 170 height 128
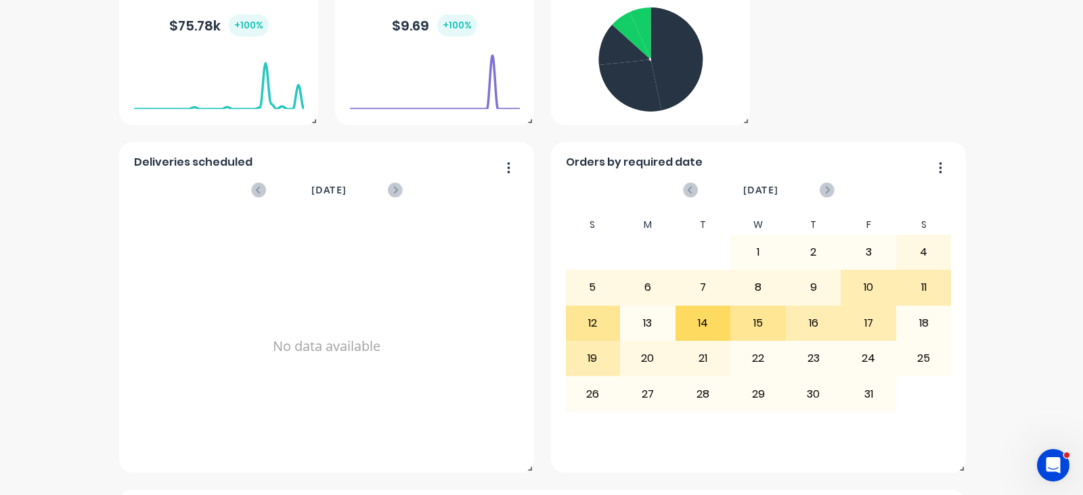
scroll to position [118, 0]
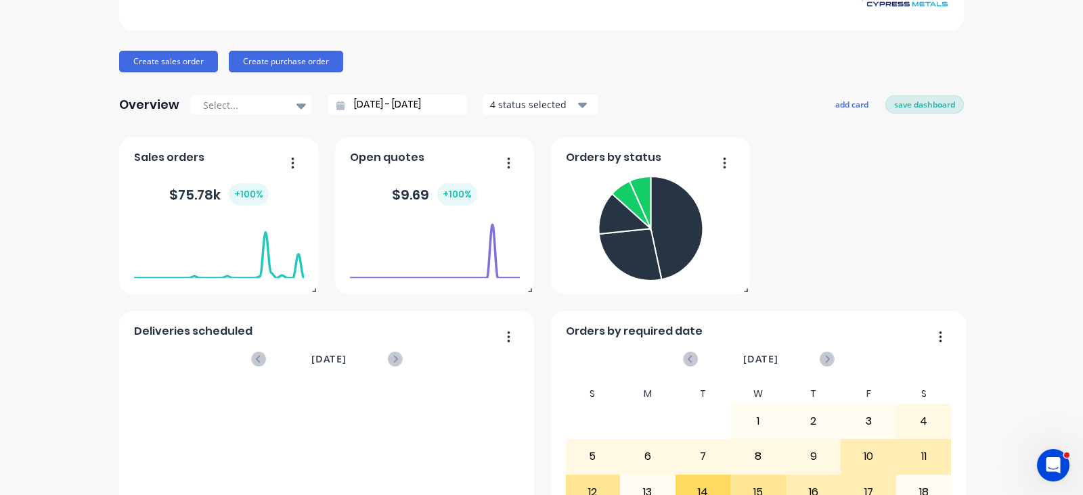
click at [906, 104] on button "save dashboard" at bounding box center [924, 104] width 79 height 18
click at [506, 333] on div at bounding box center [435, 279] width 170 height 128
click at [501, 332] on div at bounding box center [435, 279] width 170 height 128
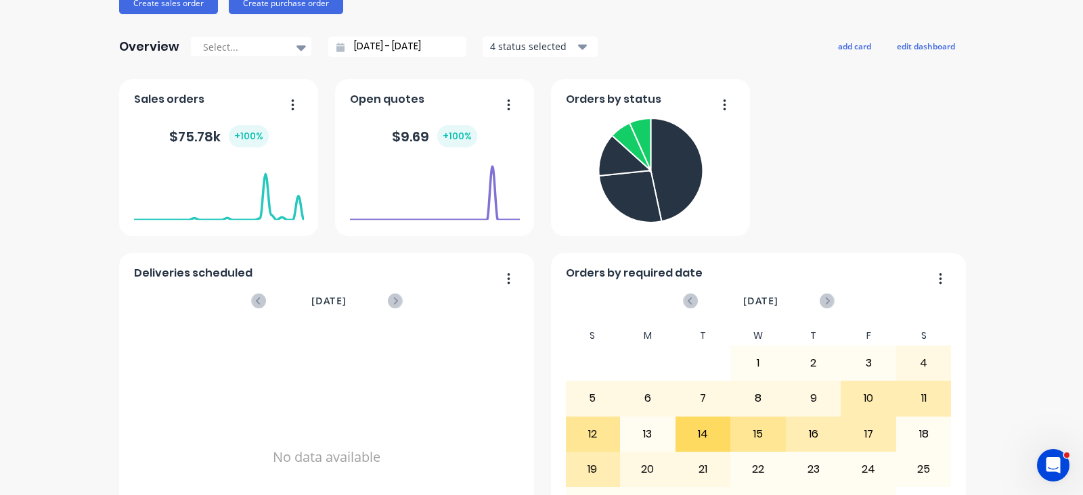
scroll to position [203, 0]
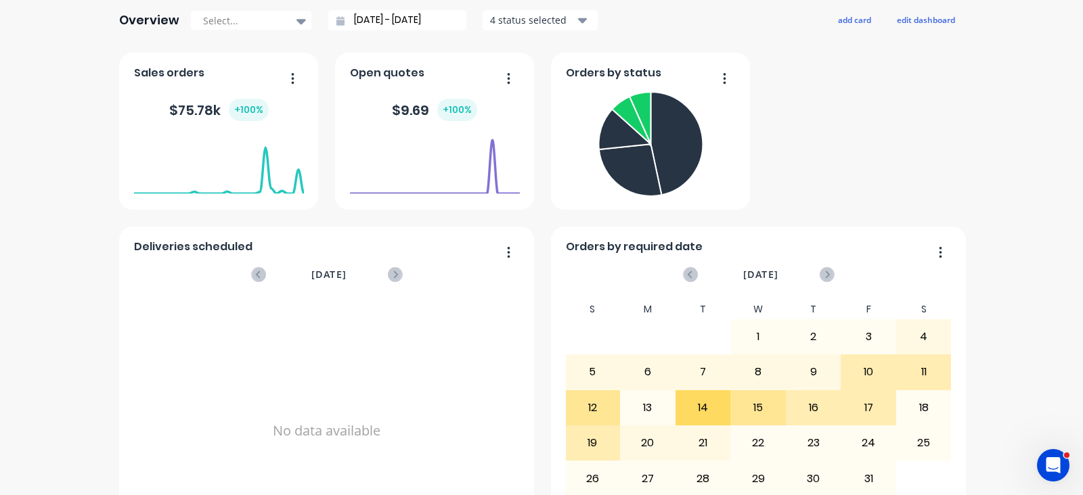
click at [342, 372] on div "No data available" at bounding box center [327, 431] width 386 height 263
click at [309, 420] on div "No data available" at bounding box center [327, 431] width 386 height 263
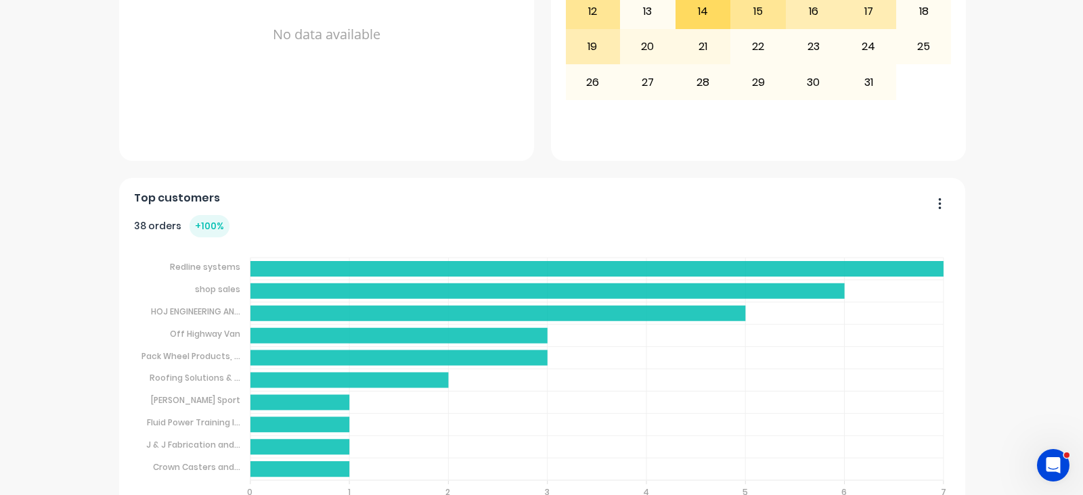
scroll to position [626, 0]
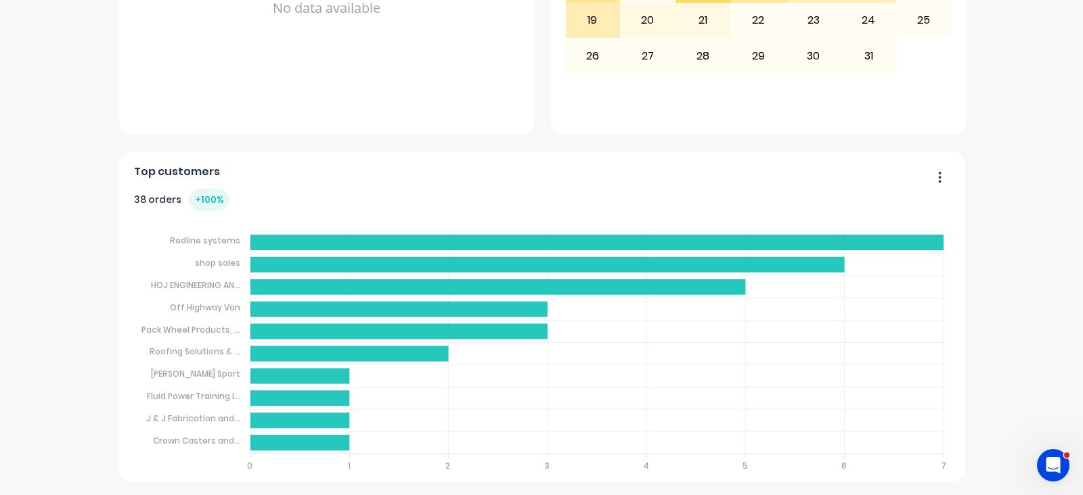
click at [924, 171] on button "button" at bounding box center [934, 178] width 28 height 21
click at [619, 199] on div "38 orders + 100 %" at bounding box center [542, 200] width 817 height 22
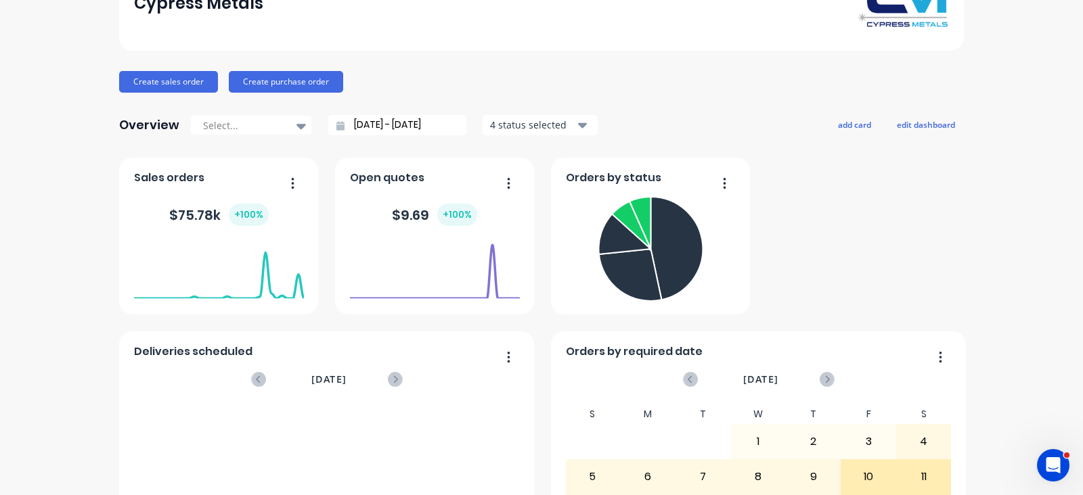
scroll to position [0, 0]
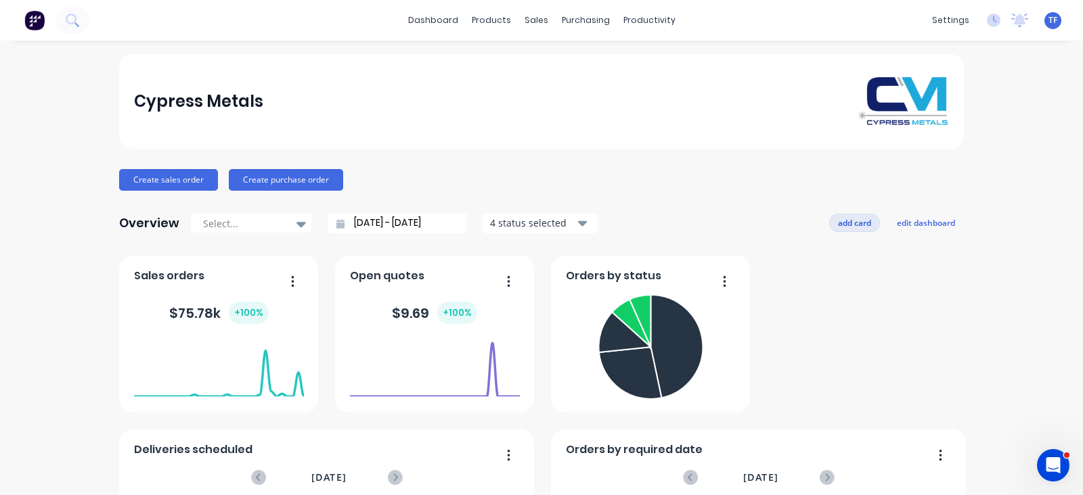
click at [856, 227] on button "add card" at bounding box center [854, 223] width 51 height 18
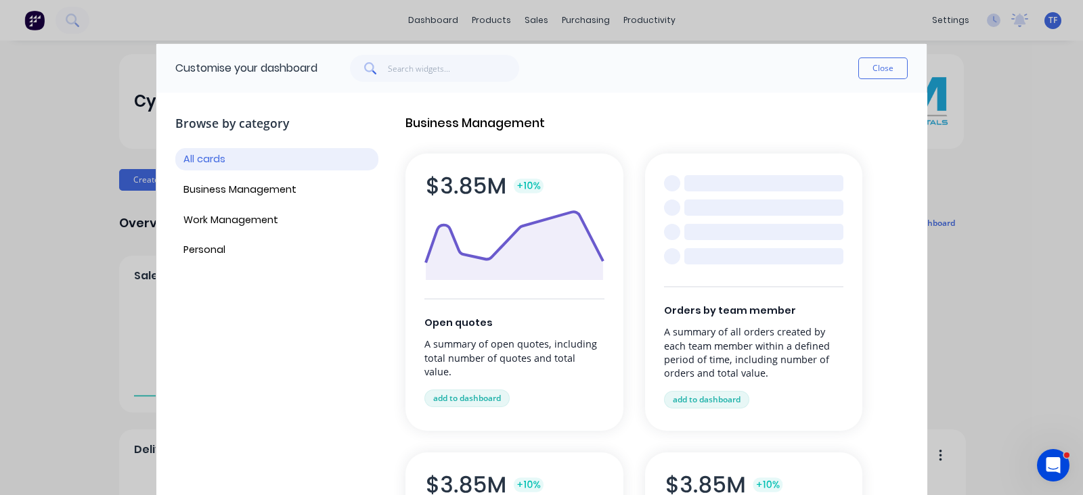
scroll to position [84, 0]
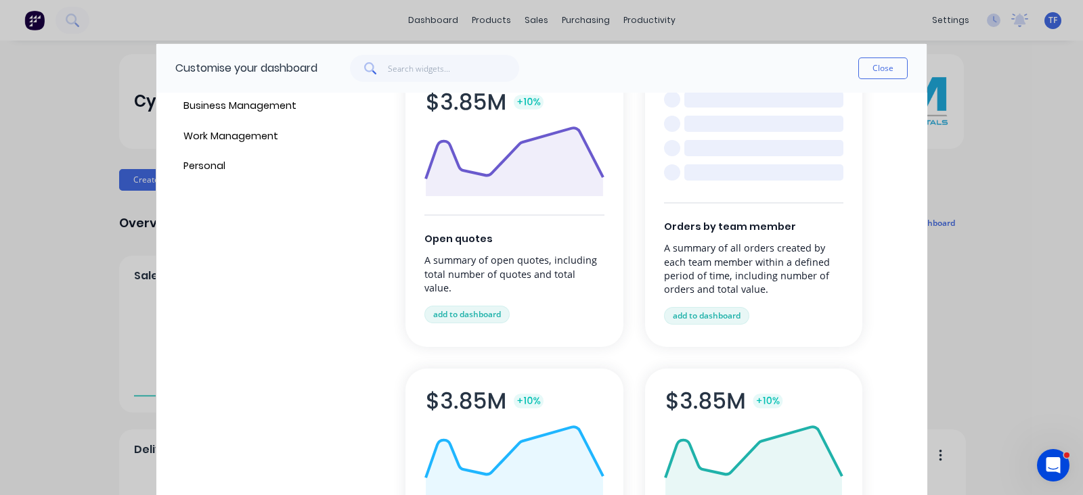
click at [742, 242] on div "Orders by team member A summary of all orders created by each team member withi…" at bounding box center [754, 208] width 218 height 277
click at [711, 313] on button "add to dashboard" at bounding box center [706, 316] width 85 height 18
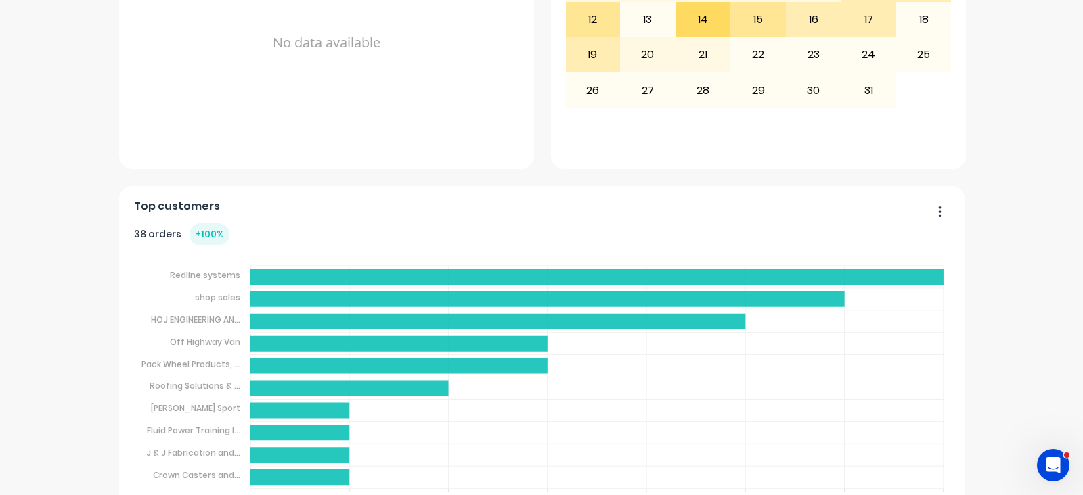
scroll to position [169, 0]
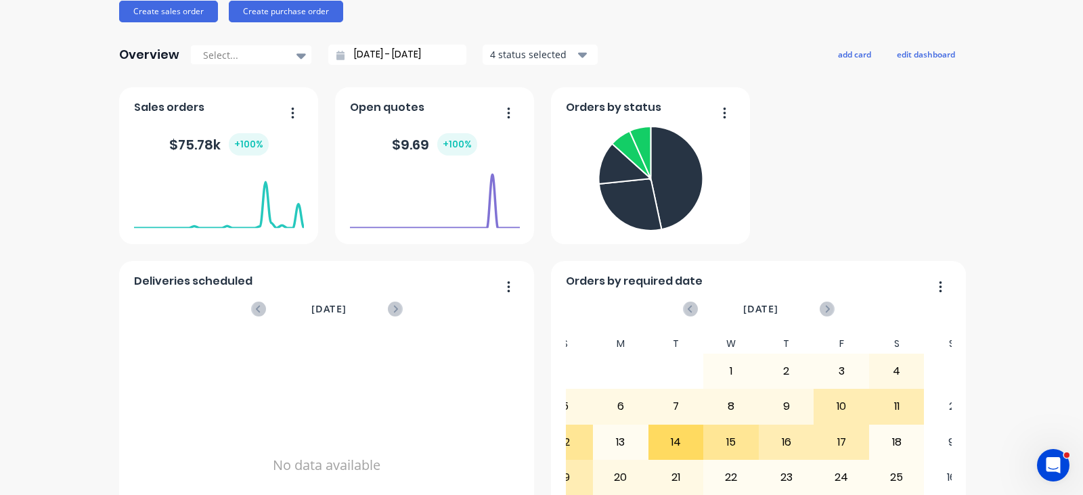
drag, startPoint x: 755, startPoint y: 292, endPoint x: 713, endPoint y: 381, distance: 98.7
click at [713, 381] on div "S M T W T F S 28 29 30 1 2 3 4 5 6 7 8 9 10 11 12 13 14 15 16 17 18 19 20 21 22…" at bounding box center [731, 450] width 386 height 232
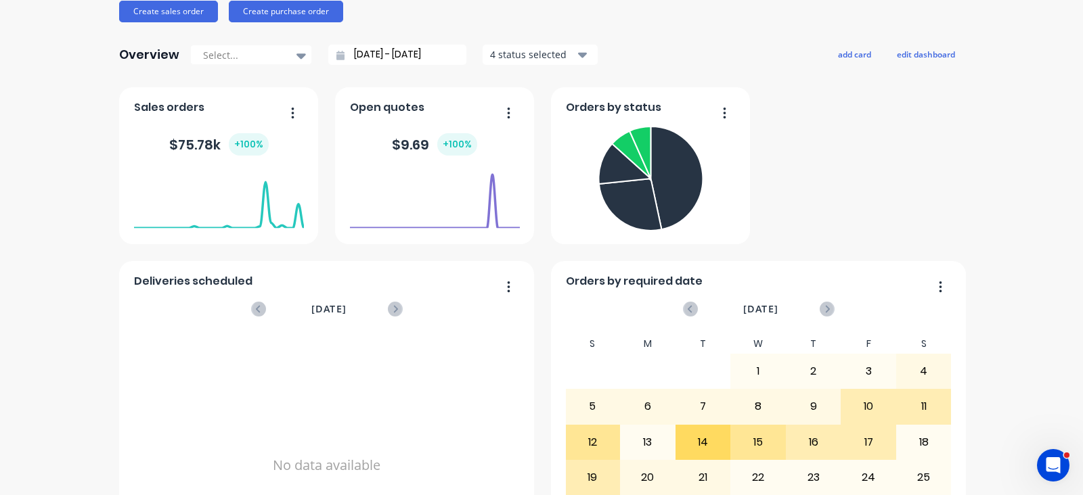
click at [352, 388] on div "No data available" at bounding box center [327, 465] width 386 height 263
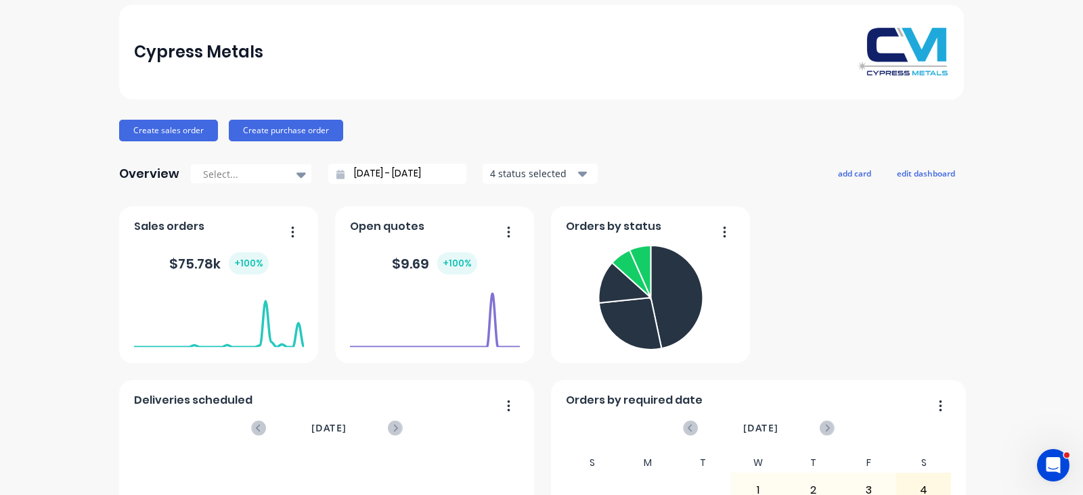
scroll to position [0, 0]
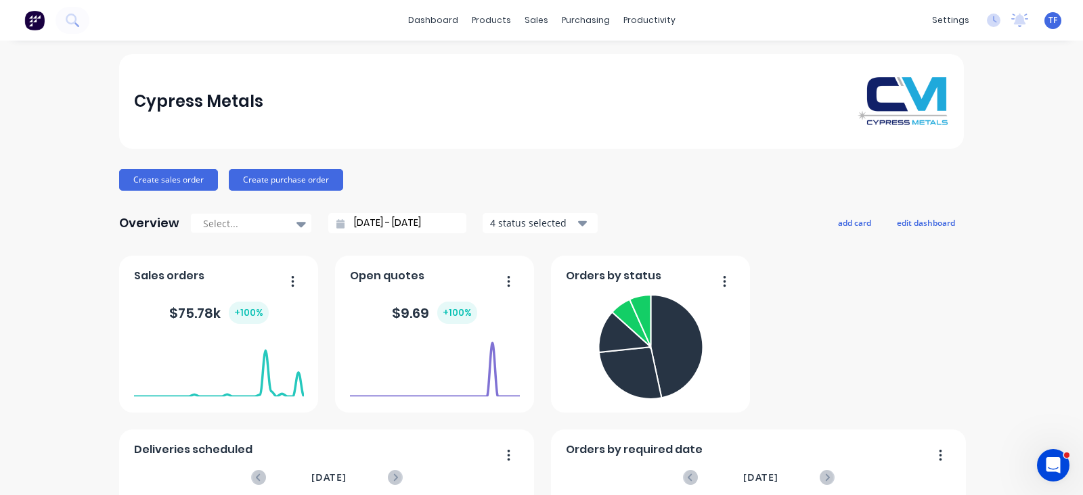
click at [439, 220] on input "[DATE] - [DATE]" at bounding box center [403, 223] width 116 height 20
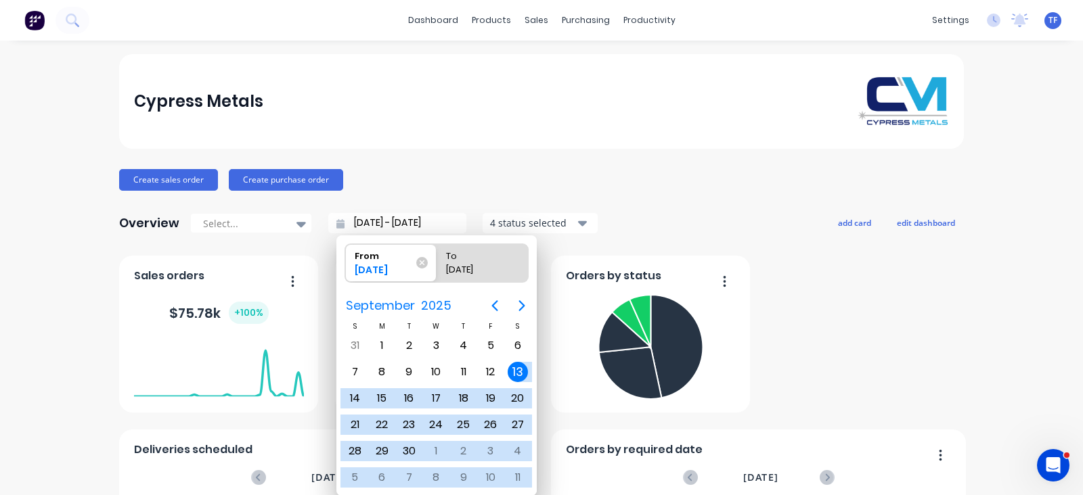
click at [644, 179] on div "Create sales order Create purchase order" at bounding box center [541, 180] width 845 height 22
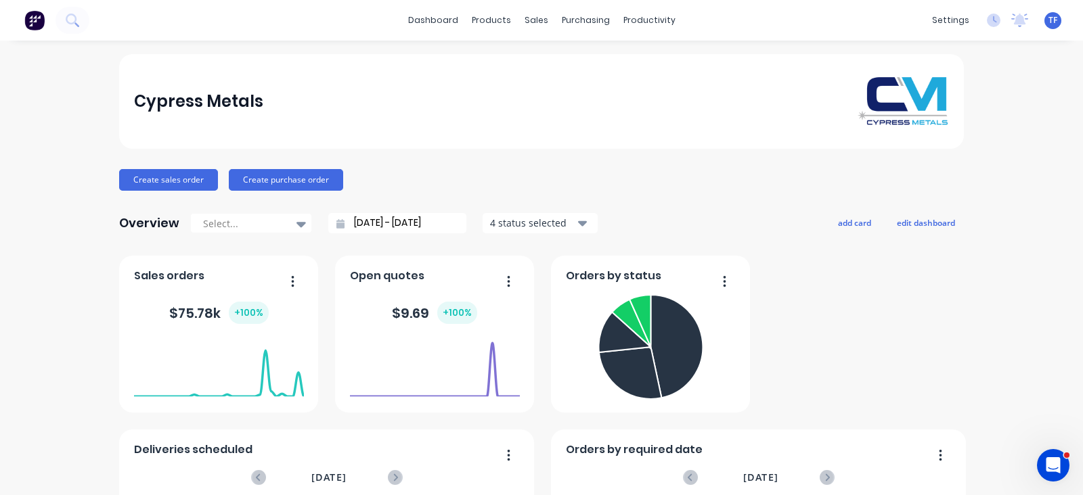
click at [291, 225] on div at bounding box center [301, 224] width 20 height 23
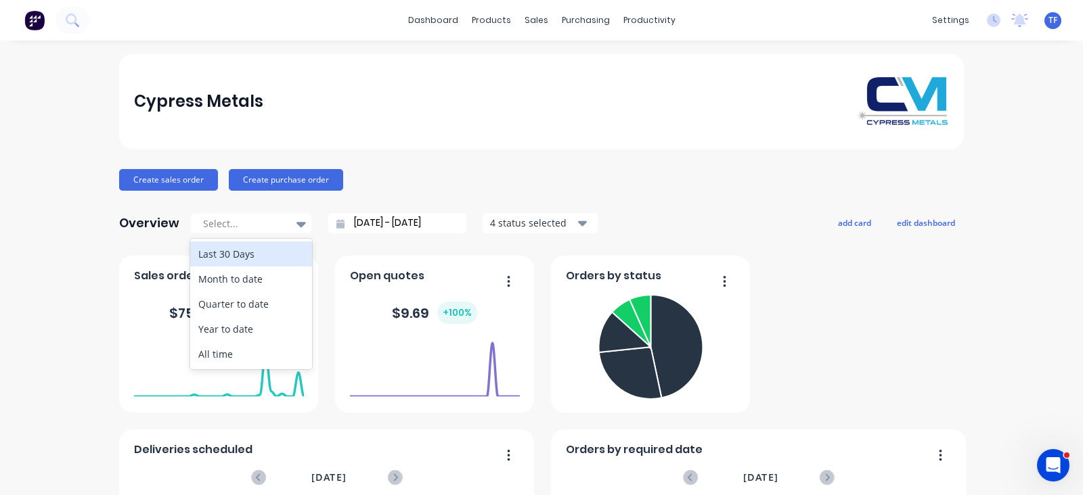
click at [268, 259] on div "Last 30 Days" at bounding box center [251, 254] width 122 height 25
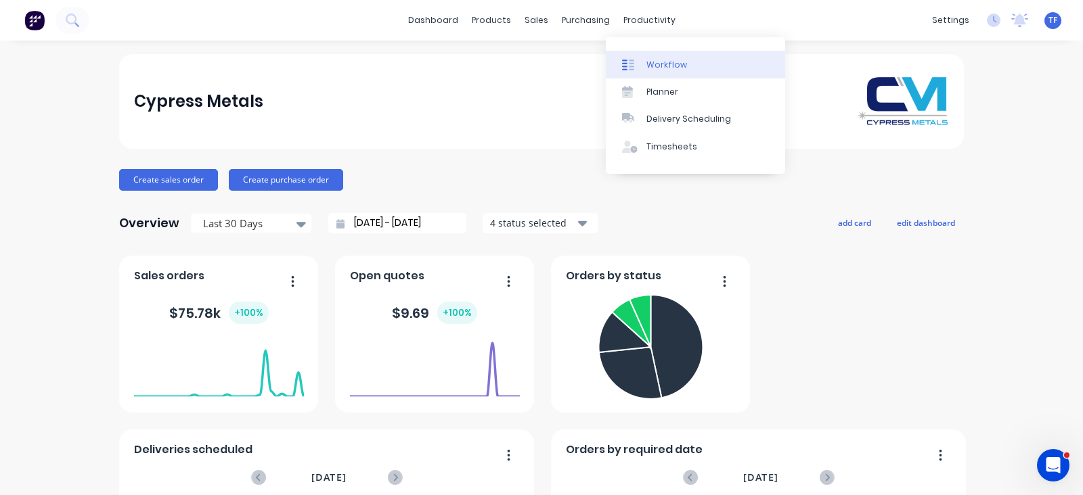
click at [649, 60] on div "Workflow" at bounding box center [666, 65] width 41 height 12
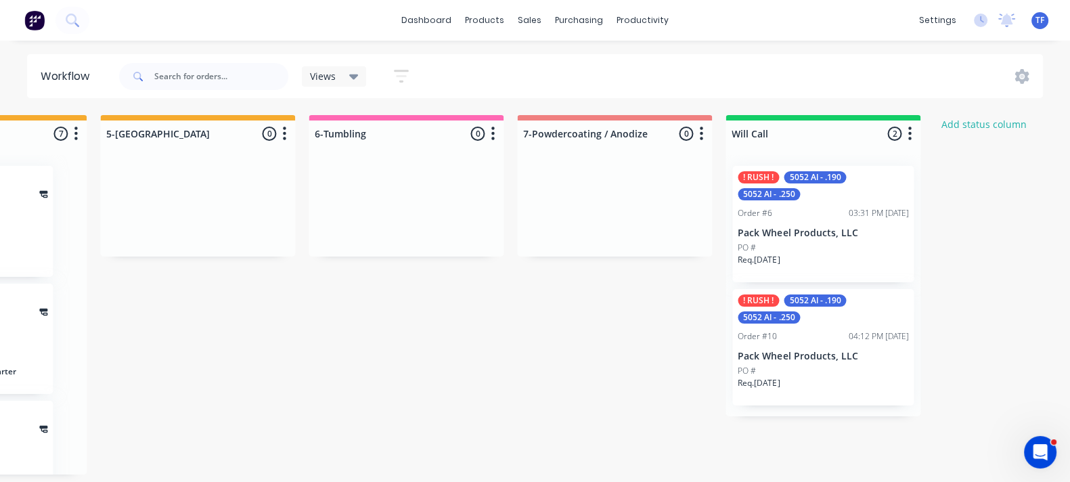
scroll to position [5, 2561]
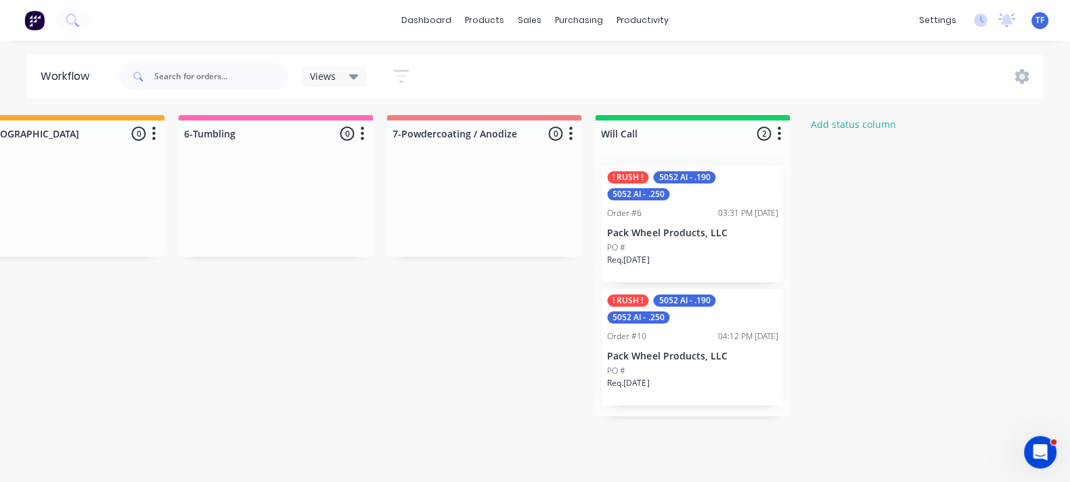
click at [746, 343] on div "! RUSH ! 5052 Al - .190 5052 Al - .250 Order #10 04:12 PM [DATE] Pack Wheel Pro…" at bounding box center [692, 347] width 181 height 116
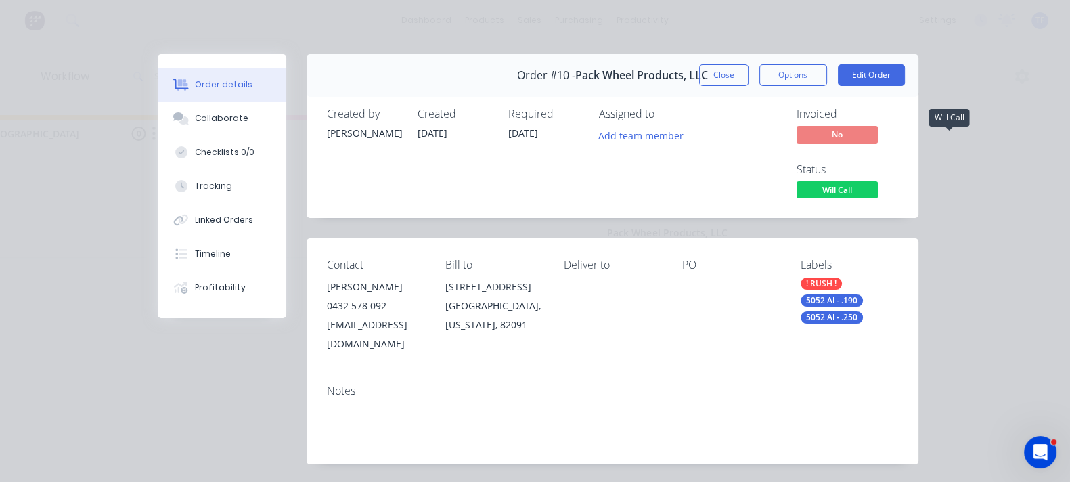
click at [878, 181] on span "Will Call" at bounding box center [837, 189] width 81 height 17
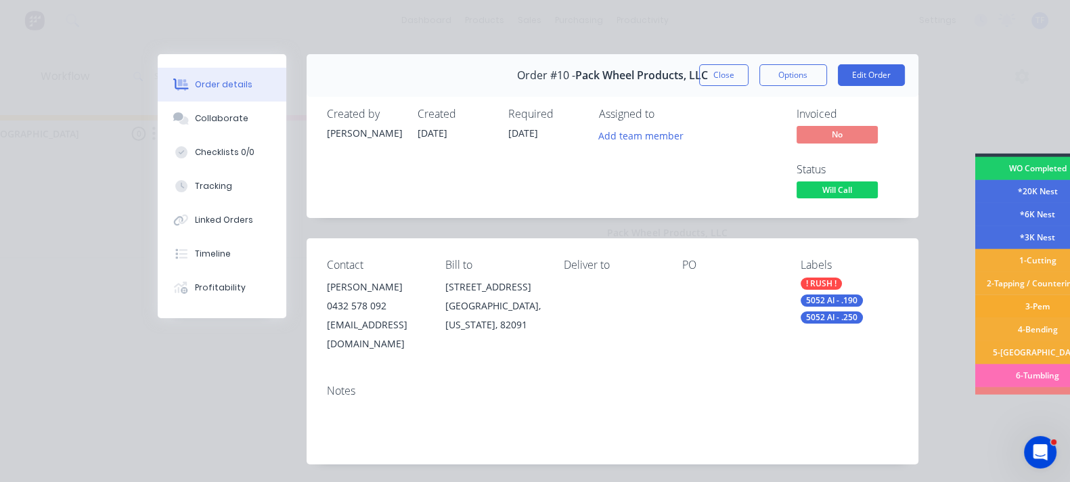
scroll to position [143, 0]
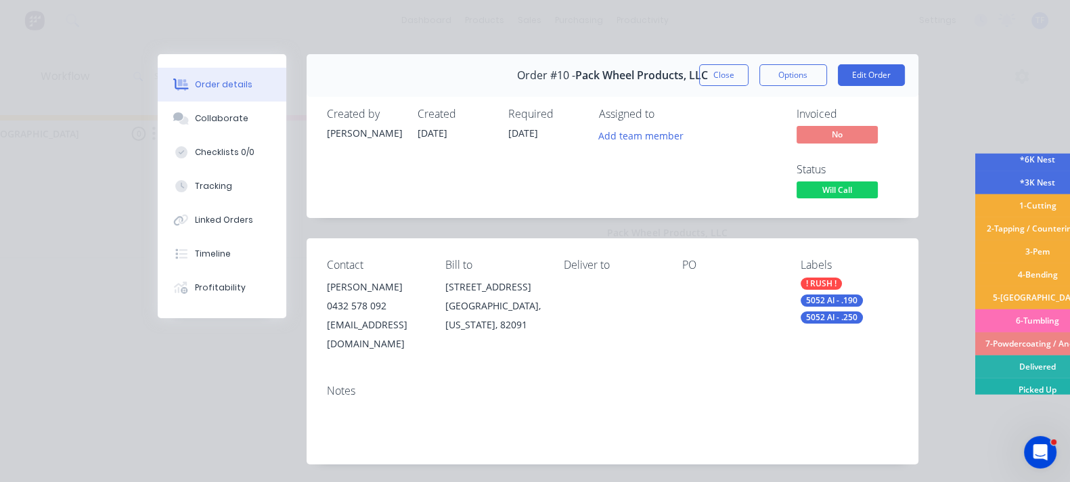
click at [975, 384] on div "Picked Up" at bounding box center [1038, 389] width 126 height 23
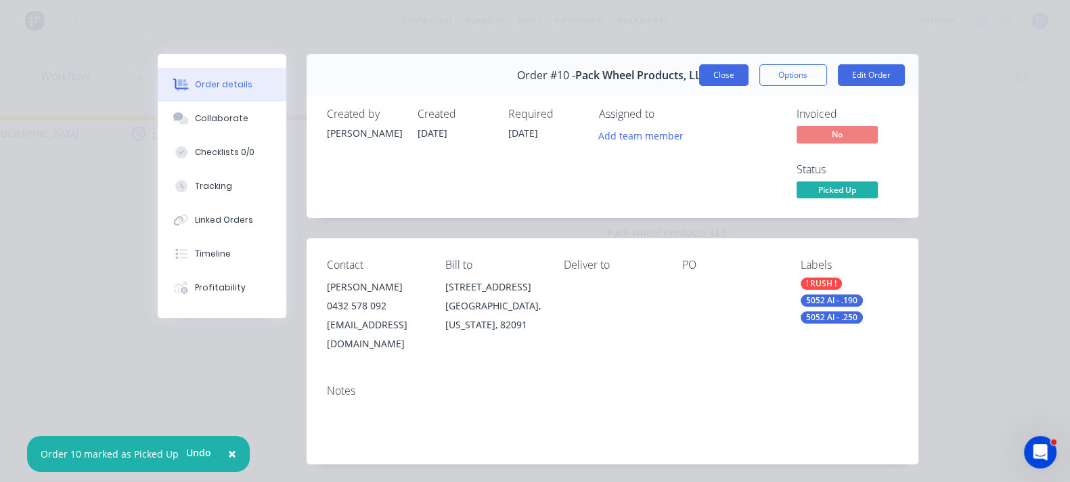
click at [749, 79] on button "Close" at bounding box center [723, 75] width 49 height 22
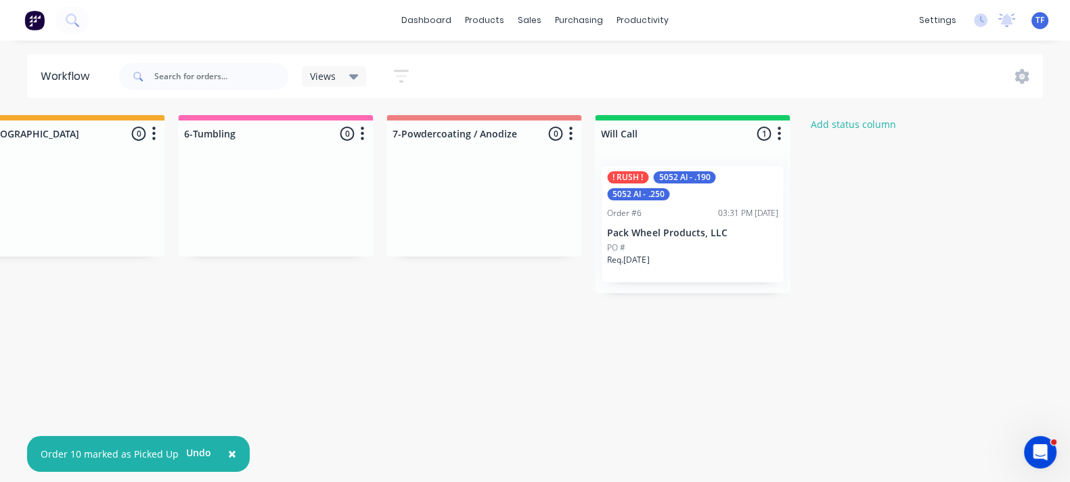
click at [724, 227] on p "Pack Wheel Products, LLC" at bounding box center [692, 233] width 171 height 12
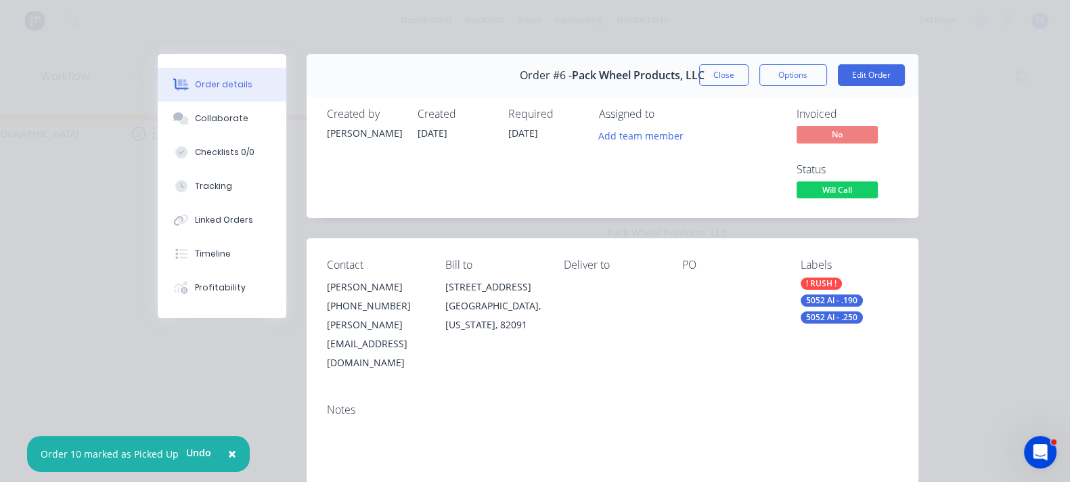
click at [878, 181] on span "Will Call" at bounding box center [837, 189] width 81 height 17
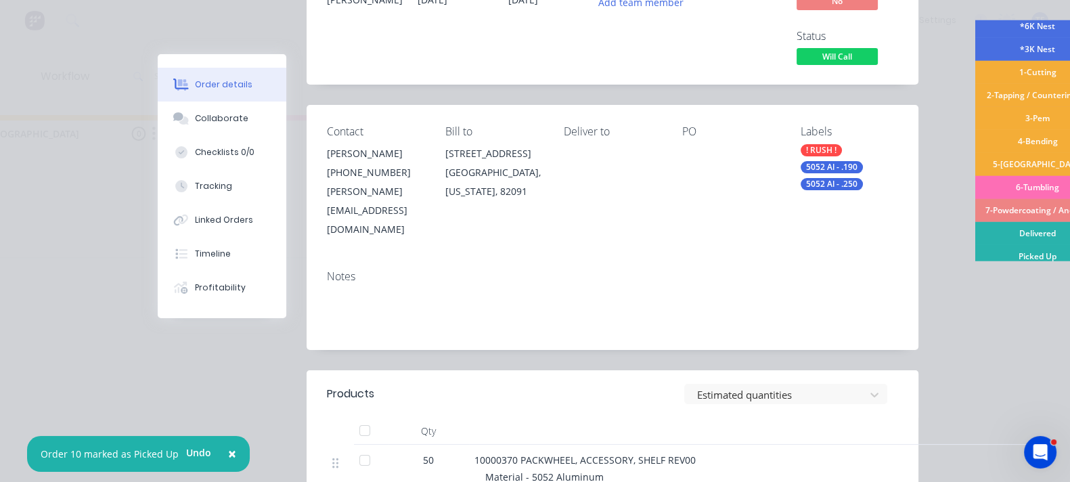
scroll to position [84, 0]
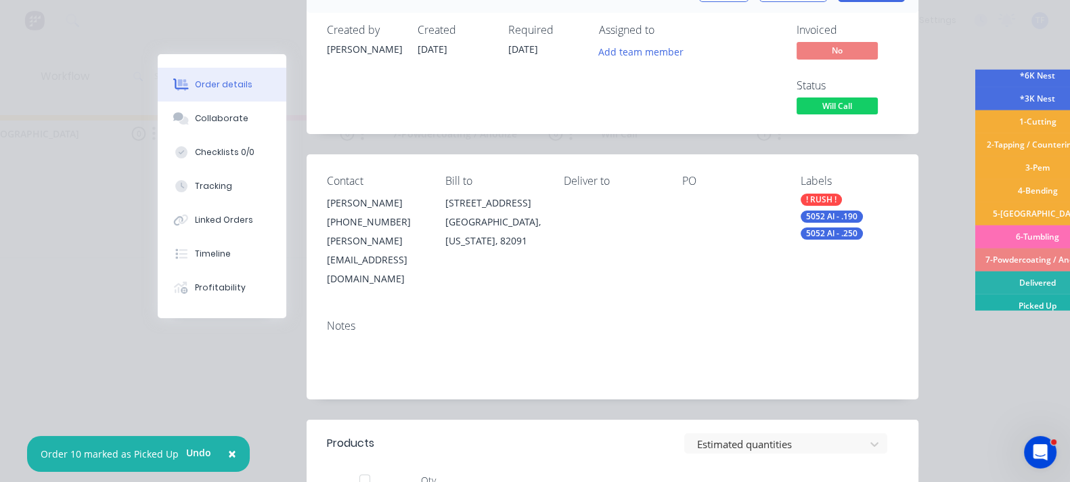
click at [975, 306] on div "Picked Up" at bounding box center [1038, 305] width 126 height 23
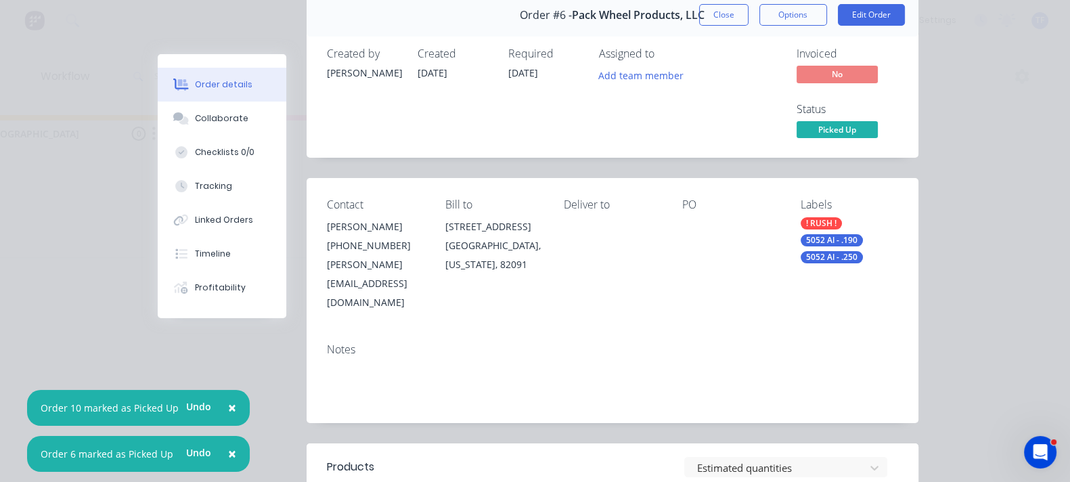
scroll to position [0, 0]
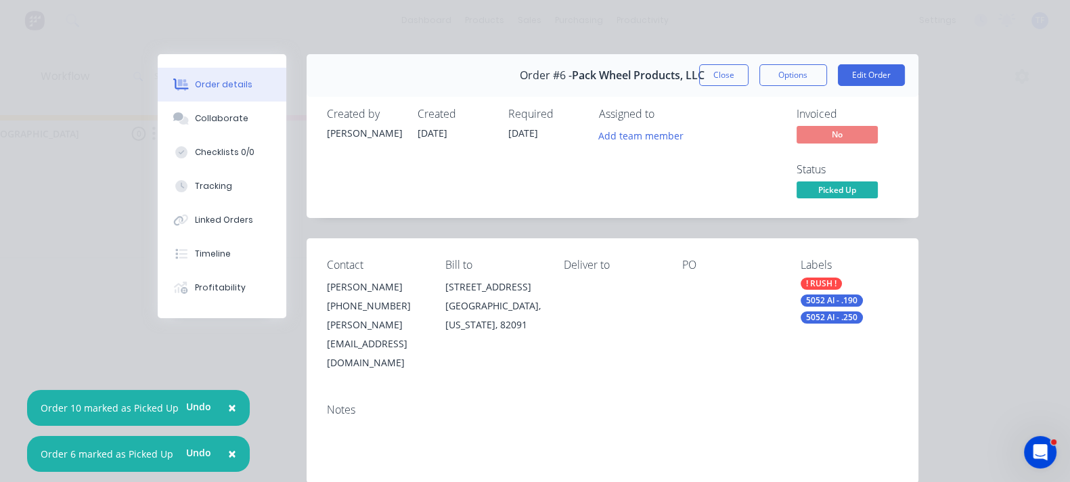
drag, startPoint x: 823, startPoint y: 74, endPoint x: 800, endPoint y: 84, distance: 25.2
click at [749, 72] on button "Close" at bounding box center [723, 75] width 49 height 22
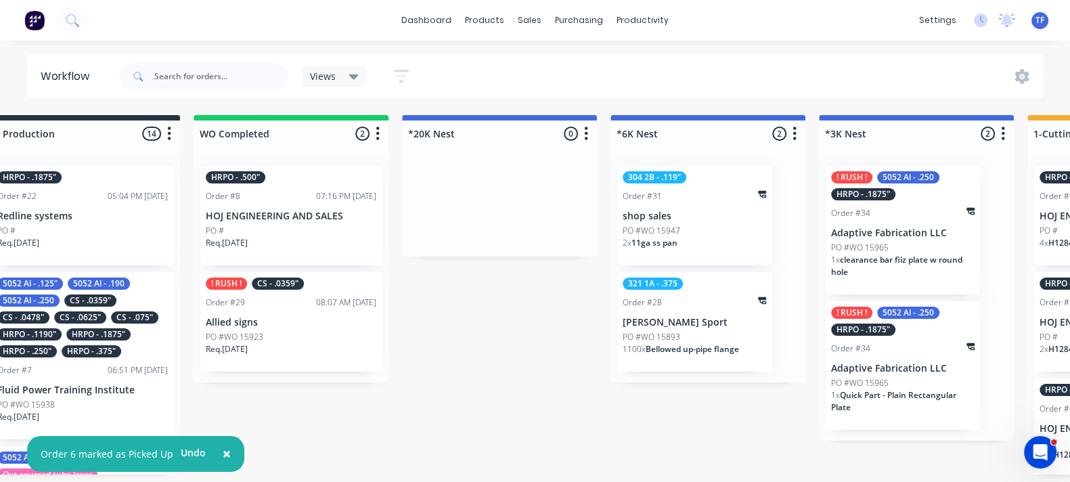
scroll to position [5, 663]
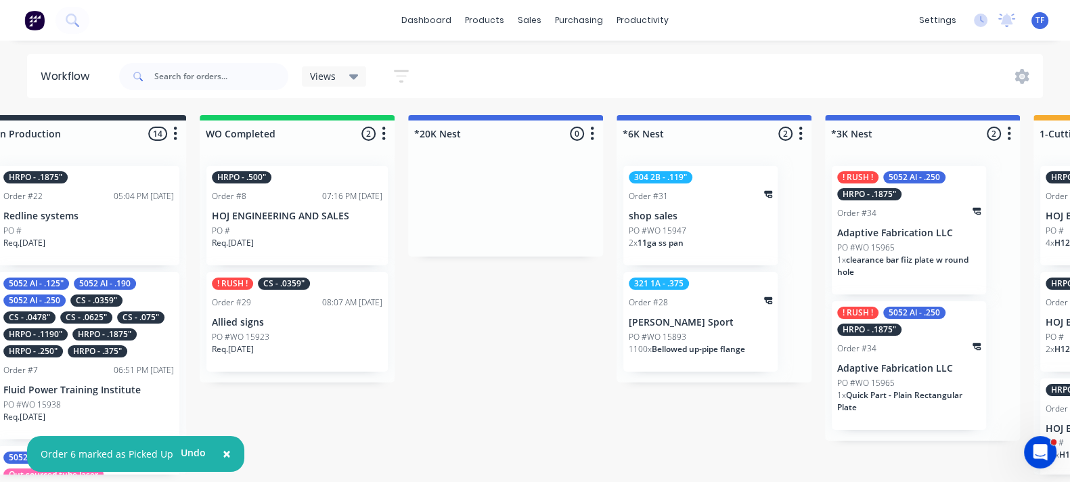
click at [286, 237] on div "Req. [DATE]" at bounding box center [297, 248] width 171 height 23
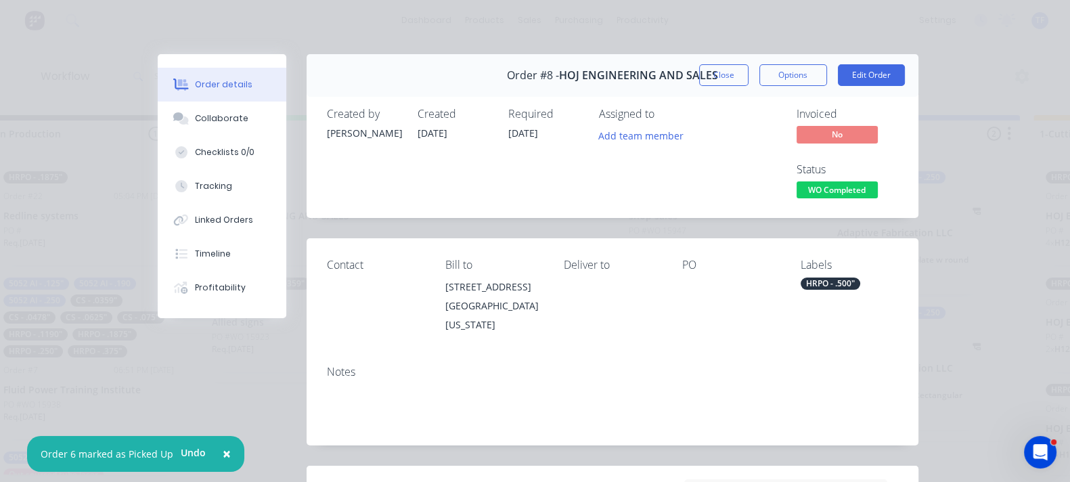
click at [898, 163] on div "Status WO Completed" at bounding box center [848, 182] width 102 height 39
click at [878, 181] on span "WO Completed" at bounding box center [837, 189] width 81 height 17
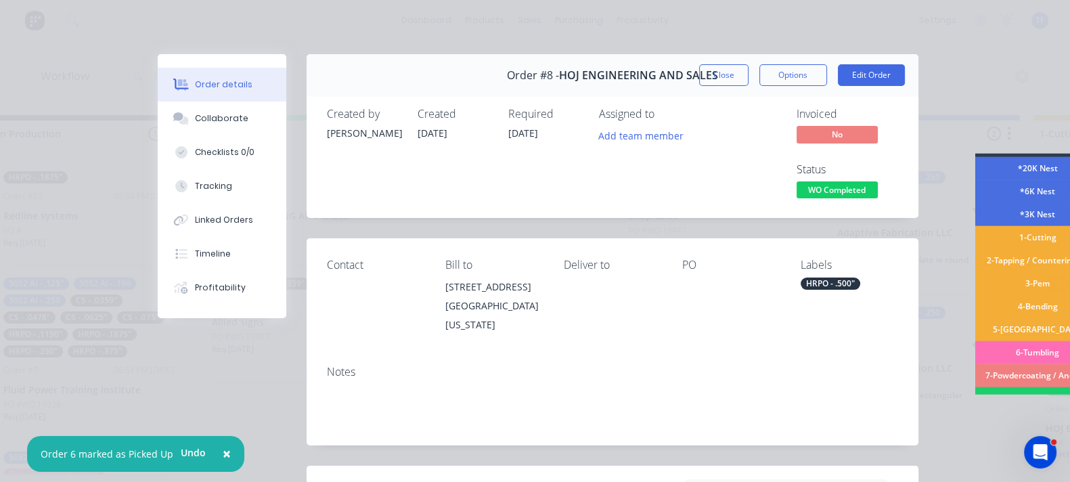
scroll to position [143, 0]
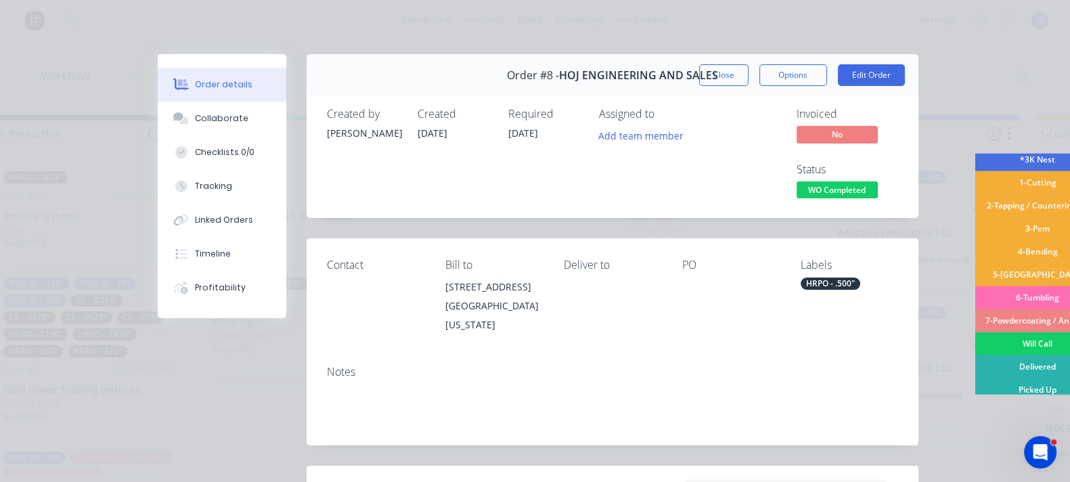
click at [975, 350] on div "Will Call" at bounding box center [1038, 343] width 126 height 23
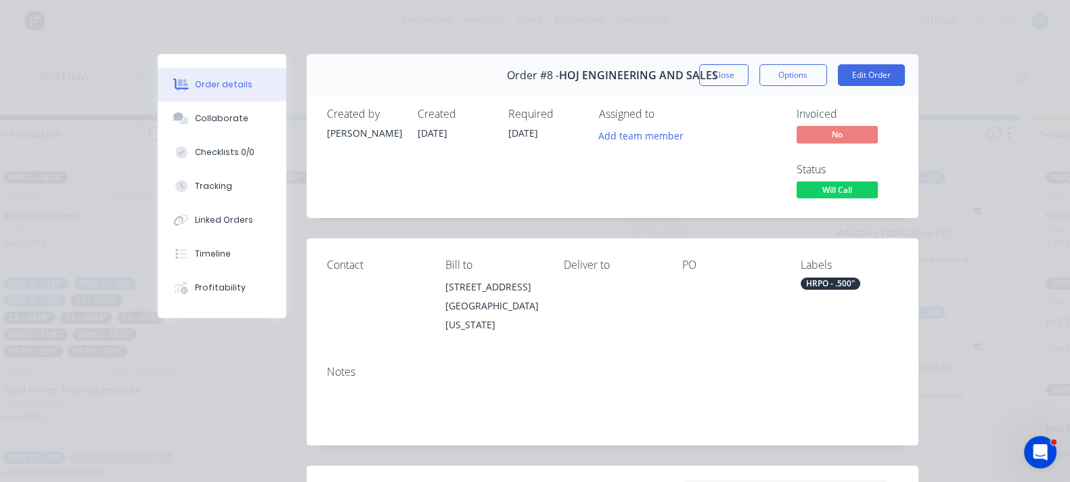
scroll to position [0, 663]
click at [749, 80] on button "Close" at bounding box center [723, 75] width 49 height 22
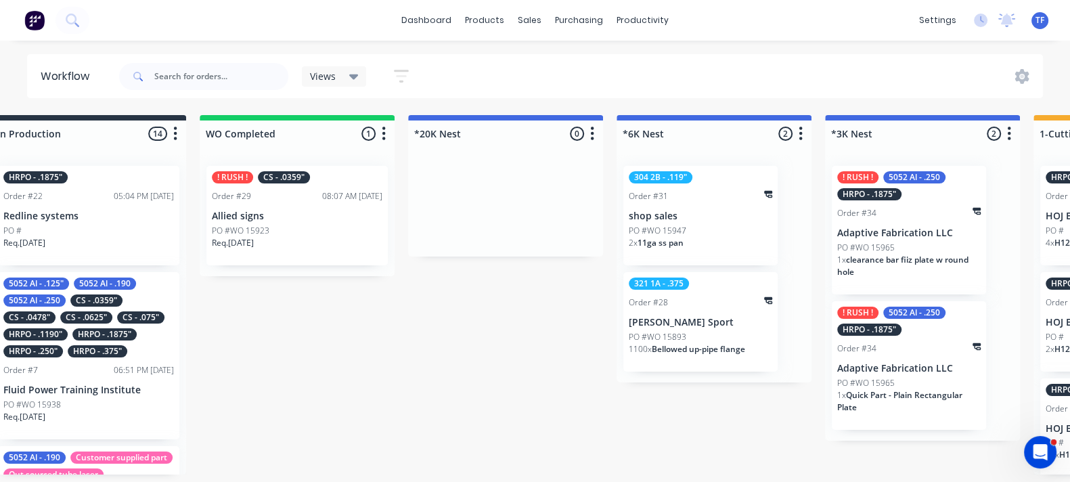
click at [301, 237] on div "Req. [DATE]" at bounding box center [297, 248] width 171 height 23
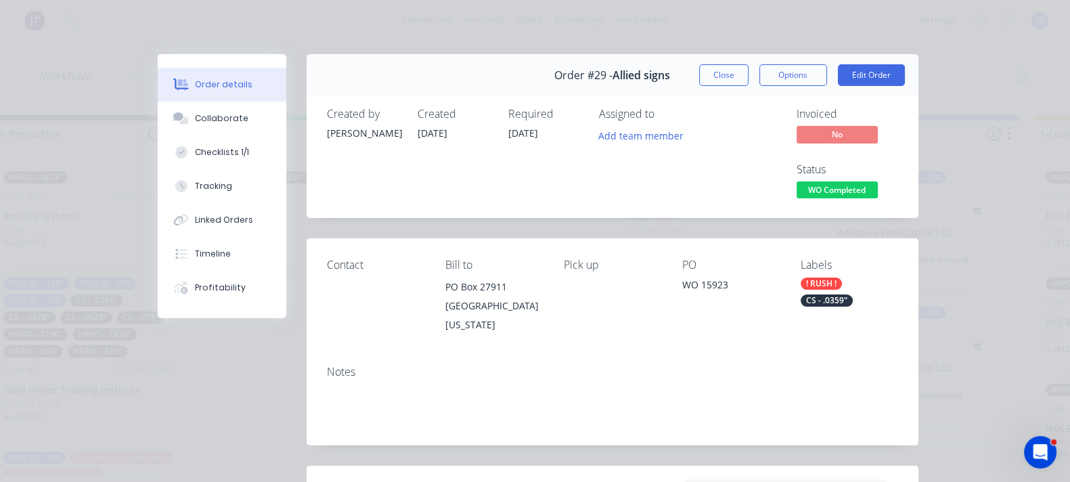
click at [878, 181] on span "WO Completed" at bounding box center [837, 189] width 81 height 17
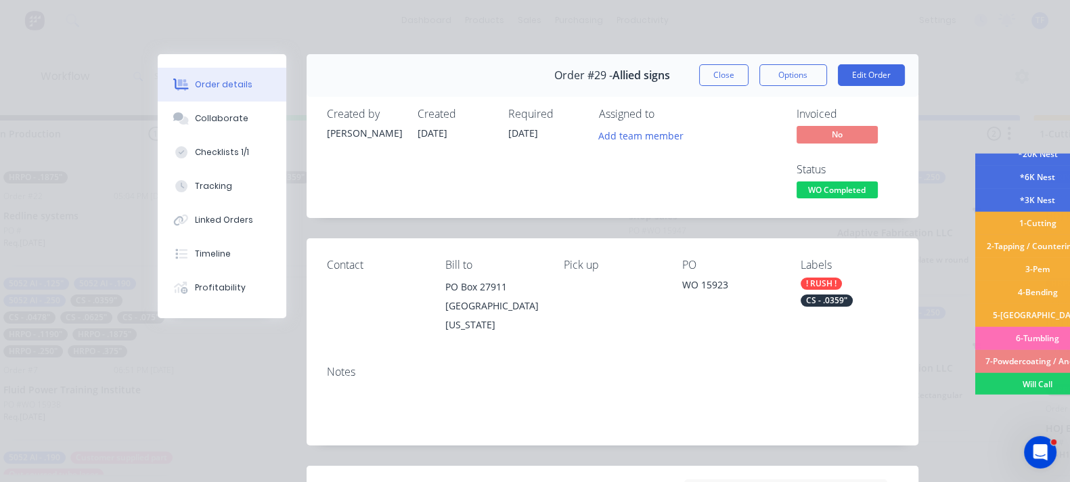
scroll to position [143, 0]
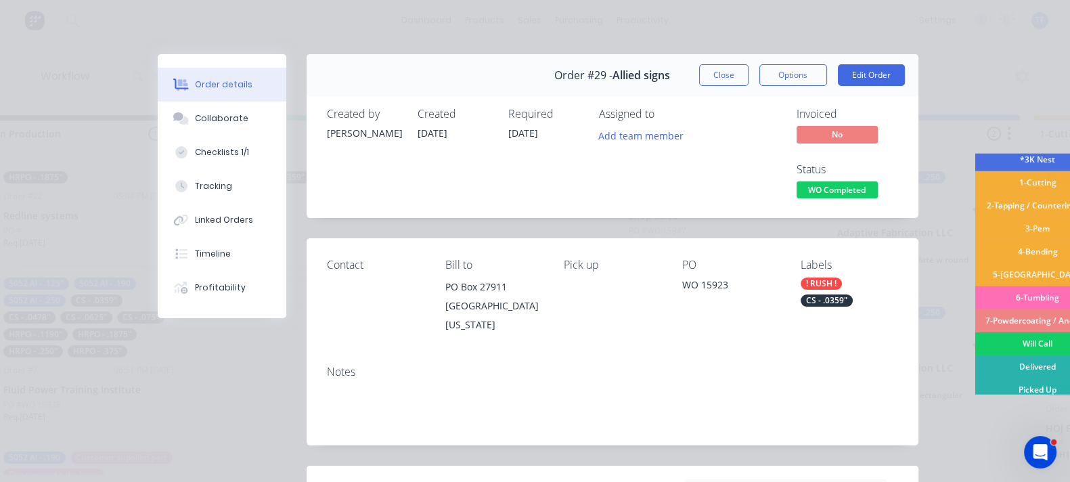
click at [975, 339] on div "Will Call" at bounding box center [1038, 343] width 126 height 23
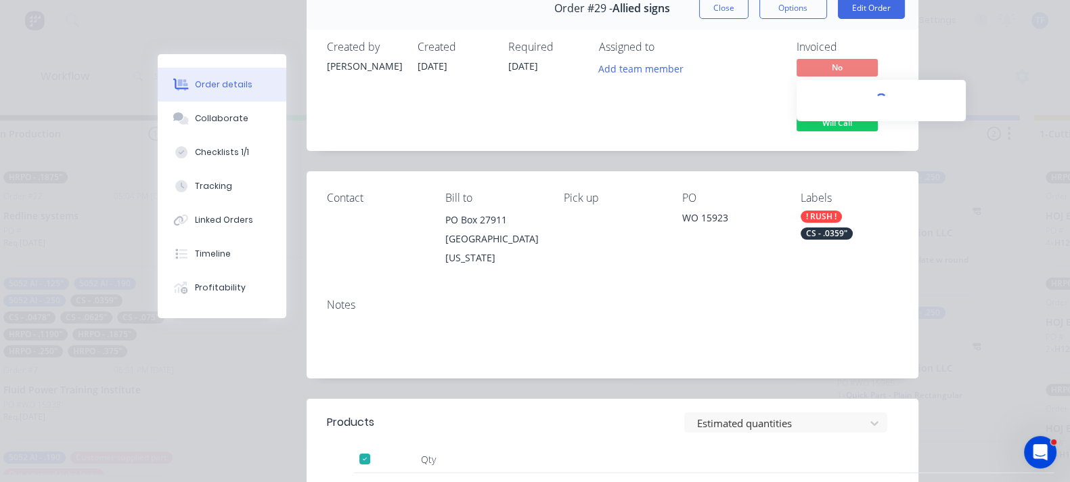
scroll to position [0, 0]
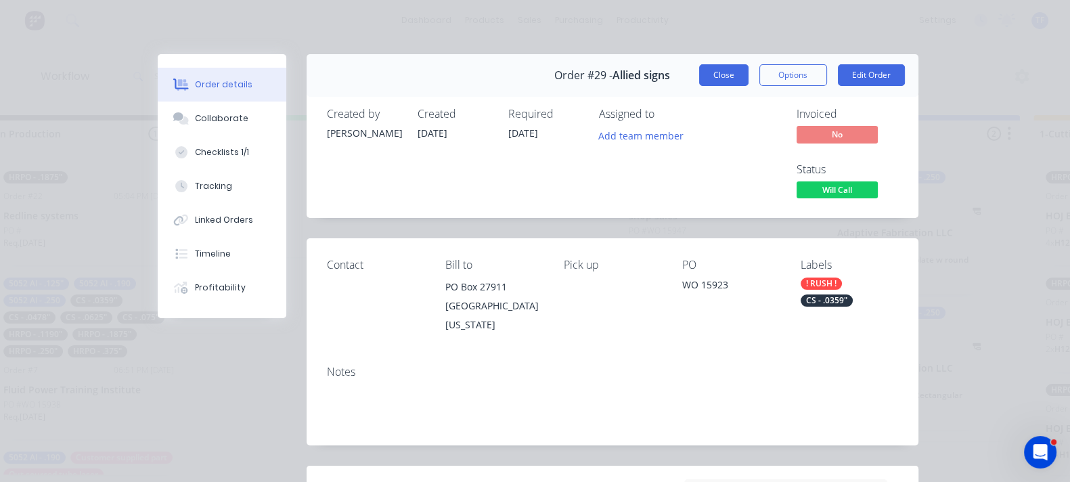
click at [749, 69] on button "Close" at bounding box center [723, 75] width 49 height 22
